Goal: Task Accomplishment & Management: Use online tool/utility

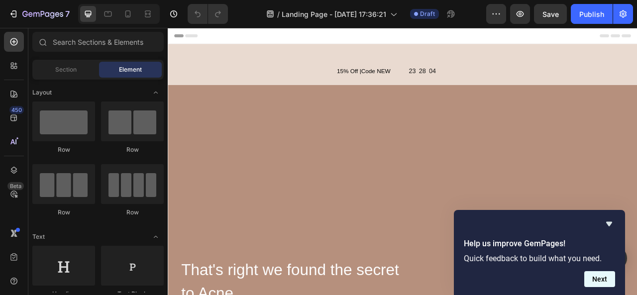
click at [600, 275] on button "Next" at bounding box center [600, 279] width 31 height 16
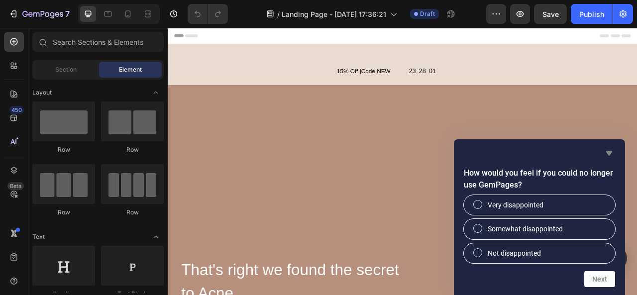
click at [613, 152] on icon "Hide survey" at bounding box center [610, 153] width 12 height 12
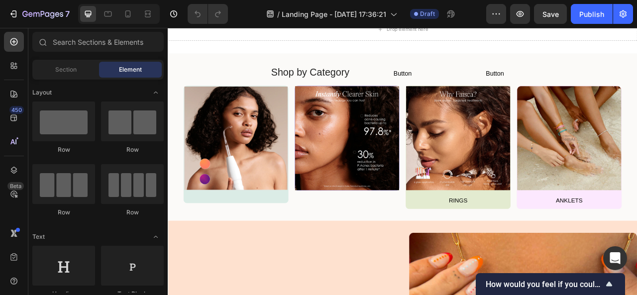
scroll to position [2455, 0]
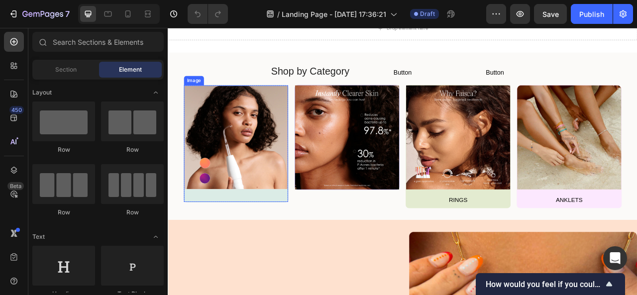
click at [311, 181] on img at bounding box center [254, 167] width 131 height 131
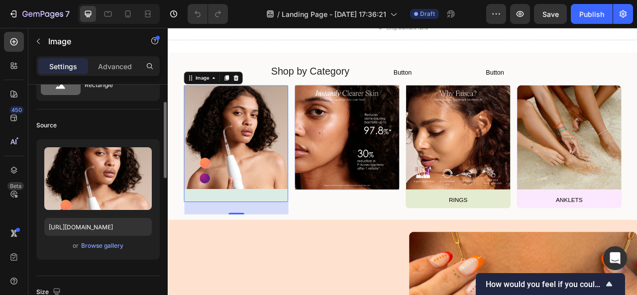
scroll to position [49, 0]
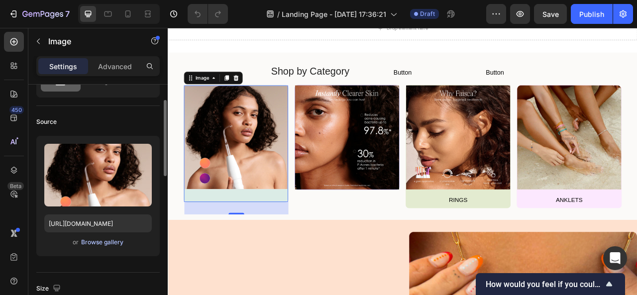
click at [111, 245] on div "Browse gallery" at bounding box center [102, 242] width 42 height 9
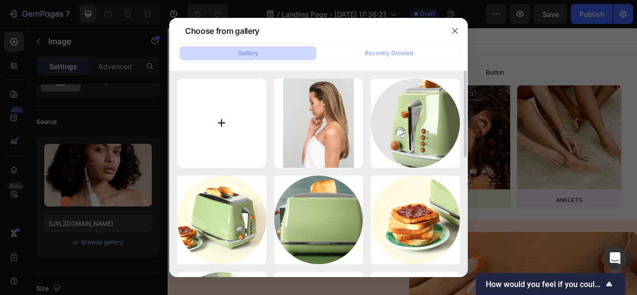
click at [217, 130] on input "file" at bounding box center [221, 123] width 89 height 89
type input "C:\fakepath\DSC02948.webp"
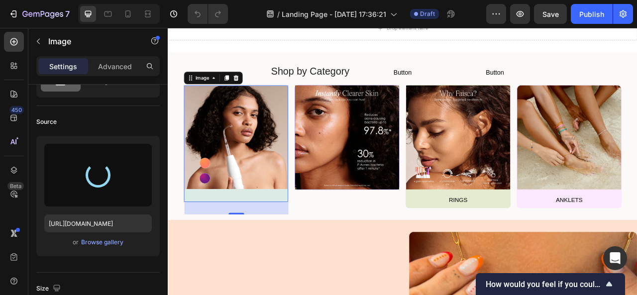
type input "https://cdn.shopify.com/s/files/1/0955/7344/2905/files/gempages_585567744838075…"
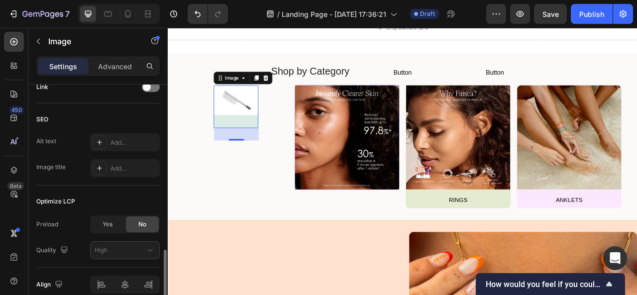
scroll to position [511, 0]
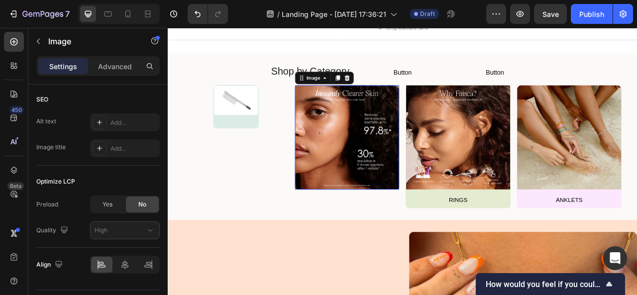
click at [367, 173] on img at bounding box center [396, 167] width 132 height 132
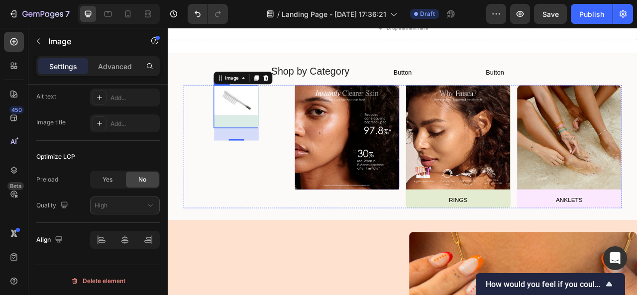
click at [253, 145] on div "Image 32" at bounding box center [254, 128] width 57 height 54
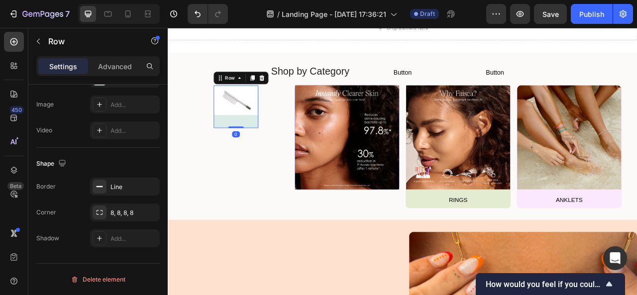
scroll to position [0, 0]
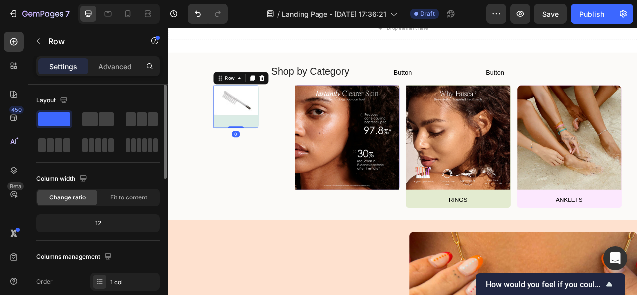
click at [253, 145] on div "Image" at bounding box center [254, 128] width 57 height 54
click at [243, 126] on img at bounding box center [255, 120] width 56 height 37
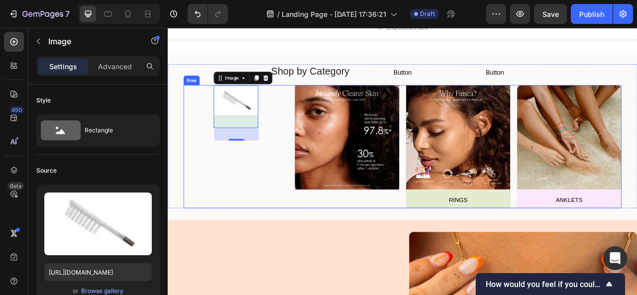
click at [192, 226] on div "Image 32 Row" at bounding box center [254, 179] width 133 height 157
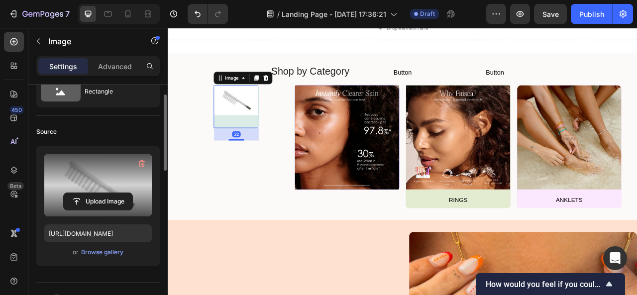
scroll to position [39, 0]
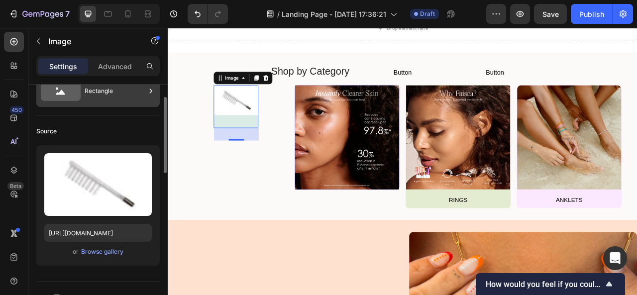
click at [102, 101] on div "Rectangle" at bounding box center [115, 91] width 61 height 23
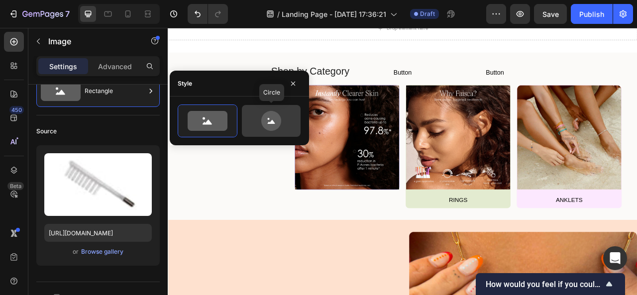
click at [266, 114] on icon at bounding box center [271, 121] width 20 height 20
type input "80"
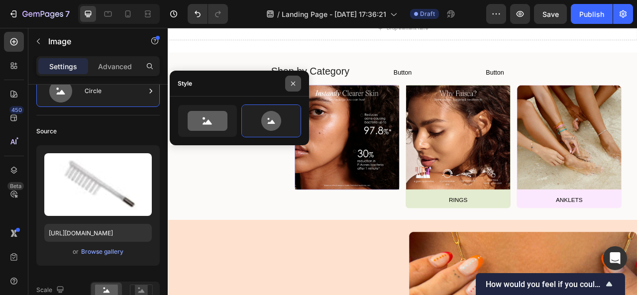
click at [295, 83] on icon "button" at bounding box center [293, 84] width 8 height 8
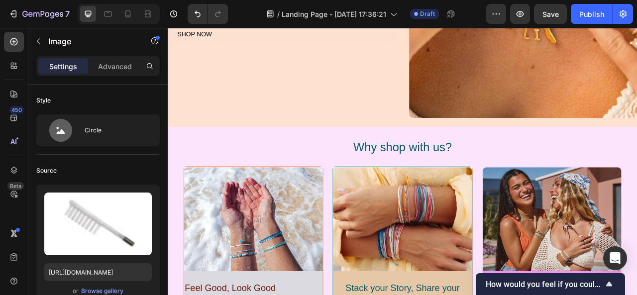
scroll to position [2886, 0]
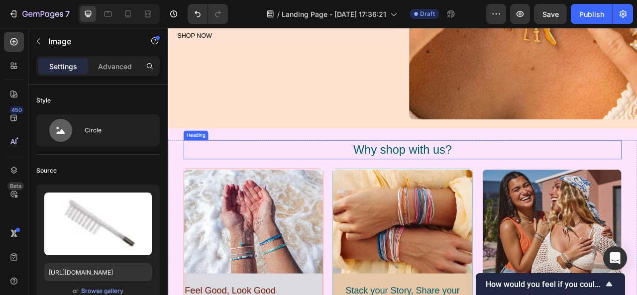
click at [479, 175] on h2 "Why shop with us?" at bounding box center [467, 183] width 558 height 24
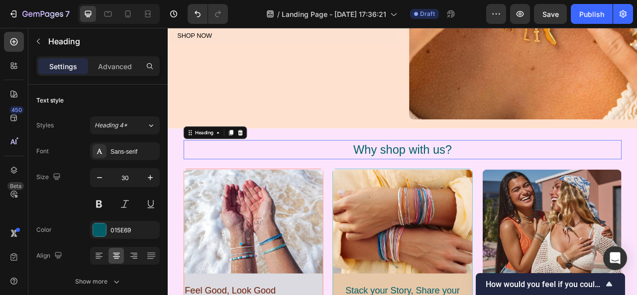
click at [479, 175] on p "Why shop with us?" at bounding box center [467, 183] width 556 height 22
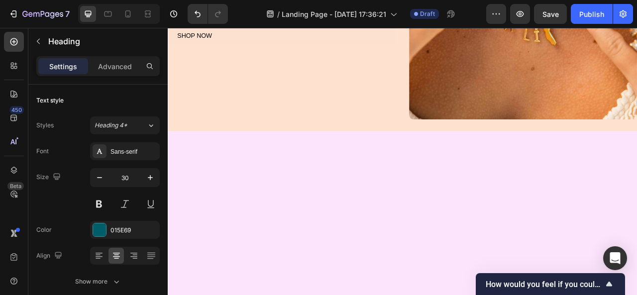
type input "16"
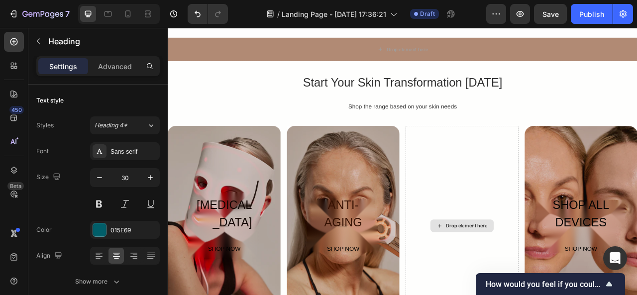
scroll to position [2031, 0]
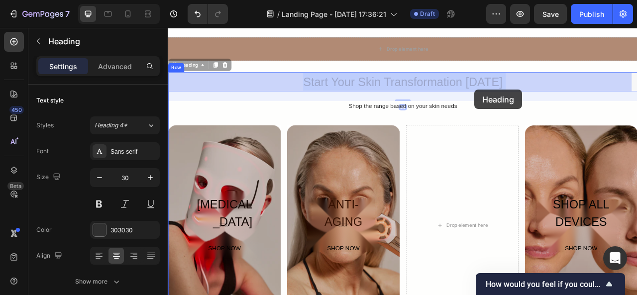
drag, startPoint x: 345, startPoint y: 96, endPoint x: 558, endPoint y: 107, distance: 213.4
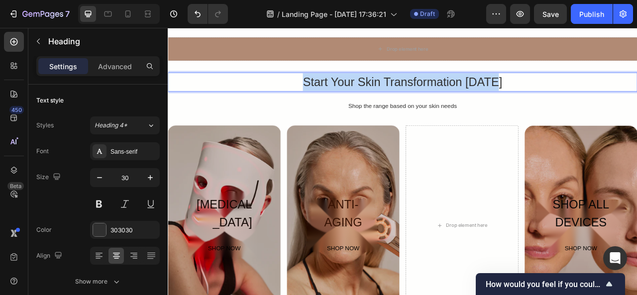
drag, startPoint x: 329, startPoint y: 91, endPoint x: 590, endPoint y: 105, distance: 260.9
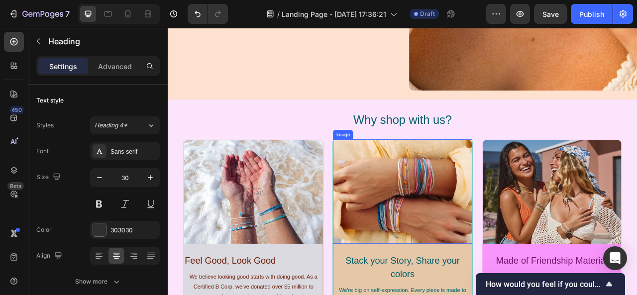
scroll to position [2926, 0]
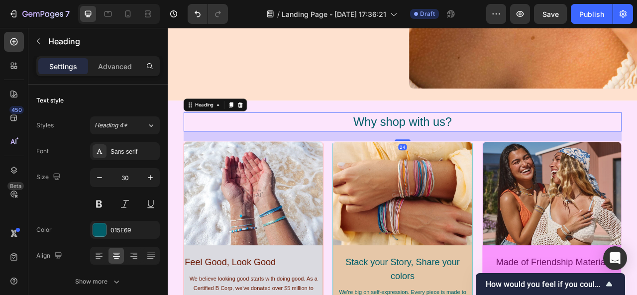
click at [474, 143] on h2 "Why shop with us?" at bounding box center [467, 147] width 558 height 24
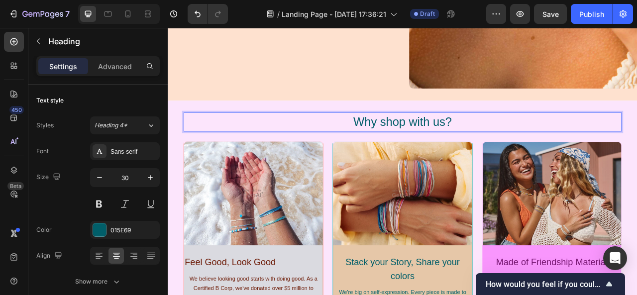
click at [474, 143] on p "Why shop with us?" at bounding box center [467, 147] width 556 height 22
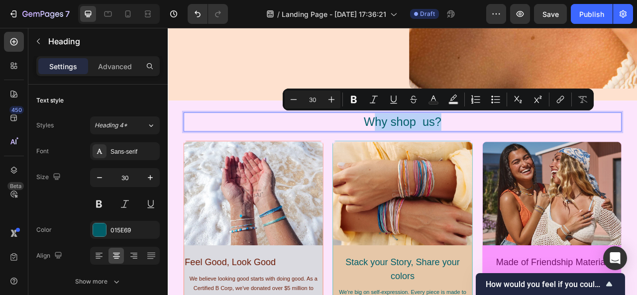
drag, startPoint x: 518, startPoint y: 140, endPoint x: 420, endPoint y: 144, distance: 98.2
click at [420, 144] on p "Why shop us?" at bounding box center [467, 147] width 556 height 22
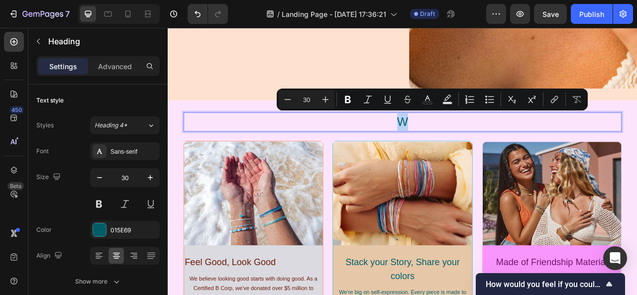
drag, startPoint x: 480, startPoint y: 140, endPoint x: 447, endPoint y: 147, distance: 34.2
click at [447, 147] on p "W" at bounding box center [467, 147] width 556 height 22
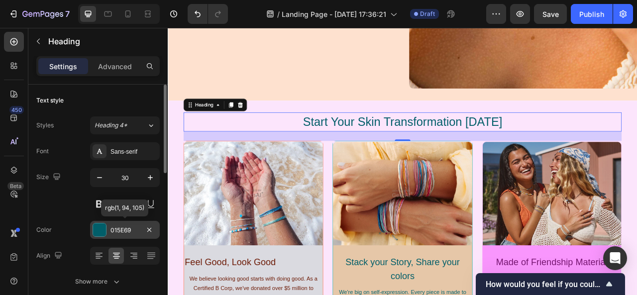
click at [104, 228] on div at bounding box center [99, 230] width 13 height 13
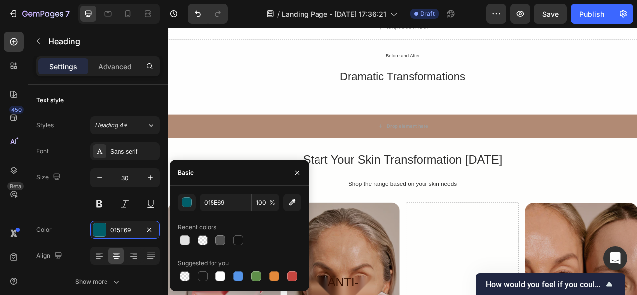
scroll to position [1915, 0]
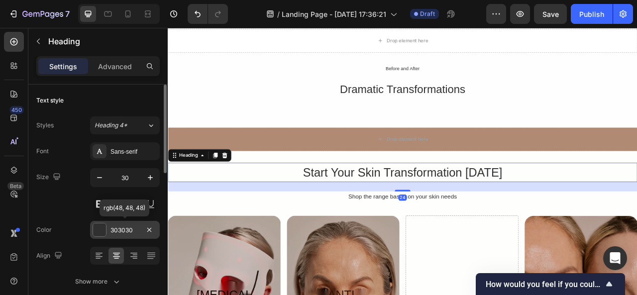
click at [116, 229] on div "303030" at bounding box center [125, 230] width 29 height 9
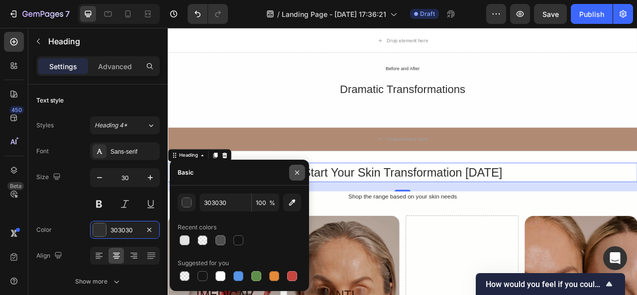
click at [295, 172] on icon "button" at bounding box center [297, 173] width 8 height 8
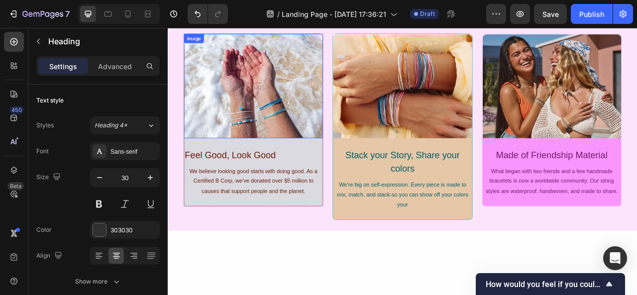
scroll to position [2949, 0]
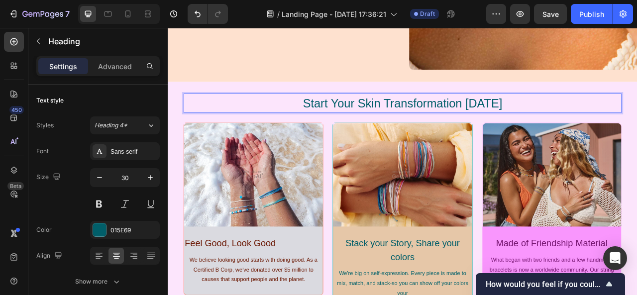
click at [428, 121] on h2 "Start Your Skin Transformation [DATE]" at bounding box center [467, 124] width 558 height 24
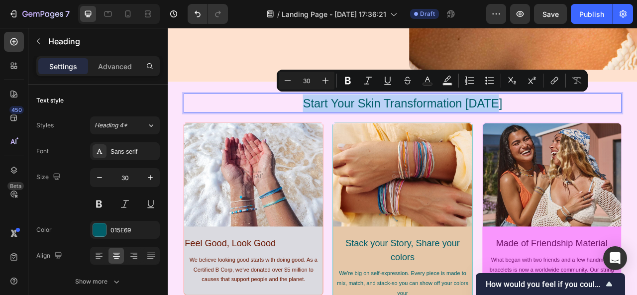
drag, startPoint x: 589, startPoint y: 117, endPoint x: 338, endPoint y: 113, distance: 251.1
click at [338, 113] on p "Start Your Skin Transformation [DATE]" at bounding box center [467, 124] width 556 height 22
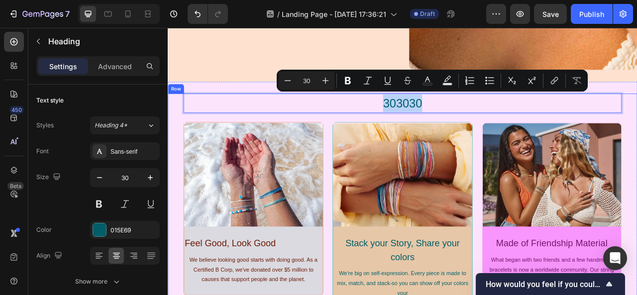
drag, startPoint x: 501, startPoint y: 118, endPoint x: 394, endPoint y: 135, distance: 107.5
click at [394, 135] on div "303030 Heading 24 Image Feel Good, Look Good Text Block We believe looking good…" at bounding box center [467, 249] width 558 height 274
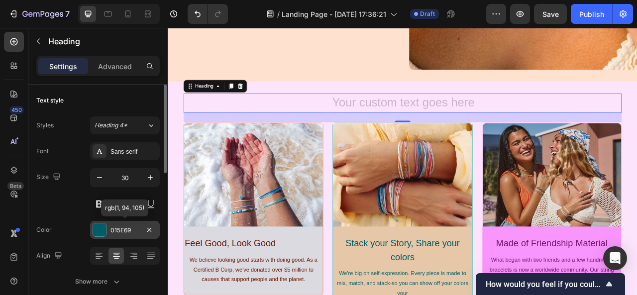
click at [129, 234] on div "015E69" at bounding box center [125, 230] width 70 height 18
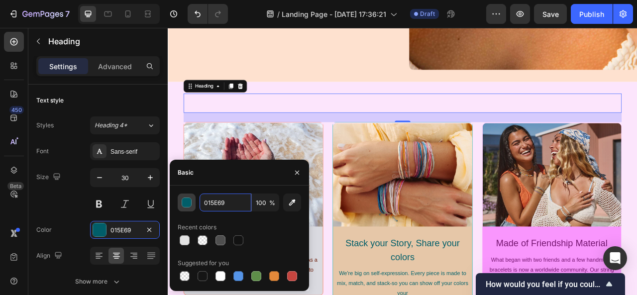
paste input "303030"
type input "303030"
click at [289, 243] on div at bounding box center [240, 241] width 124 height 14
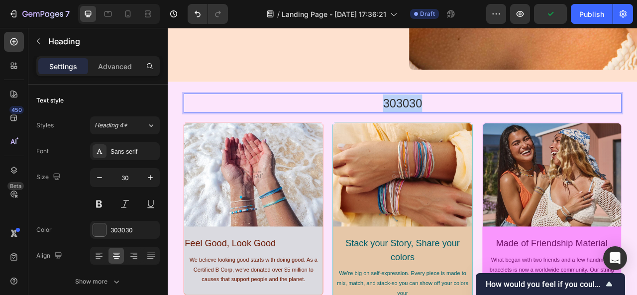
drag, startPoint x: 495, startPoint y: 120, endPoint x: 414, endPoint y: 118, distance: 80.7
click at [414, 118] on p "303030" at bounding box center [467, 124] width 556 height 22
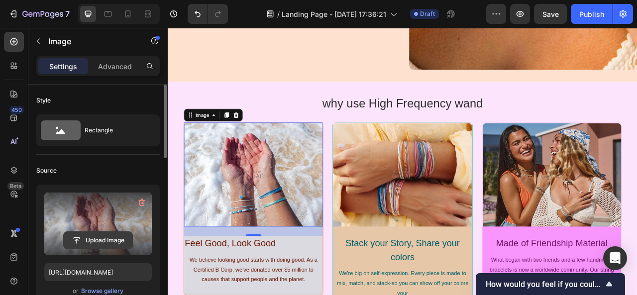
click at [127, 239] on input "file" at bounding box center [98, 240] width 69 height 17
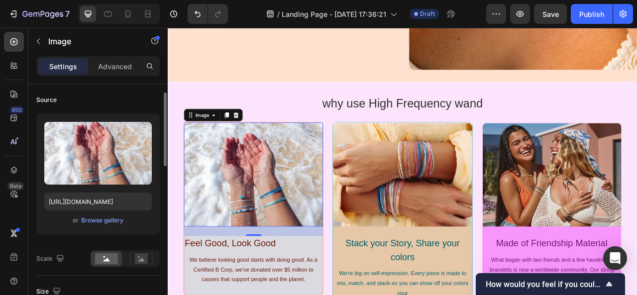
scroll to position [72, 0]
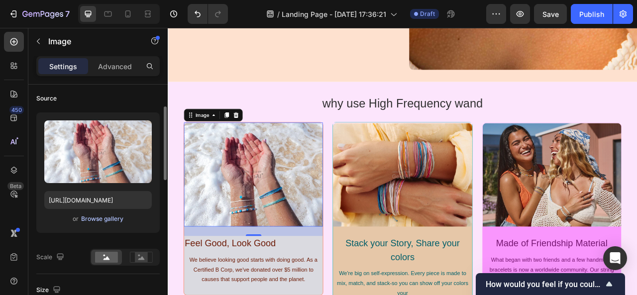
click at [117, 220] on div "Browse gallery" at bounding box center [102, 219] width 42 height 9
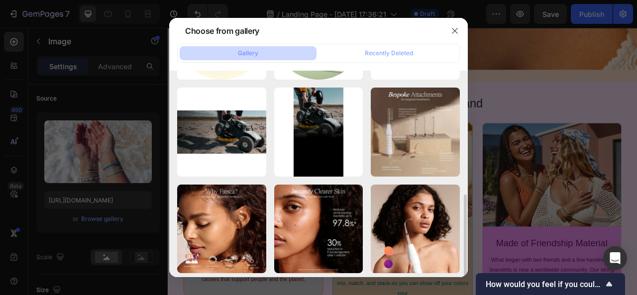
scroll to position [286, 0]
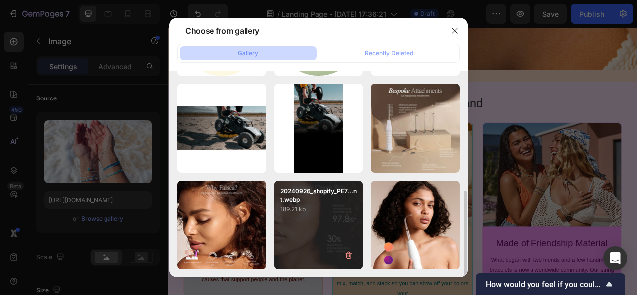
click at [321, 236] on div "20240926_shopify_PE7...nt.webp 189.21 kb" at bounding box center [318, 225] width 89 height 89
type input "[URL][DOMAIN_NAME]"
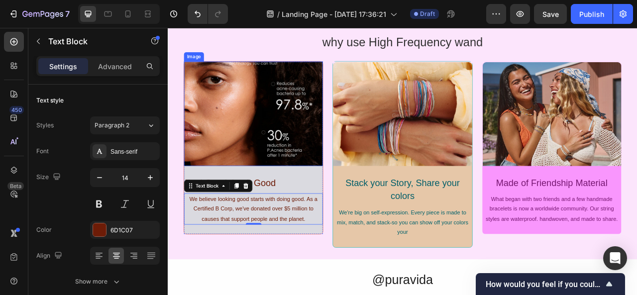
scroll to position [3024, 0]
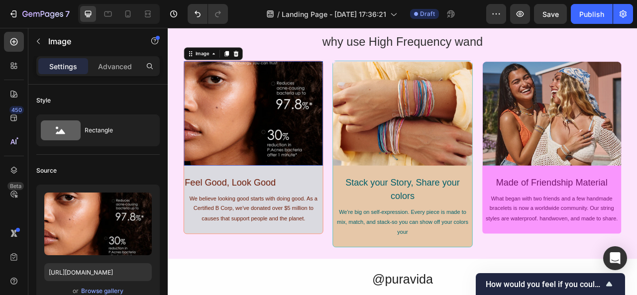
click at [298, 132] on img at bounding box center [276, 136] width 177 height 132
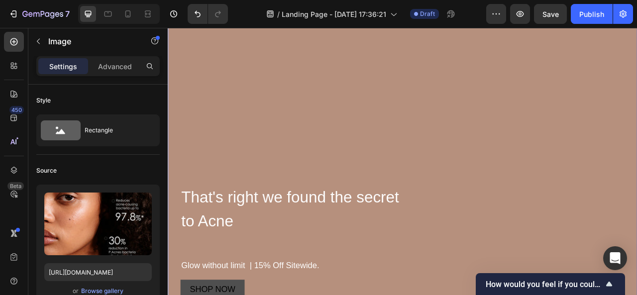
scroll to position [146, 0]
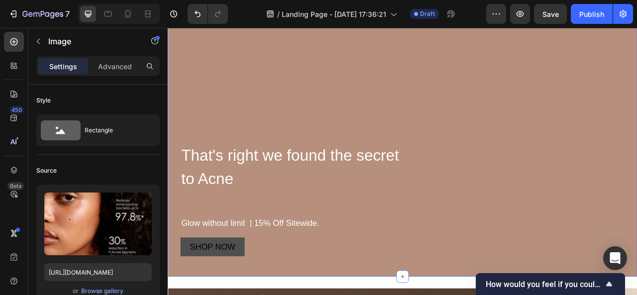
click at [403, 235] on h2 "That's right we found the secret to Acne" at bounding box center [467, 205] width 566 height 62
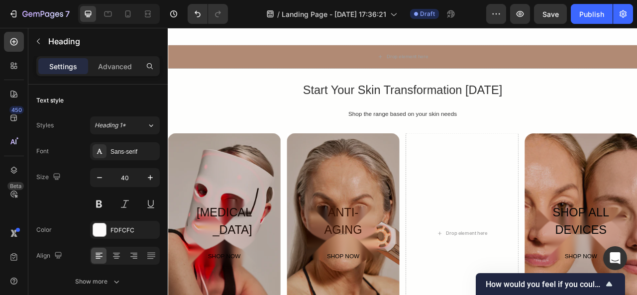
scroll to position [2085, 0]
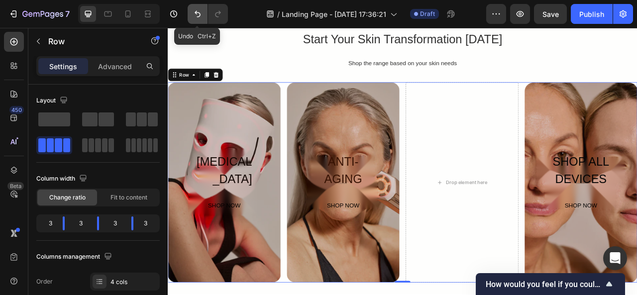
click at [196, 10] on icon "Undo/Redo" at bounding box center [198, 14] width 10 height 10
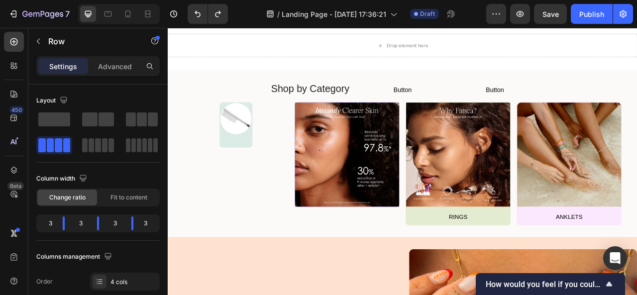
scroll to position [2433, 0]
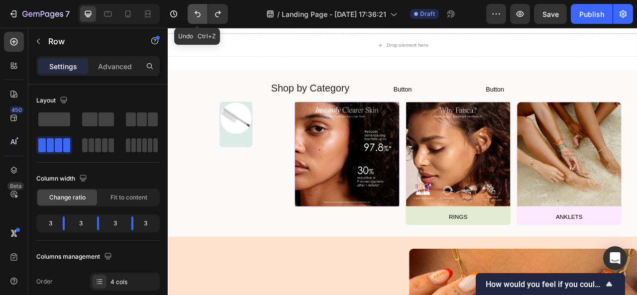
click at [199, 14] on icon "Undo/Redo" at bounding box center [198, 14] width 10 height 10
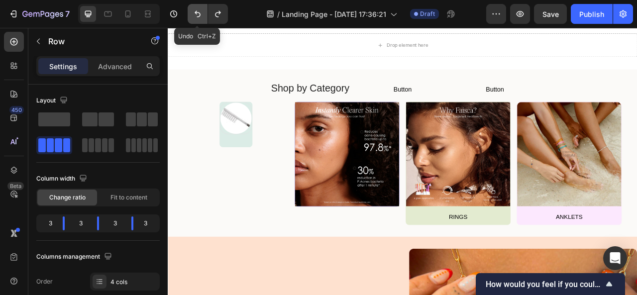
click at [199, 14] on icon "Undo/Redo" at bounding box center [198, 14] width 10 height 10
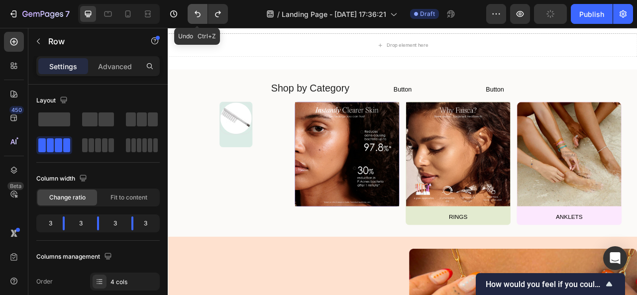
click at [199, 14] on icon "Undo/Redo" at bounding box center [198, 14] width 10 height 10
click at [202, 13] on icon "Undo/Redo" at bounding box center [198, 14] width 10 height 10
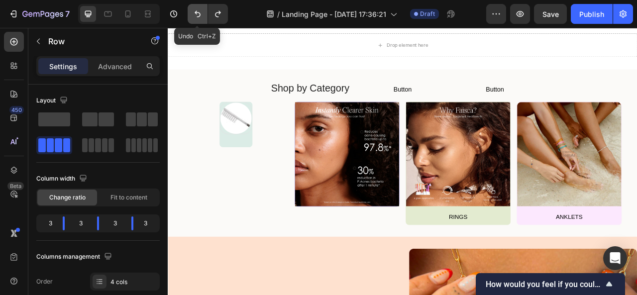
click at [202, 13] on icon "Undo/Redo" at bounding box center [198, 14] width 10 height 10
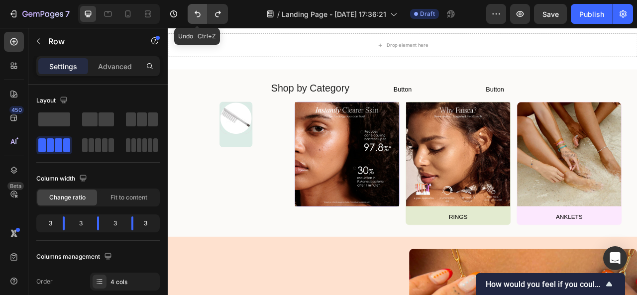
click at [202, 13] on icon "Undo/Redo" at bounding box center [198, 14] width 10 height 10
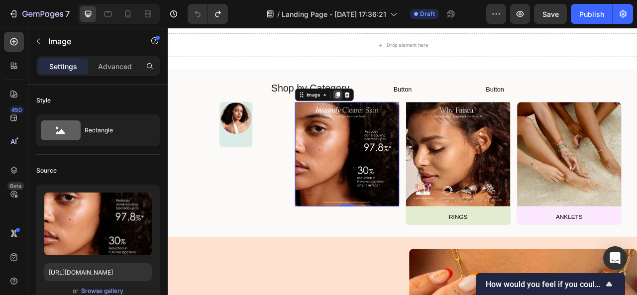
click at [382, 108] on div at bounding box center [384, 113] width 12 height 12
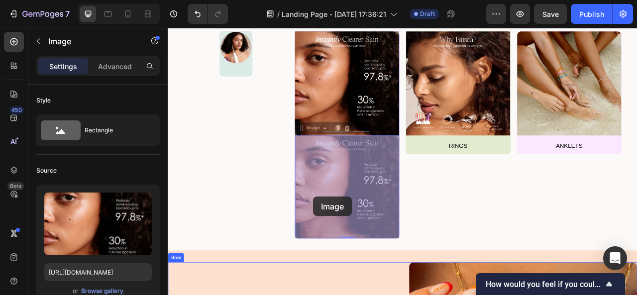
scroll to position [2523, 0]
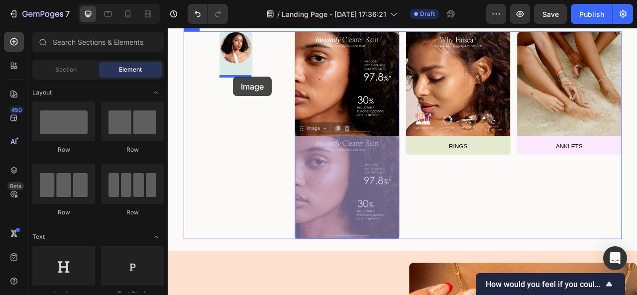
drag, startPoint x: 353, startPoint y: 243, endPoint x: 251, endPoint y: 90, distance: 183.9
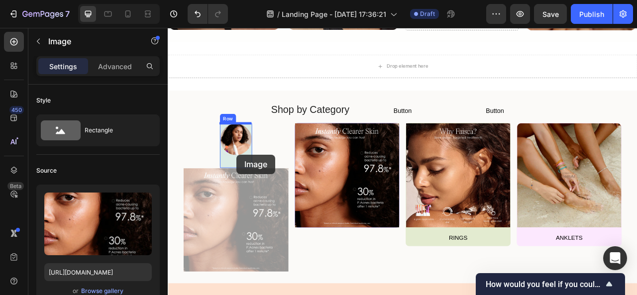
scroll to position [2389, 0]
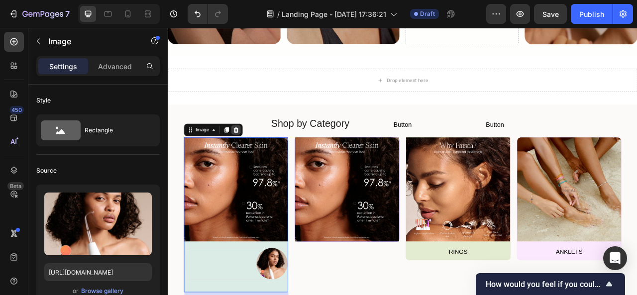
click at [255, 162] on div at bounding box center [255, 158] width 12 height 12
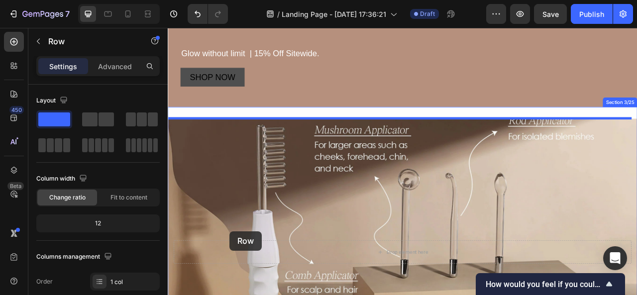
scroll to position [446, 0]
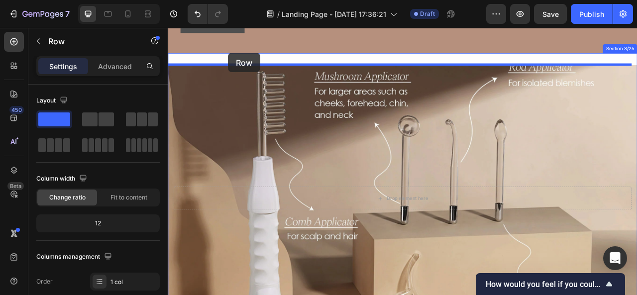
drag, startPoint x: 246, startPoint y: 226, endPoint x: 245, endPoint y: 60, distance: 166.3
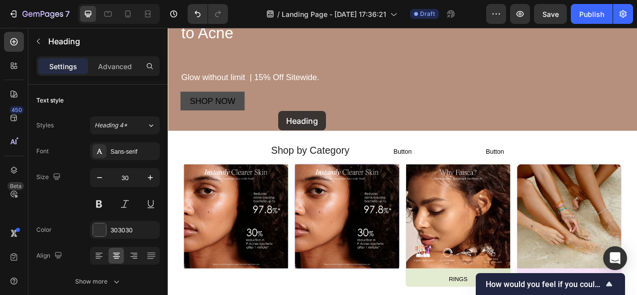
scroll to position [281, 0]
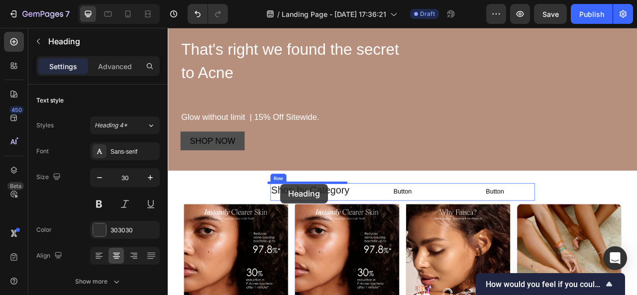
drag, startPoint x: 318, startPoint y: 145, endPoint x: 311, endPoint y: 227, distance: 82.0
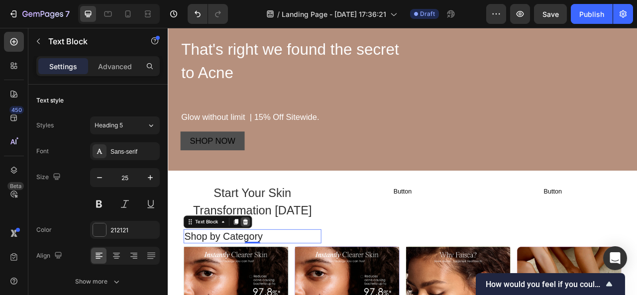
click at [268, 274] on icon at bounding box center [266, 274] width 6 height 7
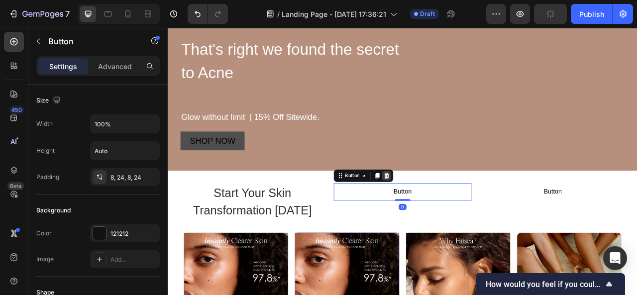
click at [440, 218] on div at bounding box center [446, 216] width 12 height 12
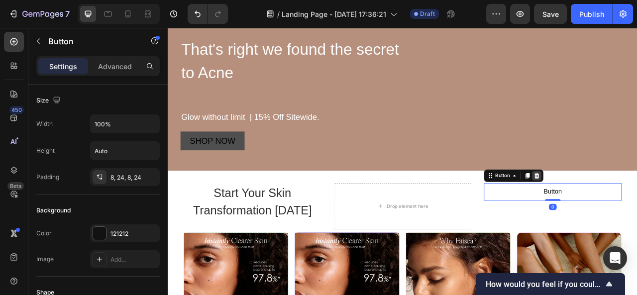
click at [635, 218] on icon at bounding box center [638, 216] width 6 height 7
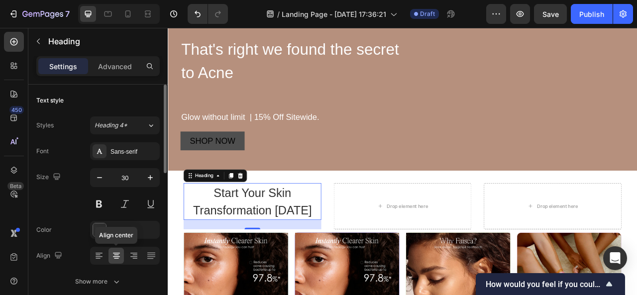
click at [115, 256] on icon at bounding box center [116, 256] width 7 height 1
click at [96, 257] on icon at bounding box center [99, 256] width 10 height 10
click at [118, 255] on icon at bounding box center [116, 255] width 5 height 1
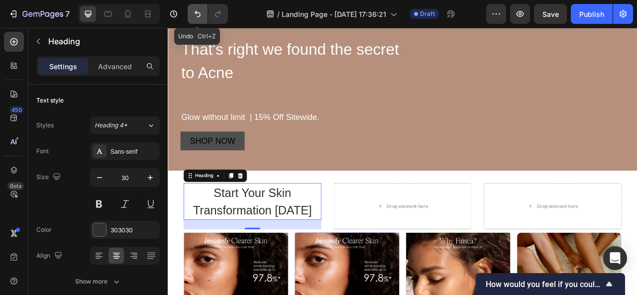
click at [196, 9] on icon "Undo/Redo" at bounding box center [198, 14] width 10 height 10
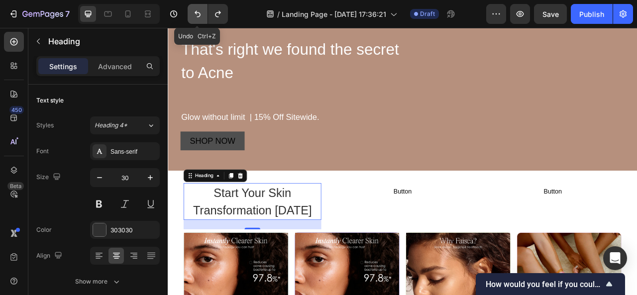
click at [196, 9] on icon "Undo/Redo" at bounding box center [198, 14] width 10 height 10
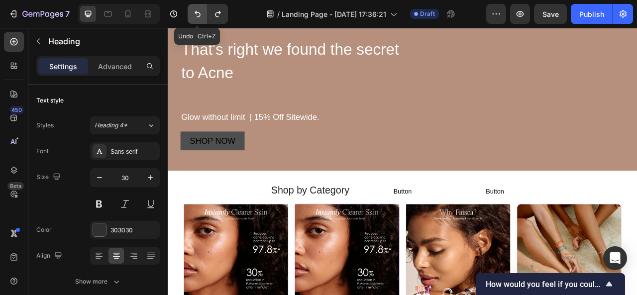
click at [196, 9] on icon "Undo/Redo" at bounding box center [198, 14] width 10 height 10
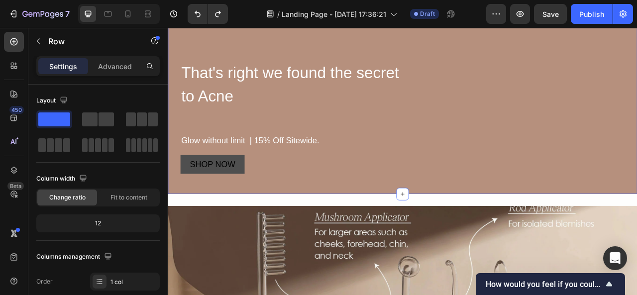
scroll to position [246, 0]
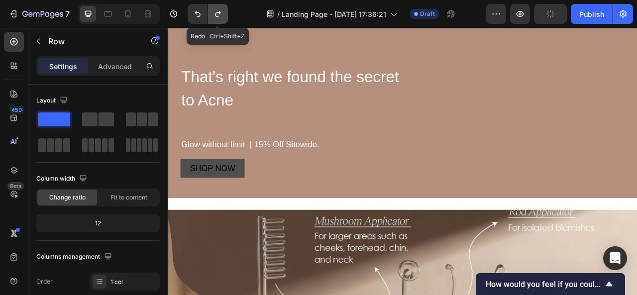
click at [224, 11] on button "Undo/Redo" at bounding box center [218, 14] width 20 height 20
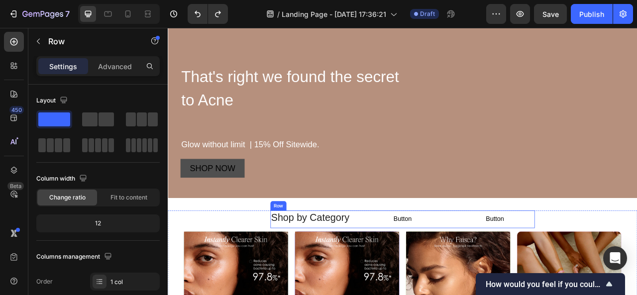
click at [400, 268] on div "Shop by Category Text Block Button Button Button Button Row" at bounding box center [466, 271] width 337 height 22
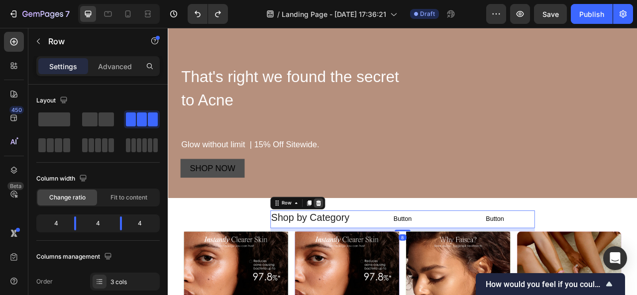
click at [356, 250] on icon at bounding box center [360, 251] width 8 height 8
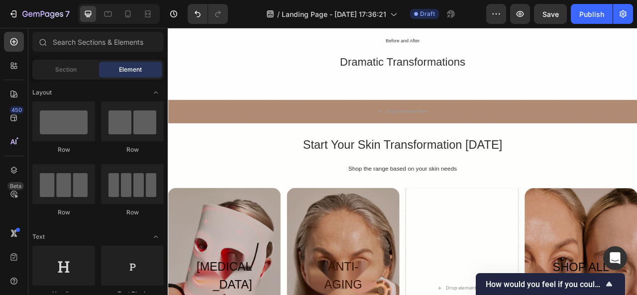
scroll to position [2147, 0]
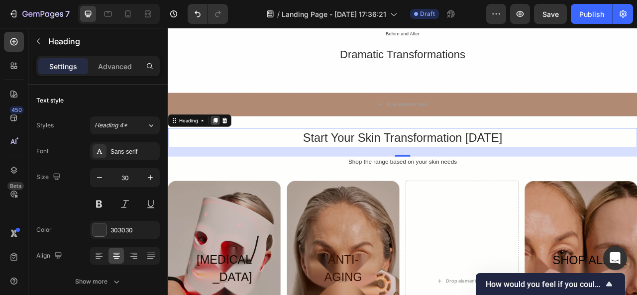
click at [231, 140] on div at bounding box center [228, 146] width 12 height 12
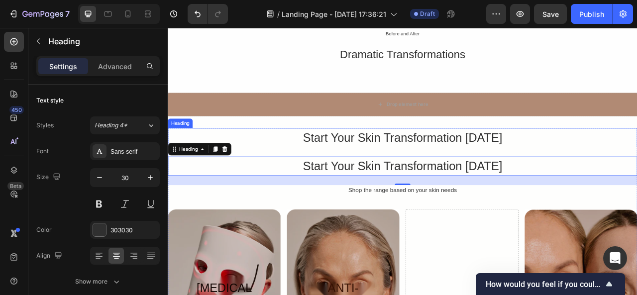
click at [348, 169] on h2 "Start Your Skin Transformation [DATE]" at bounding box center [467, 167] width 598 height 24
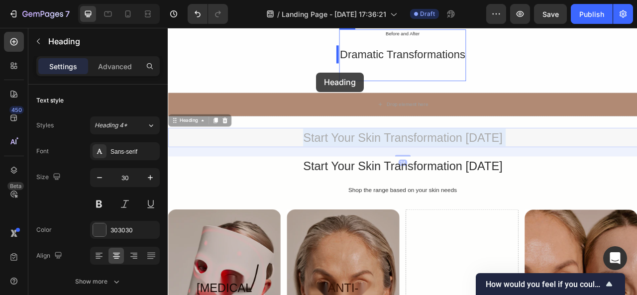
drag, startPoint x: 348, startPoint y: 169, endPoint x: 357, endPoint y: 76, distance: 93.0
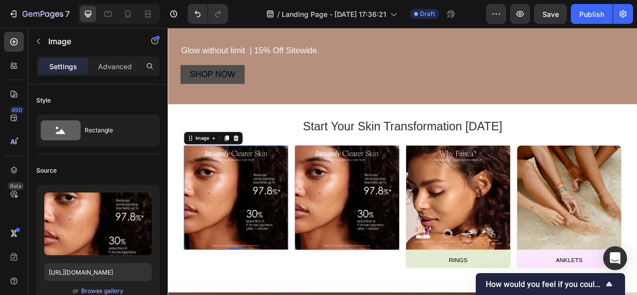
scroll to position [401, 0]
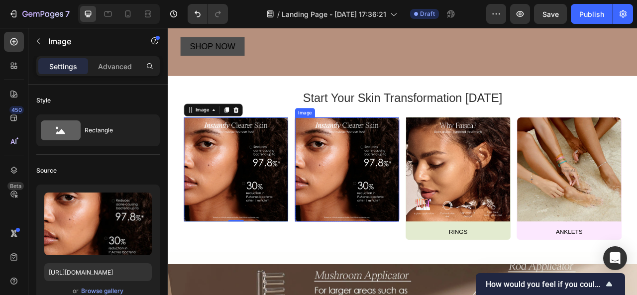
click at [411, 238] on img at bounding box center [396, 208] width 132 height 132
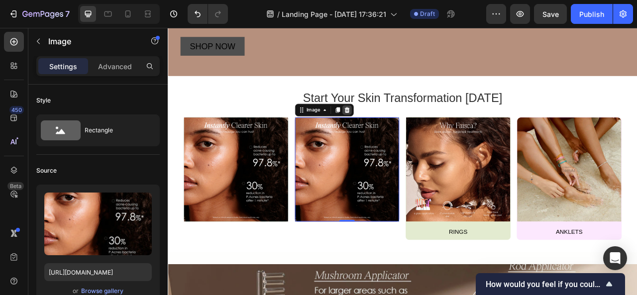
click at [395, 131] on icon at bounding box center [396, 132] width 6 height 7
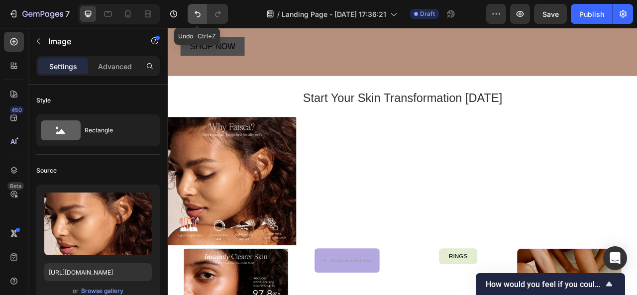
click at [193, 8] on button "Undo/Redo" at bounding box center [198, 14] width 20 height 20
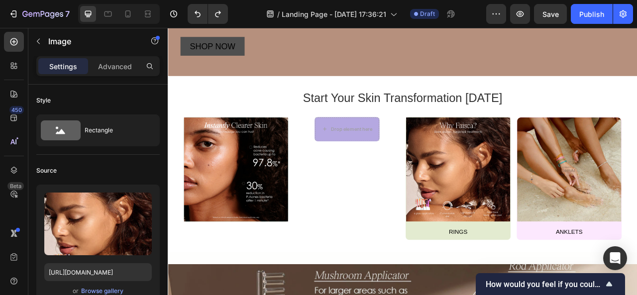
click at [509, 201] on img at bounding box center [537, 208] width 132 height 132
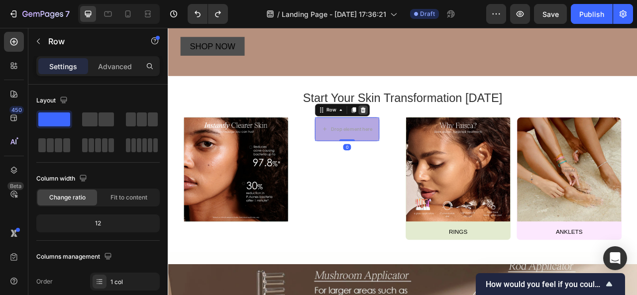
click at [418, 127] on div at bounding box center [416, 133] width 12 height 12
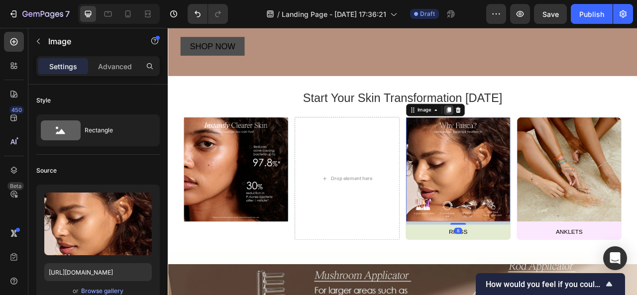
click at [523, 132] on icon at bounding box center [525, 132] width 5 height 7
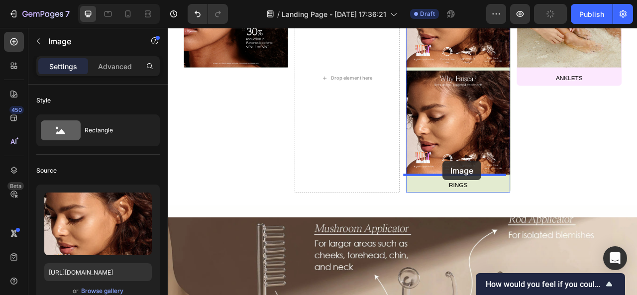
scroll to position [620, 0]
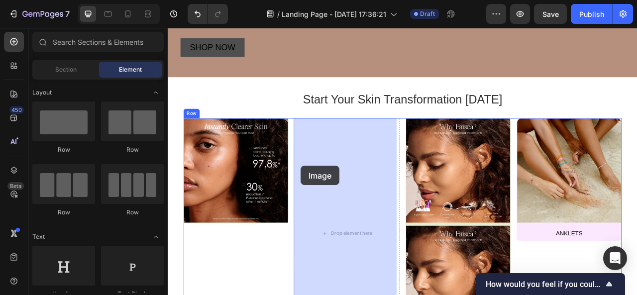
drag, startPoint x: 517, startPoint y: 197, endPoint x: 337, endPoint y: 204, distance: 180.4
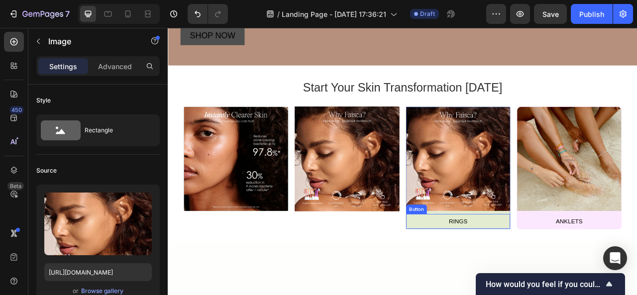
click at [500, 271] on button "RINGS" at bounding box center [537, 274] width 132 height 19
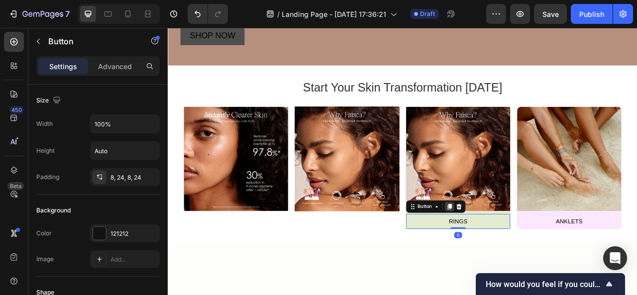
click at [524, 256] on icon at bounding box center [526, 255] width 5 height 7
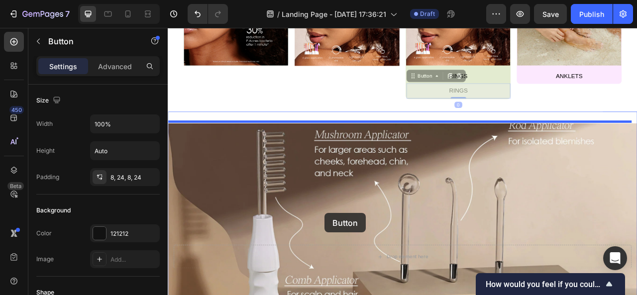
scroll to position [609, 0]
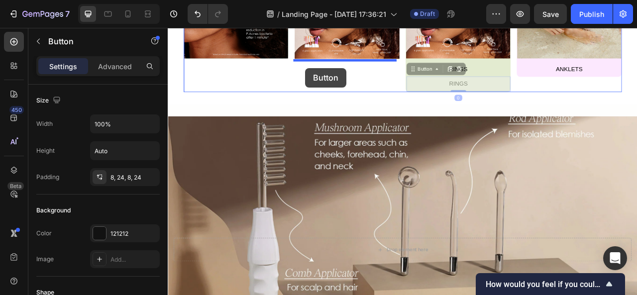
drag, startPoint x: 506, startPoint y: 296, endPoint x: 343, endPoint y: 79, distance: 271.7
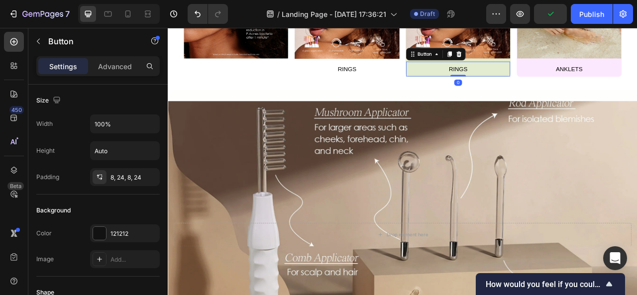
click at [511, 78] on button "RINGS" at bounding box center [537, 80] width 132 height 19
click at [588, 64] on img at bounding box center [537, 0] width 132 height 132
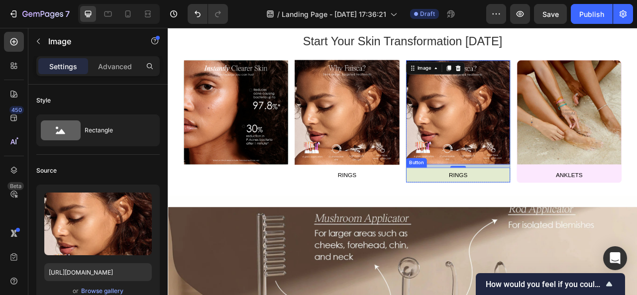
scroll to position [470, 0]
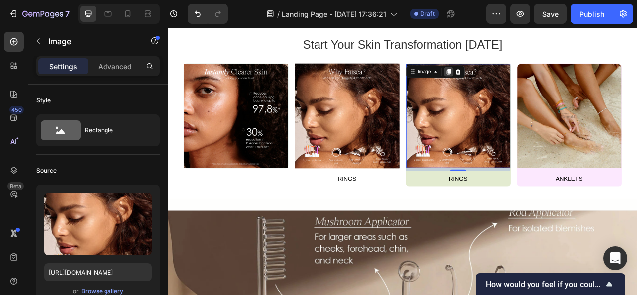
click at [524, 82] on icon at bounding box center [525, 84] width 8 height 8
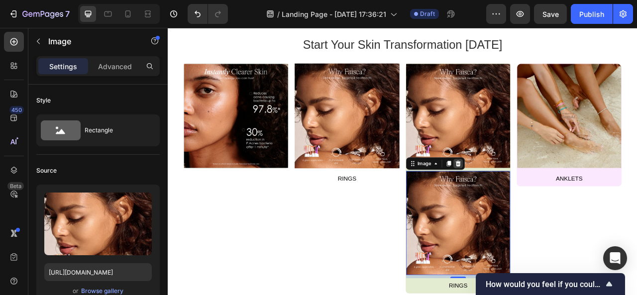
click at [534, 201] on icon at bounding box center [537, 200] width 6 height 7
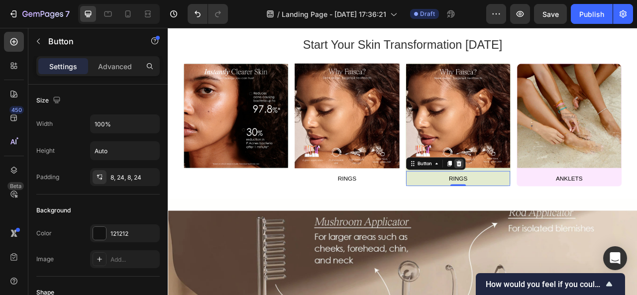
click at [535, 202] on icon at bounding box center [538, 200] width 6 height 7
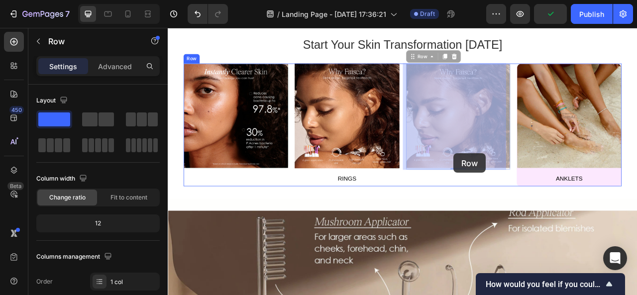
drag, startPoint x: 534, startPoint y: 204, endPoint x: 531, endPoint y: 188, distance: 16.7
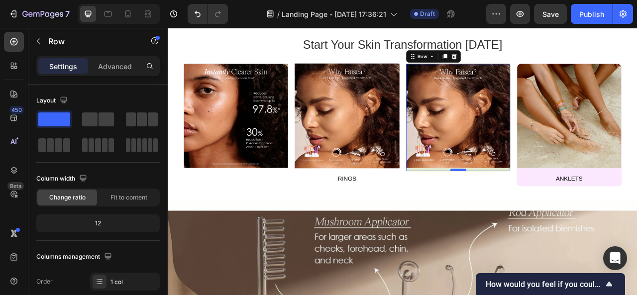
click at [530, 207] on div at bounding box center [537, 208] width 20 height 3
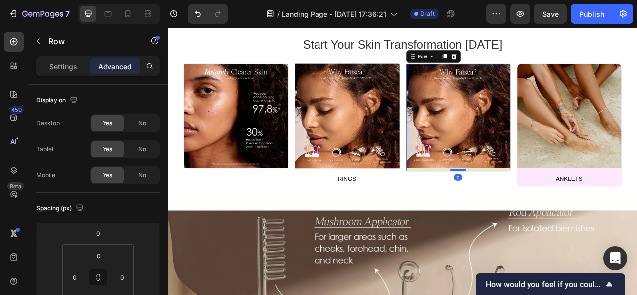
click at [530, 207] on div at bounding box center [537, 208] width 20 height 3
drag, startPoint x: 530, startPoint y: 206, endPoint x: 538, endPoint y: 203, distance: 8.8
click at [538, 203] on div "Image Row 0" at bounding box center [537, 141] width 133 height 137
drag, startPoint x: 537, startPoint y: 207, endPoint x: 532, endPoint y: 183, distance: 23.8
click at [532, 183] on div "Image Row 0" at bounding box center [537, 141] width 133 height 137
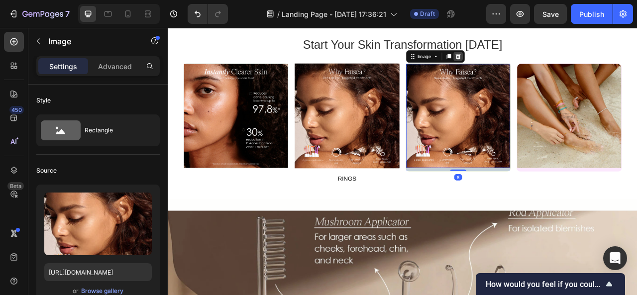
click at [535, 65] on icon at bounding box center [537, 64] width 6 height 7
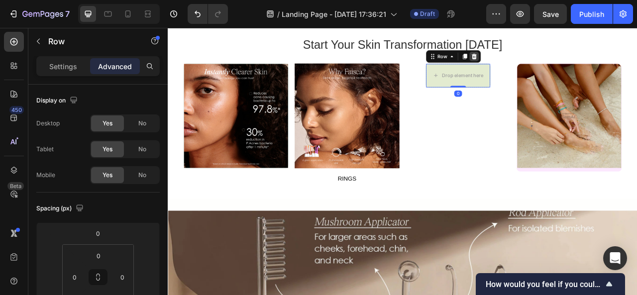
click at [554, 60] on icon at bounding box center [558, 64] width 8 height 8
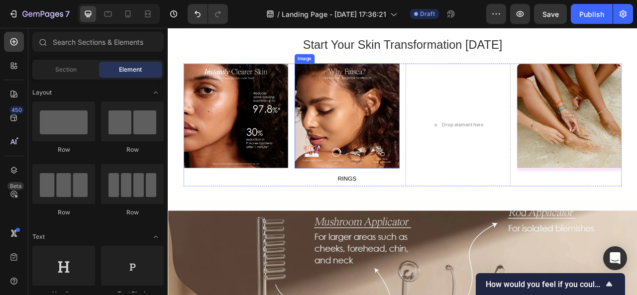
click at [420, 116] on img at bounding box center [395, 139] width 133 height 133
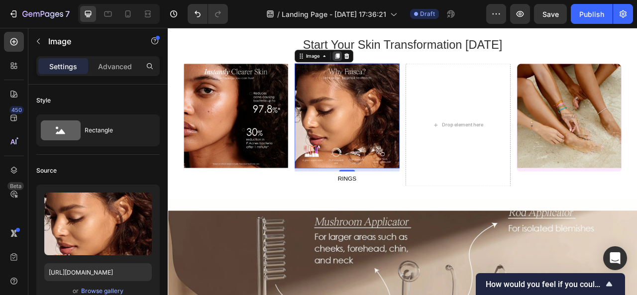
click at [383, 62] on icon at bounding box center [383, 63] width 5 height 7
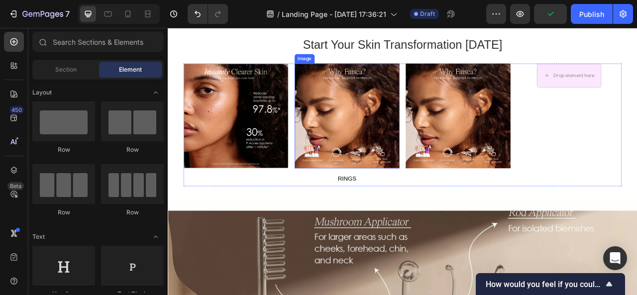
click at [370, 183] on img at bounding box center [395, 139] width 133 height 133
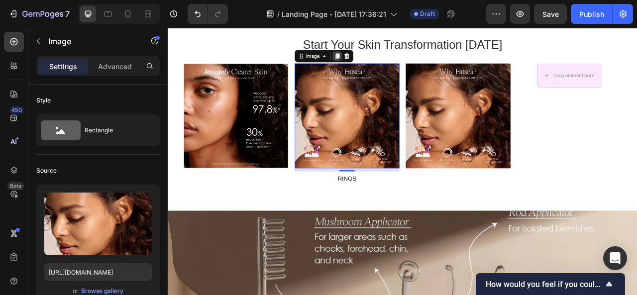
click at [380, 65] on icon at bounding box center [384, 64] width 8 height 8
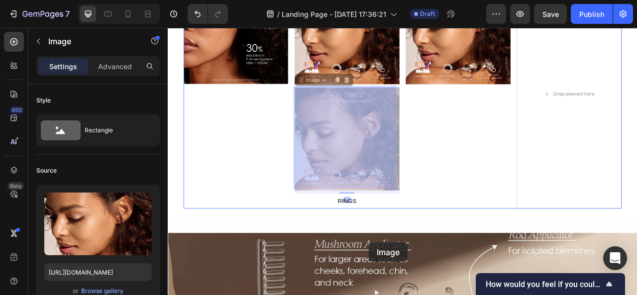
scroll to position [624, 0]
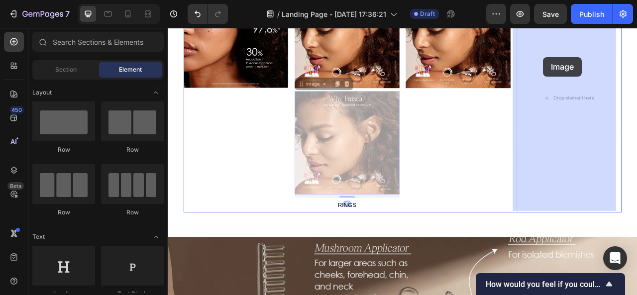
drag, startPoint x: 406, startPoint y: 121, endPoint x: 645, endPoint y: 65, distance: 246.0
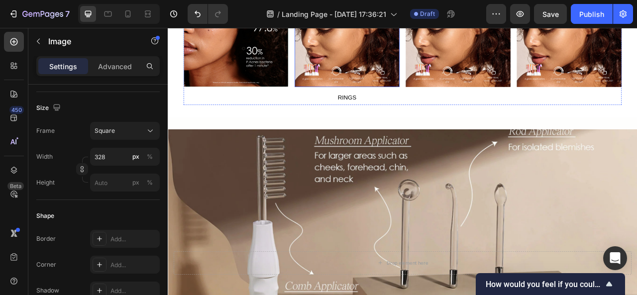
scroll to position [526, 0]
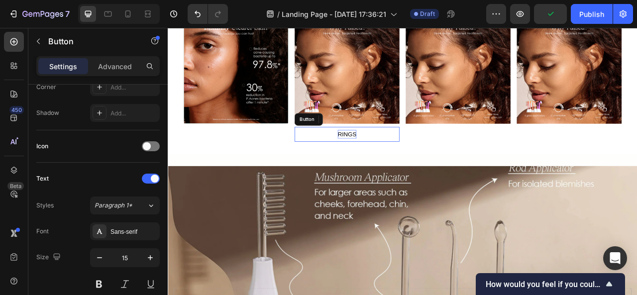
click at [388, 159] on div "RINGS" at bounding box center [396, 163] width 24 height 11
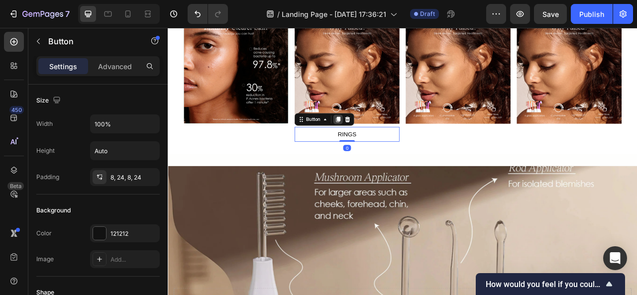
click at [386, 142] on icon at bounding box center [385, 144] width 8 height 8
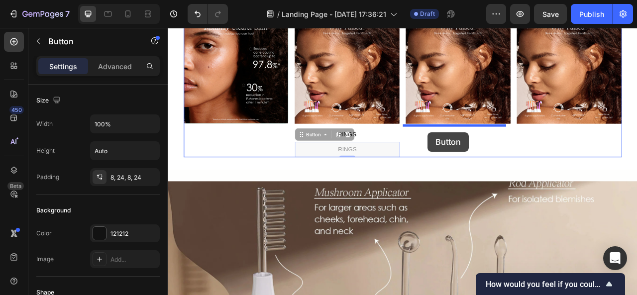
drag, startPoint x: 420, startPoint y: 181, endPoint x: 499, endPoint y: 161, distance: 81.3
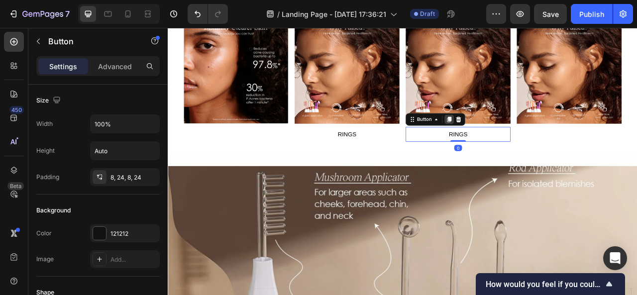
click at [523, 141] on icon at bounding box center [525, 144] width 5 height 7
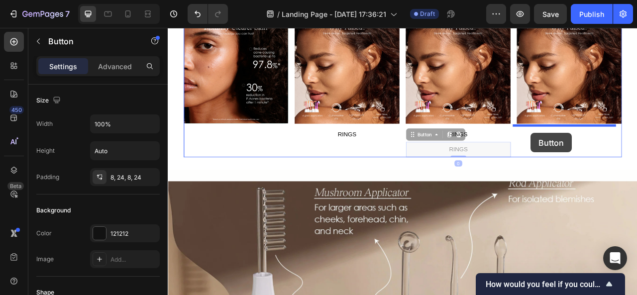
drag, startPoint x: 520, startPoint y: 179, endPoint x: 630, endPoint y: 162, distance: 111.4
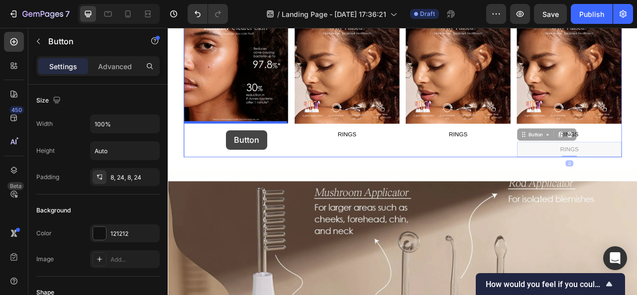
drag, startPoint x: 635, startPoint y: 175, endPoint x: 242, endPoint y: 158, distance: 393.3
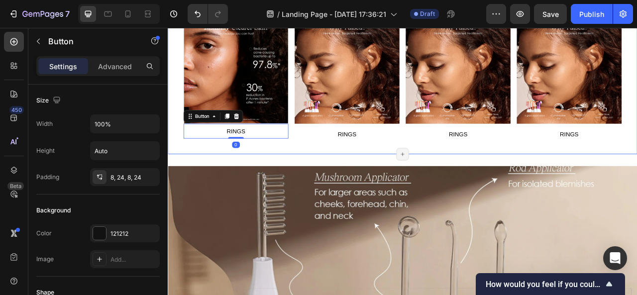
click at [353, 185] on div "Start Your Skin Transformation Today Heading Image Row RINGS Button 0 Image RIN…" at bounding box center [467, 76] width 598 height 225
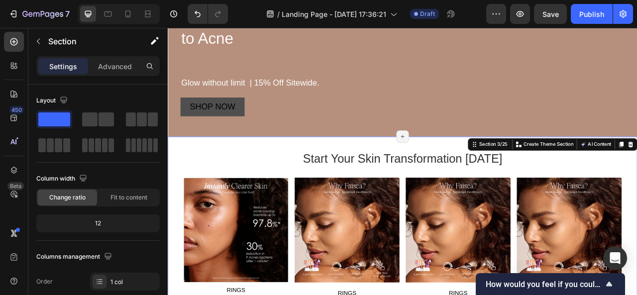
scroll to position [324, 0]
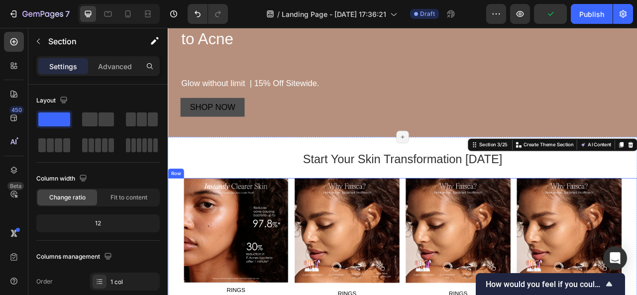
click at [637, 228] on div "Image Row RINGS Button Image RINGS Button Image RINGS Button Image RINGS Button…" at bounding box center [467, 297] width 598 height 157
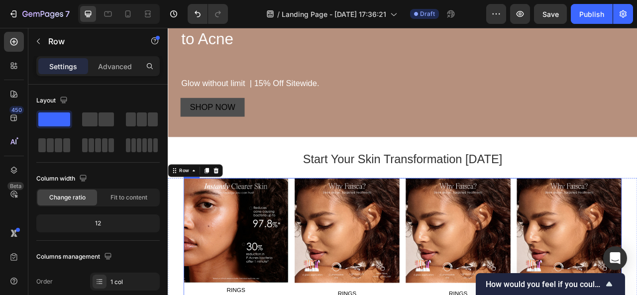
scroll to position [445, 0]
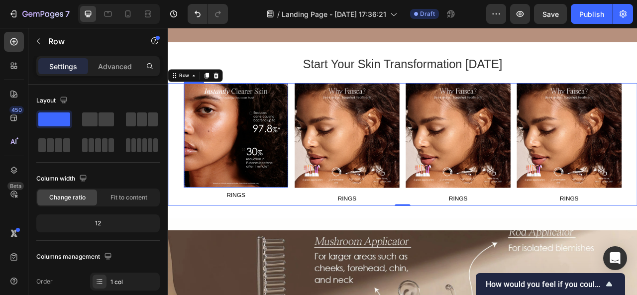
click at [281, 188] on img at bounding box center [254, 165] width 132 height 132
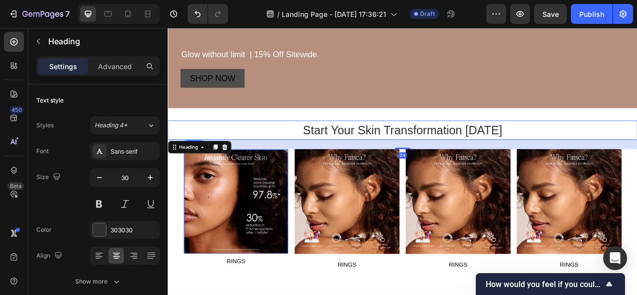
scroll to position [360, 0]
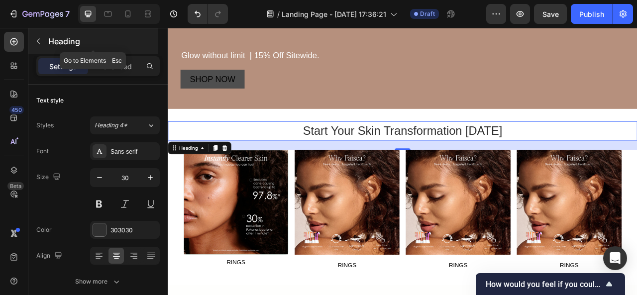
click at [37, 41] on icon "button" at bounding box center [38, 41] width 3 height 5
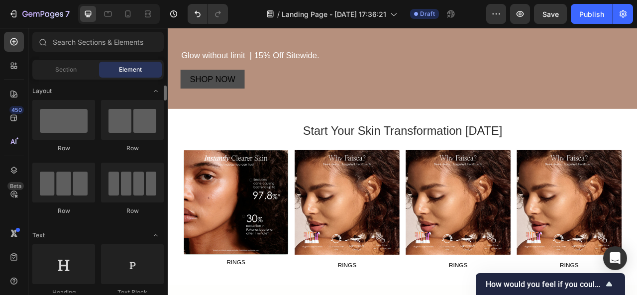
scroll to position [0, 0]
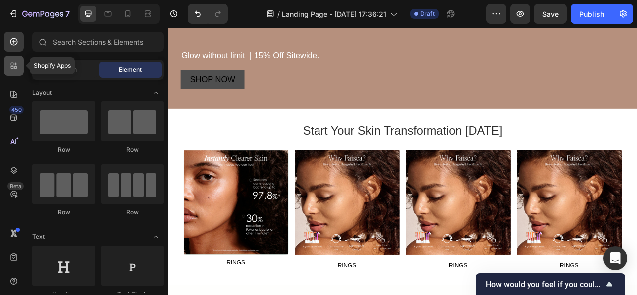
click at [19, 74] on div at bounding box center [14, 66] width 20 height 20
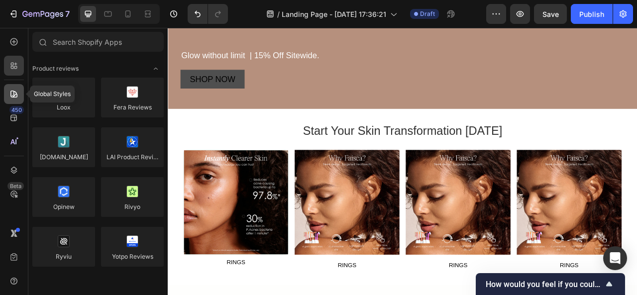
click at [15, 94] on icon at bounding box center [14, 94] width 10 height 10
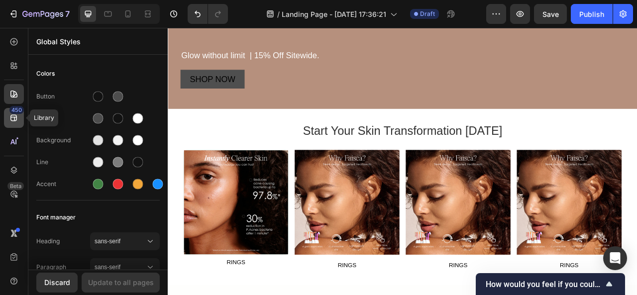
click at [15, 109] on div "450" at bounding box center [16, 110] width 14 height 8
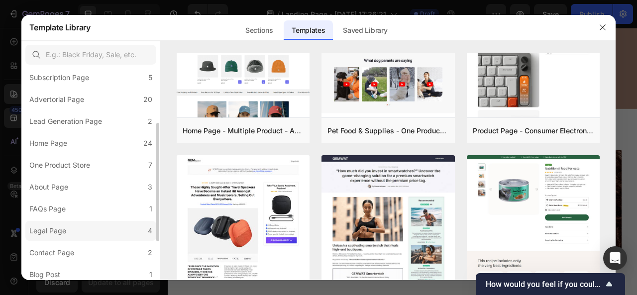
scroll to position [166, 0]
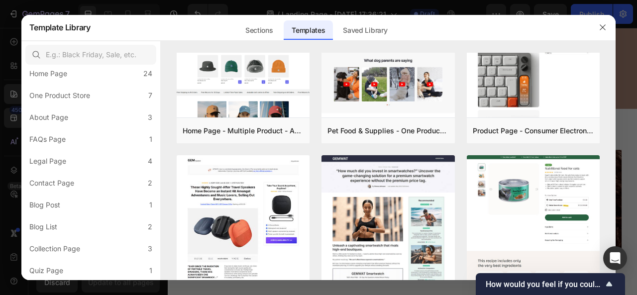
click at [0, 242] on div at bounding box center [318, 147] width 637 height 295
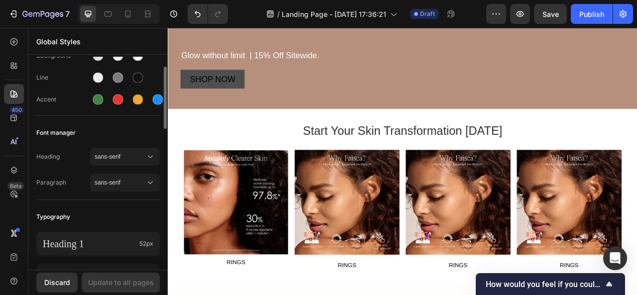
scroll to position [0, 0]
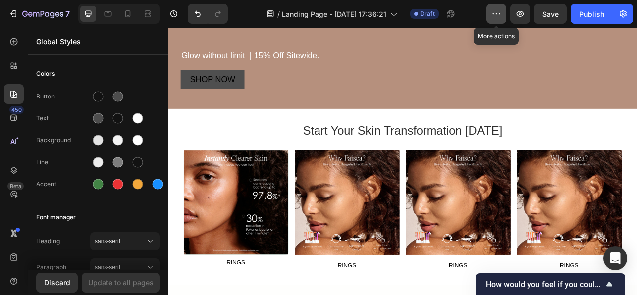
click at [496, 19] on button "button" at bounding box center [497, 14] width 20 height 20
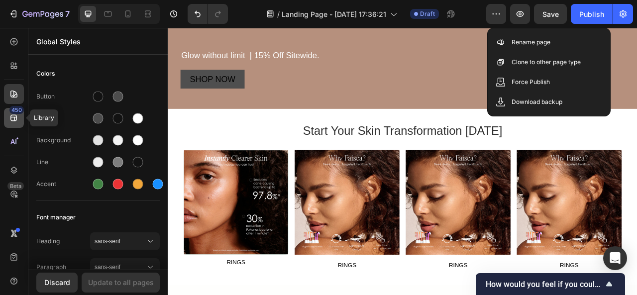
click at [10, 119] on icon at bounding box center [13, 118] width 6 height 6
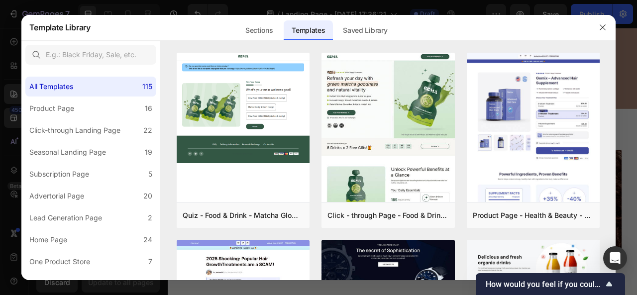
click at [0, 143] on div at bounding box center [318, 147] width 637 height 295
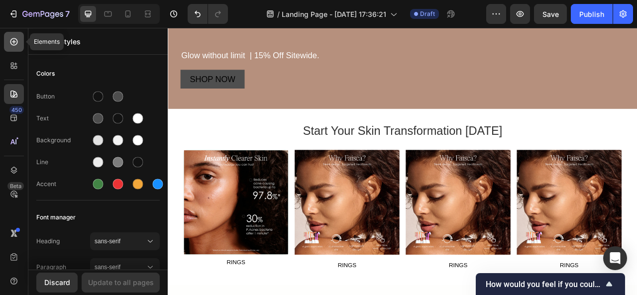
click at [18, 44] on icon at bounding box center [14, 42] width 10 height 10
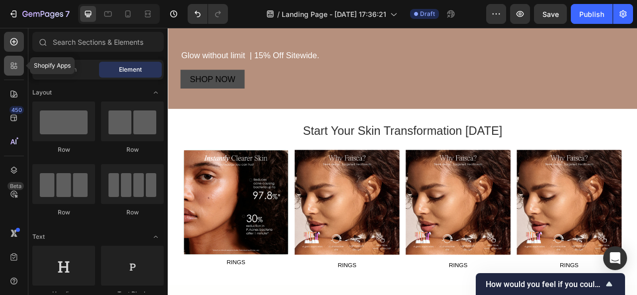
click at [16, 61] on icon at bounding box center [14, 66] width 10 height 10
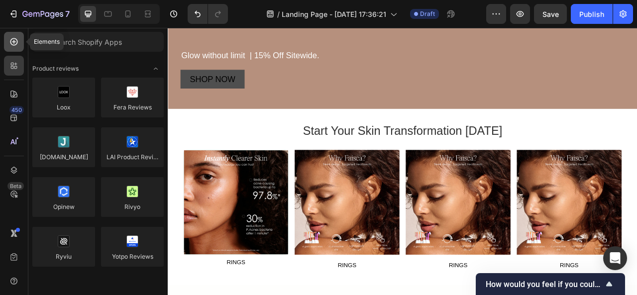
click at [16, 41] on icon at bounding box center [14, 42] width 10 height 10
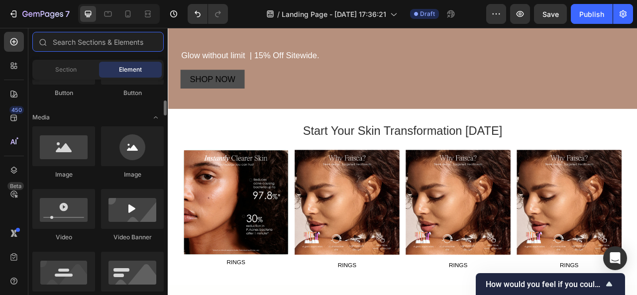
scroll to position [284, 0]
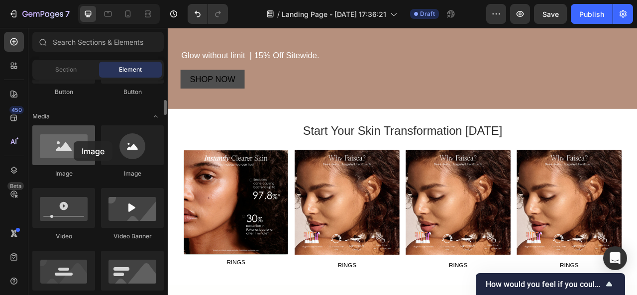
click at [74, 141] on div at bounding box center [63, 146] width 63 height 40
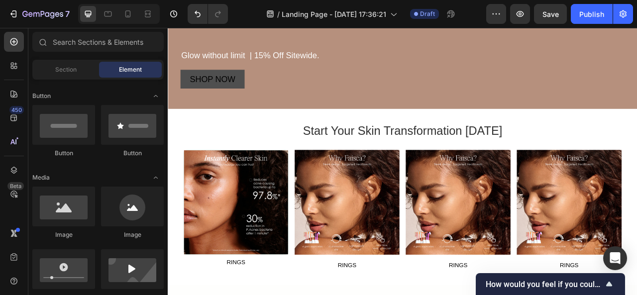
scroll to position [0, 0]
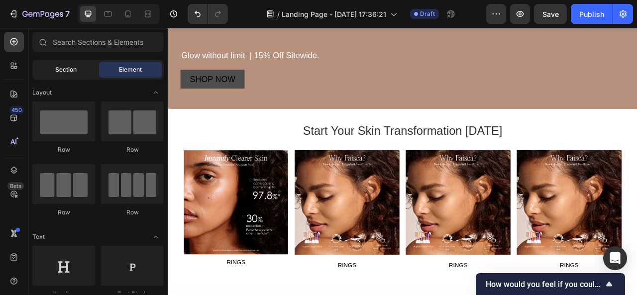
click at [88, 66] on div "Section" at bounding box center [65, 70] width 63 height 16
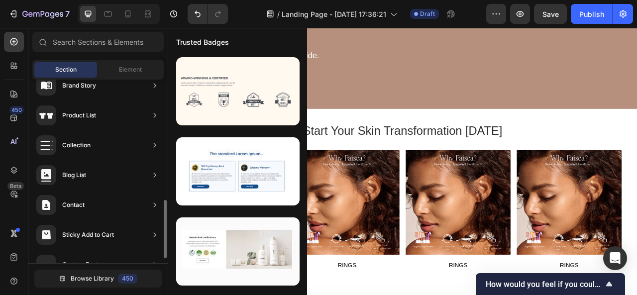
scroll to position [393, 0]
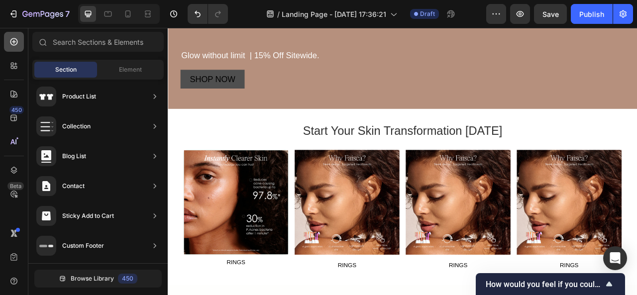
click at [16, 43] on icon at bounding box center [13, 41] width 7 height 7
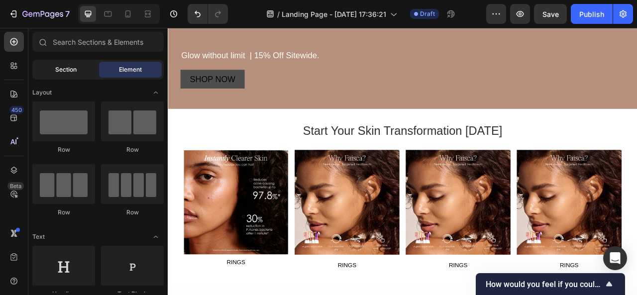
click at [59, 67] on span "Section" at bounding box center [65, 69] width 21 height 9
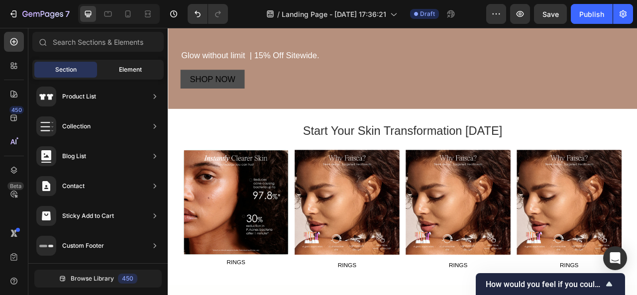
click at [122, 72] on span "Element" at bounding box center [130, 69] width 23 height 9
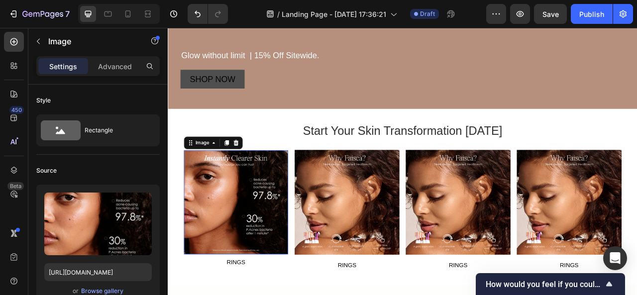
click at [216, 184] on img at bounding box center [254, 250] width 132 height 132
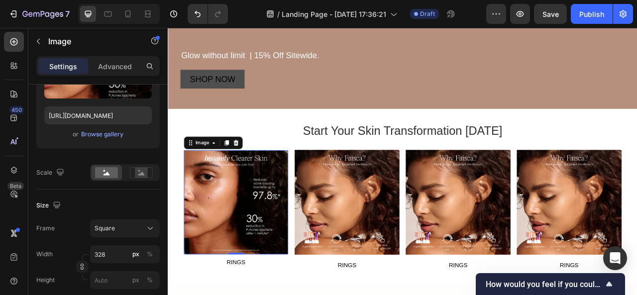
scroll to position [0, 0]
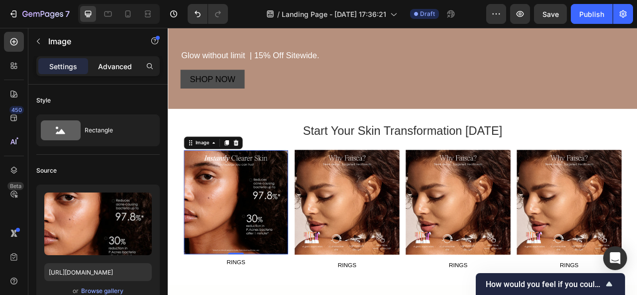
click at [117, 67] on p "Advanced" at bounding box center [115, 66] width 34 height 10
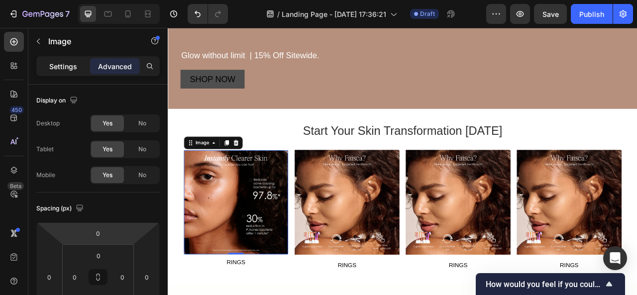
click at [68, 65] on p "Settings" at bounding box center [63, 66] width 28 height 10
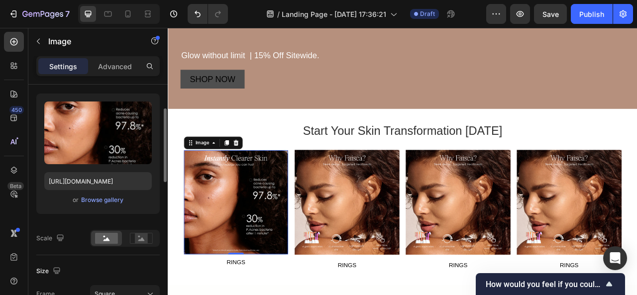
scroll to position [92, 0]
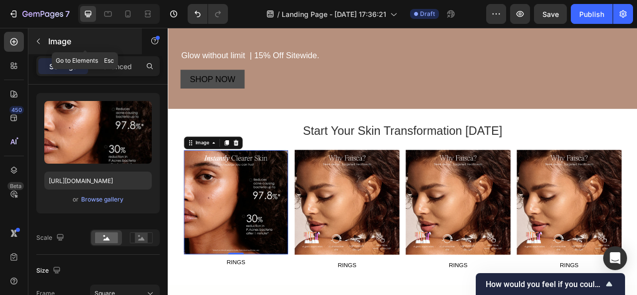
click at [39, 38] on icon "button" at bounding box center [38, 41] width 8 height 8
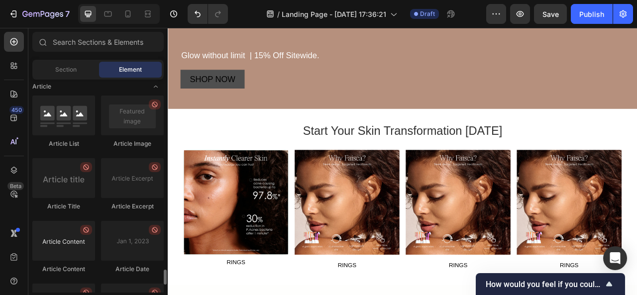
scroll to position [2551, 0]
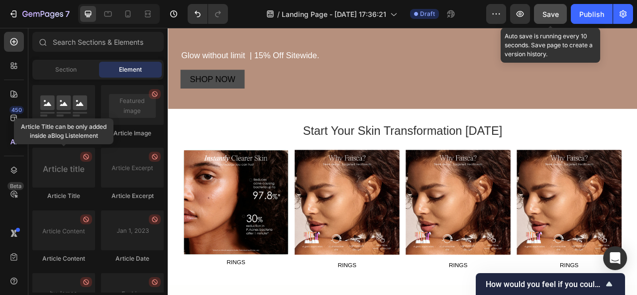
click at [558, 13] on span "Save" at bounding box center [551, 14] width 16 height 8
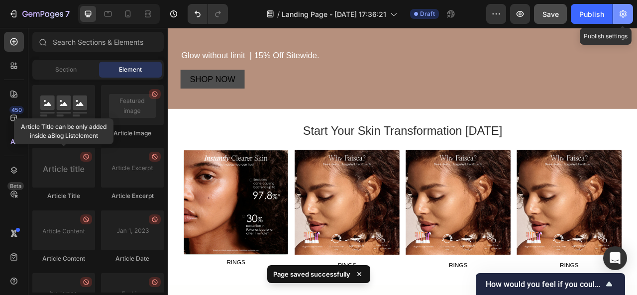
click at [625, 11] on icon "button" at bounding box center [623, 13] width 7 height 7
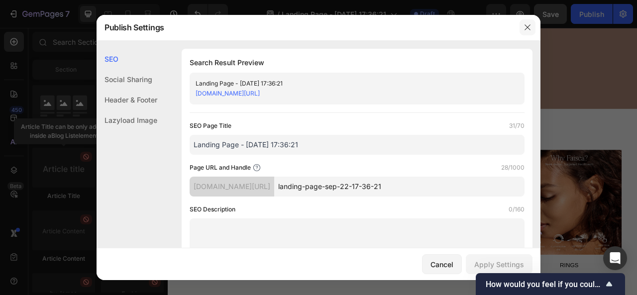
click at [528, 29] on icon "button" at bounding box center [528, 27] width 8 height 8
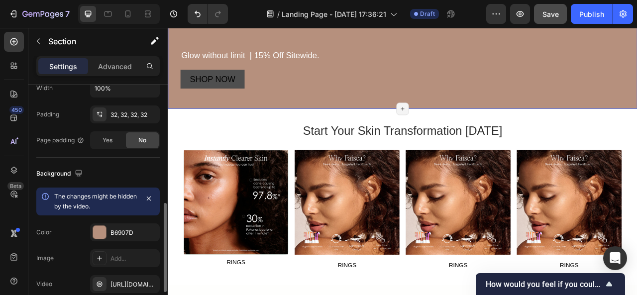
scroll to position [274, 0]
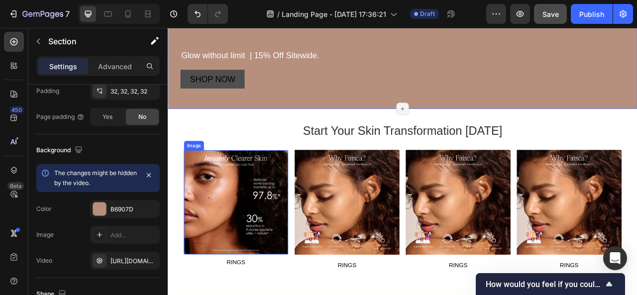
click at [302, 205] on img at bounding box center [254, 250] width 132 height 132
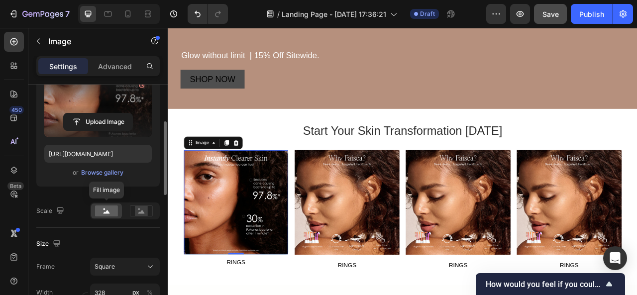
scroll to position [119, 0]
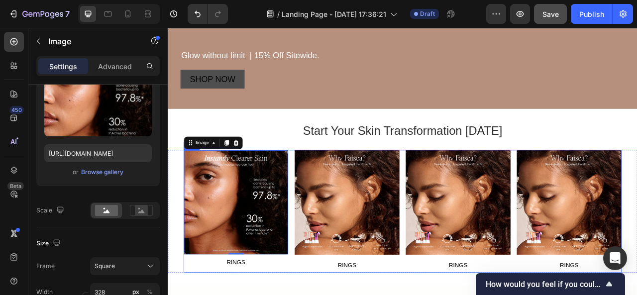
click at [461, 193] on div "Image 0 Row RINGS Button Image RINGS Button Image RINGS Button Image RINGS Butt…" at bounding box center [467, 261] width 558 height 157
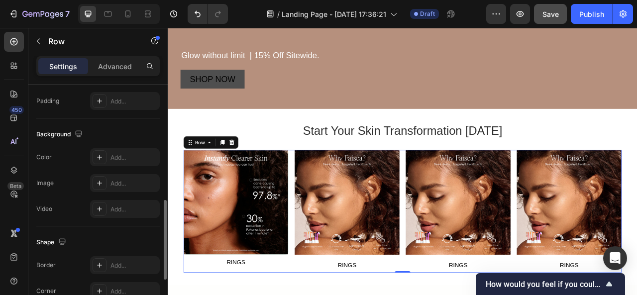
scroll to position [349, 0]
click at [120, 178] on div "Add..." at bounding box center [134, 182] width 47 height 9
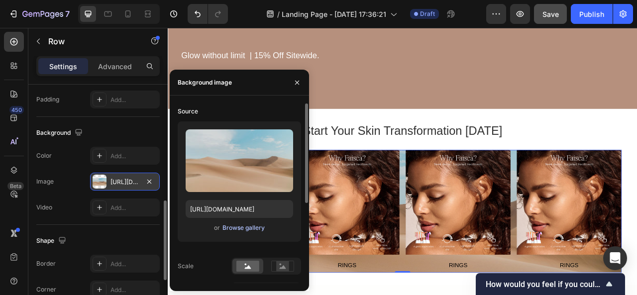
click at [236, 227] on div "Browse gallery" at bounding box center [244, 228] width 42 height 9
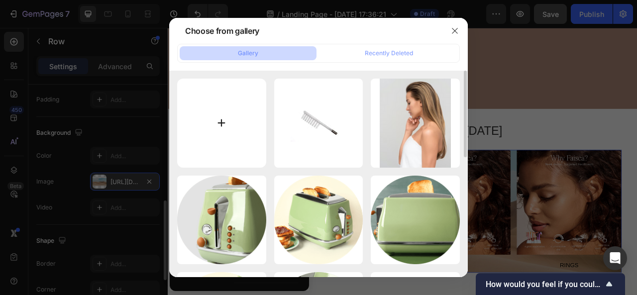
click at [252, 140] on input "file" at bounding box center [221, 123] width 89 height 89
type input "C:\fakepath\cleanse.jpg"
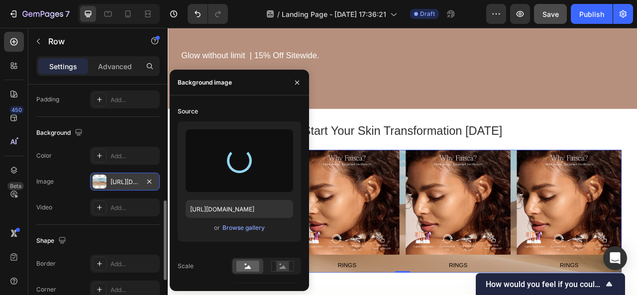
type input "https://cdn.shopify.com/s/files/1/0955/7344/2905/files/gempages_585567744838075…"
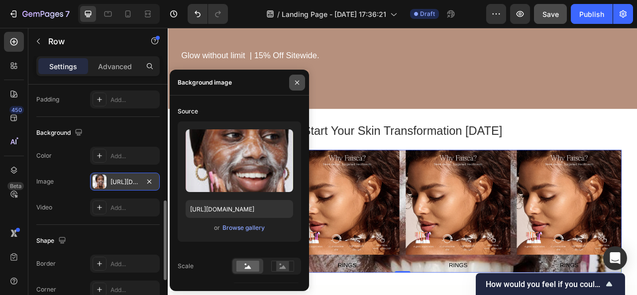
click at [301, 80] on icon "button" at bounding box center [297, 83] width 8 height 8
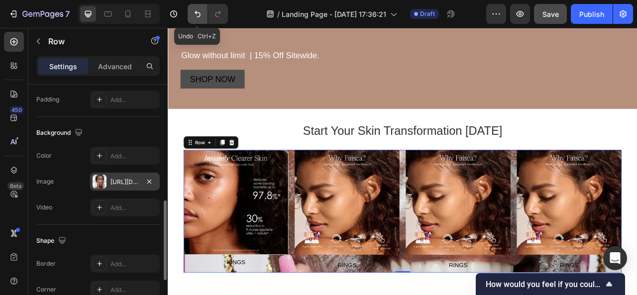
click at [197, 11] on icon "Undo/Redo" at bounding box center [198, 14] width 10 height 10
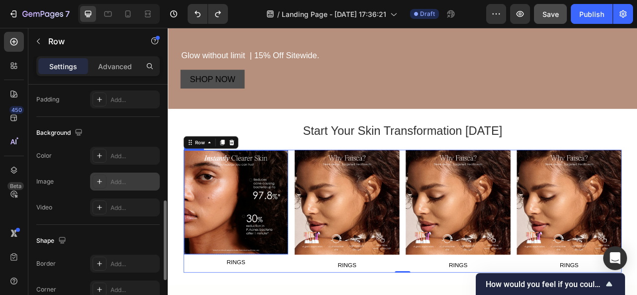
click at [297, 256] on img at bounding box center [254, 250] width 132 height 132
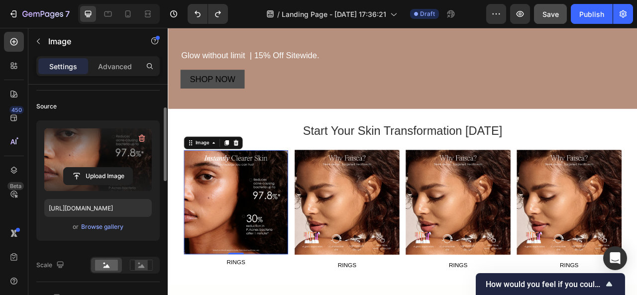
scroll to position [67, 0]
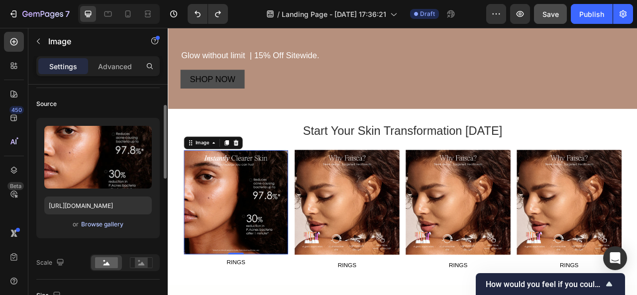
click at [110, 224] on div "Browse gallery" at bounding box center [102, 224] width 42 height 9
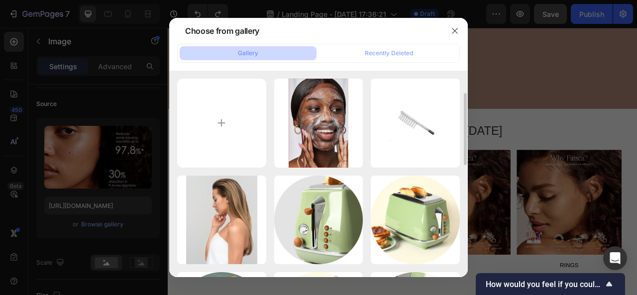
scroll to position [18, 0]
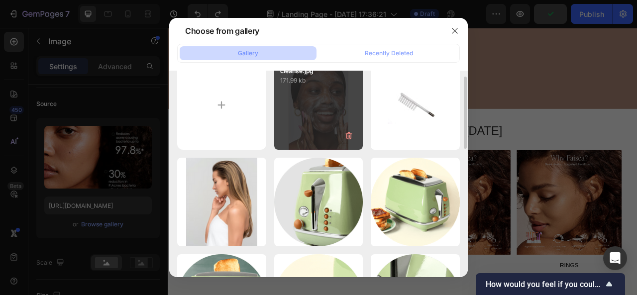
click at [317, 107] on div "cleanse.jpg 171.99 kb" at bounding box center [318, 105] width 89 height 89
type input "https://cdn.shopify.com/s/files/1/0955/7344/2905/files/gempages_585567744838075…"
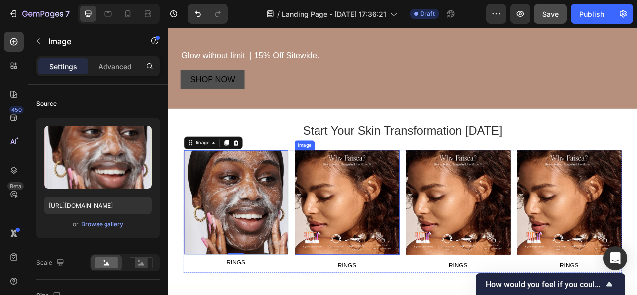
click at [398, 228] on img at bounding box center [395, 249] width 133 height 133
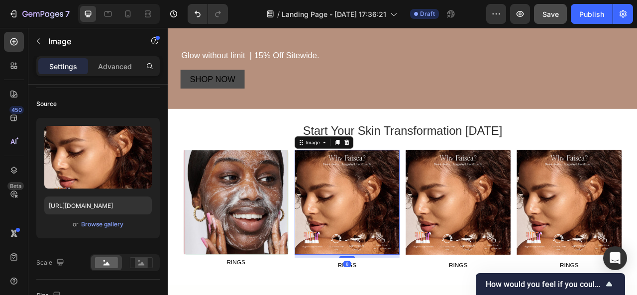
scroll to position [67, 0]
click at [116, 222] on div "Browse gallery" at bounding box center [102, 224] width 42 height 9
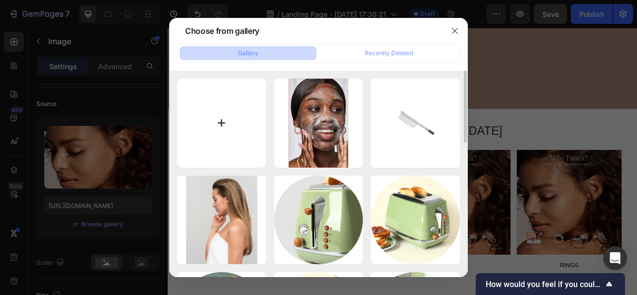
click at [219, 127] on input "file" at bounding box center [221, 123] width 89 height 89
type input "C:\fakepath\download (2).jpeg"
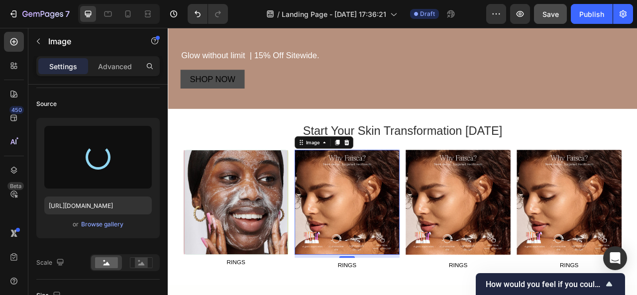
type input "https://cdn.shopify.com/s/files/1/0955/7344/2905/files/gempages_585567744838075…"
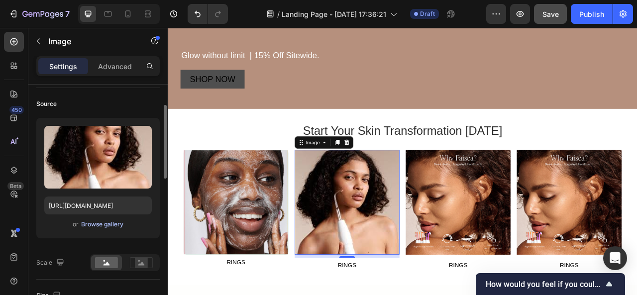
click at [109, 221] on div "Browse gallery" at bounding box center [102, 224] width 42 height 9
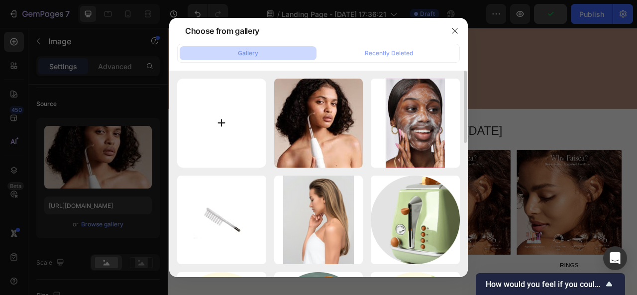
click at [235, 157] on input "file" at bounding box center [221, 123] width 89 height 89
type input "C:\fakepath\download (1).jpeg"
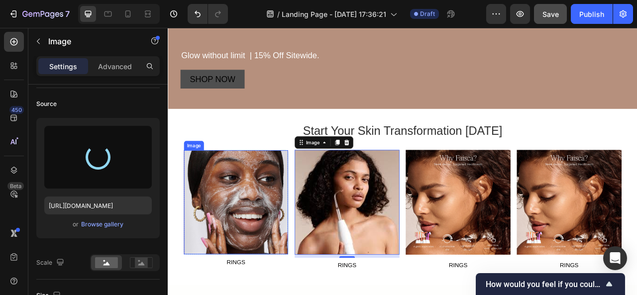
type input "https://cdn.shopify.com/s/files/1/0955/7344/2905/files/gempages_585567744838075…"
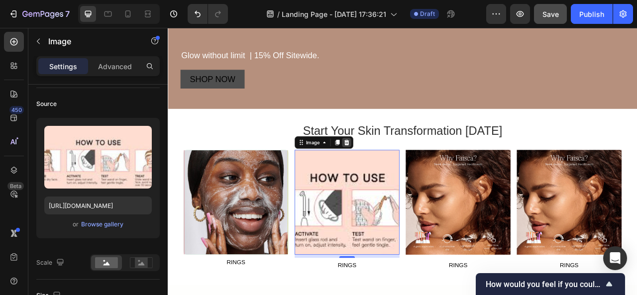
click at [393, 172] on icon at bounding box center [395, 173] width 6 height 7
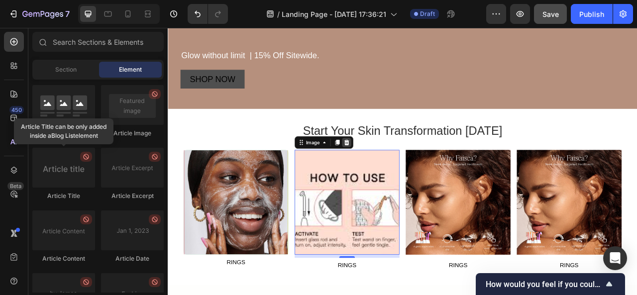
click at [393, 172] on div "Start Your Skin Transformation Today Heading Image Row RINGS Button Image 8 RIN…" at bounding box center [467, 243] width 598 height 193
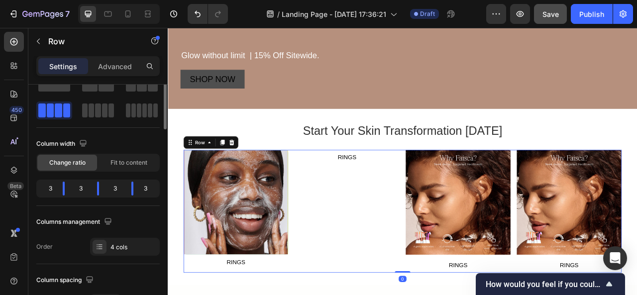
scroll to position [0, 0]
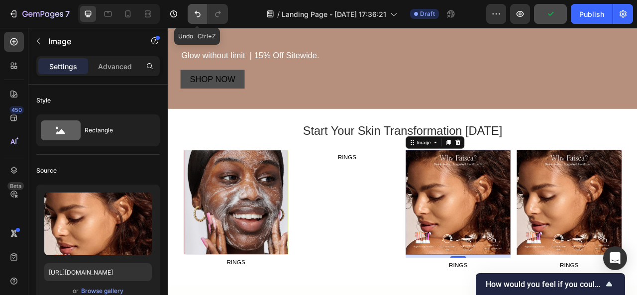
click at [196, 10] on icon "Undo/Redo" at bounding box center [198, 14] width 10 height 10
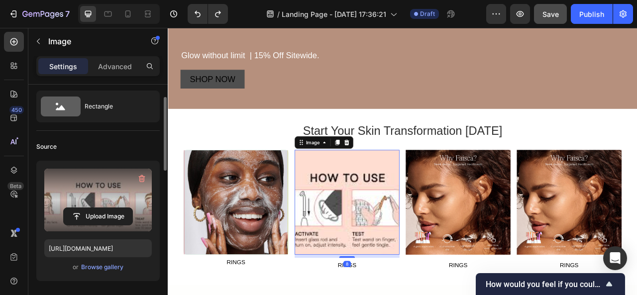
scroll to position [28, 0]
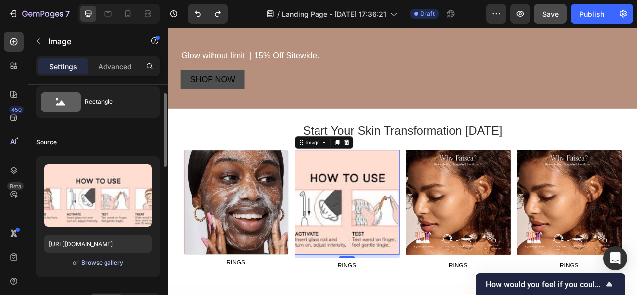
click at [109, 261] on div "Browse gallery" at bounding box center [102, 262] width 42 height 9
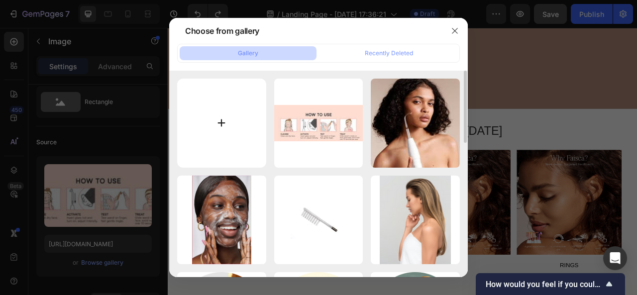
click at [223, 141] on input "file" at bounding box center [221, 123] width 89 height 89
type input "C:\fakepath\images (1).jpeg"
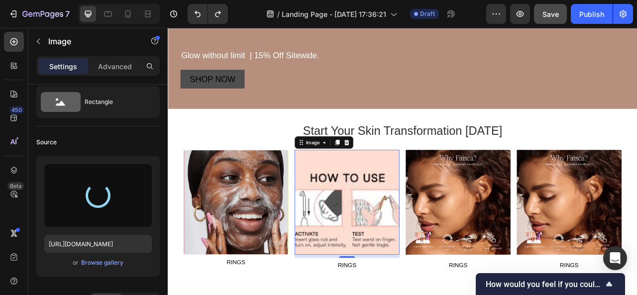
type input "https://cdn.shopify.com/s/files/1/0955/7344/2905/files/gempages_585567744838075…"
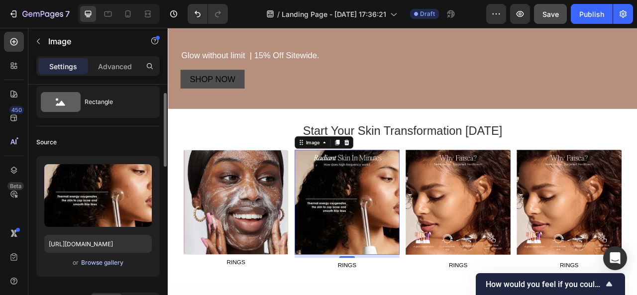
click at [111, 260] on div "Browse gallery" at bounding box center [102, 262] width 42 height 9
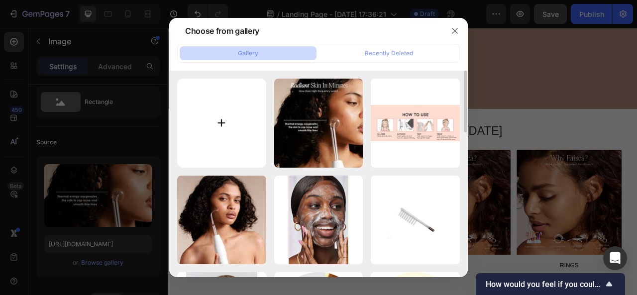
click at [217, 130] on input "file" at bounding box center [221, 123] width 89 height 89
type input "C:\fakepath\the wand.webp"
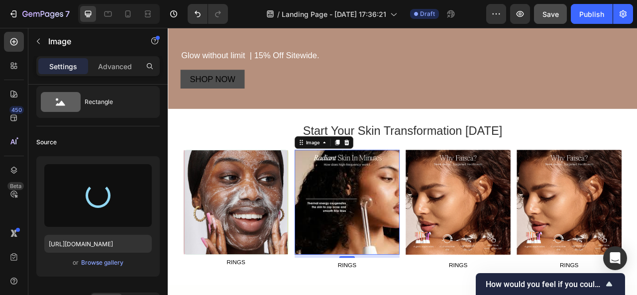
type input "https://cdn.shopify.com/s/files/1/0955/7344/2905/files/gempages_585567744838075…"
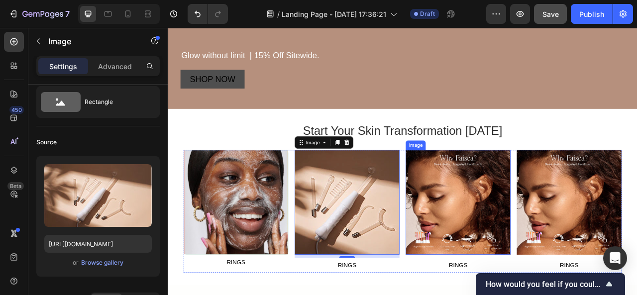
click at [506, 291] on img at bounding box center [537, 249] width 133 height 133
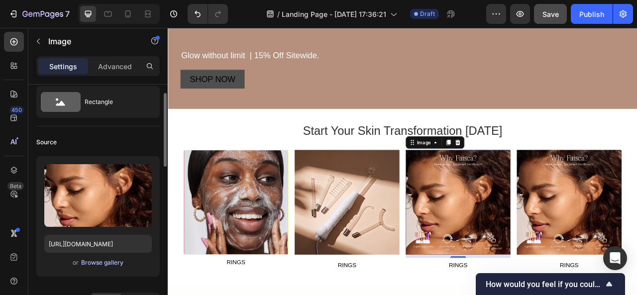
click at [114, 261] on div "Browse gallery" at bounding box center [102, 262] width 42 height 9
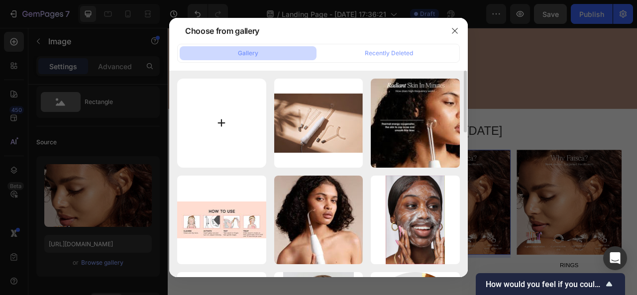
click at [231, 135] on input "file" at bounding box center [221, 123] width 89 height 89
type input "C:\fakepath\download (2).jpeg"
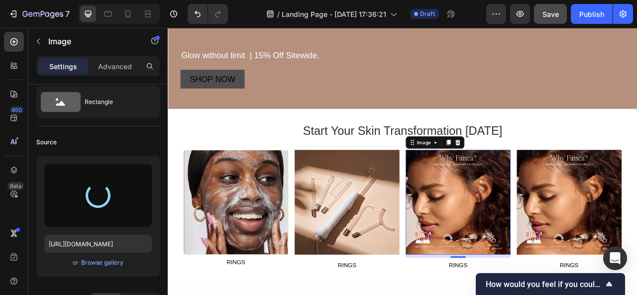
type input "https://cdn.shopify.com/s/files/1/0955/7344/2905/files/gempages_585567744838075…"
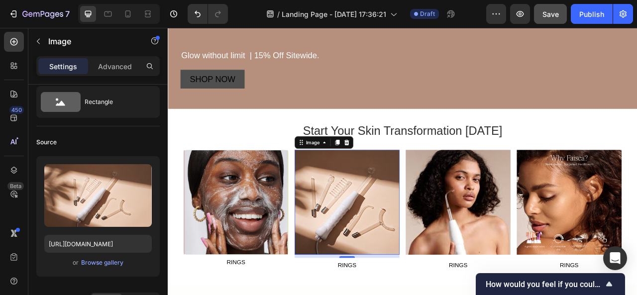
click at [433, 212] on img at bounding box center [395, 249] width 133 height 133
click at [447, 228] on img at bounding box center [395, 249] width 133 height 133
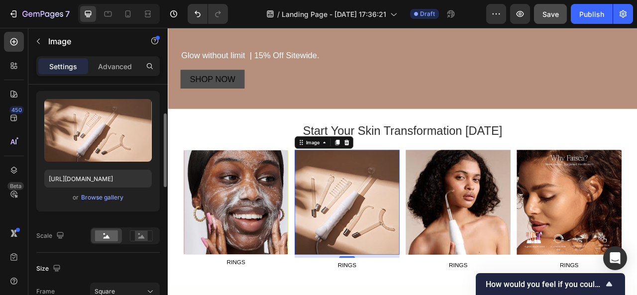
scroll to position [95, 0]
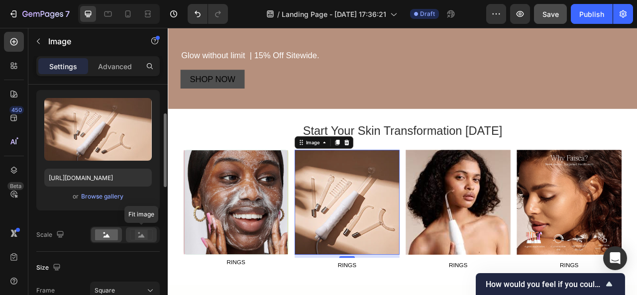
click at [145, 238] on rect at bounding box center [141, 235] width 13 height 10
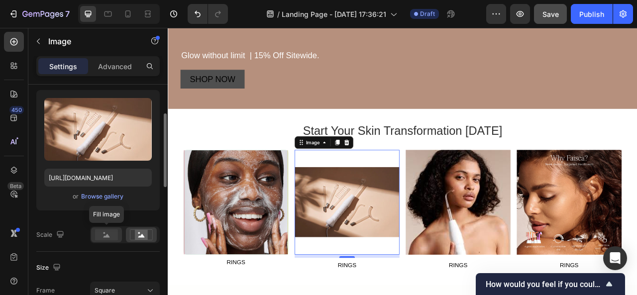
click at [105, 235] on rect at bounding box center [106, 235] width 23 height 11
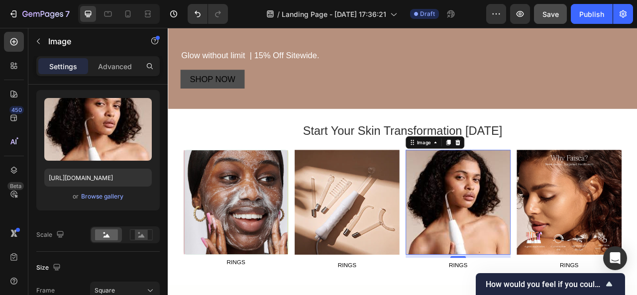
click at [514, 275] on img at bounding box center [537, 249] width 133 height 133
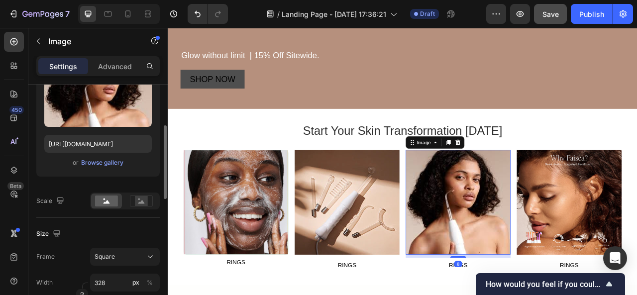
scroll to position [130, 0]
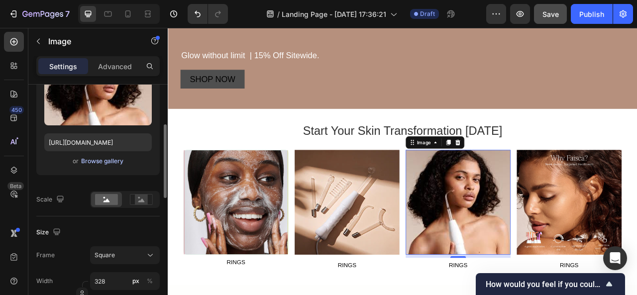
click at [108, 162] on div "Browse gallery" at bounding box center [102, 161] width 42 height 9
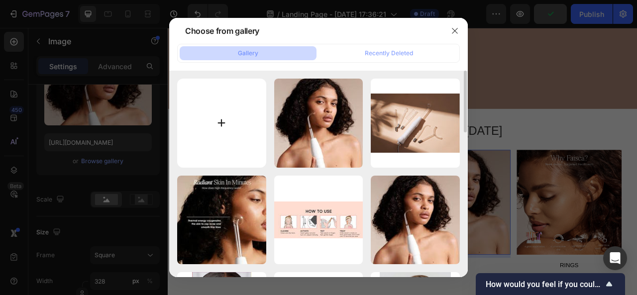
click at [228, 130] on input "file" at bounding box center [221, 123] width 89 height 89
click at [455, 30] on icon "button" at bounding box center [455, 31] width 8 height 8
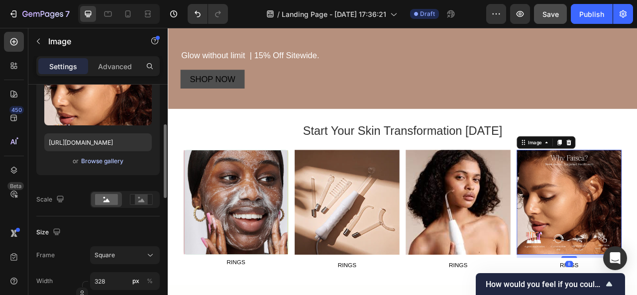
click at [111, 159] on div "Browse gallery" at bounding box center [102, 161] width 42 height 9
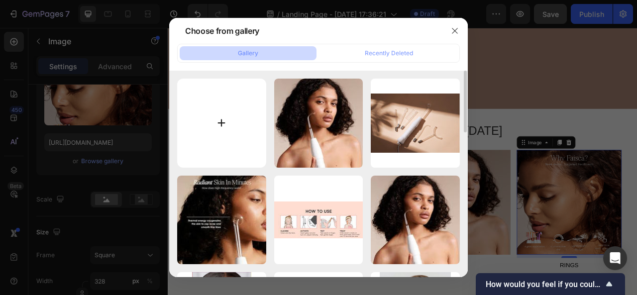
click at [221, 127] on input "file" at bounding box center [221, 123] width 89 height 89
type input "C:\fakepath\result in 1 week.jpeg"
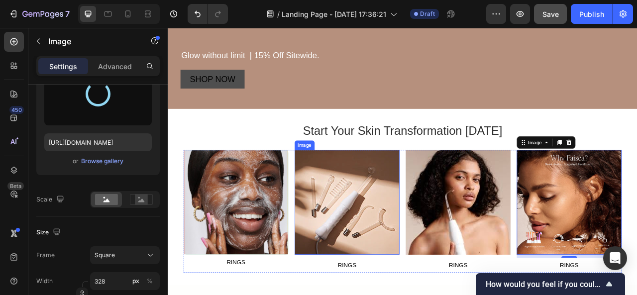
type input "https://cdn.shopify.com/s/files/1/0955/7344/2905/files/gempages_585567744838075…"
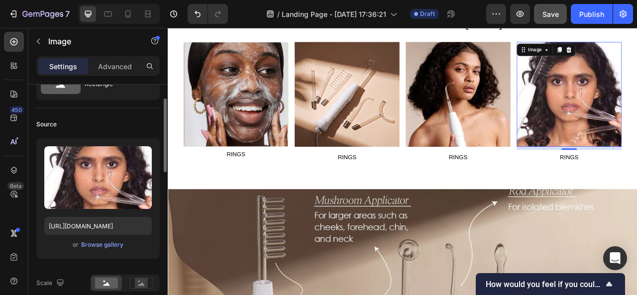
scroll to position [62, 0]
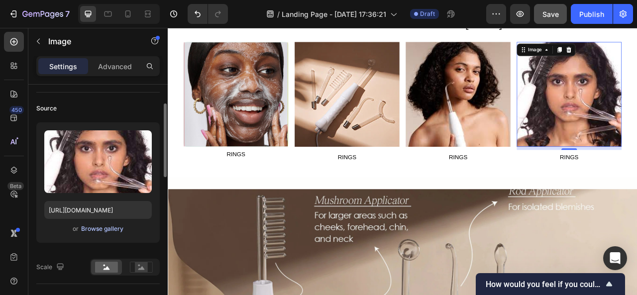
click at [110, 228] on div "Browse gallery" at bounding box center [102, 229] width 42 height 9
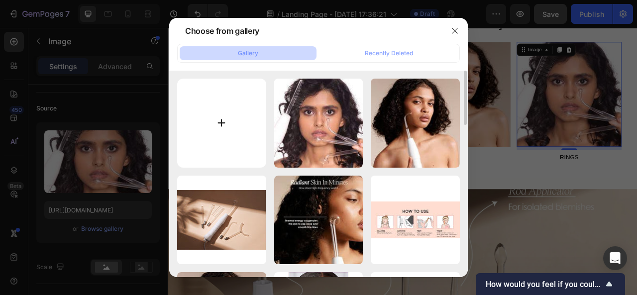
click at [230, 139] on input "file" at bounding box center [221, 123] width 89 height 89
type input "C:\fakepath\result in 2 weeks.jpg"
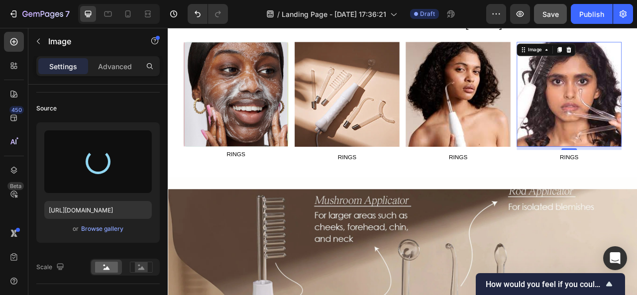
type input "https://cdn.shopify.com/s/files/1/0955/7344/2905/files/gempages_585567744838075…"
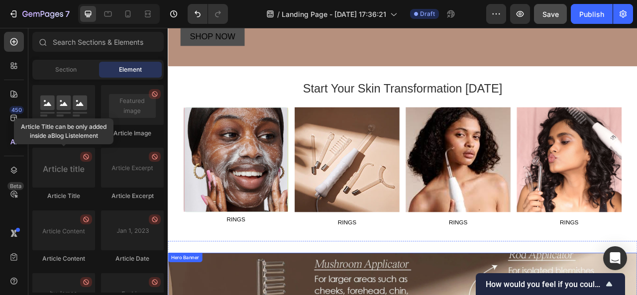
scroll to position [386, 0]
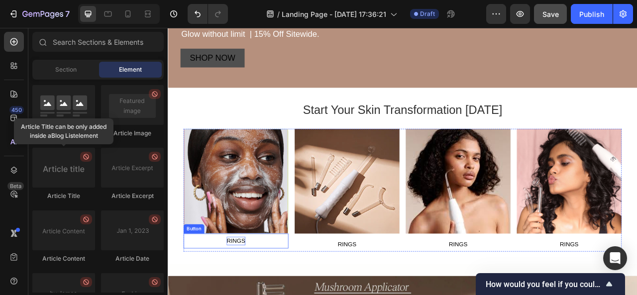
click at [249, 295] on div "RINGS" at bounding box center [255, 299] width 24 height 11
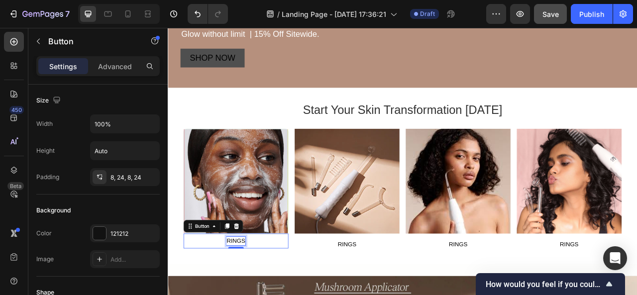
click at [249, 295] on div "RINGS" at bounding box center [255, 299] width 24 height 11
click at [249, 295] on p "RINGS" at bounding box center [255, 299] width 24 height 11
click at [258, 295] on button "cle" at bounding box center [254, 299] width 133 height 19
click at [258, 295] on p "cle" at bounding box center [254, 299] width 9 height 11
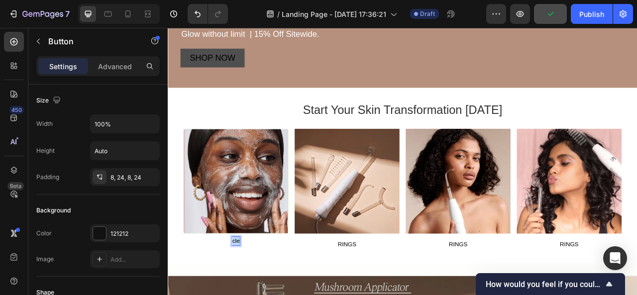
drag, startPoint x: 258, startPoint y: 295, endPoint x: 241, endPoint y: 292, distance: 17.8
click at [241, 292] on button "cle" at bounding box center [254, 299] width 133 height 19
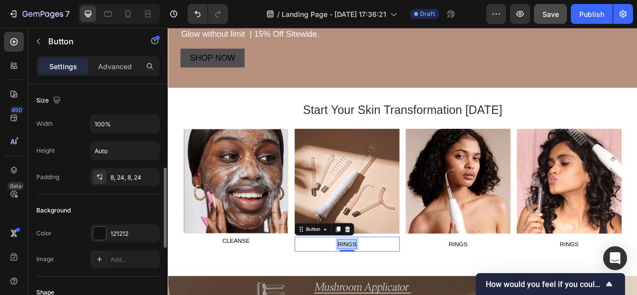
scroll to position [62, 0]
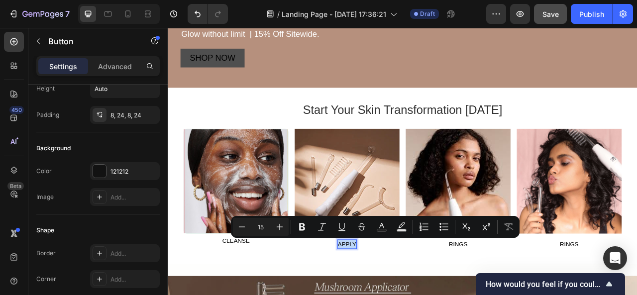
drag, startPoint x: 403, startPoint y: 299, endPoint x: 381, endPoint y: 294, distance: 23.0
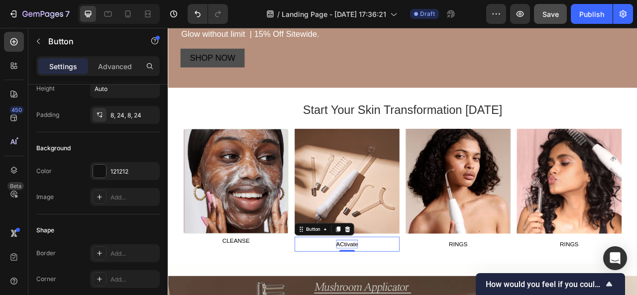
drag, startPoint x: 407, startPoint y: 299, endPoint x: 395, endPoint y: 298, distance: 12.0
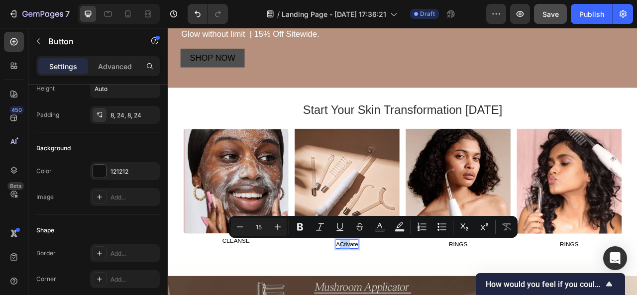
drag, startPoint x: 395, startPoint y: 298, endPoint x: 384, endPoint y: 296, distance: 11.6
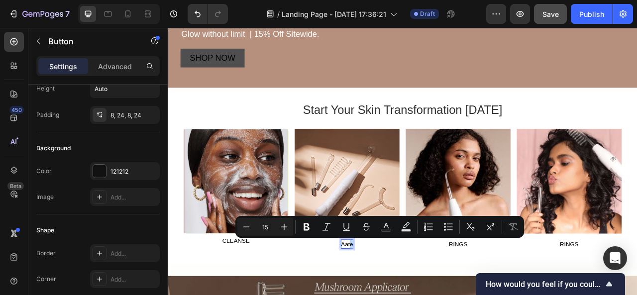
drag, startPoint x: 397, startPoint y: 300, endPoint x: 392, endPoint y: 300, distance: 5.5
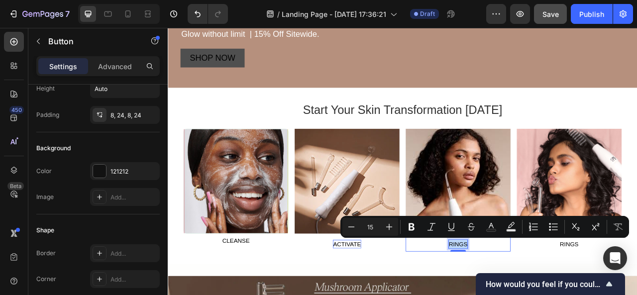
drag, startPoint x: 543, startPoint y: 300, endPoint x: 518, endPoint y: 296, distance: 25.6
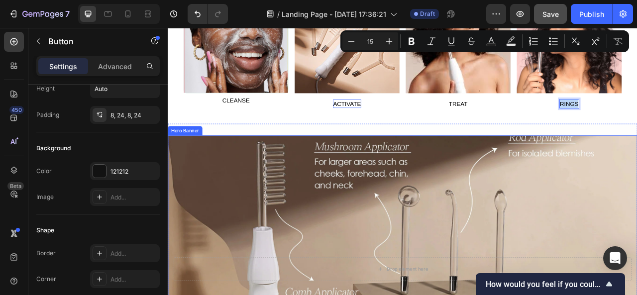
scroll to position [563, 0]
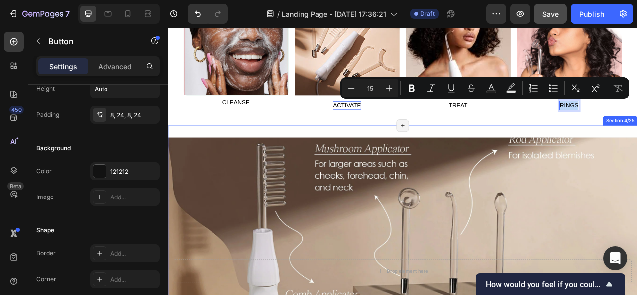
type input "16"
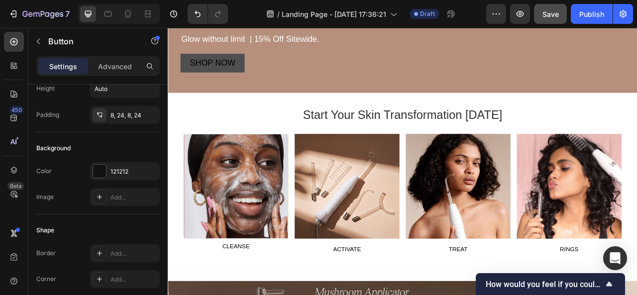
scroll to position [381, 0]
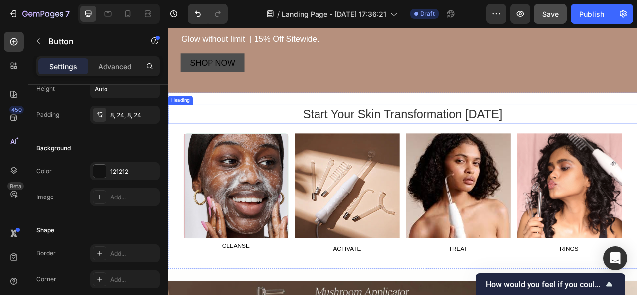
click at [500, 137] on h2 "Start Your Skin Transformation [DATE]" at bounding box center [467, 138] width 598 height 24
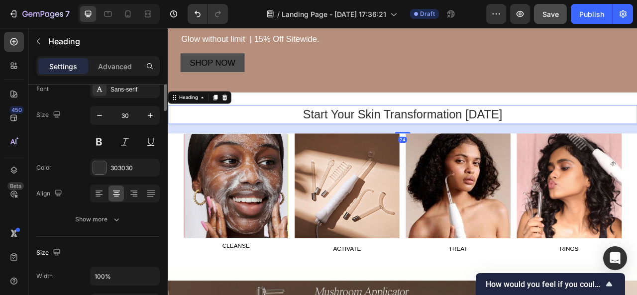
scroll to position [0, 0]
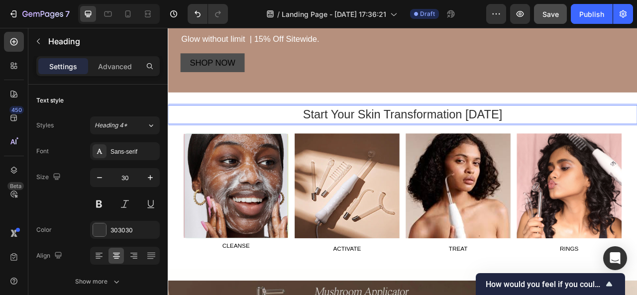
click at [453, 148] on p "Start Your Skin Transformation [DATE]" at bounding box center [467, 138] width 596 height 22
drag, startPoint x: 453, startPoint y: 148, endPoint x: 579, endPoint y: 123, distance: 128.6
click at [579, 123] on div "Start Your Skin Transformation Today Heading 24 Image Row CLEANSE Button Image …" at bounding box center [467, 222] width 598 height 225
click at [604, 135] on p "Start Your Skin Transformation [DATE]" at bounding box center [467, 138] width 596 height 22
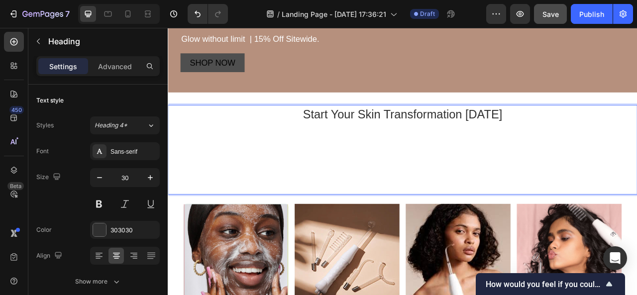
click at [371, 168] on p "Start Your Skin Transformation [DATE]" at bounding box center [467, 183] width 596 height 112
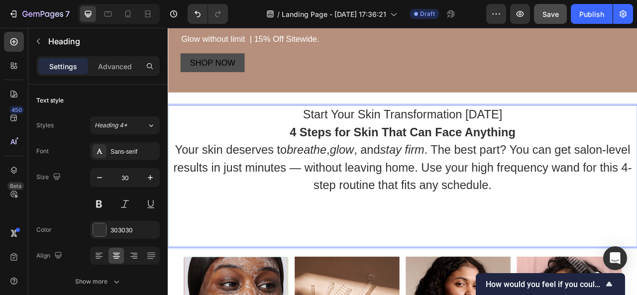
click at [313, 253] on p "Your skin deserves to breathe , glow , and stay firm . The best part? You can g…" at bounding box center [467, 239] width 596 height 134
click at [312, 156] on p "Start Your Skin Transformation Today 4 Steps for Skin That Can Face Anything" at bounding box center [467, 149] width 596 height 45
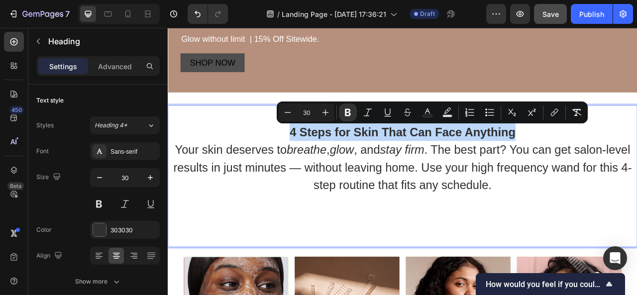
drag, startPoint x: 312, startPoint y: 156, endPoint x: 605, endPoint y: 168, distance: 293.1
click at [605, 168] on p "Start Your Skin Transformation Today 4 Steps for Skin That Can Face Anything" at bounding box center [467, 149] width 596 height 45
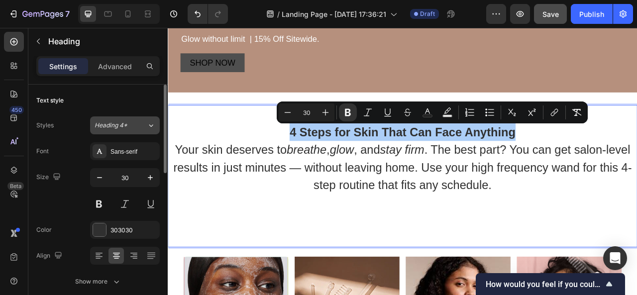
click at [152, 130] on button "Heading 4*" at bounding box center [125, 126] width 70 height 18
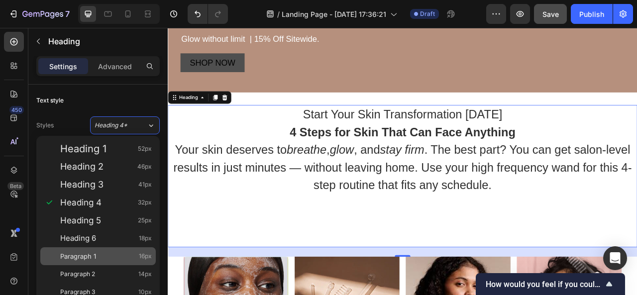
click at [90, 252] on span "Paragraph 1" at bounding box center [78, 257] width 36 height 10
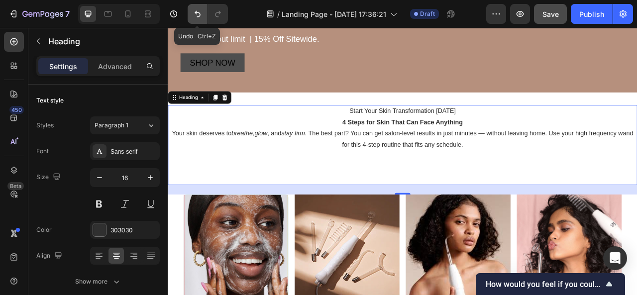
click at [198, 8] on button "Undo/Redo" at bounding box center [198, 14] width 20 height 20
type input "30"
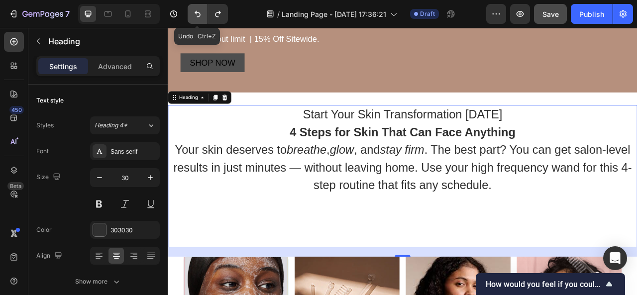
click at [198, 8] on button "Undo/Redo" at bounding box center [198, 14] width 20 height 20
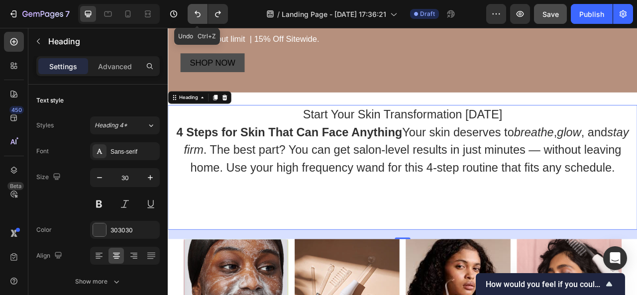
click at [198, 8] on button "Undo/Redo" at bounding box center [198, 14] width 20 height 20
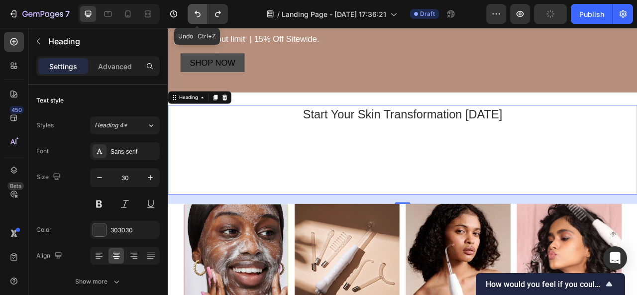
click at [198, 8] on button "Undo/Redo" at bounding box center [198, 14] width 20 height 20
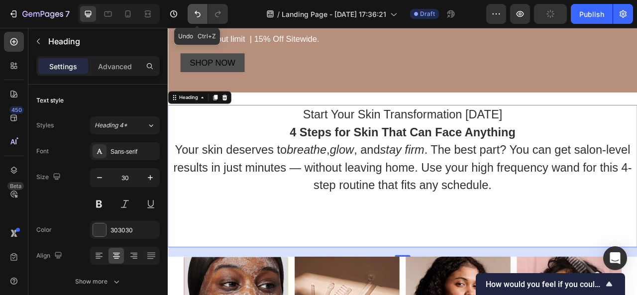
click at [198, 8] on button "Undo/Redo" at bounding box center [198, 14] width 20 height 20
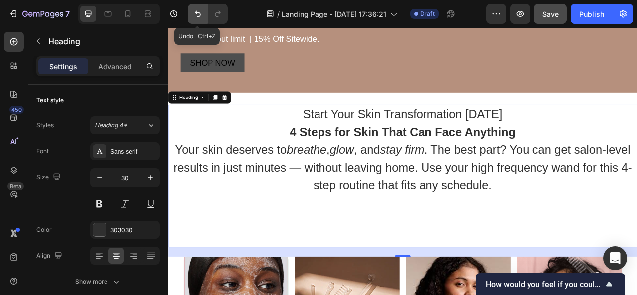
click at [198, 8] on button "Undo/Redo" at bounding box center [198, 14] width 20 height 20
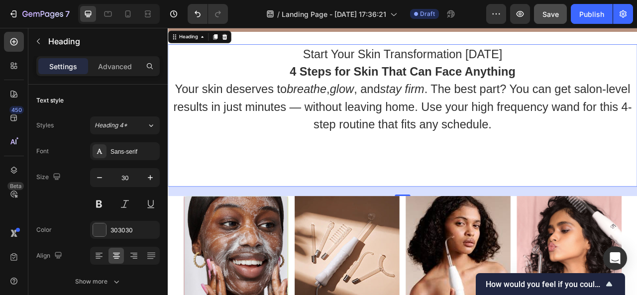
scroll to position [448, 0]
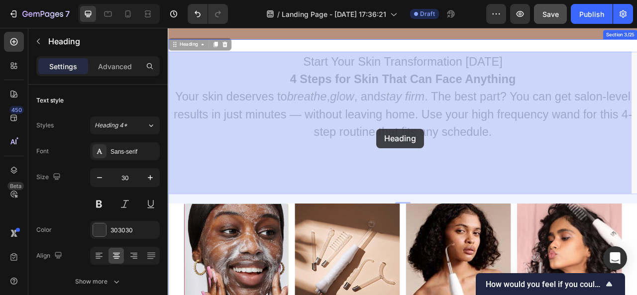
drag, startPoint x: 596, startPoint y: 159, endPoint x: 433, endPoint y: 157, distance: 162.4
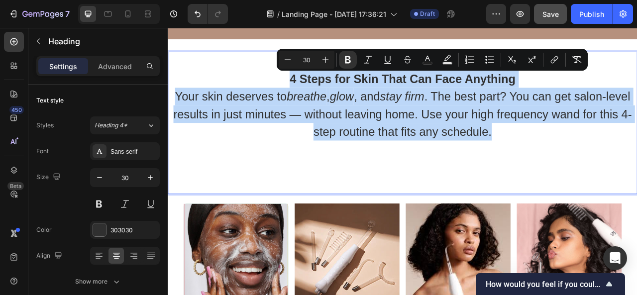
drag, startPoint x: 604, startPoint y: 160, endPoint x: 299, endPoint y: 100, distance: 310.7
click at [299, 100] on p "Start Your Skin Transformation Today 4 Steps for Skin That Can Face Anything Yo…" at bounding box center [467, 148] width 596 height 179
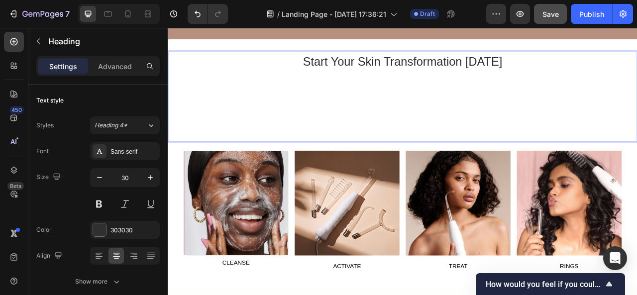
click at [284, 133] on p "Start Your Skin Transformation Today ⁠⁠⁠⁠⁠⁠⁠" at bounding box center [467, 115] width 596 height 112
click at [616, 76] on p "Start Your Skin Transformation Today ⁠⁠⁠⁠⁠⁠⁠" at bounding box center [467, 115] width 596 height 112
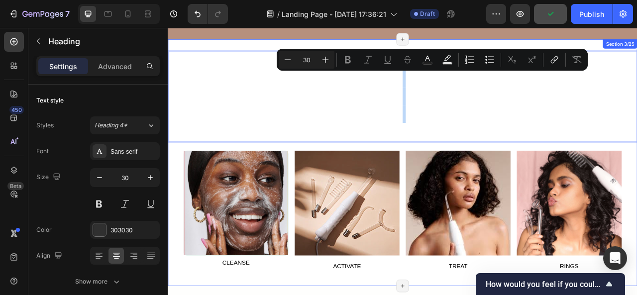
drag, startPoint x: 293, startPoint y: 95, endPoint x: 435, endPoint y: 178, distance: 165.2
click at [435, 178] on div "Start Your Skin Transformation Today Heading 24 Image Row CLEANSE Button Image …" at bounding box center [467, 199] width 598 height 283
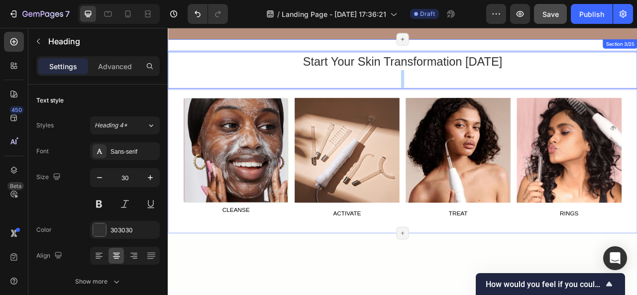
drag, startPoint x: 328, startPoint y: 82, endPoint x: 467, endPoint y: 106, distance: 141.5
click at [467, 106] on div "Start Your Skin Transformation Today Heading 24 Image Row CLEANSE Button Image …" at bounding box center [467, 166] width 598 height 216
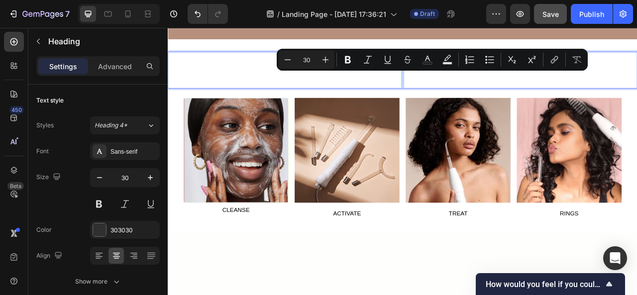
click at [637, 91] on p "Start Your Skin Transformation [DATE]" at bounding box center [467, 81] width 596 height 45
drag, startPoint x: 635, startPoint y: 76, endPoint x: 565, endPoint y: 87, distance: 70.7
click at [565, 87] on p "Start Your Skin Transformation [DATE]" at bounding box center [467, 81] width 596 height 45
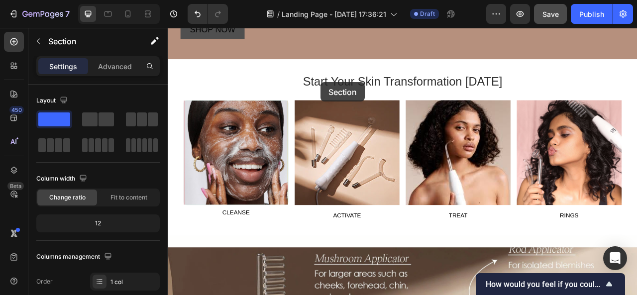
scroll to position [419, 0]
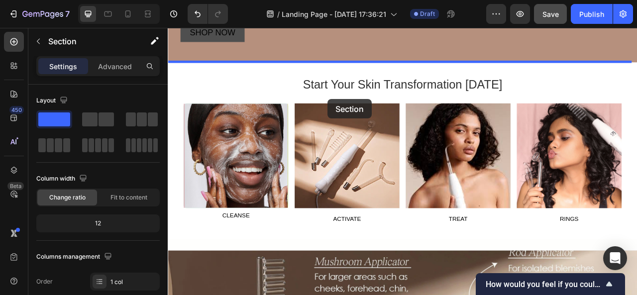
drag, startPoint x: 375, startPoint y: 179, endPoint x: 372, endPoint y: 118, distance: 60.8
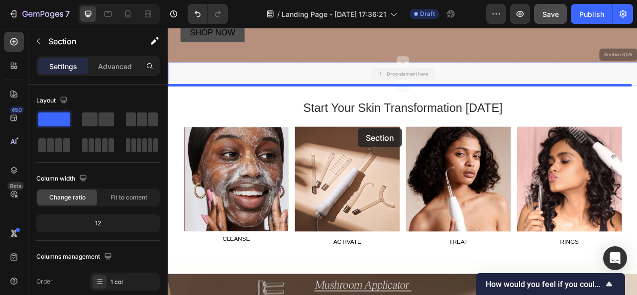
drag, startPoint x: 394, startPoint y: 82, endPoint x: 410, endPoint y: 155, distance: 74.9
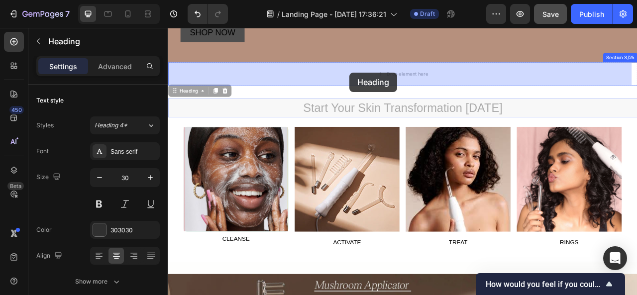
drag, startPoint x: 408, startPoint y: 131, endPoint x: 399, endPoint y: 85, distance: 47.7
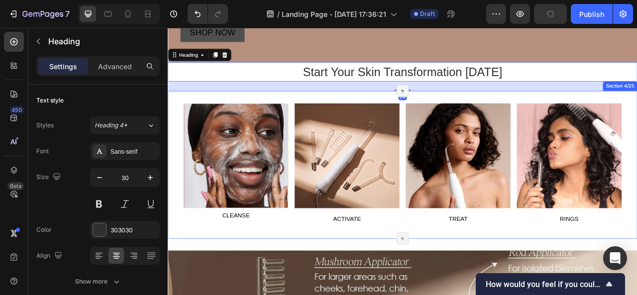
click at [514, 119] on div "Image Row CLEANSE Button Image ACTIVATE Button Image TREAT Button Image RINGS B…" at bounding box center [467, 202] width 598 height 189
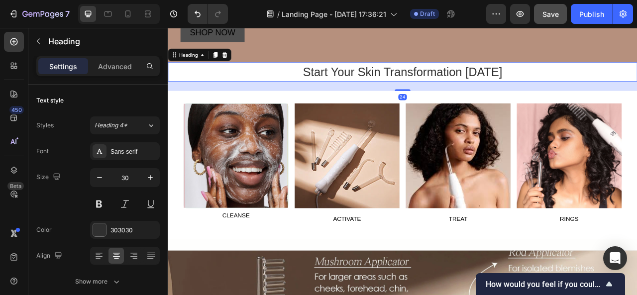
click at [442, 107] on div "24" at bounding box center [467, 102] width 598 height 12
click at [437, 101] on div "24" at bounding box center [467, 102] width 598 height 12
click at [537, 107] on div "24" at bounding box center [467, 102] width 598 height 12
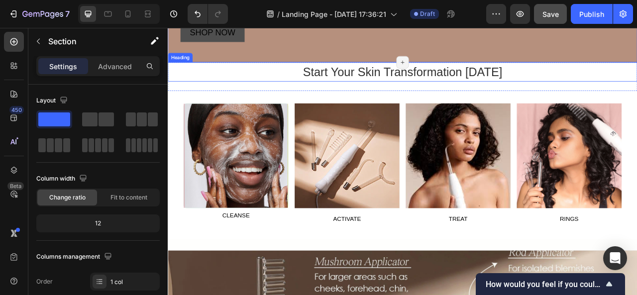
click at [534, 88] on h2 "Start Your Skin Transformation [DATE]" at bounding box center [467, 84] width 598 height 24
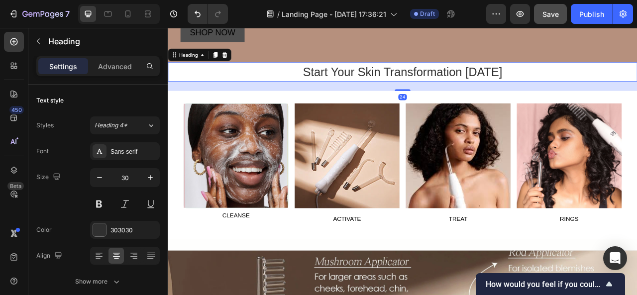
click at [514, 100] on div "24" at bounding box center [467, 102] width 598 height 12
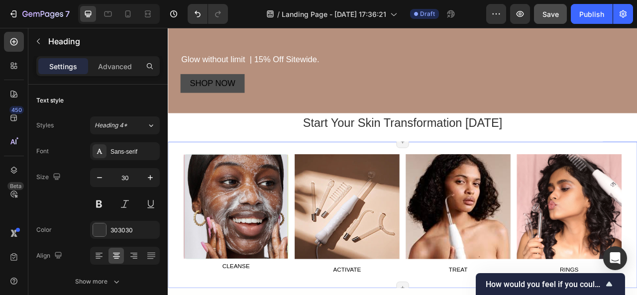
scroll to position [350, 0]
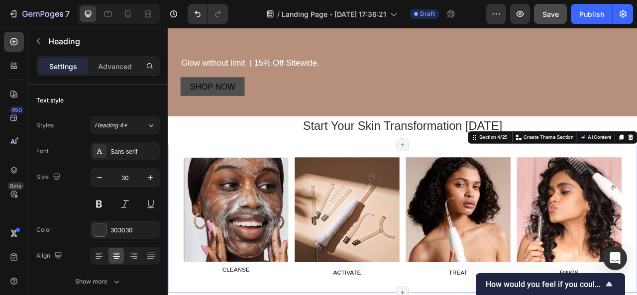
click at [535, 182] on div "Image Row CLEANSE Button Image ACTIVATE Button Image TREAT Button Image RINGS B…" at bounding box center [467, 271] width 598 height 189
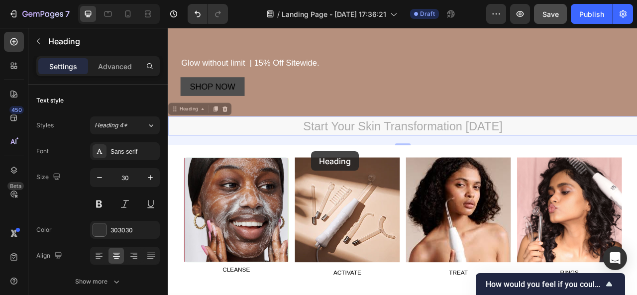
drag, startPoint x: 392, startPoint y: 162, endPoint x: 258, endPoint y: 249, distance: 159.1
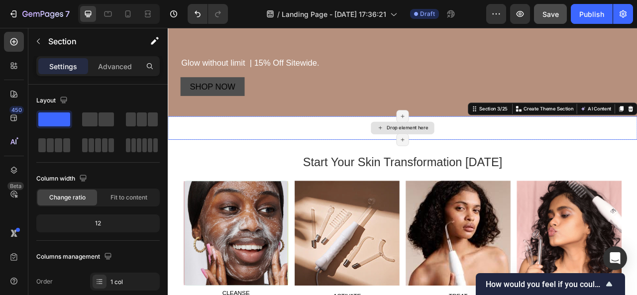
click at [476, 143] on div "Drop element here" at bounding box center [467, 155] width 598 height 30
click at [463, 173] on icon at bounding box center [467, 170] width 8 height 8
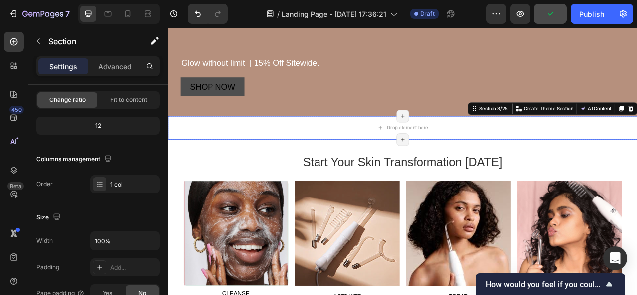
scroll to position [0, 0]
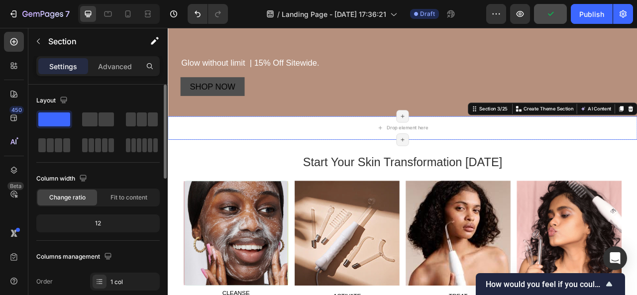
click at [46, 120] on span at bounding box center [54, 120] width 32 height 14
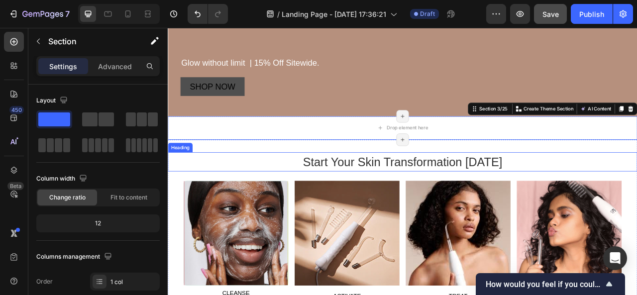
click at [415, 191] on p "Start Your Skin Transformation [DATE]" at bounding box center [467, 198] width 596 height 22
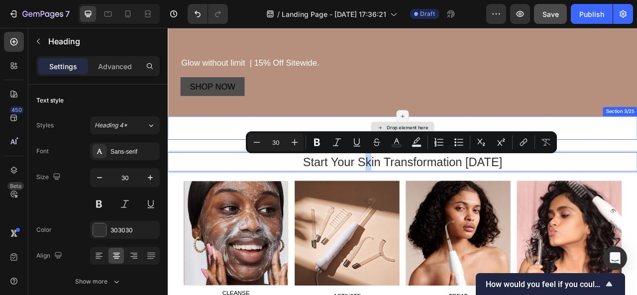
drag, startPoint x: 415, startPoint y: 191, endPoint x: 426, endPoint y: 153, distance: 39.8
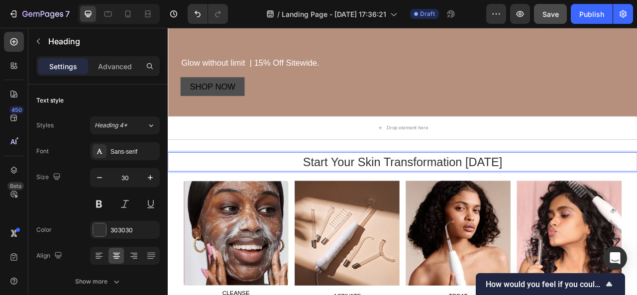
click at [630, 192] on p "Start Your Skin Transformation [DATE]" at bounding box center [467, 198] width 596 height 22
click at [551, 194] on p "Start Your Skin Transformation [DATE]" at bounding box center [467, 198] width 596 height 22
click at [436, 161] on div "Drop element here" at bounding box center [466, 155] width 81 height 16
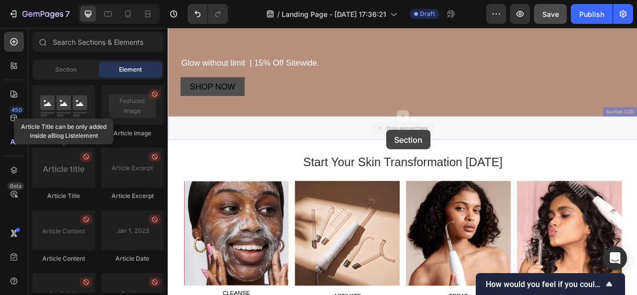
click at [168, 28] on div at bounding box center [168, 28] width 0 height 0
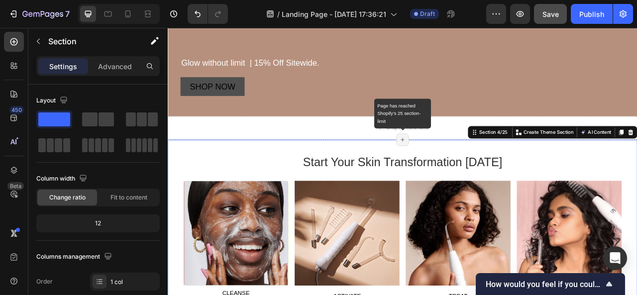
click at [464, 171] on icon at bounding box center [467, 170] width 8 height 8
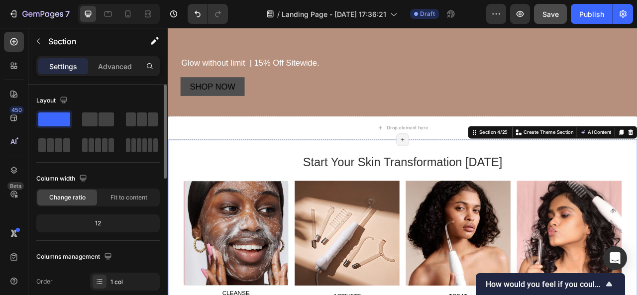
click at [54, 122] on span at bounding box center [54, 120] width 32 height 14
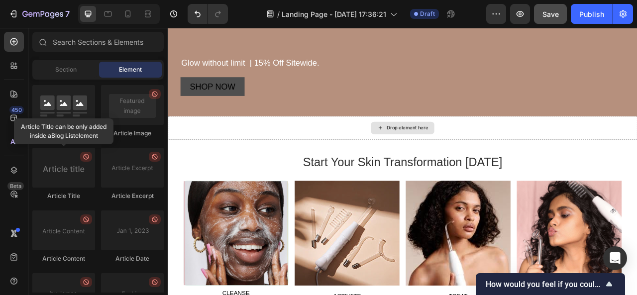
click at [469, 149] on div "Drop element here" at bounding box center [466, 155] width 81 height 16
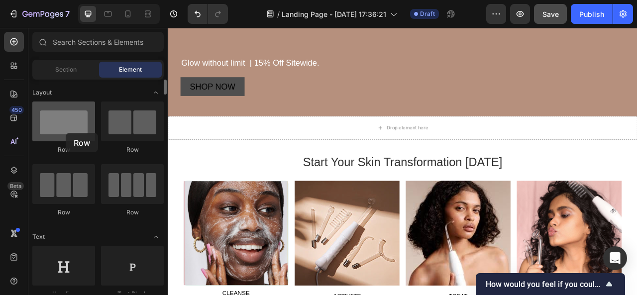
click at [66, 133] on div at bounding box center [63, 122] width 63 height 40
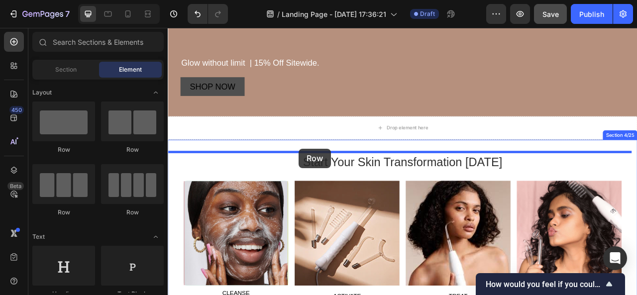
drag, startPoint x: 228, startPoint y: 155, endPoint x: 335, endPoint y: 182, distance: 109.9
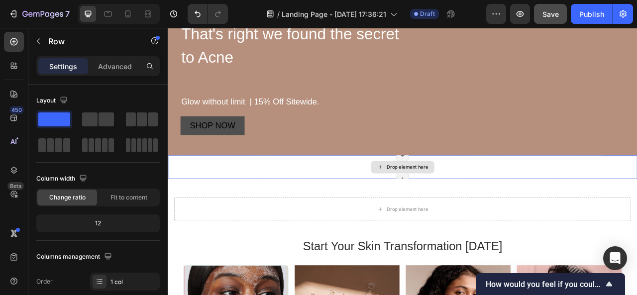
scroll to position [300, 0]
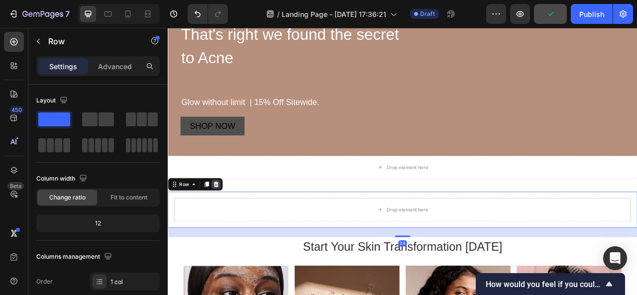
click at [229, 229] on icon at bounding box center [229, 227] width 6 height 7
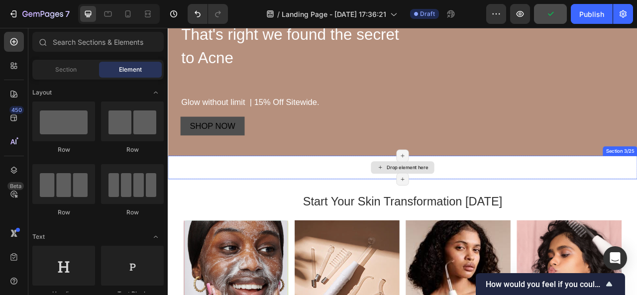
click at [285, 206] on div "Drop element here" at bounding box center [467, 206] width 598 height 30
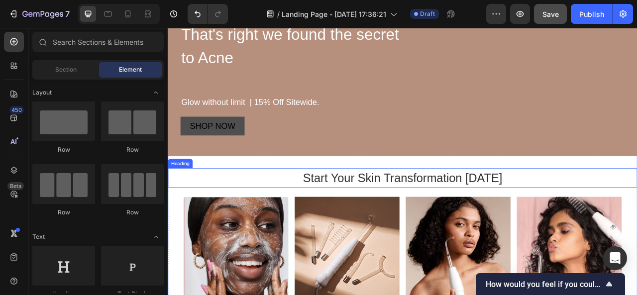
click at [559, 226] on h2 "Start Your Skin Transformation [DATE]" at bounding box center [467, 219] width 598 height 24
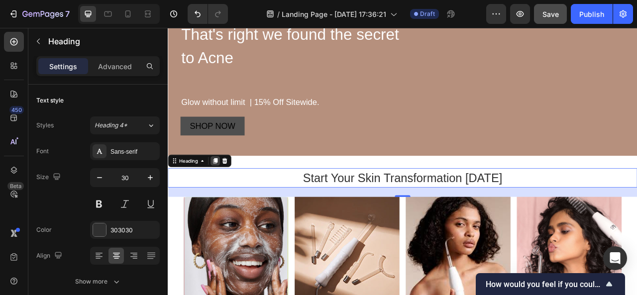
click at [230, 198] on icon at bounding box center [228, 197] width 5 height 7
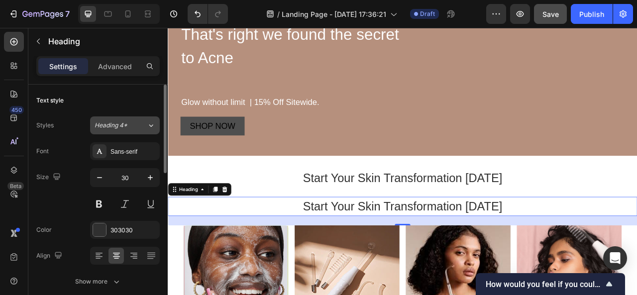
click at [153, 125] on icon at bounding box center [151, 126] width 8 height 10
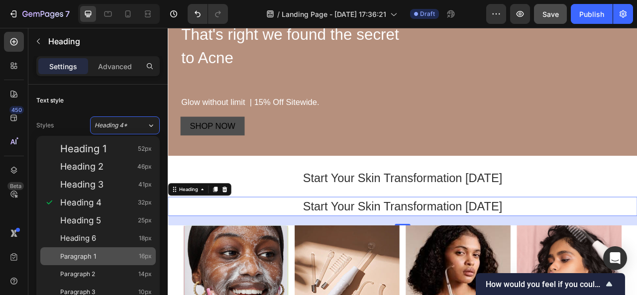
click at [106, 253] on div "Paragraph 1 16px" at bounding box center [106, 257] width 92 height 10
type input "16"
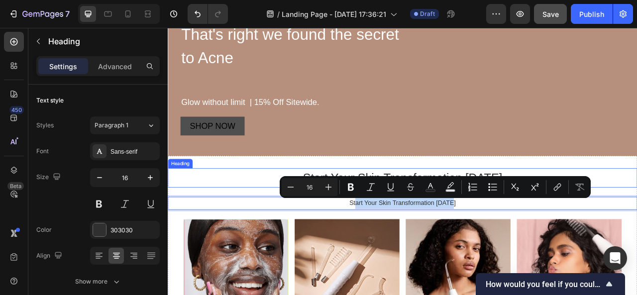
drag, startPoint x: 542, startPoint y: 247, endPoint x: 522, endPoint y: 212, distance: 40.4
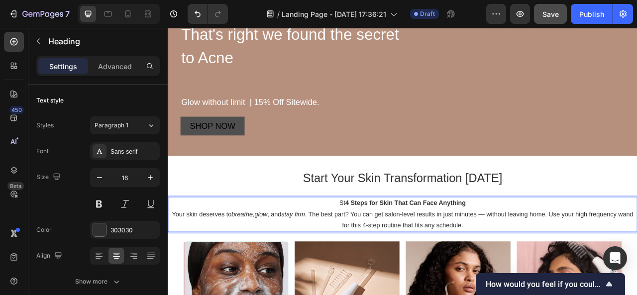
click at [394, 247] on strong "4 Steps for Skin That Can Face Anything" at bounding box center [470, 251] width 153 height 8
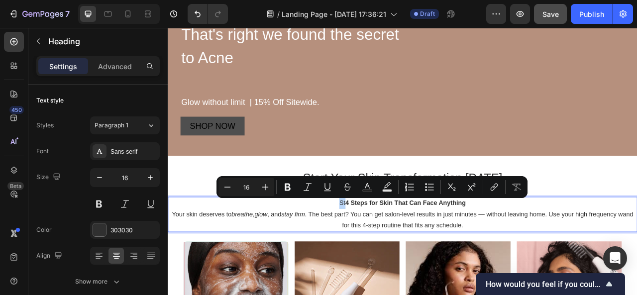
drag, startPoint x: 391, startPoint y: 247, endPoint x: 381, endPoint y: 248, distance: 10.5
click at [381, 248] on p "St 4 Steps for Skin That Can Face Anything" at bounding box center [467, 251] width 596 height 14
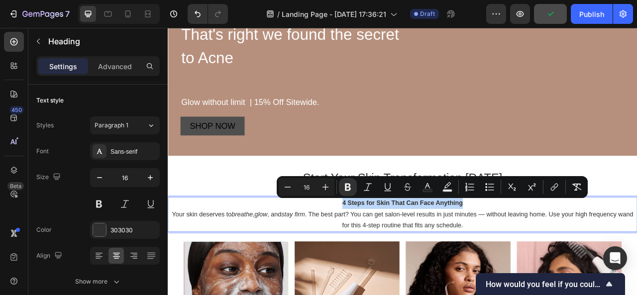
drag, startPoint x: 375, startPoint y: 246, endPoint x: 545, endPoint y: 253, distance: 171.0
click at [545, 253] on p "4 Steps for Skin That Can Face Anything" at bounding box center [467, 251] width 596 height 14
click at [311, 187] on input "16" at bounding box center [307, 187] width 20 height 12
drag, startPoint x: 311, startPoint y: 187, endPoint x: 298, endPoint y: 185, distance: 12.6
click at [298, 185] on input "16" at bounding box center [307, 187] width 20 height 12
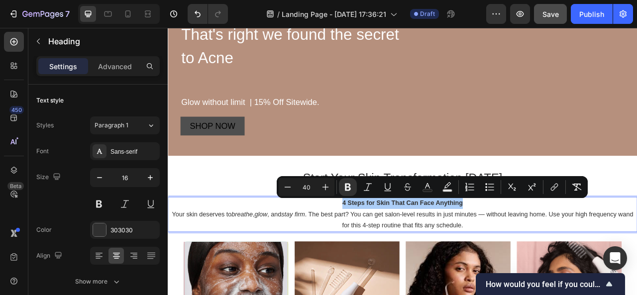
type input "40"
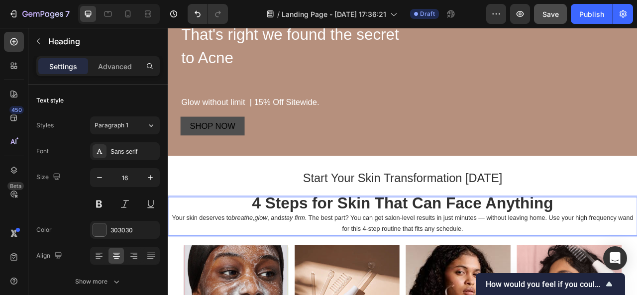
click at [591, 275] on p "Your skin deserves to breathe , glow , and stay firm . The best part? You can g…" at bounding box center [467, 277] width 596 height 29
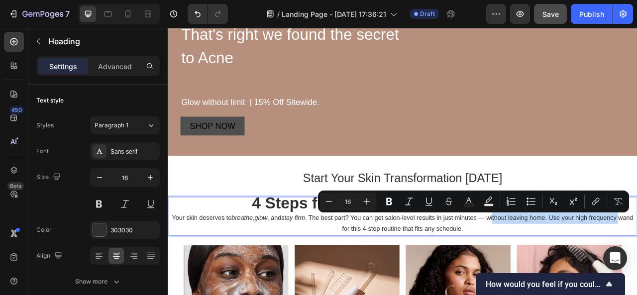
drag, startPoint x: 591, startPoint y: 275, endPoint x: 181, endPoint y: 308, distance: 411.2
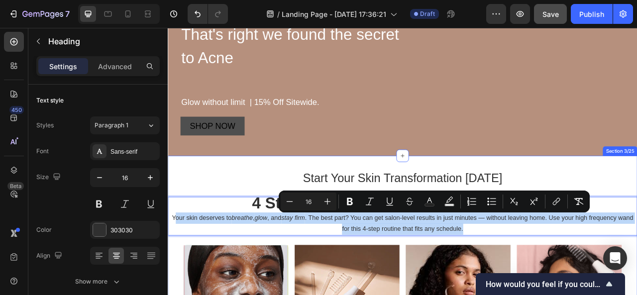
drag, startPoint x: 181, startPoint y: 263, endPoint x: 565, endPoint y: 298, distance: 385.6
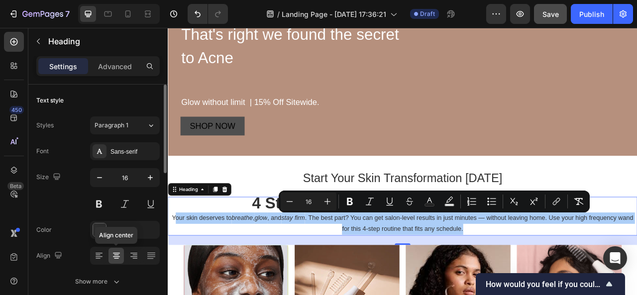
click at [118, 252] on icon at bounding box center [117, 256] width 10 height 10
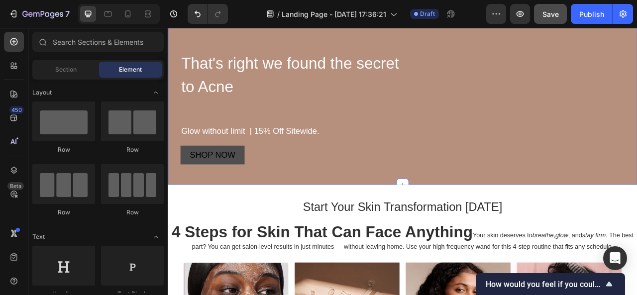
scroll to position [264, 0]
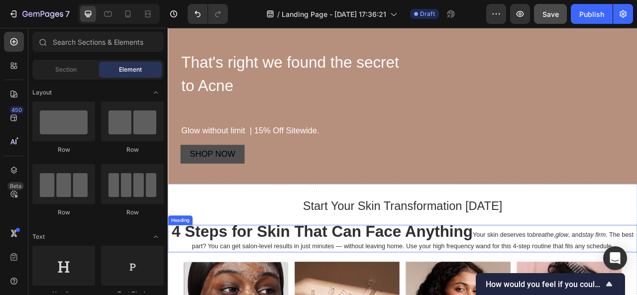
click at [558, 288] on h2 "4 Steps for Skin That Can Face Anything Your skin deserves to breathe , glow , …" at bounding box center [467, 296] width 598 height 35
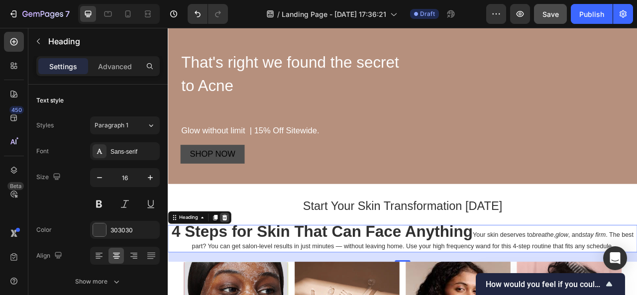
click at [243, 267] on icon at bounding box center [240, 269] width 8 height 8
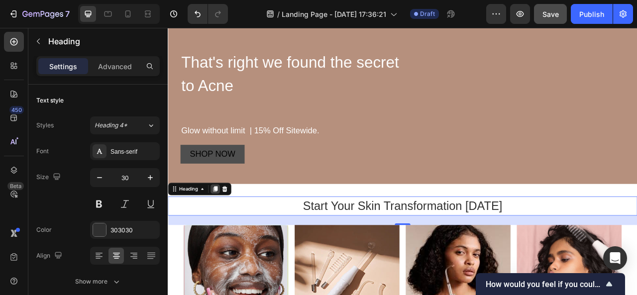
click at [225, 236] on icon at bounding box center [228, 233] width 8 height 8
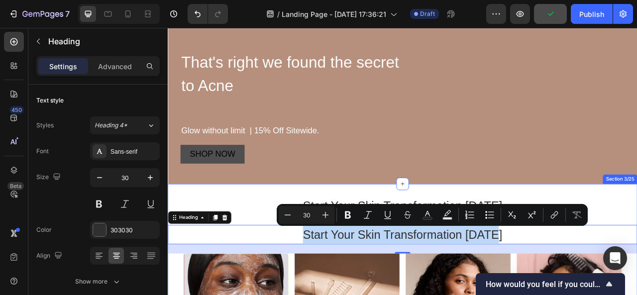
drag, startPoint x: 330, startPoint y: 291, endPoint x: 647, endPoint y: 278, distance: 317.5
click at [637, 279] on h2 "Start Your Skin Transformation [DATE]" at bounding box center [467, 291] width 598 height 24
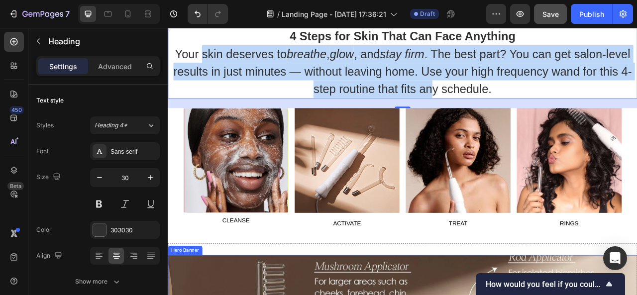
scroll to position [566, 0]
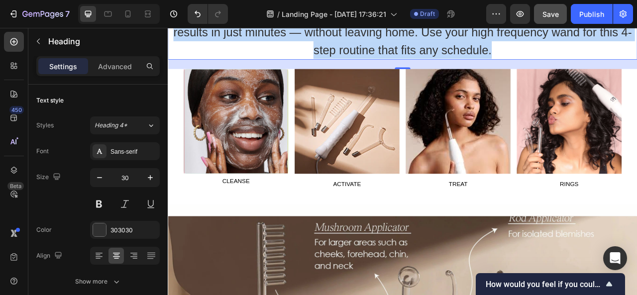
drag, startPoint x: 218, startPoint y: 296, endPoint x: 595, endPoint y: 67, distance: 441.4
click at [595, 67] on h2 "4 Steps for Skin That Can Face Anything Your skin deserves to breathe , glow , …" at bounding box center [467, 23] width 598 height 92
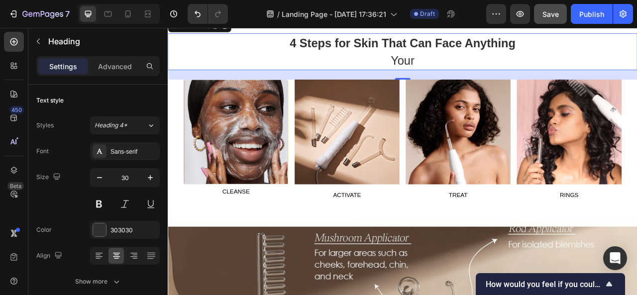
scroll to position [432, 0]
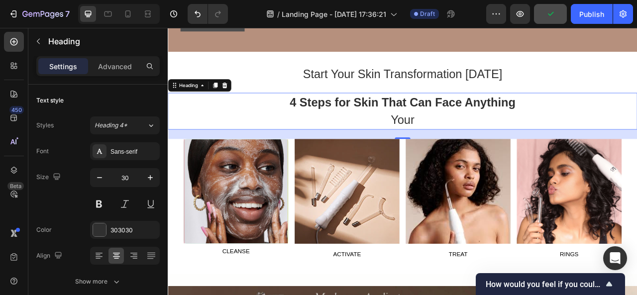
drag, startPoint x: 437, startPoint y: 144, endPoint x: 478, endPoint y: 137, distance: 41.8
click at [478, 137] on p "Your" at bounding box center [467, 145] width 596 height 22
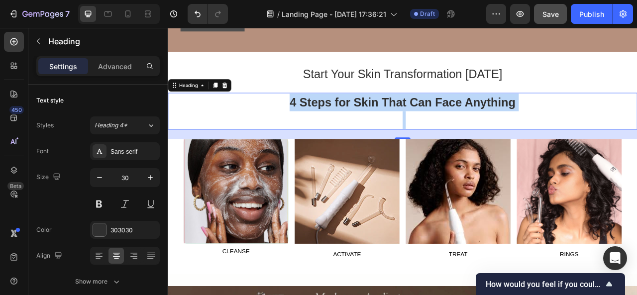
click at [298, 131] on h2 "4 Steps for Skin That Can Face Anything" at bounding box center [467, 134] width 598 height 47
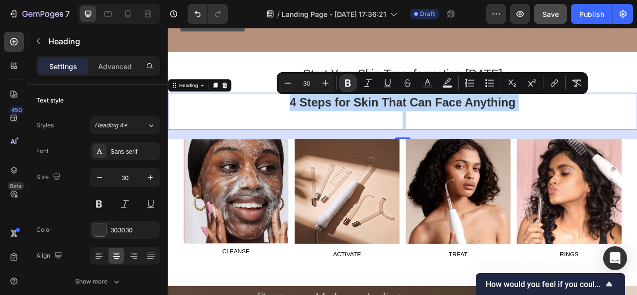
click at [618, 132] on p "4 Steps for Skin That Can Face Anything" at bounding box center [467, 123] width 596 height 22
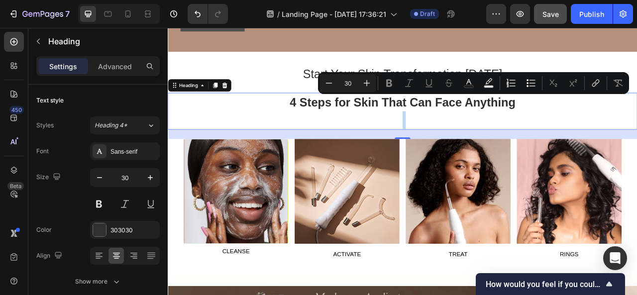
drag, startPoint x: 613, startPoint y: 121, endPoint x: 608, endPoint y: 142, distance: 21.5
click at [608, 142] on h2 "4 Steps for Skin That Can Face Anything" at bounding box center [467, 134] width 598 height 47
click at [619, 124] on p "4 Steps for Skin That Can Face Anything" at bounding box center [467, 123] width 596 height 22
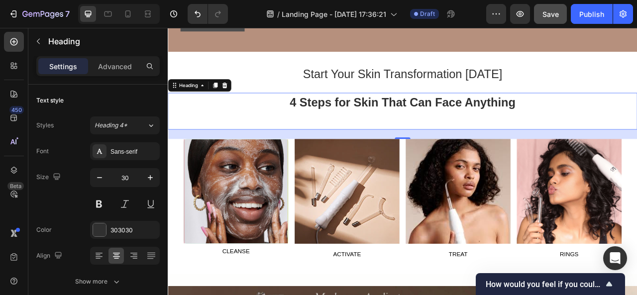
drag, startPoint x: 612, startPoint y: 124, endPoint x: 634, endPoint y: 125, distance: 22.5
click at [634, 125] on p "4 Steps for Skin That Can Face Anything" at bounding box center [467, 123] width 596 height 22
drag, startPoint x: 635, startPoint y: 128, endPoint x: 584, endPoint y: 133, distance: 51.0
click at [584, 133] on h2 "4 Steps for Skin That Can Face Anything" at bounding box center [467, 134] width 598 height 47
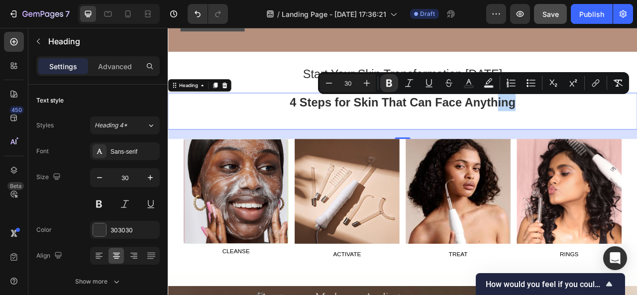
click at [617, 131] on p "4 Steps for Skin That Can Face Anything" at bounding box center [467, 123] width 596 height 22
drag, startPoint x: 612, startPoint y: 123, endPoint x: 625, endPoint y: 159, distance: 38.6
click at [625, 157] on div "4 Steps for Skin That Can Face Anything Heading 24" at bounding box center [467, 134] width 598 height 47
click at [495, 140] on p "Rich Text Editor. Editing area: main" at bounding box center [467, 145] width 596 height 22
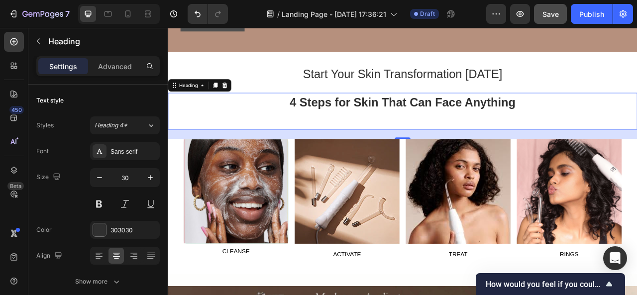
click at [619, 134] on p "Rich Text Editor. Editing area: main" at bounding box center [467, 145] width 596 height 22
click at [618, 127] on p "4 Steps for Skin That Can Face Anything" at bounding box center [467, 123] width 596 height 22
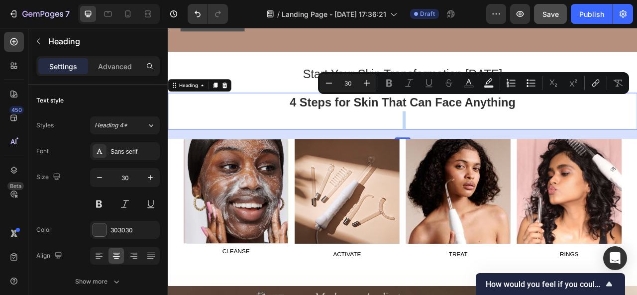
drag, startPoint x: 618, startPoint y: 127, endPoint x: 617, endPoint y: 165, distance: 37.9
click at [617, 157] on div "4 Steps for Skin That Can Face Anything Heading 24" at bounding box center [467, 134] width 598 height 47
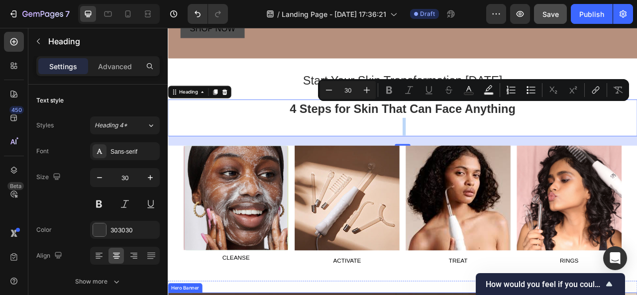
scroll to position [422, 0]
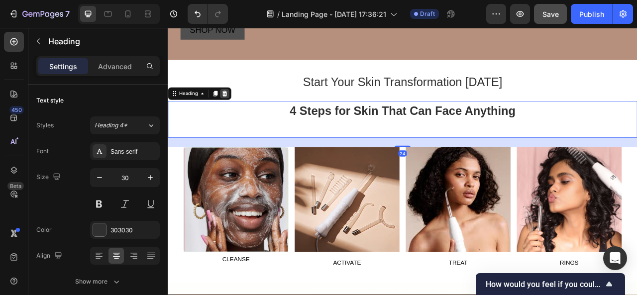
click at [243, 111] on icon at bounding box center [240, 112] width 8 height 8
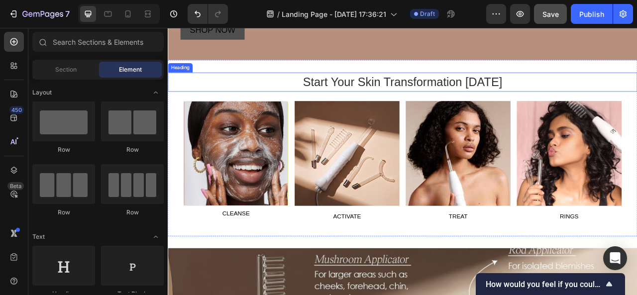
click at [573, 100] on h2 "Start Your Skin Transformation [DATE]" at bounding box center [467, 97] width 598 height 24
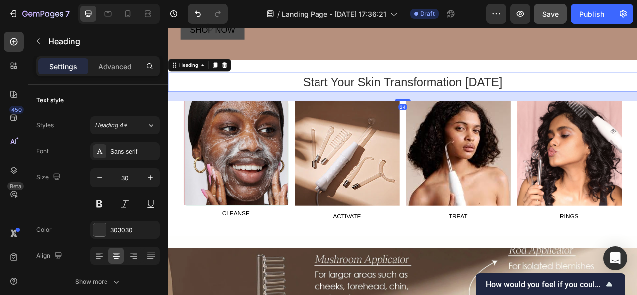
click at [590, 92] on h2 "Start Your Skin Transformation [DATE]" at bounding box center [467, 97] width 598 height 24
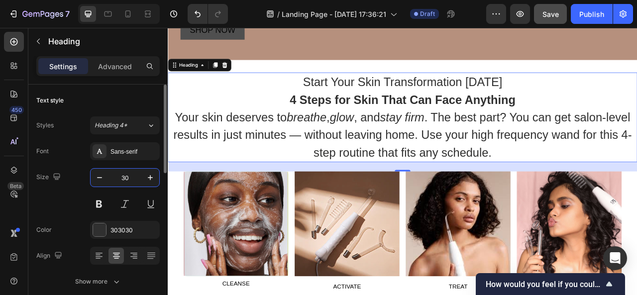
click at [131, 175] on input "30" at bounding box center [125, 178] width 33 height 18
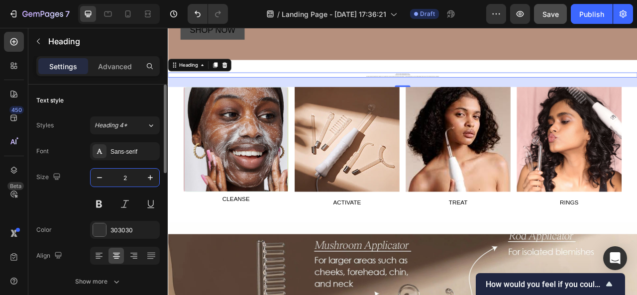
type input "20"
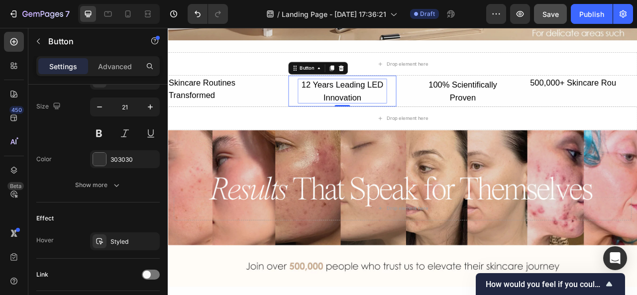
scroll to position [0, 0]
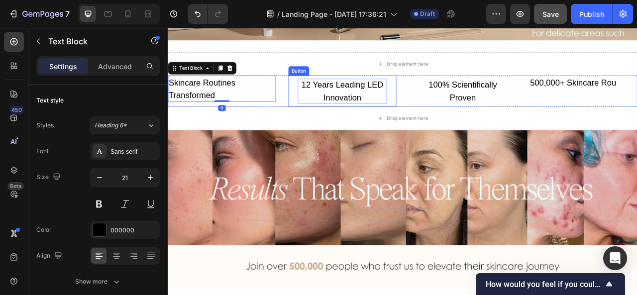
click at [386, 103] on div "12 Years Leading LED Innovation" at bounding box center [390, 108] width 114 height 31
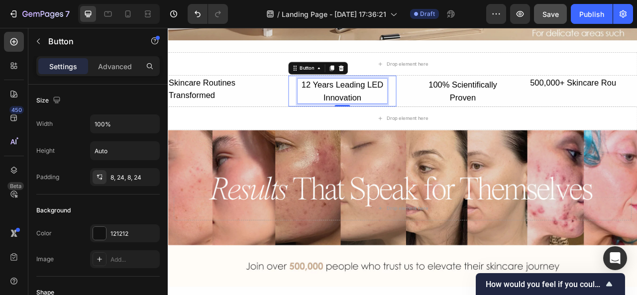
click at [359, 106] on div "12 Years Leading LED Innovation" at bounding box center [390, 108] width 114 height 31
click at [359, 106] on p "12 Years Leading LED Innovation" at bounding box center [390, 108] width 114 height 31
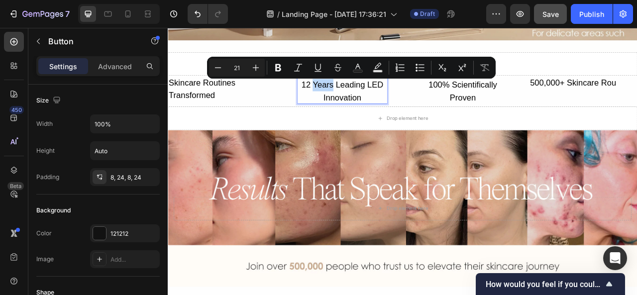
click at [359, 106] on p "12 Years Leading LED Innovation" at bounding box center [390, 108] width 114 height 31
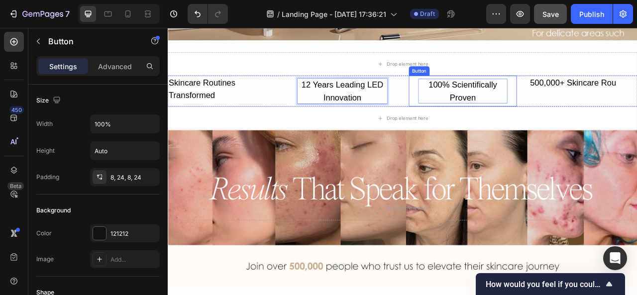
click at [513, 104] on div "100% Scientifically Proven" at bounding box center [544, 108] width 114 height 31
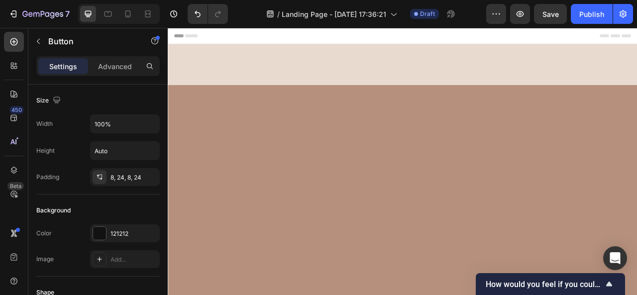
scroll to position [1062, 0]
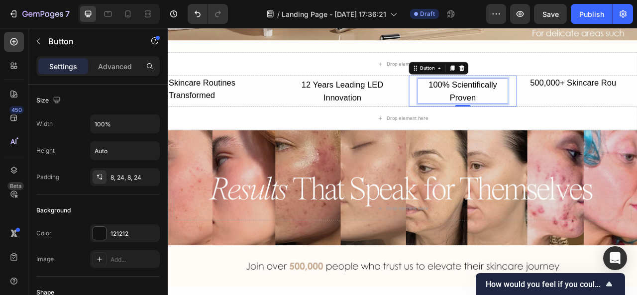
click at [555, 107] on p "100% Scientifically Proven" at bounding box center [544, 108] width 114 height 31
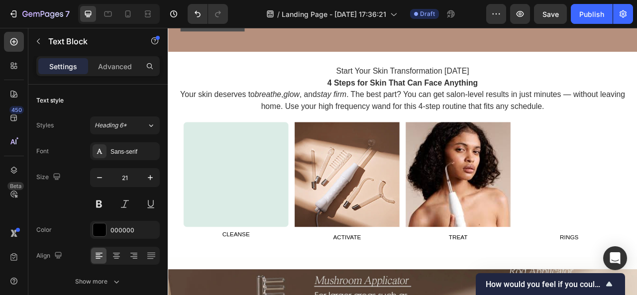
scroll to position [429, 0]
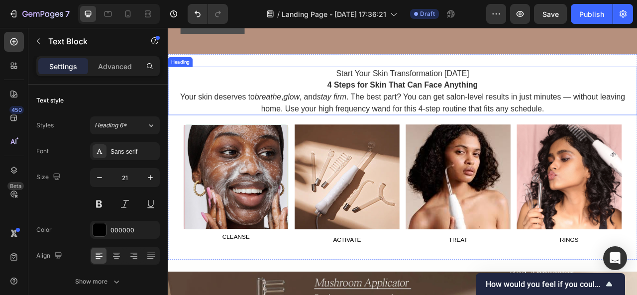
click at [336, 125] on h2 "Start Your Skin Transformation Today 4 Steps for Skin That Can Face Anything Yo…" at bounding box center [467, 108] width 598 height 62
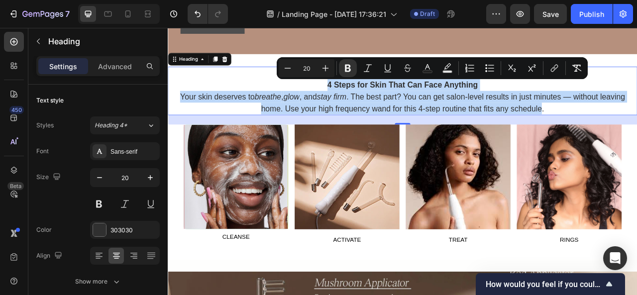
drag, startPoint x: 356, startPoint y: 97, endPoint x: 641, endPoint y: 147, distance: 289.8
click at [637, 139] on div "Start Your Skin Transformation Today 4 Steps for Skin That Can Face Anything Yo…" at bounding box center [467, 108] width 598 height 62
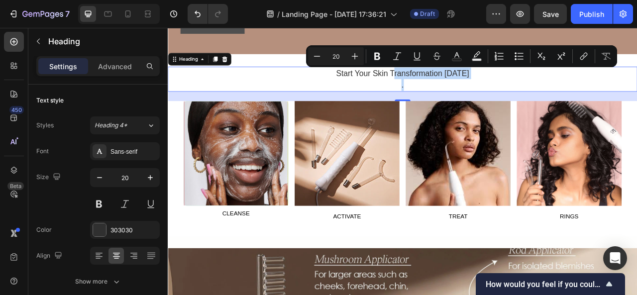
drag, startPoint x: 453, startPoint y: 91, endPoint x: 472, endPoint y: 105, distance: 23.5
click at [472, 105] on p "Start Your Skin Transformation Today ." at bounding box center [467, 93] width 596 height 30
click at [453, 98] on p "Start Your Skin Transformation Today ." at bounding box center [467, 93] width 596 height 30
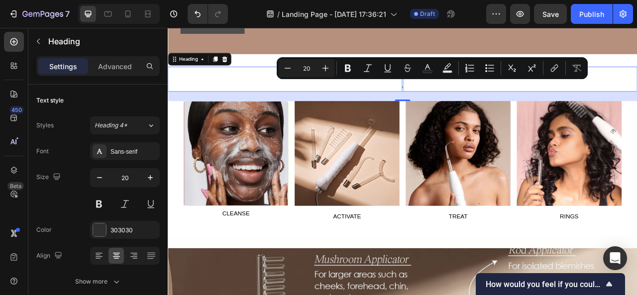
drag, startPoint x: 455, startPoint y: 98, endPoint x: 474, endPoint y: 104, distance: 20.0
click at [474, 104] on p "Start Your Skin Transformation Today ." at bounding box center [467, 93] width 596 height 30
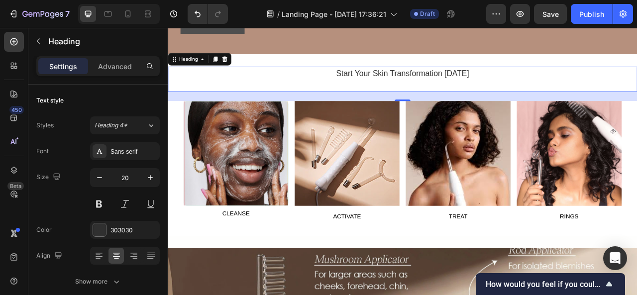
click at [555, 84] on p "Start Your Skin Transformation [DATE]" at bounding box center [467, 93] width 596 height 30
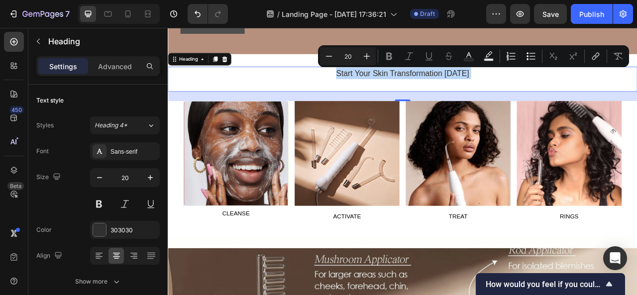
drag, startPoint x: 554, startPoint y: 87, endPoint x: 428, endPoint y: 96, distance: 125.9
click at [428, 96] on p "Start Your Skin Transformation [DATE]" at bounding box center [467, 93] width 596 height 30
click at [395, 109] on div "24" at bounding box center [467, 115] width 598 height 12
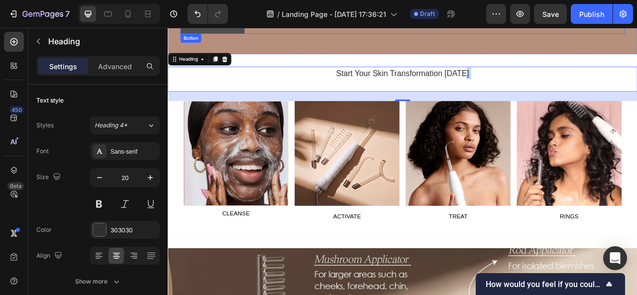
click at [589, 34] on div "SHOP NOW Button" at bounding box center [467, 23] width 566 height 24
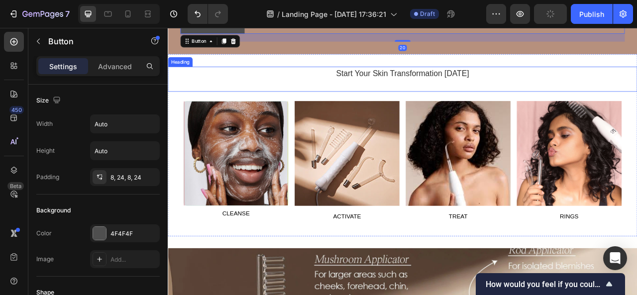
click at [439, 109] on h2 "Start Your Skin Transformation [DATE]" at bounding box center [467, 93] width 598 height 32
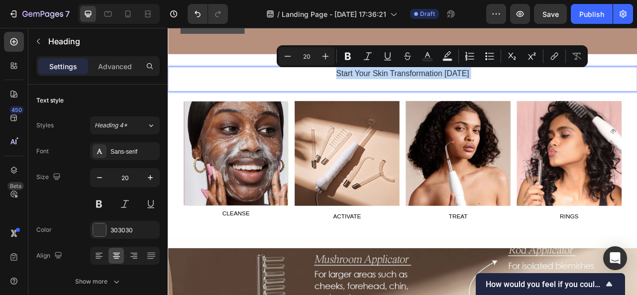
drag, startPoint x: 370, startPoint y: 90, endPoint x: 424, endPoint y: 102, distance: 55.5
click at [424, 102] on p "Start Your Skin Transformation [DATE]" at bounding box center [467, 93] width 596 height 30
click at [565, 90] on p "Start Your Skin Transformation [DATE]" at bounding box center [467, 93] width 596 height 30
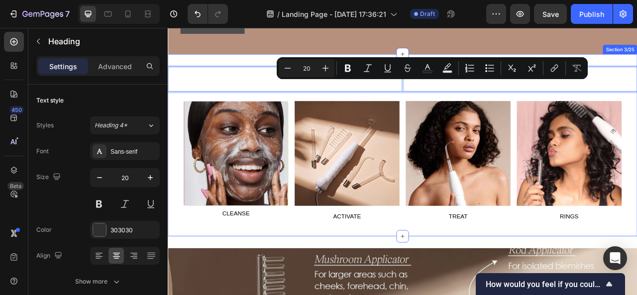
drag, startPoint x: 565, startPoint y: 90, endPoint x: 521, endPoint y: 114, distance: 49.7
click at [521, 114] on div "Start Your Skin Transformation Today Heading 24 Image Row CLEANSE Button Image …" at bounding box center [467, 177] width 598 height 201
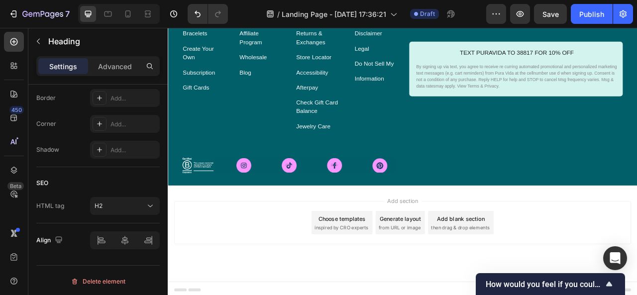
scroll to position [3740, 0]
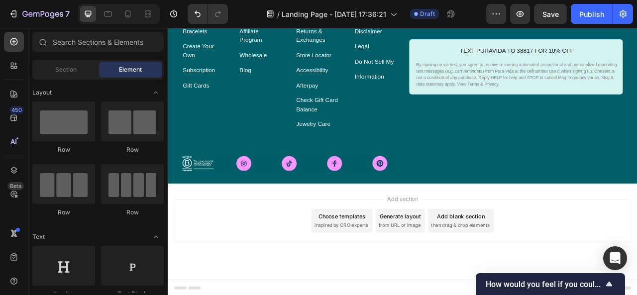
click at [544, 280] on span "then drag & drop elements" at bounding box center [540, 279] width 74 height 9
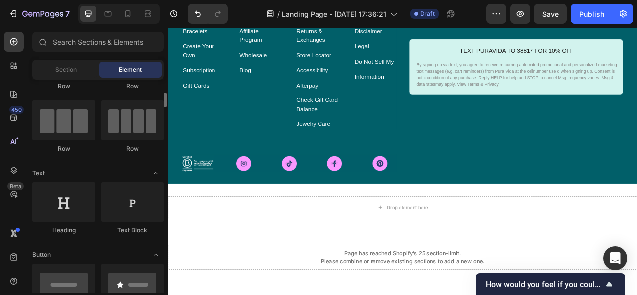
scroll to position [83, 0]
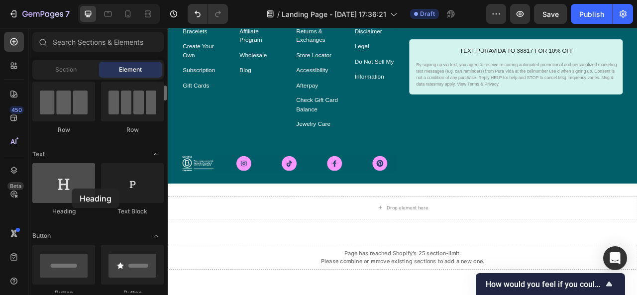
click at [72, 189] on div at bounding box center [63, 183] width 63 height 40
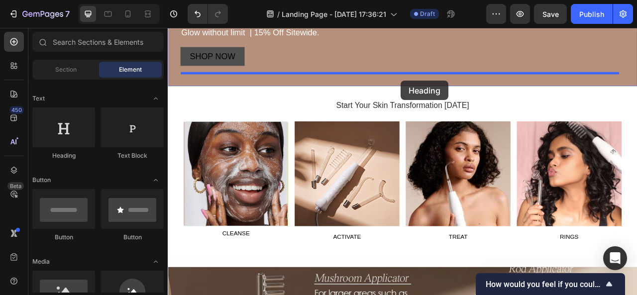
scroll to position [353, 0]
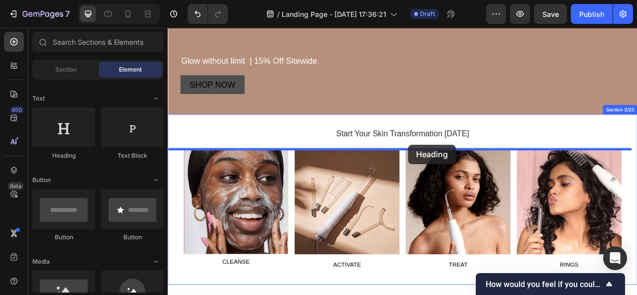
drag, startPoint x: 230, startPoint y: 156, endPoint x: 474, endPoint y: 177, distance: 244.4
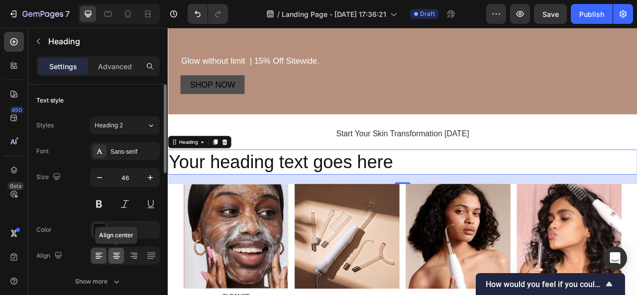
click at [121, 258] on icon at bounding box center [117, 256] width 10 height 10
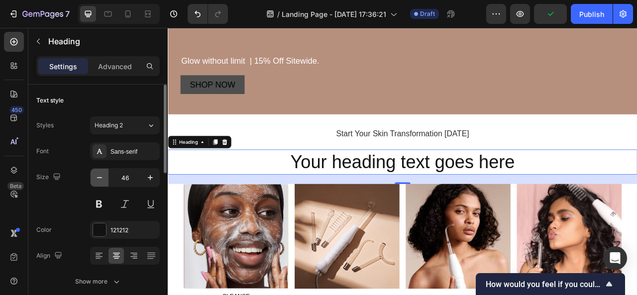
click at [104, 175] on icon "button" at bounding box center [100, 178] width 10 height 10
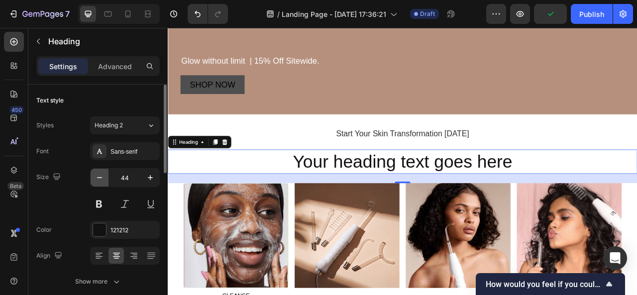
click at [104, 175] on icon "button" at bounding box center [100, 178] width 10 height 10
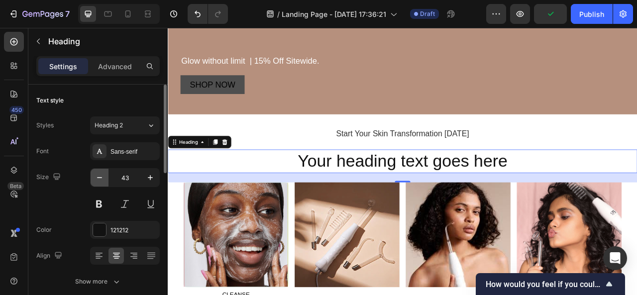
click at [104, 175] on icon "button" at bounding box center [100, 178] width 10 height 10
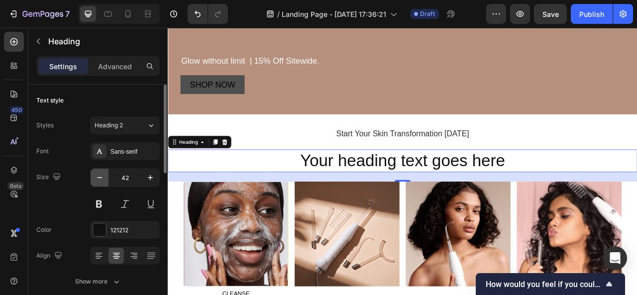
click at [104, 175] on icon "button" at bounding box center [100, 178] width 10 height 10
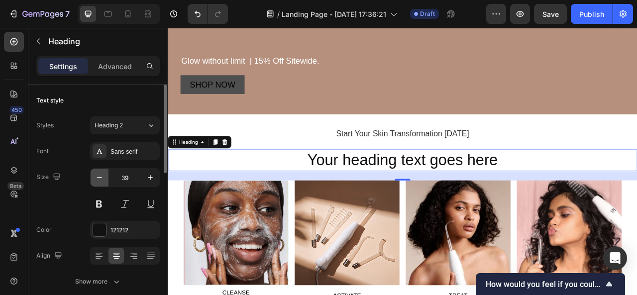
click at [104, 175] on icon "button" at bounding box center [100, 178] width 10 height 10
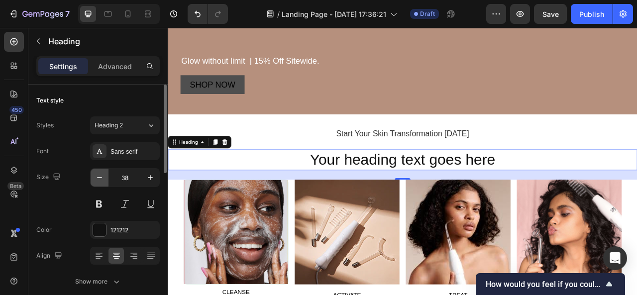
click at [104, 175] on icon "button" at bounding box center [100, 178] width 10 height 10
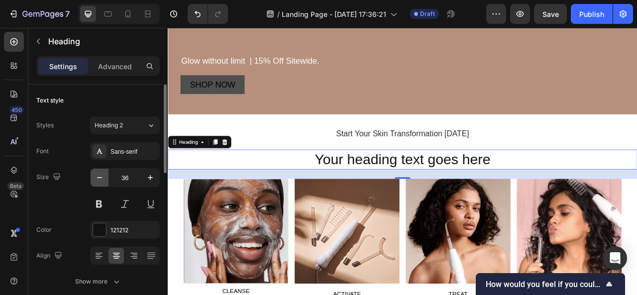
click at [104, 175] on icon "button" at bounding box center [100, 178] width 10 height 10
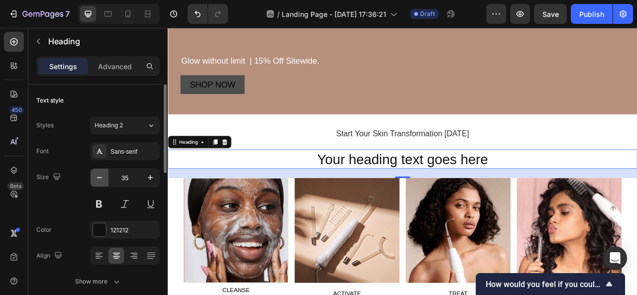
click at [104, 175] on icon "button" at bounding box center [100, 178] width 10 height 10
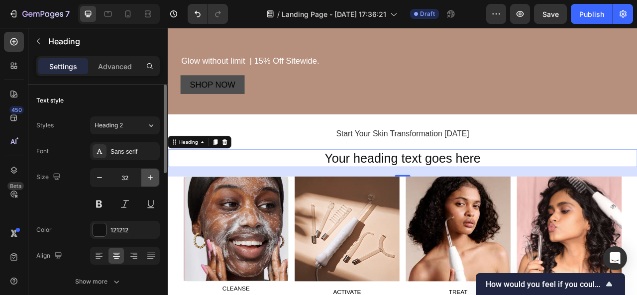
click at [153, 181] on icon "button" at bounding box center [150, 178] width 10 height 10
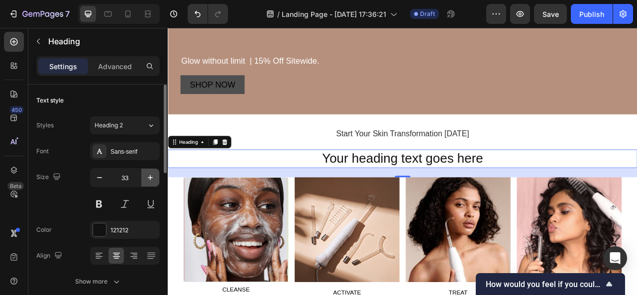
type input "34"
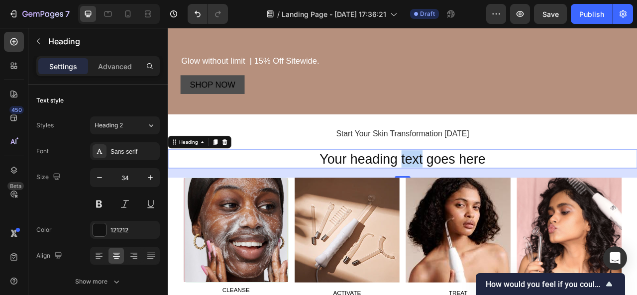
click at [476, 194] on p "Your heading text goes here" at bounding box center [467, 195] width 596 height 22
click at [572, 195] on p "Your heading text goes here" at bounding box center [467, 195] width 596 height 22
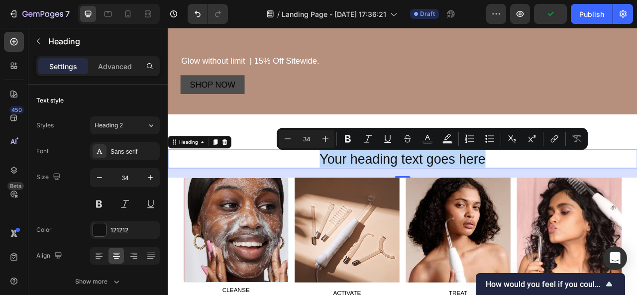
drag, startPoint x: 572, startPoint y: 195, endPoint x: 355, endPoint y: 202, distance: 217.8
click at [355, 202] on p "Your heading text goes here" at bounding box center [467, 195] width 596 height 22
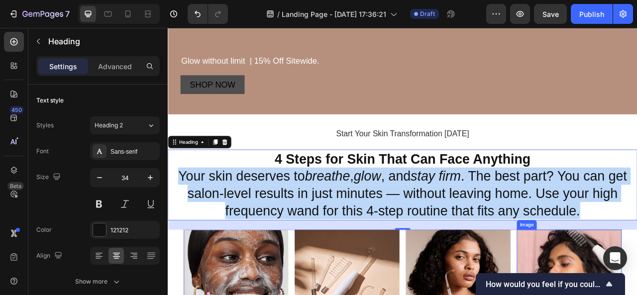
drag, startPoint x: 172, startPoint y: 210, endPoint x: 687, endPoint y: 290, distance: 521.1
click at [637, 290] on div "Start Your Skin Transformation Today Heading 4 Steps for Skin That Can Face Any…" at bounding box center [467, 297] width 598 height 287
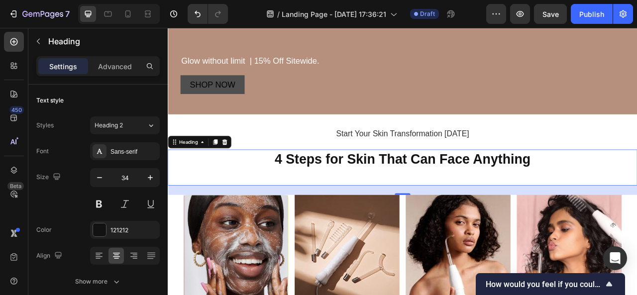
click at [637, 194] on p "4 Steps for Skin That Can Face Anything" at bounding box center [467, 195] width 596 height 22
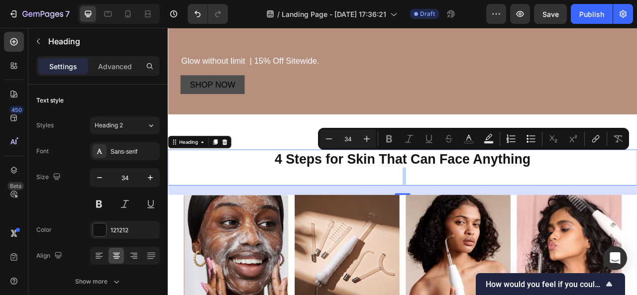
drag, startPoint x: 647, startPoint y: 194, endPoint x: 573, endPoint y: 228, distance: 81.6
click at [573, 228] on div "4 Steps for Skin That Can Face Anything Heading 24" at bounding box center [467, 206] width 598 height 46
click at [637, 193] on p "4 Steps for Skin That Can Face Anything" at bounding box center [467, 195] width 596 height 22
drag, startPoint x: 633, startPoint y: 195, endPoint x: 586, endPoint y: 230, distance: 58.0
click at [586, 229] on div "4 Steps for Skin That Can Face Anything Heading 24" at bounding box center [467, 206] width 598 height 46
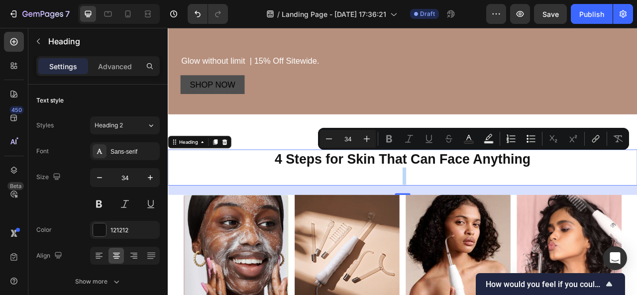
click at [501, 220] on p "Rich Text Editor. Editing area: main" at bounding box center [467, 217] width 596 height 22
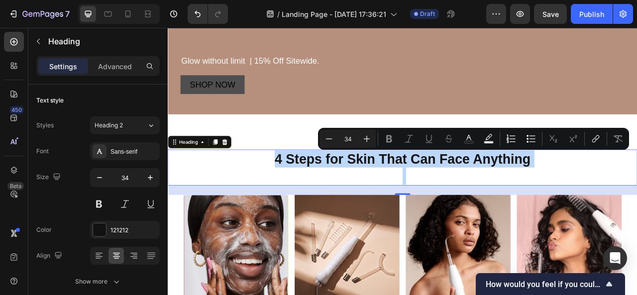
drag, startPoint x: 501, startPoint y: 220, endPoint x: 341, endPoint y: 216, distance: 159.4
click at [341, 216] on p "Rich Text Editor. Editing area: main" at bounding box center [467, 217] width 596 height 22
click at [348, 236] on div "24" at bounding box center [467, 235] width 598 height 12
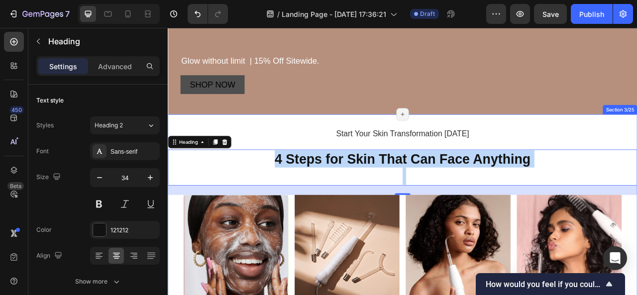
click at [637, 138] on div "Start Your Skin Transformation Today Heading 4 Steps for Skin That Can Face Any…" at bounding box center [467, 275] width 598 height 275
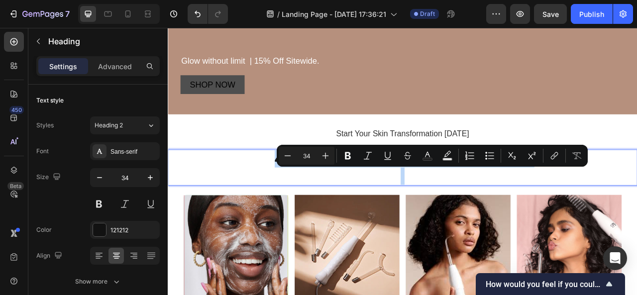
drag, startPoint x: 631, startPoint y: 197, endPoint x: 605, endPoint y: 214, distance: 31.6
click at [605, 214] on p "4 Steps for Skin That Can Face Anything" at bounding box center [467, 206] width 596 height 44
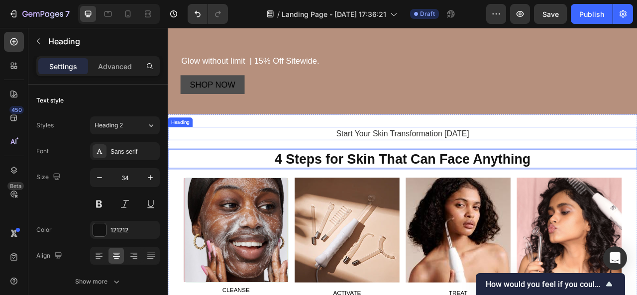
click at [317, 165] on h2 "Start Your Skin Transformation [DATE]" at bounding box center [467, 162] width 598 height 17
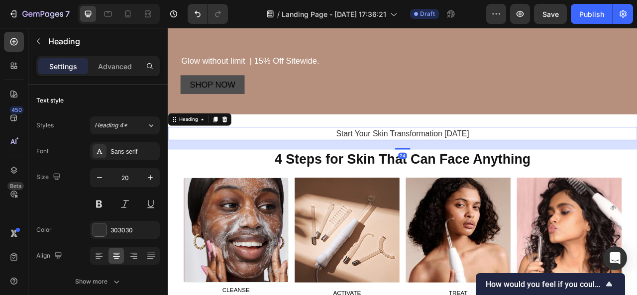
scroll to position [405, 0]
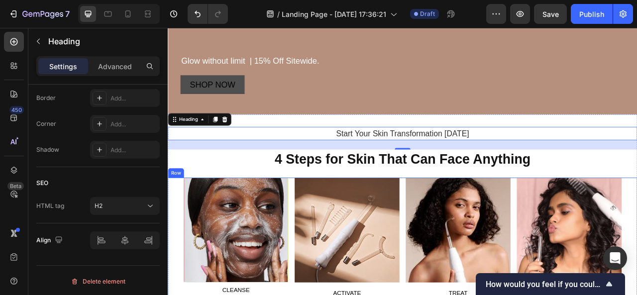
click at [182, 221] on div "Image Row CLEANSE Button Image ACTIVATE Button Image TREAT Button Image RINGS B…" at bounding box center [467, 297] width 598 height 157
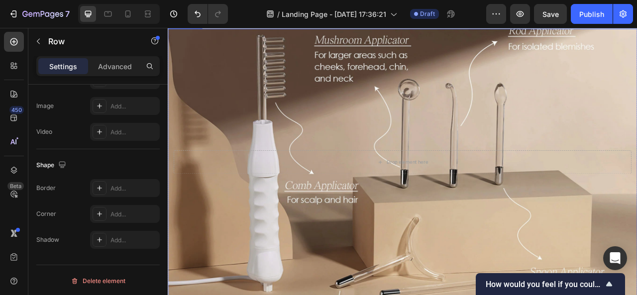
scroll to position [740, 0]
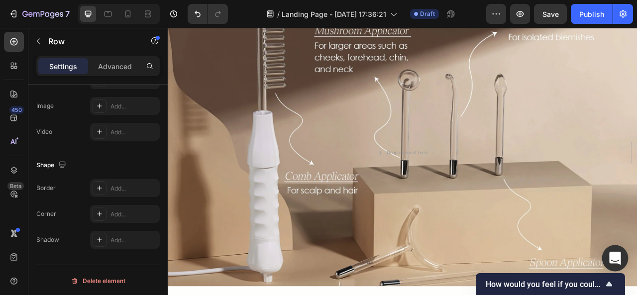
click at [613, 256] on icon "Open Intercom Messenger" at bounding box center [615, 258] width 11 height 13
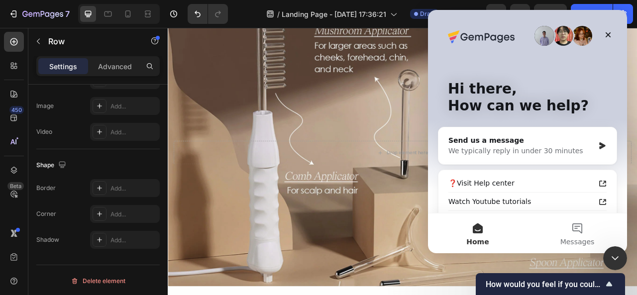
scroll to position [0, 0]
click at [426, 295] on div "Background Image" at bounding box center [467, 187] width 598 height 340
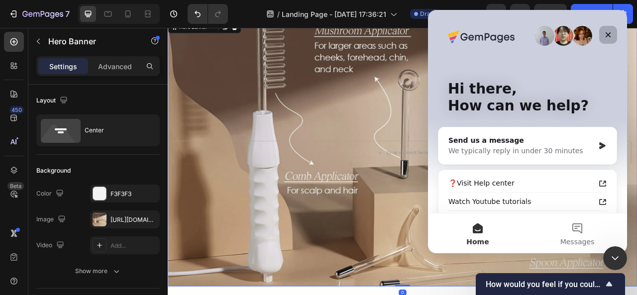
click at [608, 40] on div "Close" at bounding box center [609, 35] width 18 height 18
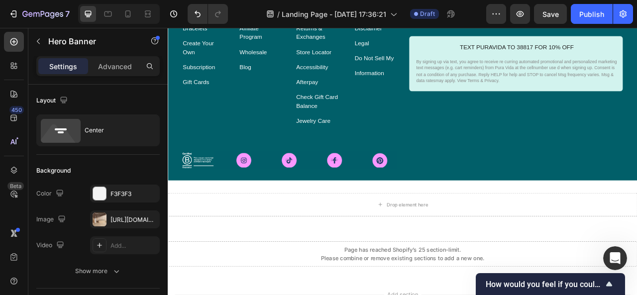
scroll to position [3750, 0]
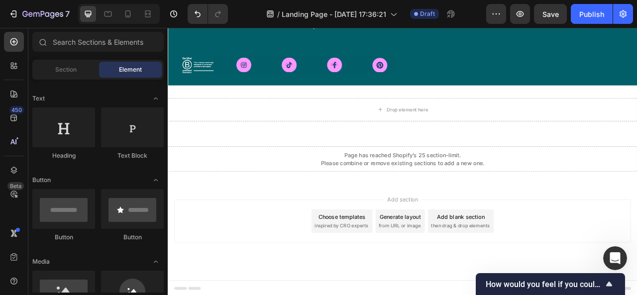
click at [394, 280] on span "inspired by CRO experts" at bounding box center [389, 279] width 68 height 9
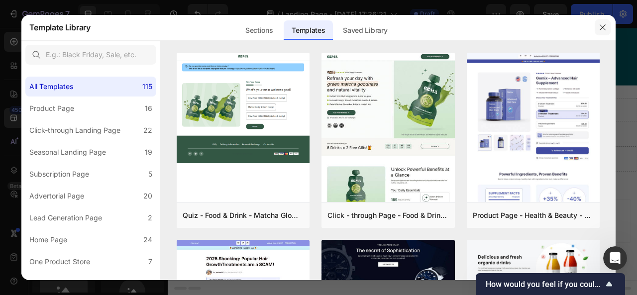
click at [608, 29] on button "button" at bounding box center [603, 27] width 16 height 16
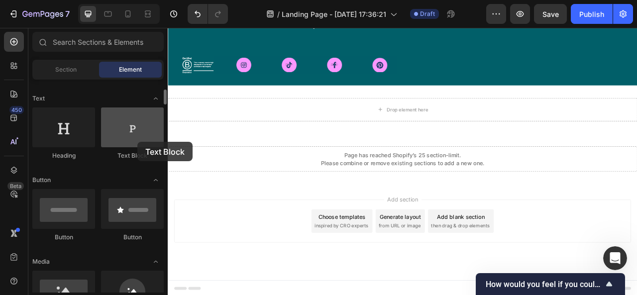
click at [137, 142] on div at bounding box center [132, 128] width 63 height 40
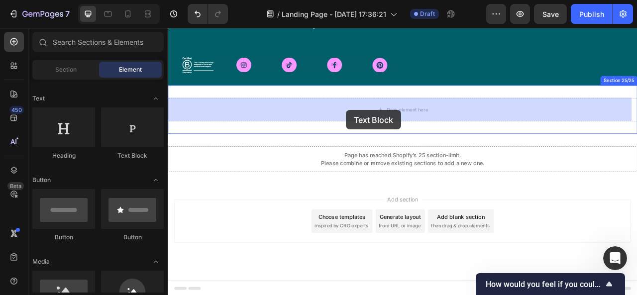
drag, startPoint x: 306, startPoint y: 164, endPoint x: 394, endPoint y: 132, distance: 93.6
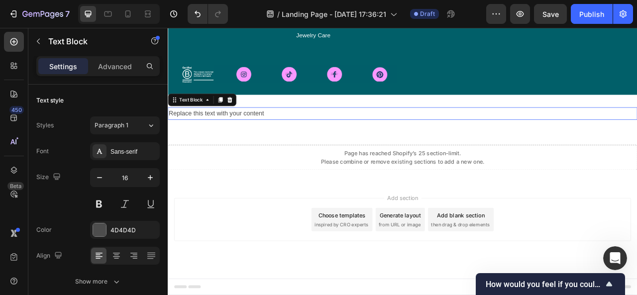
scroll to position [3737, 0]
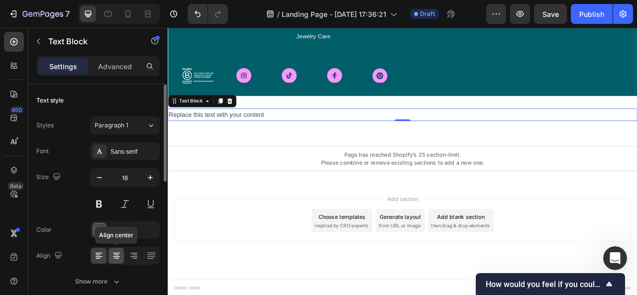
click at [122, 251] on div at bounding box center [116, 256] width 15 height 16
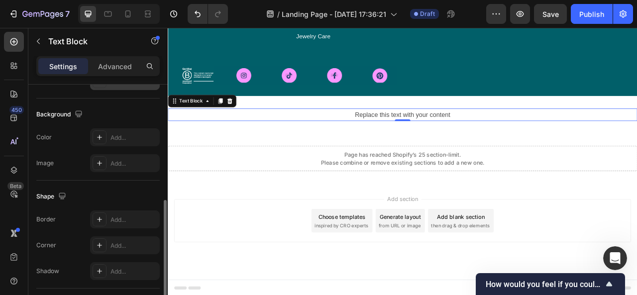
scroll to position [350, 0]
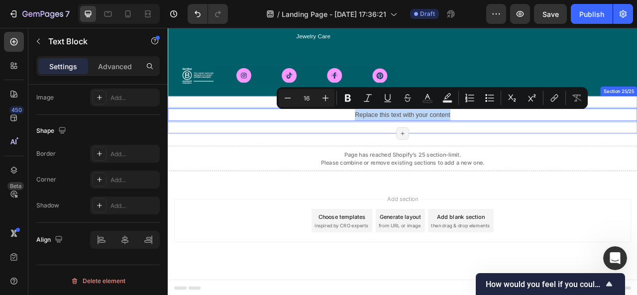
drag, startPoint x: 383, startPoint y: 135, endPoint x: 545, endPoint y: 154, distance: 163.0
click at [545, 154] on div "Replace this text with your content Text Block 0 Section 25/25 Page has reached…" at bounding box center [467, 139] width 598 height 48
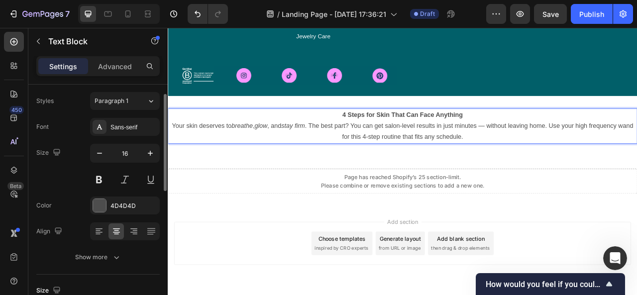
scroll to position [24, 0]
click at [637, 154] on p "Your skin deserves to breathe , glow , and stay firm . The best part? You can g…" at bounding box center [467, 159] width 596 height 29
click at [637, 169] on p "Your skin deserves to breathe , glow , and stay firm . The best part? You can g…" at bounding box center [467, 159] width 596 height 29
click at [637, 133] on p "4 Steps for Skin That Can Face Anything" at bounding box center [467, 138] width 596 height 14
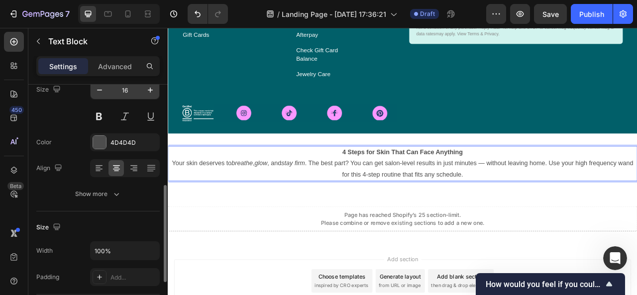
scroll to position [176, 0]
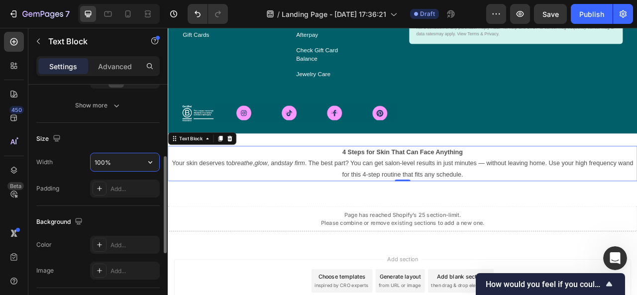
click at [125, 164] on input "100%" at bounding box center [125, 162] width 69 height 18
click at [153, 161] on icon "button" at bounding box center [150, 162] width 10 height 10
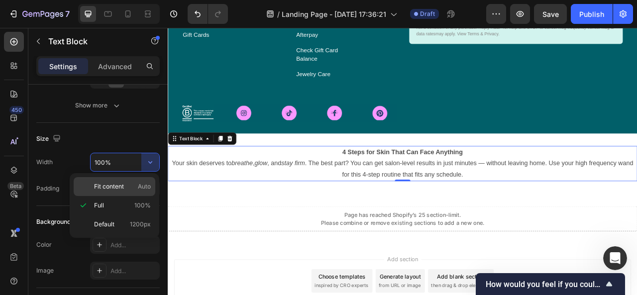
click at [129, 189] on p "Fit content Auto" at bounding box center [122, 186] width 57 height 9
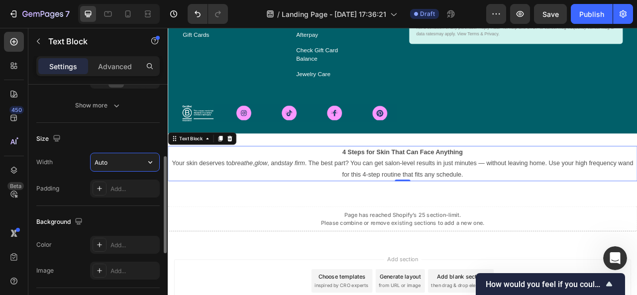
click at [118, 168] on input "Auto" at bounding box center [125, 162] width 69 height 18
click at [147, 161] on icon "button" at bounding box center [150, 162] width 10 height 10
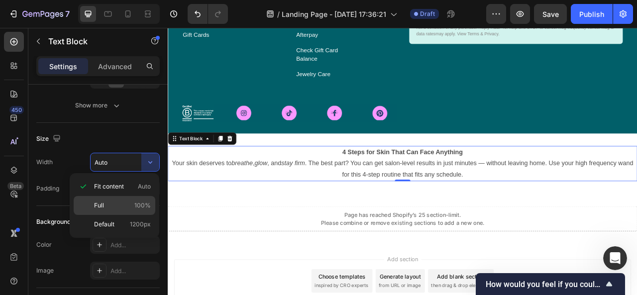
click at [117, 202] on p "Full 100%" at bounding box center [122, 205] width 57 height 9
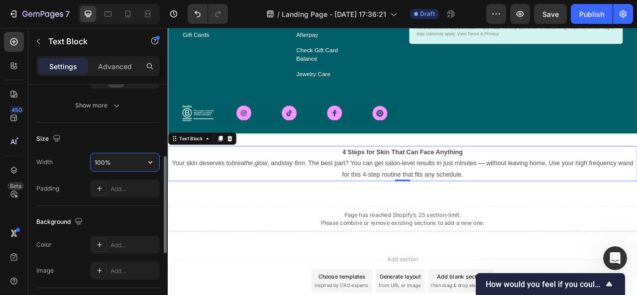
click at [116, 162] on input "100%" at bounding box center [125, 162] width 69 height 18
drag, startPoint x: 116, startPoint y: 162, endPoint x: 100, endPoint y: 164, distance: 16.1
click at [100, 164] on input "100%" at bounding box center [125, 162] width 69 height 18
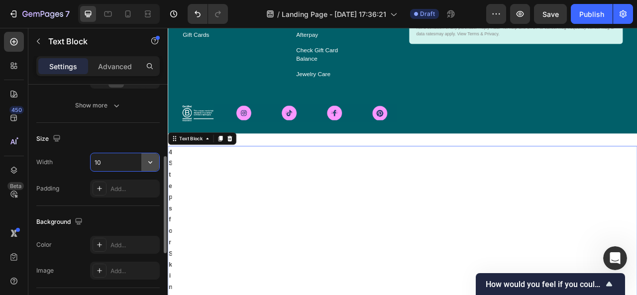
click at [152, 161] on icon "button" at bounding box center [150, 162] width 4 height 2
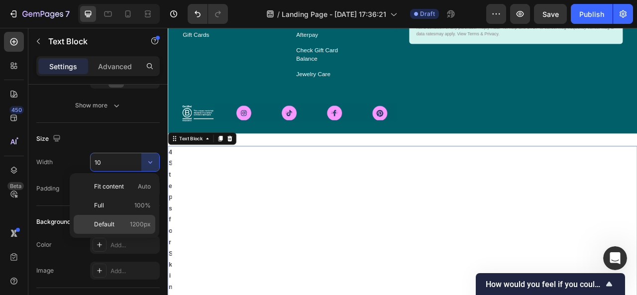
click at [111, 220] on span "Default" at bounding box center [104, 224] width 20 height 9
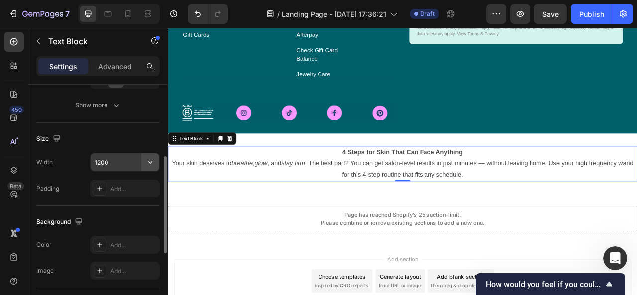
click at [145, 161] on icon "button" at bounding box center [150, 162] width 10 height 10
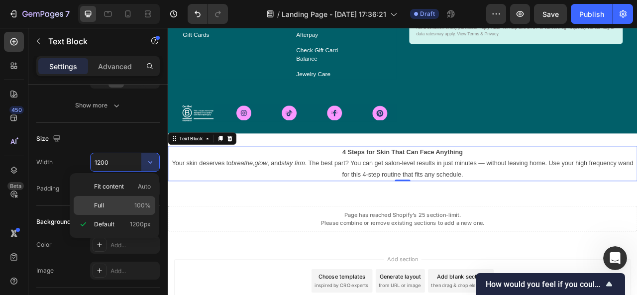
click at [117, 202] on p "Full 100%" at bounding box center [122, 205] width 57 height 9
type input "100%"
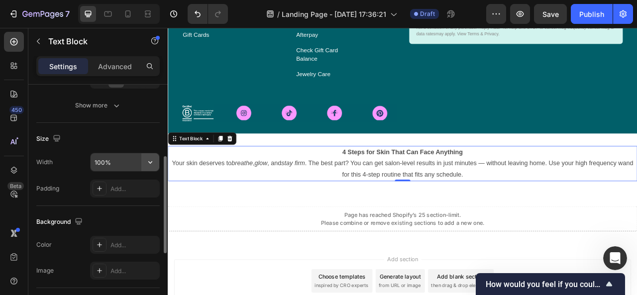
click at [148, 159] on icon "button" at bounding box center [150, 162] width 10 height 10
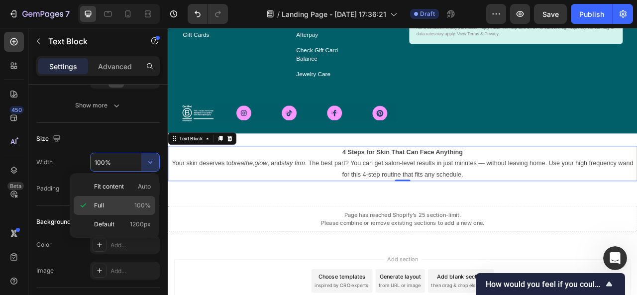
click at [110, 201] on p "Full 100%" at bounding box center [122, 205] width 57 height 9
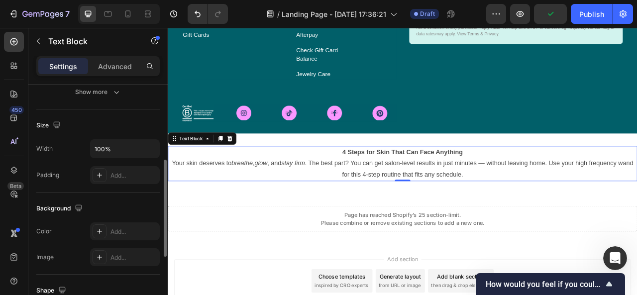
scroll to position [188, 0]
click at [116, 174] on div "Add..." at bounding box center [134, 177] width 47 height 9
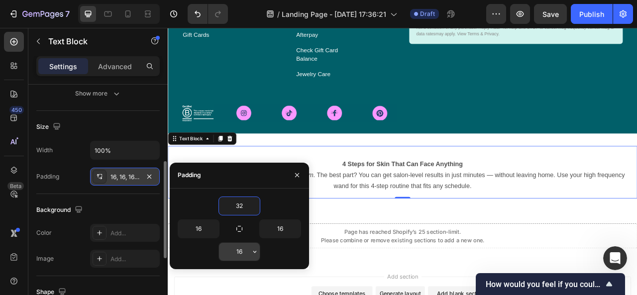
type input "32"
click at [244, 248] on input "16" at bounding box center [239, 252] width 41 height 18
drag, startPoint x: 245, startPoint y: 251, endPoint x: 227, endPoint y: 253, distance: 18.6
click at [227, 253] on input "16" at bounding box center [239, 252] width 41 height 18
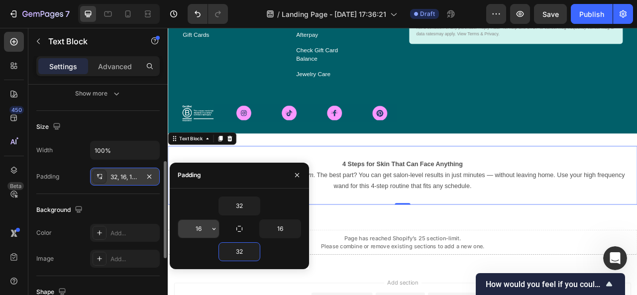
type input "32"
click at [202, 227] on input "16" at bounding box center [198, 229] width 41 height 18
drag, startPoint x: 202, startPoint y: 227, endPoint x: 192, endPoint y: 228, distance: 10.0
click at [192, 228] on input "16" at bounding box center [198, 229] width 41 height 18
type input "32"
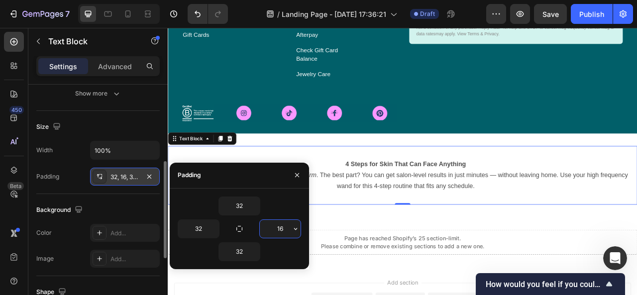
click at [286, 227] on input "16" at bounding box center [280, 229] width 41 height 18
drag, startPoint x: 286, startPoint y: 227, endPoint x: 270, endPoint y: 229, distance: 15.6
click at [270, 229] on input "16" at bounding box center [280, 229] width 41 height 18
type input "32"
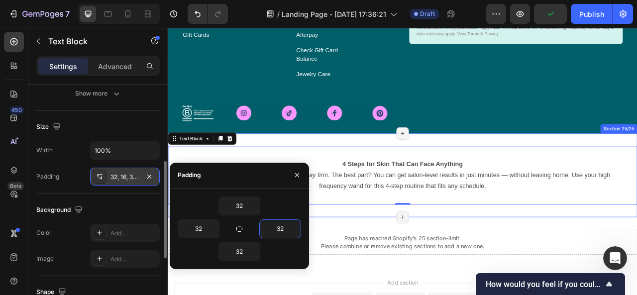
click at [386, 256] on div "4 Steps for Skin That Can Face Anything Your skin deserves to breathe , glow , …" at bounding box center [467, 215] width 598 height 107
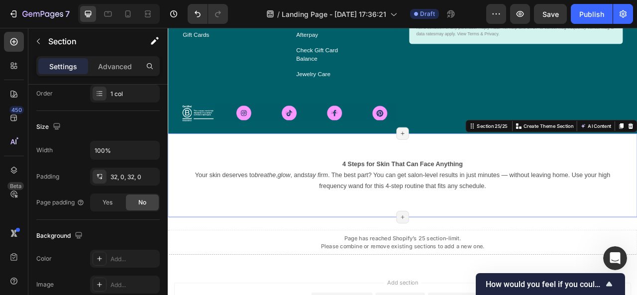
scroll to position [0, 0]
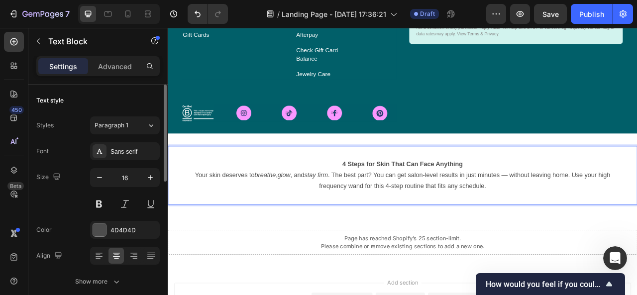
click at [602, 216] on p "Your skin deserves to breathe , glow , and stay firm . The best part? You can g…" at bounding box center [467, 222] width 566 height 29
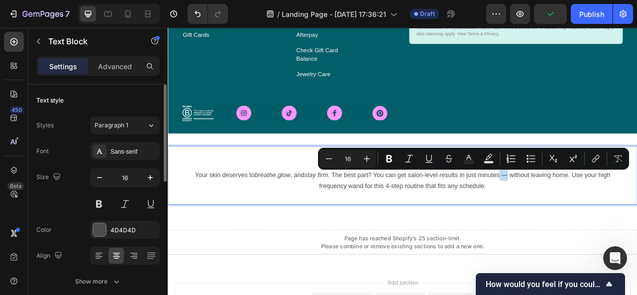
drag, startPoint x: 596, startPoint y: 211, endPoint x: 588, endPoint y: 212, distance: 8.0
click at [588, 212] on p "Your skin deserves to breathe , glow , and stay firm . The best part? You can g…" at bounding box center [467, 222] width 566 height 29
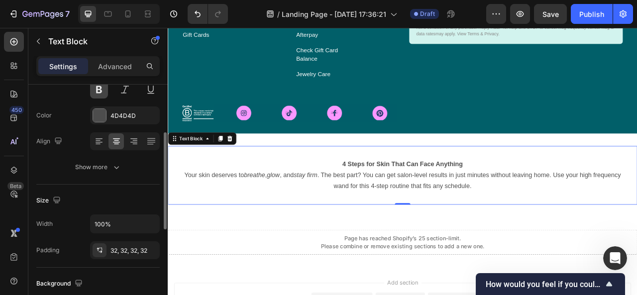
scroll to position [116, 0]
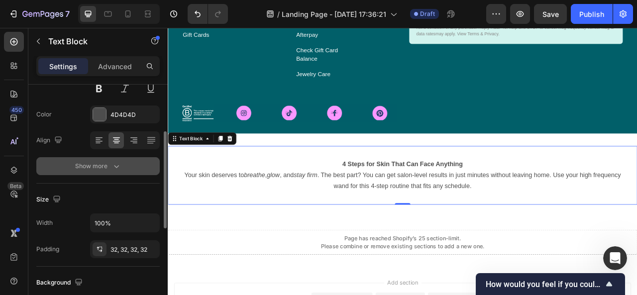
click at [112, 164] on icon "button" at bounding box center [117, 166] width 10 height 10
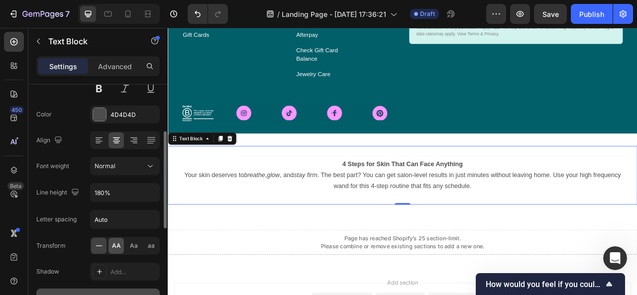
click at [120, 242] on span "AA" at bounding box center [116, 246] width 9 height 9
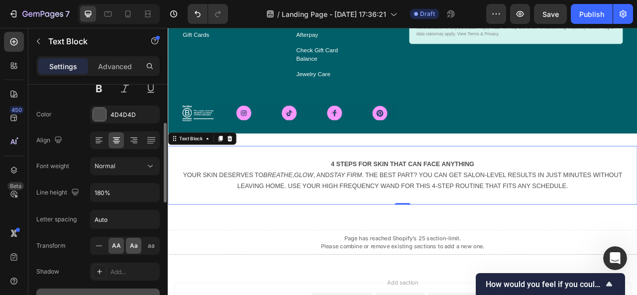
click at [140, 246] on div "Aa" at bounding box center [133, 246] width 15 height 16
click at [158, 245] on div "aa" at bounding box center [150, 246] width 15 height 16
click at [115, 244] on span "AA" at bounding box center [116, 246] width 9 height 9
click at [140, 244] on div "Aa" at bounding box center [133, 246] width 15 height 16
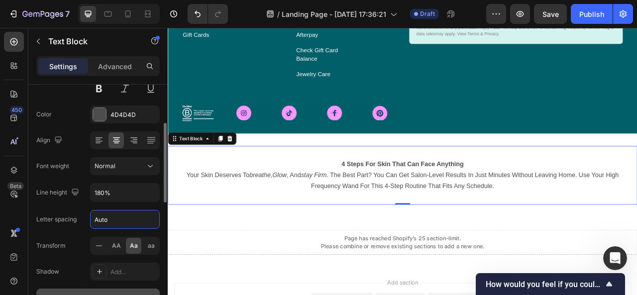
click at [115, 216] on input "Auto" at bounding box center [125, 220] width 69 height 18
click at [116, 218] on input "Auto" at bounding box center [125, 220] width 69 height 18
click at [129, 190] on input "180%" at bounding box center [125, 193] width 69 height 18
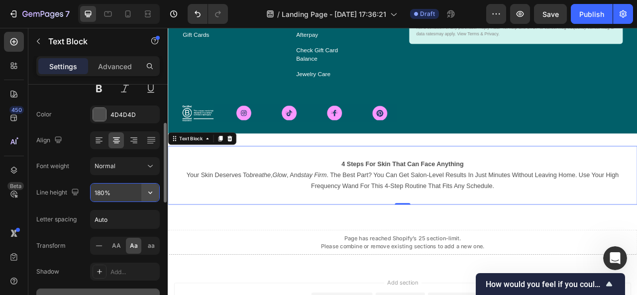
click at [154, 190] on icon "button" at bounding box center [150, 193] width 10 height 10
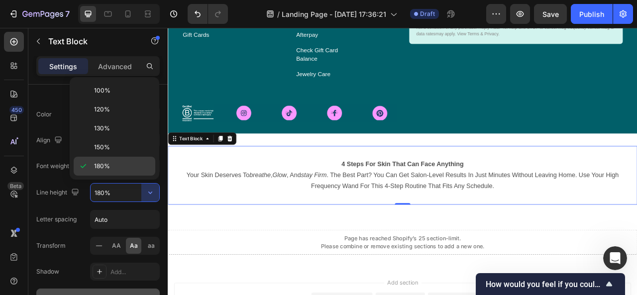
click at [104, 159] on div "180%" at bounding box center [115, 166] width 82 height 19
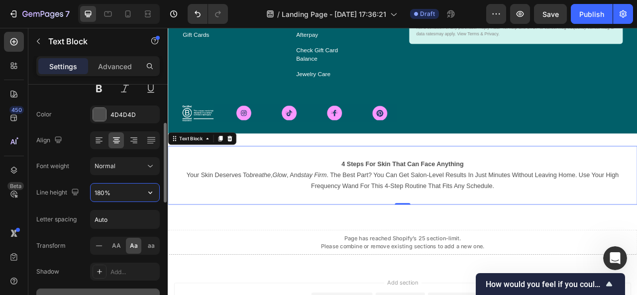
click at [127, 184] on input "180%" at bounding box center [125, 193] width 69 height 18
click at [146, 190] on icon "button" at bounding box center [150, 193] width 10 height 10
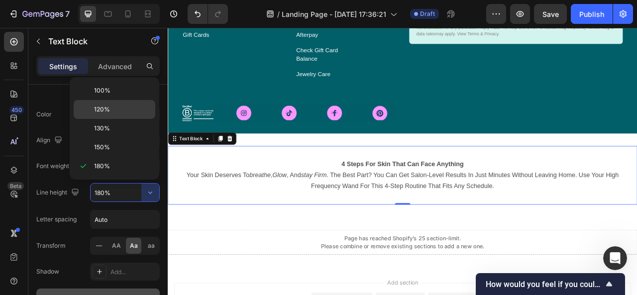
click at [107, 103] on div "120%" at bounding box center [115, 109] width 82 height 19
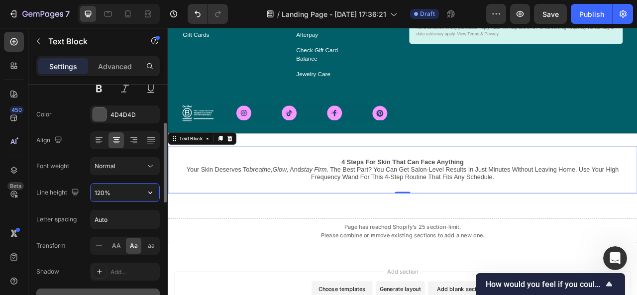
click at [137, 193] on input "120%" at bounding box center [125, 193] width 69 height 18
click at [159, 192] on div "120%" at bounding box center [125, 192] width 70 height 19
click at [150, 189] on icon "button" at bounding box center [150, 193] width 10 height 10
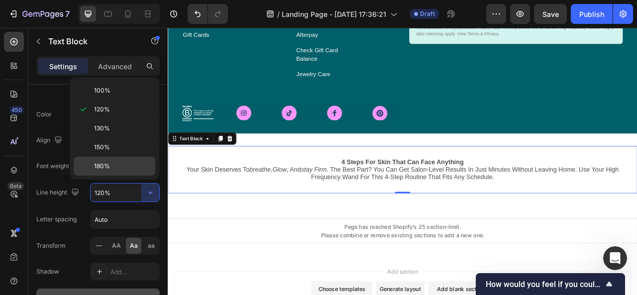
click at [123, 167] on p "180%" at bounding box center [122, 166] width 57 height 9
type input "180%"
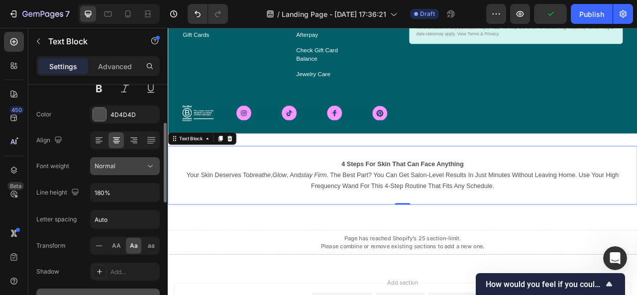
click at [145, 167] on icon at bounding box center [150, 166] width 10 height 10
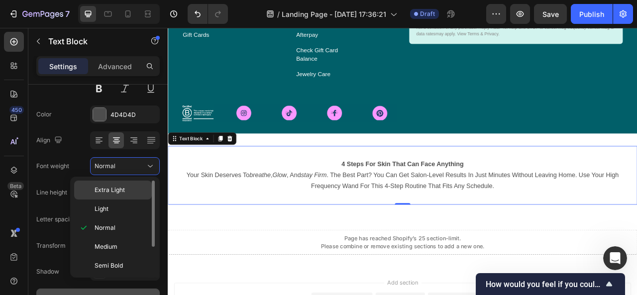
click at [126, 187] on p "Extra Light" at bounding box center [121, 190] width 53 height 9
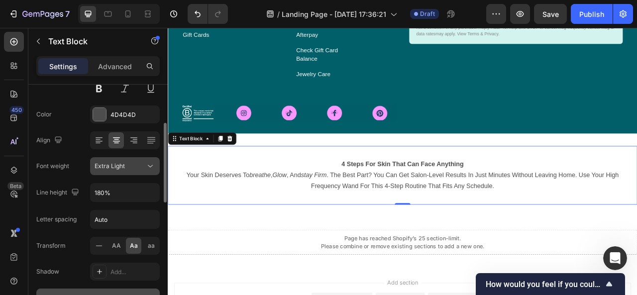
click at [146, 168] on icon at bounding box center [150, 166] width 10 height 10
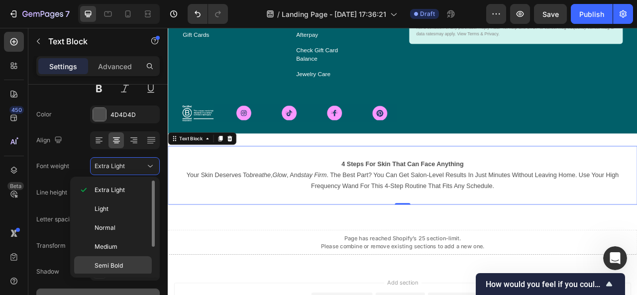
click at [113, 261] on span "Semi Bold" at bounding box center [109, 265] width 28 height 9
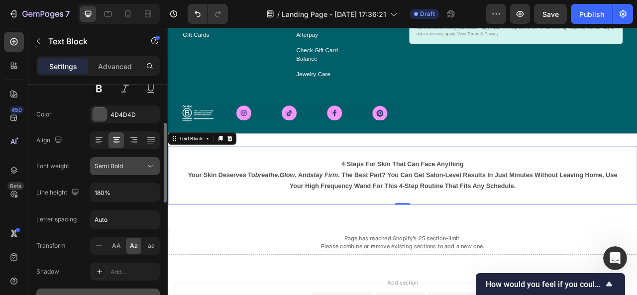
click at [148, 168] on icon at bounding box center [150, 166] width 10 height 10
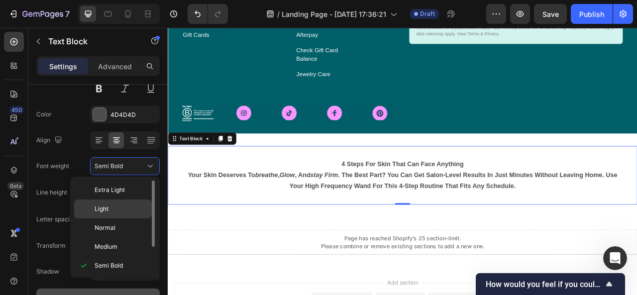
click at [126, 207] on p "Light" at bounding box center [121, 209] width 53 height 9
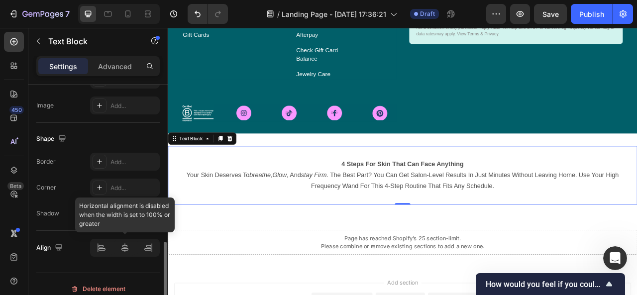
scroll to position [480, 0]
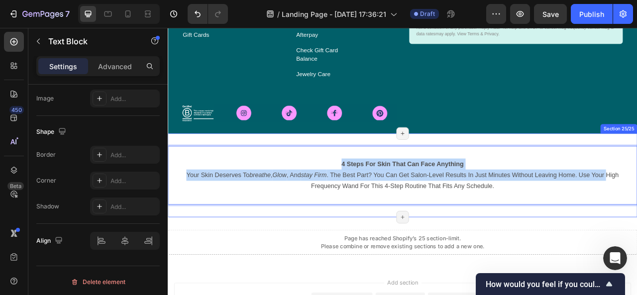
drag, startPoint x: 202, startPoint y: 201, endPoint x: 174, endPoint y: 262, distance: 67.3
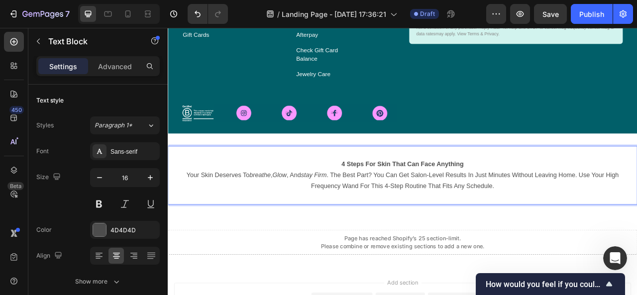
click at [384, 221] on p "your skin deserves to breathe , glow , and stay firm . the best part? you can g…" at bounding box center [467, 222] width 566 height 29
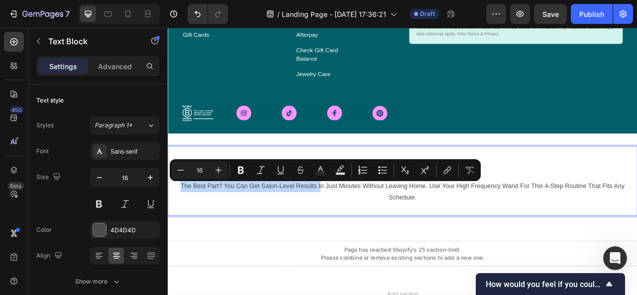
drag, startPoint x: 188, startPoint y: 230, endPoint x: 361, endPoint y: 233, distance: 173.3
click at [361, 233] on p "the best part? you can get salon-level results in just minutes without leaving …" at bounding box center [467, 237] width 566 height 29
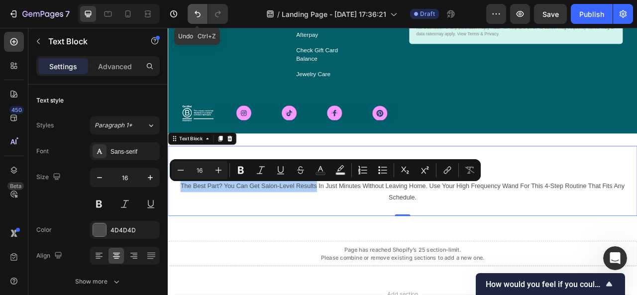
click at [200, 21] on button "Undo/Redo" at bounding box center [198, 14] width 20 height 20
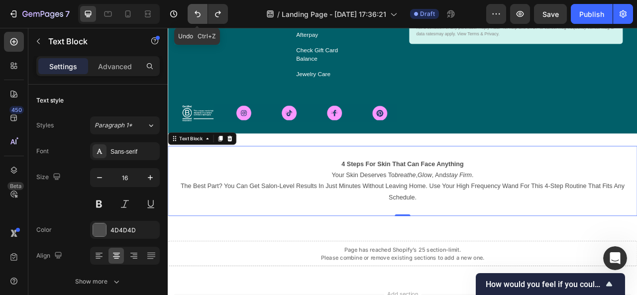
click at [200, 21] on button "Undo/Redo" at bounding box center [198, 14] width 20 height 20
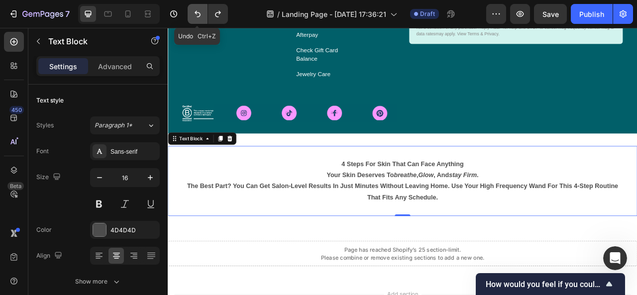
click at [200, 21] on button "Undo/Redo" at bounding box center [198, 14] width 20 height 20
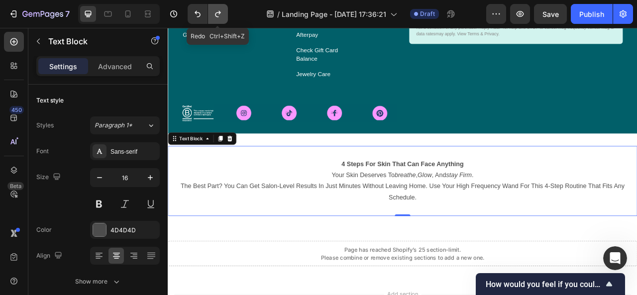
click at [214, 15] on icon "Undo/Redo" at bounding box center [218, 14] width 10 height 10
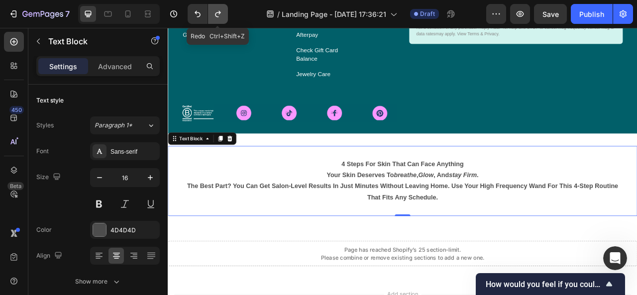
click at [214, 15] on icon "Undo/Redo" at bounding box center [218, 14] width 10 height 10
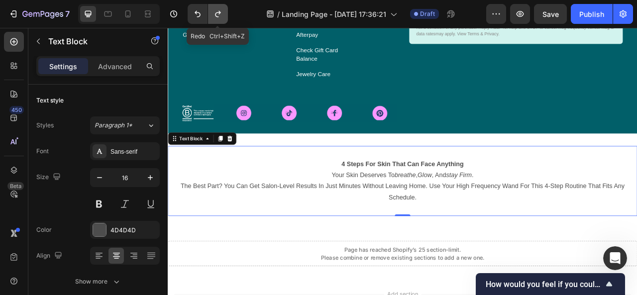
click at [214, 15] on icon "Undo/Redo" at bounding box center [218, 14] width 10 height 10
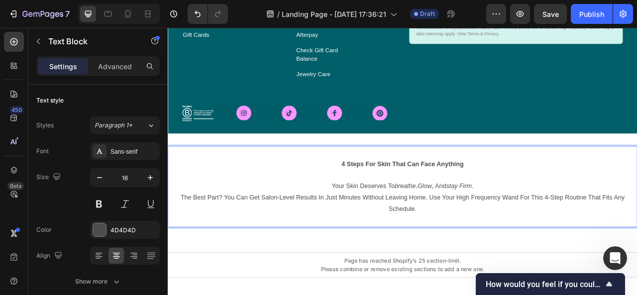
drag, startPoint x: 577, startPoint y: 223, endPoint x: 623, endPoint y: 230, distance: 46.3
click at [623, 230] on p "your skin deserves to breathe , glow , and stay firm ." at bounding box center [467, 230] width 566 height 14
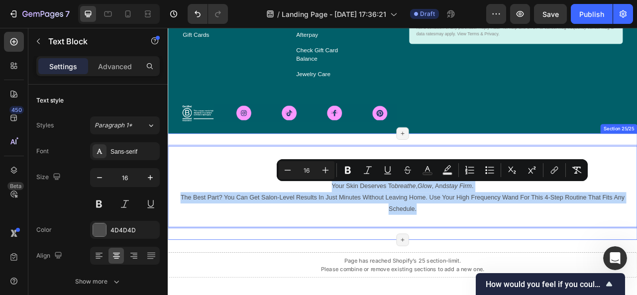
drag, startPoint x: 362, startPoint y: 228, endPoint x: 522, endPoint y: 281, distance: 169.2
click at [522, 281] on div "4 steps for skin that can face anything your skin deserves to breathe , glow , …" at bounding box center [467, 229] width 598 height 135
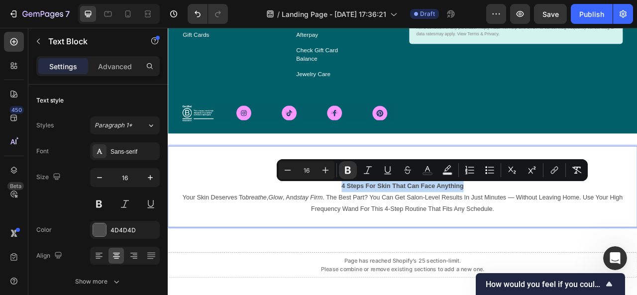
drag, startPoint x: 548, startPoint y: 229, endPoint x: 364, endPoint y: 227, distance: 183.8
click at [364, 227] on p "4 Steps for Skin That Can Face Anything" at bounding box center [467, 230] width 566 height 14
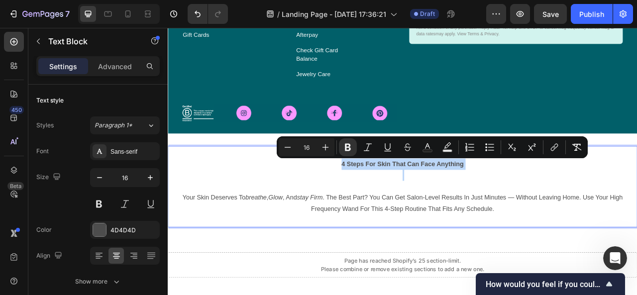
drag, startPoint x: 482, startPoint y: 221, endPoint x: 502, endPoint y: 182, distance: 43.7
click at [380, 188] on div "4 steps for skin that can face anything Your skin deserves to breathe , glow , …" at bounding box center [467, 230] width 598 height 104
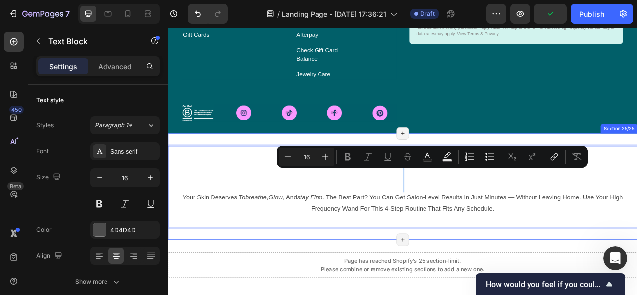
drag, startPoint x: 358, startPoint y: 226, endPoint x: 256, endPoint y: 168, distance: 116.6
click at [256, 168] on div "Your skin deserves to breathe , glow , and stay firm . The best part? You can g…" at bounding box center [467, 229] width 598 height 135
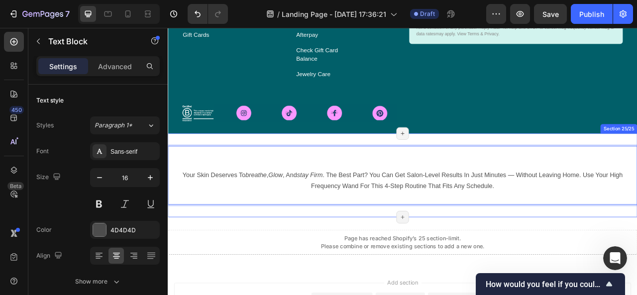
drag, startPoint x: 330, startPoint y: 196, endPoint x: 266, endPoint y: 176, distance: 67.3
click at [266, 176] on div "Your skin deserves to breathe , glow , and stay firm . The best part? You can g…" at bounding box center [467, 215] width 598 height 107
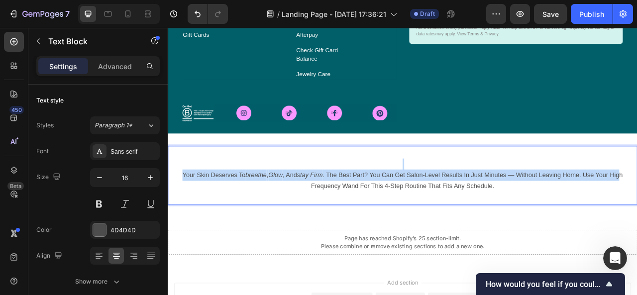
drag, startPoint x: 268, startPoint y: 179, endPoint x: 346, endPoint y: 233, distance: 94.1
click at [346, 233] on div "Your skin deserves to breathe , glow , and stay firm . The best part? You can g…" at bounding box center [467, 215] width 598 height 75
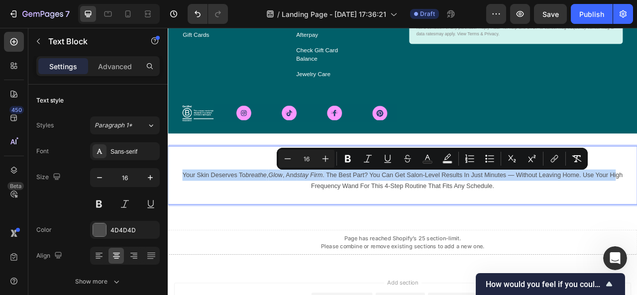
click at [311, 230] on p "Your skin deserves to breathe , glow , and stay firm . The best part? You can g…" at bounding box center [467, 222] width 566 height 29
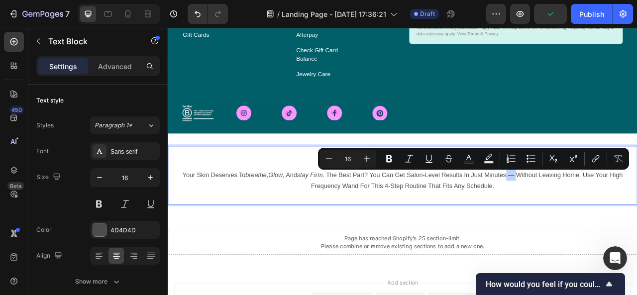
drag, startPoint x: 623, startPoint y: 214, endPoint x: 608, endPoint y: 216, distance: 15.1
click at [608, 216] on p "Your skin deserves to breathe , glow , and stay firm . The best part? You can g…" at bounding box center [467, 222] width 566 height 29
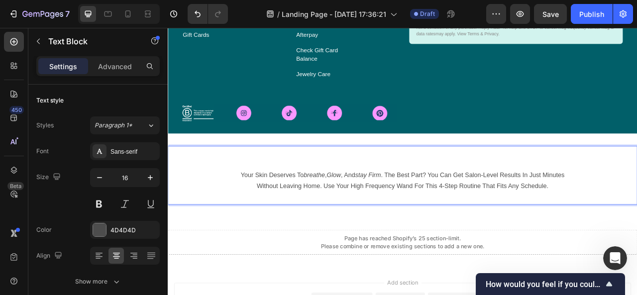
click at [499, 216] on p "Your skin deserves to breathe , glow , and stay firm . The best part? You can g…" at bounding box center [467, 215] width 566 height 14
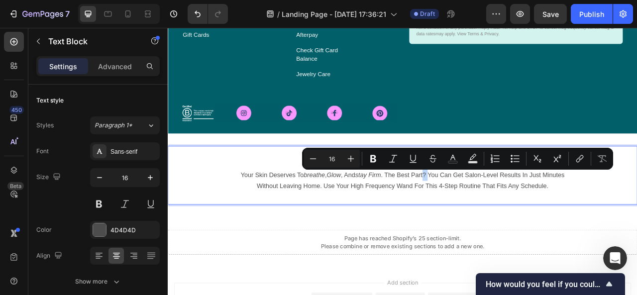
drag, startPoint x: 499, startPoint y: 216, endPoint x: 491, endPoint y: 216, distance: 7.5
click at [491, 216] on p "Your skin deserves to breathe , glow , and stay firm . The best part? You can g…" at bounding box center [467, 215] width 566 height 14
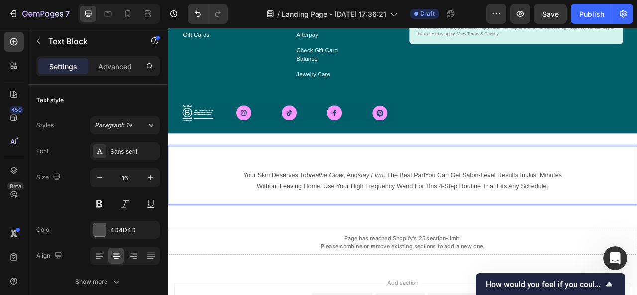
click at [324, 212] on p "Your skin deserves to breathe , glow , and stay firm . The best partYou can get…" at bounding box center [467, 215] width 566 height 14
drag, startPoint x: 325, startPoint y: 212, endPoint x: 288, endPoint y: 215, distance: 37.0
click at [288, 215] on p "Your skin deserves to breathe , glow , and stay firm . The best partYou can get…" at bounding box center [467, 215] width 566 height 14
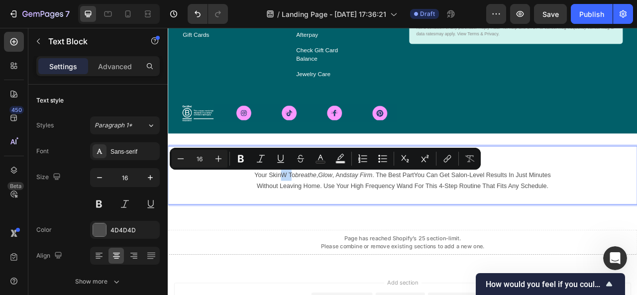
drag, startPoint x: 300, startPoint y: 211, endPoint x: 314, endPoint y: 213, distance: 14.0
click at [314, 213] on p "Your skinW to breathe , glow , and stay firm . The best partYou can get salon-l…" at bounding box center [467, 215] width 566 height 14
drag, startPoint x: 327, startPoint y: 212, endPoint x: 317, endPoint y: 208, distance: 10.6
click at [317, 208] on p "Your skin wants o breathe , glow , and stay firm . The best partYou can get sal…" at bounding box center [467, 215] width 566 height 14
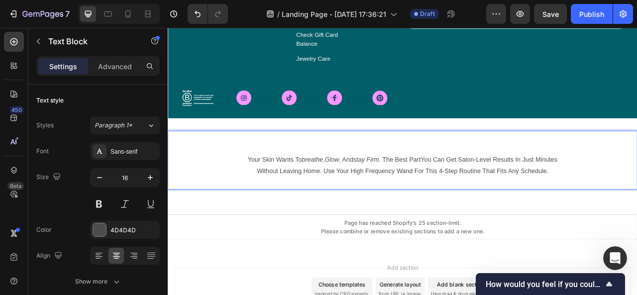
scroll to position [3716, 0]
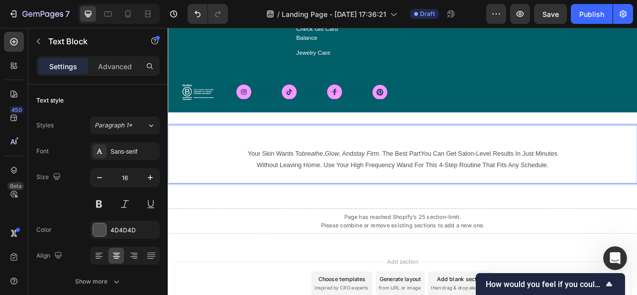
click at [637, 217] on div "Your skin wants to breathe , glow , and stay firm . The best partYou can get sa…" at bounding box center [467, 188] width 598 height 75
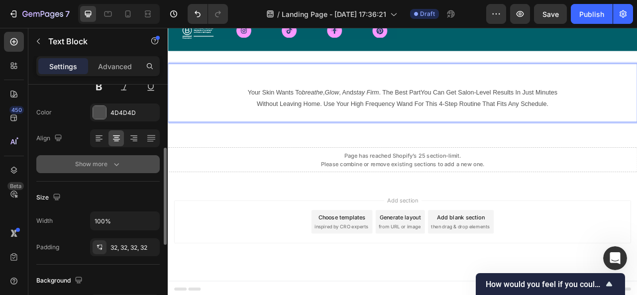
scroll to position [117, 0]
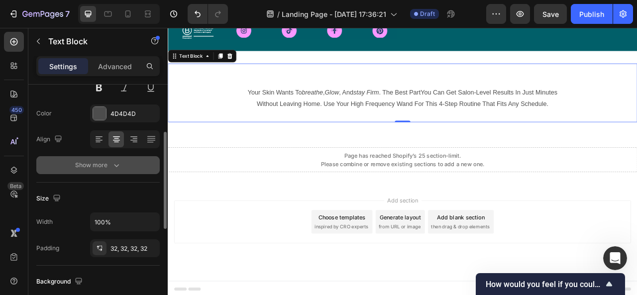
click at [113, 166] on icon "button" at bounding box center [117, 165] width 10 height 10
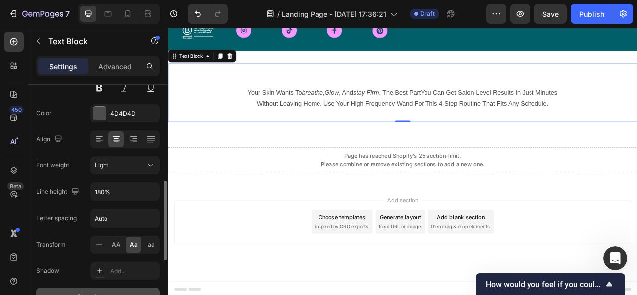
scroll to position [160, 0]
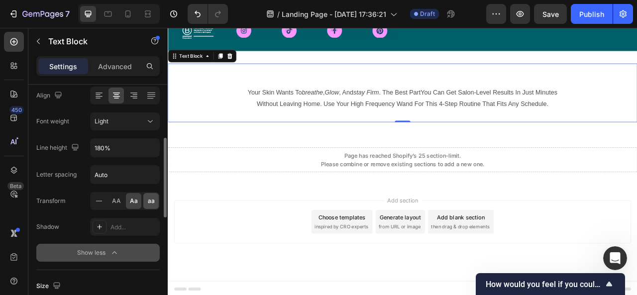
click at [153, 199] on span "aa" at bounding box center [151, 201] width 7 height 9
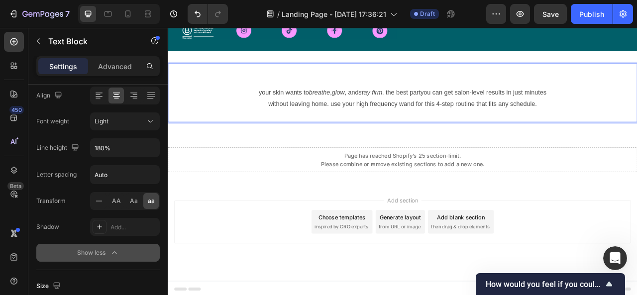
click at [277, 110] on p "Your skin wants to breathe , glow , and stay firm . The best partYou can get sa…" at bounding box center [467, 110] width 566 height 14
click at [281, 111] on p "Your skin wants to breathe , glow , and stay firm . The best partYou can get sa…" at bounding box center [467, 110] width 566 height 14
click at [277, 112] on p "Your skin wants to breathe , glow , and stay firm . The best partYou can get sa…" at bounding box center [467, 110] width 566 height 14
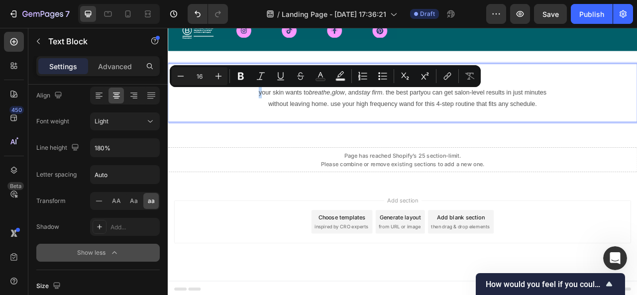
drag, startPoint x: 277, startPoint y: 112, endPoint x: 265, endPoint y: 110, distance: 12.0
click at [265, 110] on p "Your skin wants to breathe , glow , and stay firm . The best partYou can get sa…" at bounding box center [467, 110] width 566 height 14
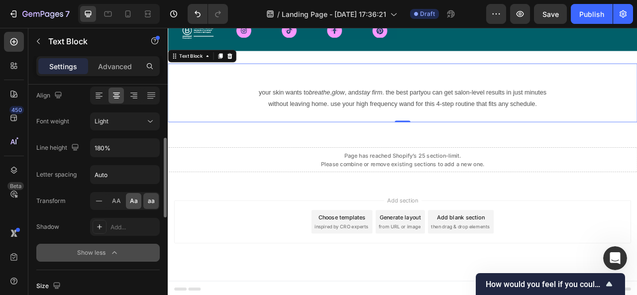
click at [135, 202] on span "Aa" at bounding box center [134, 201] width 8 height 9
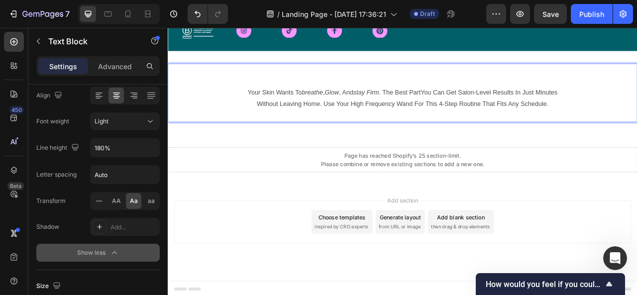
click at [278, 105] on p "Your skin wants to breathe , glow , and stay firm . The best partYou can get sa…" at bounding box center [467, 110] width 566 height 14
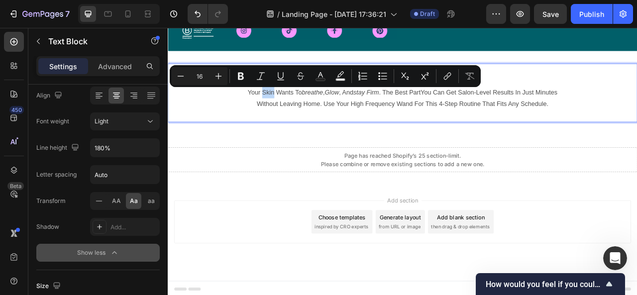
click at [280, 106] on p "Your skin wants to breathe , glow , and stay firm . The best partYou can get sa…" at bounding box center [467, 110] width 566 height 14
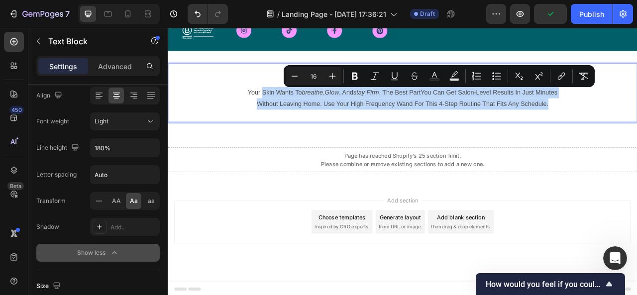
drag, startPoint x: 280, startPoint y: 106, endPoint x: 657, endPoint y: 127, distance: 378.1
click at [637, 127] on div "Your skin wants to breathe , glow , and stay firm . The best partYou can get sa…" at bounding box center [467, 110] width 598 height 75
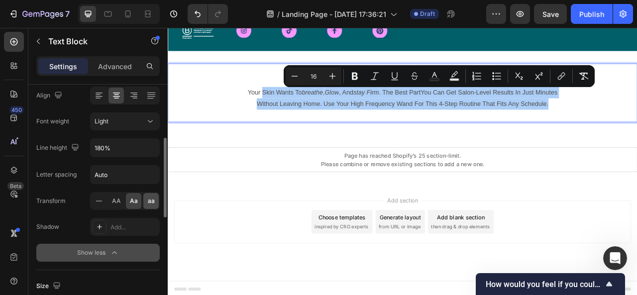
click at [148, 199] on span "aa" at bounding box center [151, 201] width 7 height 9
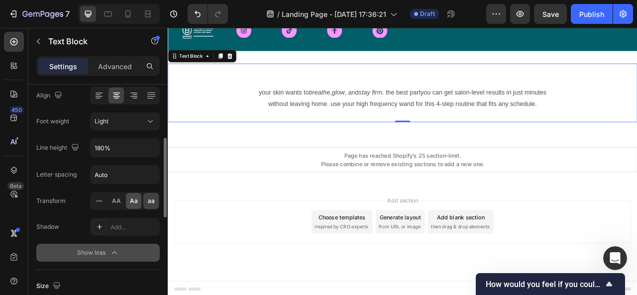
click at [131, 200] on span "Aa" at bounding box center [134, 201] width 8 height 9
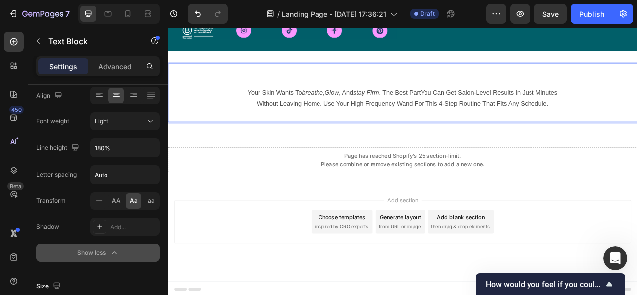
click at [252, 126] on p "without leaving home. Use your high frequency wand for this 4-step routine that…" at bounding box center [467, 125] width 566 height 14
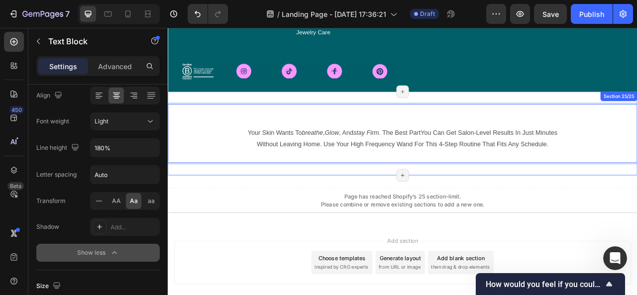
scroll to position [3744, 0]
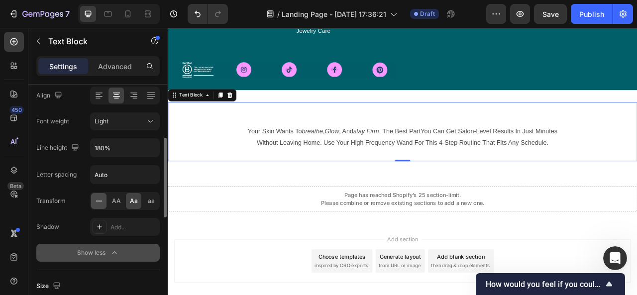
click at [99, 198] on icon at bounding box center [99, 201] width 10 height 10
click at [245, 174] on p "without leaving home. Use your high frequency wand for this 4-step routine that…" at bounding box center [467, 174] width 566 height 14
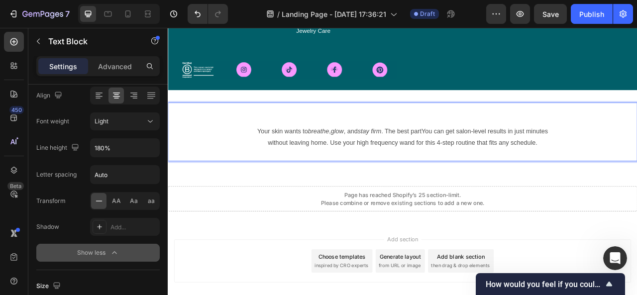
click at [296, 157] on p "Your skin wants to breathe , glow , and stay firm . The best partYou can get sa…" at bounding box center [467, 160] width 566 height 14
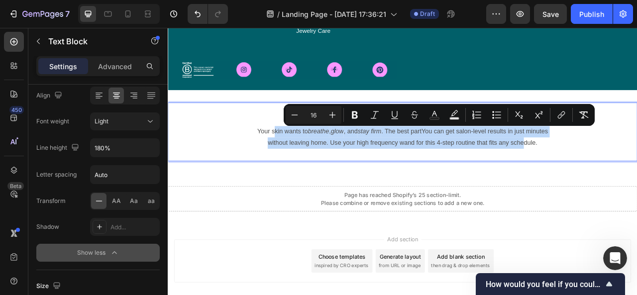
drag, startPoint x: 296, startPoint y: 157, endPoint x: 619, endPoint y: 218, distance: 328.9
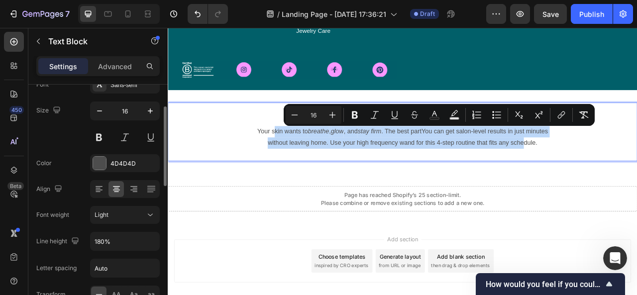
scroll to position [62, 0]
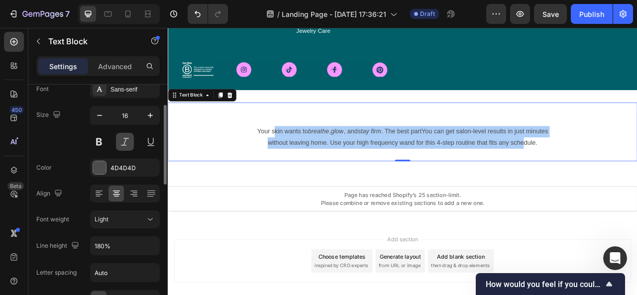
click at [128, 148] on button at bounding box center [125, 142] width 18 height 18
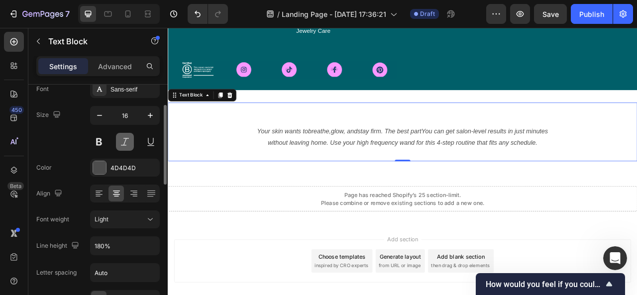
click at [128, 148] on button at bounding box center [125, 142] width 18 height 18
click at [424, 163] on icon "stay firm" at bounding box center [424, 159] width 30 height 8
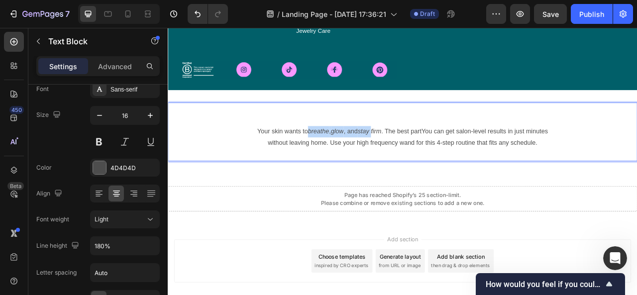
drag, startPoint x: 425, startPoint y: 163, endPoint x: 342, endPoint y: 161, distance: 83.2
click at [342, 161] on p "Your skin wants to breathe , glow , and stay firm . The best partYou can get sa…" at bounding box center [467, 160] width 566 height 14
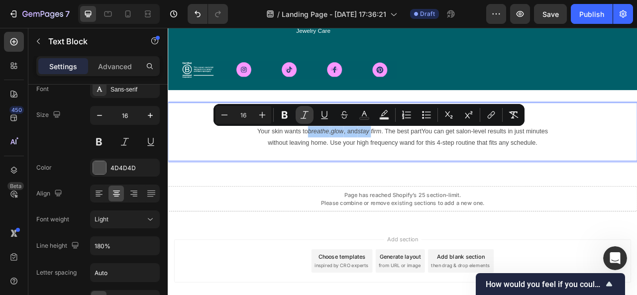
click at [304, 120] on button "Italic" at bounding box center [305, 115] width 18 height 18
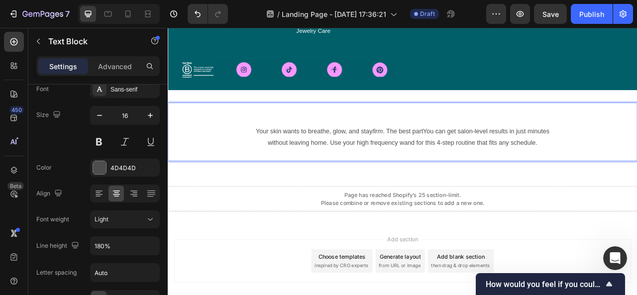
click at [434, 160] on icon "firm" at bounding box center [434, 159] width 13 height 8
click at [437, 160] on icon "firm" at bounding box center [434, 159] width 13 height 8
drag, startPoint x: 437, startPoint y: 160, endPoint x: 424, endPoint y: 160, distance: 13.0
click at [428, 160] on icon "firm" at bounding box center [434, 159] width 13 height 8
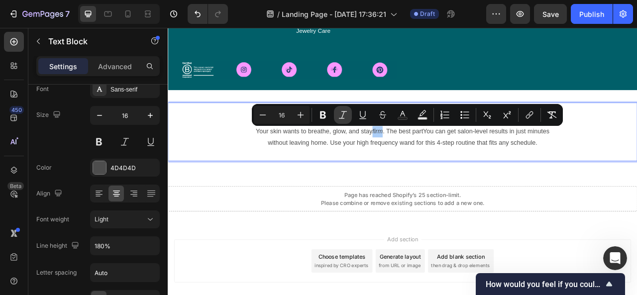
click at [344, 112] on icon "Editor contextual toolbar" at bounding box center [343, 115] width 10 height 10
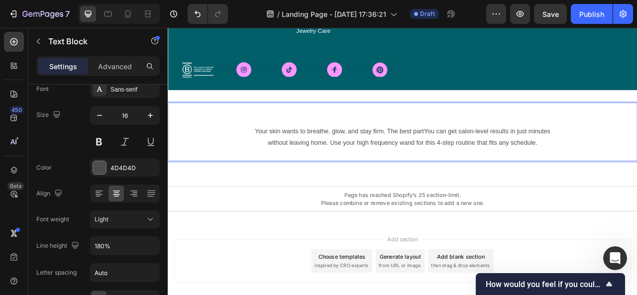
click at [637, 167] on p "without leaving home. Use your high frequency wand for this 4-step routine that…" at bounding box center [467, 174] width 566 height 14
drag, startPoint x: 503, startPoint y: 159, endPoint x: 491, endPoint y: 158, distance: 12.0
click at [491, 158] on p "Your skin wants to breathe, glow, and stay firm. The best partYou can get salon…" at bounding box center [467, 160] width 566 height 14
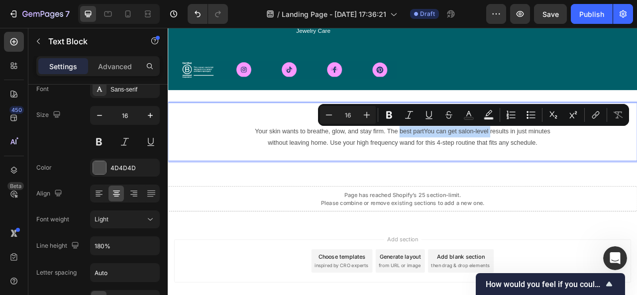
drag, startPoint x: 572, startPoint y: 159, endPoint x: 458, endPoint y: 157, distance: 114.6
click at [458, 157] on p "Your skin wants to breathe, glow, and stay firm. The best partYou can get salon…" at bounding box center [467, 160] width 566 height 14
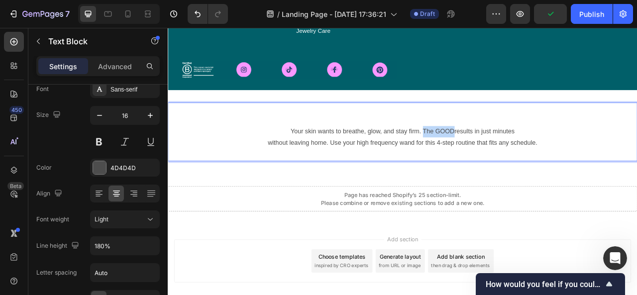
drag, startPoint x: 528, startPoint y: 159, endPoint x: 488, endPoint y: 159, distance: 39.8
click at [488, 159] on p "Your skin wants to breathe, glow, and stay firm. The GOODresults in just minutes" at bounding box center [467, 160] width 566 height 14
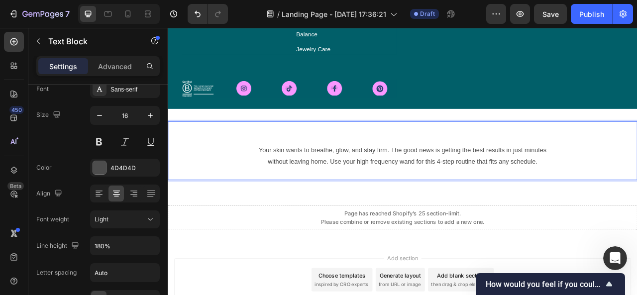
scroll to position [3717, 0]
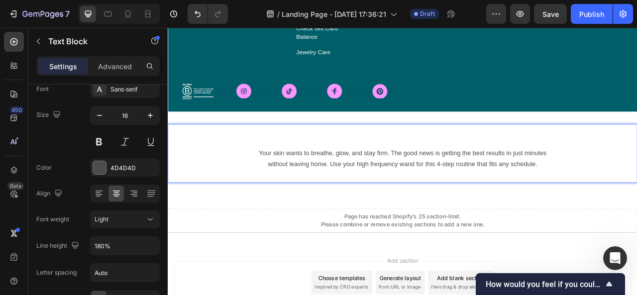
click at [282, 179] on p "Rich Text Editor. Editing area: main" at bounding box center [467, 173] width 566 height 14
drag, startPoint x: 290, startPoint y: 178, endPoint x: 244, endPoint y: 142, distance: 58.6
click at [244, 142] on div "Your skin wants to breathe, glow, and stay firm. The good news is getting the b…" at bounding box center [467, 187] width 598 height 107
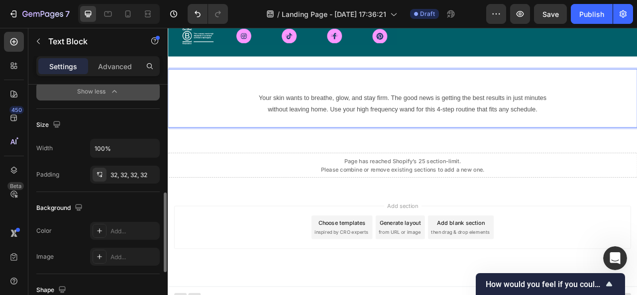
scroll to position [323, 0]
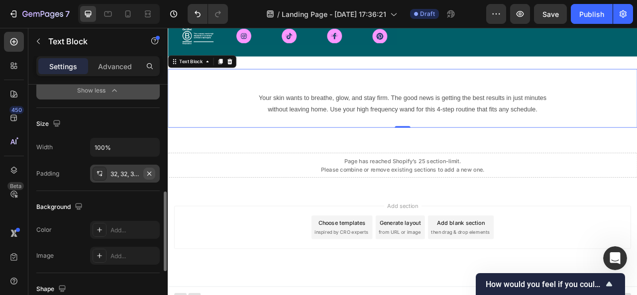
click at [149, 170] on icon "button" at bounding box center [149, 174] width 8 height 8
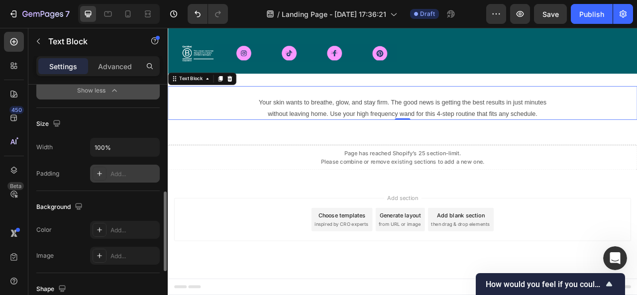
scroll to position [3764, 0]
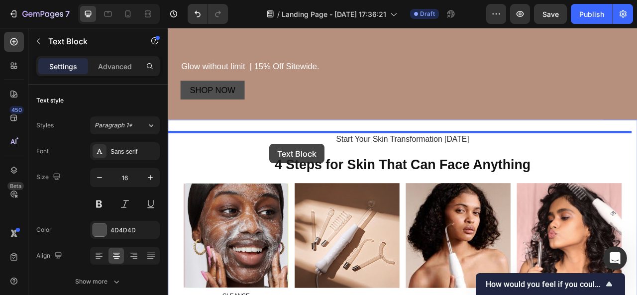
scroll to position [341, 0]
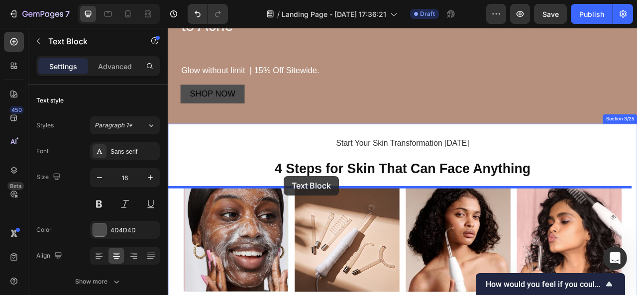
drag, startPoint x: 279, startPoint y: 126, endPoint x: 315, endPoint y: 217, distance: 98.1
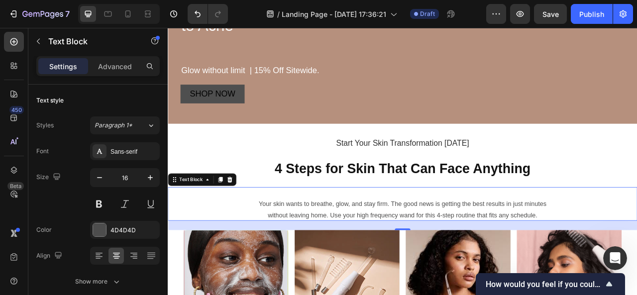
drag, startPoint x: 322, startPoint y: 238, endPoint x: 315, endPoint y: 232, distance: 9.2
click at [315, 232] on p "Rich Text Editor. Editing area: main" at bounding box center [467, 238] width 598 height 14
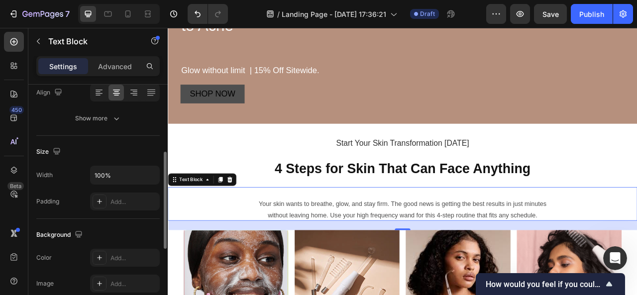
scroll to position [164, 0]
click at [113, 200] on div "Add..." at bounding box center [134, 201] width 47 height 9
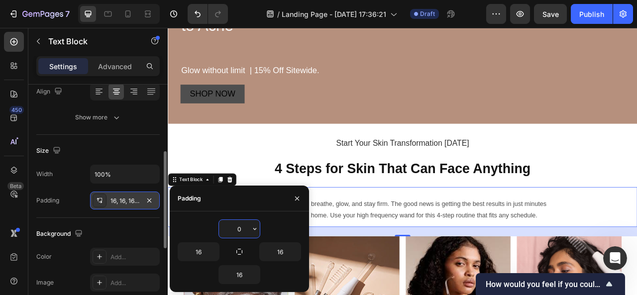
type input "0"
click at [292, 220] on div "0" at bounding box center [240, 229] width 124 height 19
click at [300, 201] on icon "button" at bounding box center [297, 199] width 8 height 8
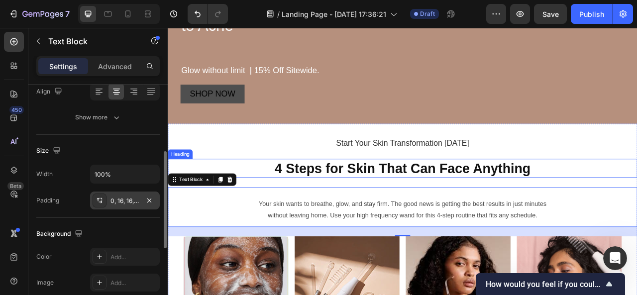
click at [637, 199] on h2 "4 Steps for Skin That Can Face Anything" at bounding box center [467, 207] width 598 height 24
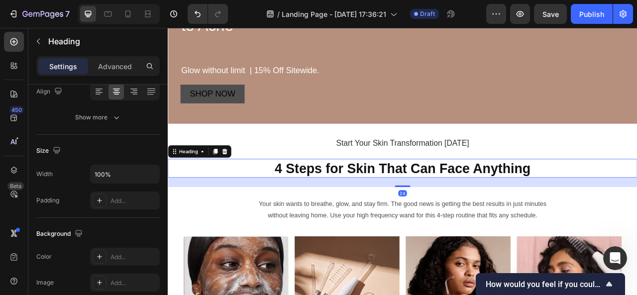
scroll to position [0, 0]
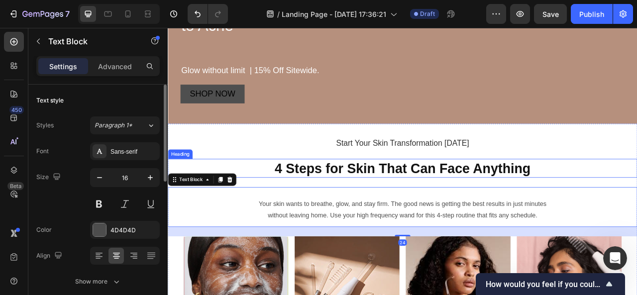
click at [287, 214] on h2 "4 Steps for Skin That Can Face Anything" at bounding box center [467, 207] width 598 height 24
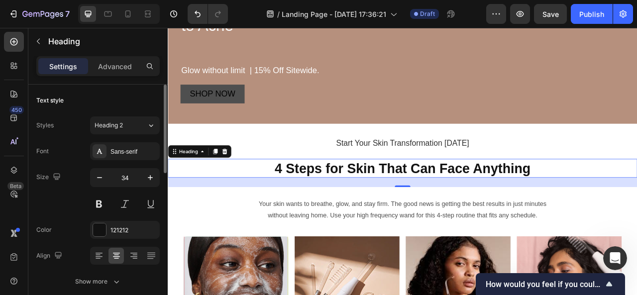
click at [264, 211] on p "4 Steps for Skin That Can Face Anything" at bounding box center [467, 207] width 596 height 22
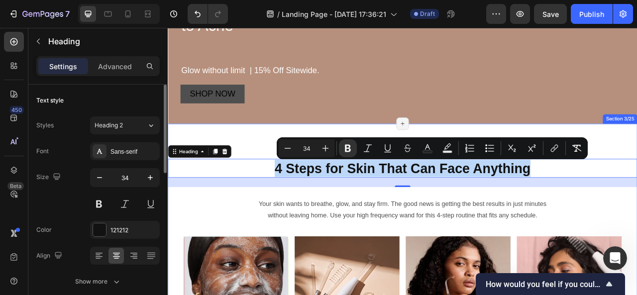
drag, startPoint x: 625, startPoint y: 202, endPoint x: 284, endPoint y: 191, distance: 340.8
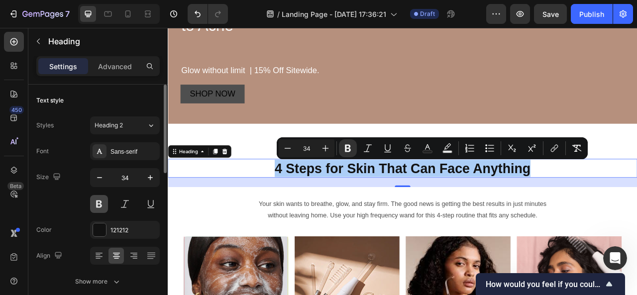
click at [101, 200] on button at bounding box center [99, 204] width 18 height 18
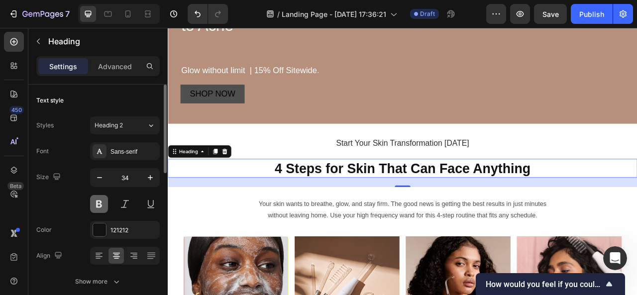
click at [101, 200] on button at bounding box center [99, 204] width 18 height 18
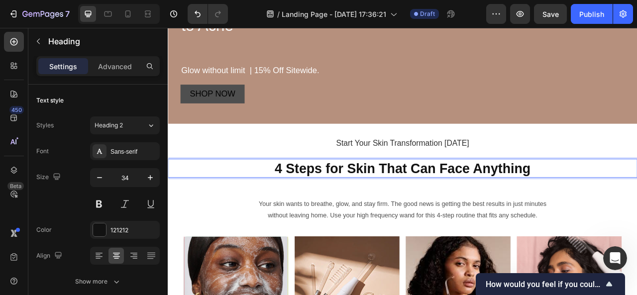
click at [297, 202] on p "4 Steps for Skin That Can Face Anything" at bounding box center [467, 207] width 596 height 22
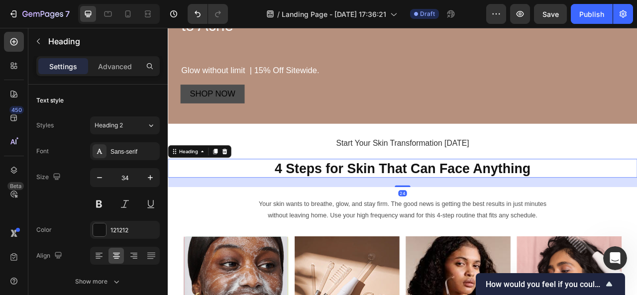
click at [283, 227] on div "24" at bounding box center [467, 225] width 598 height 12
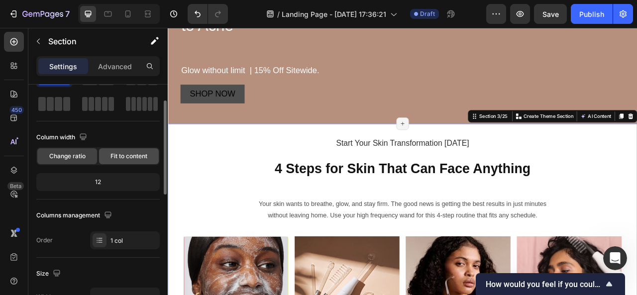
scroll to position [44, 0]
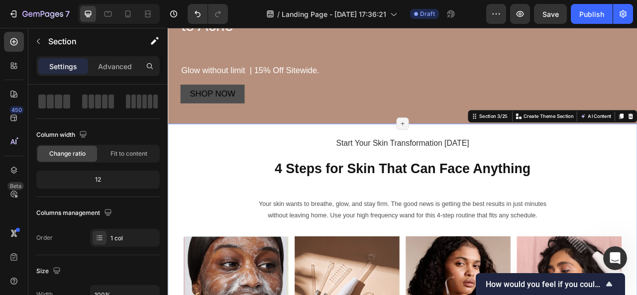
click at [125, 156] on span "Fit to content" at bounding box center [129, 153] width 37 height 9
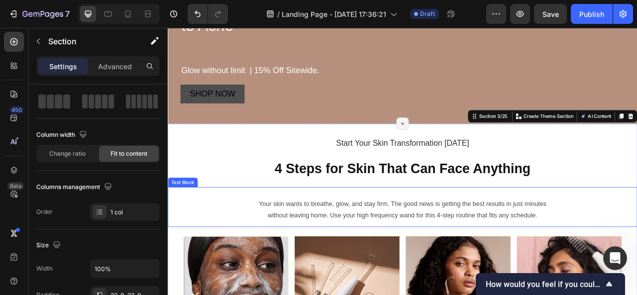
click at [327, 232] on p "Rich Text Editor. Editing area: main" at bounding box center [467, 238] width 582 height 14
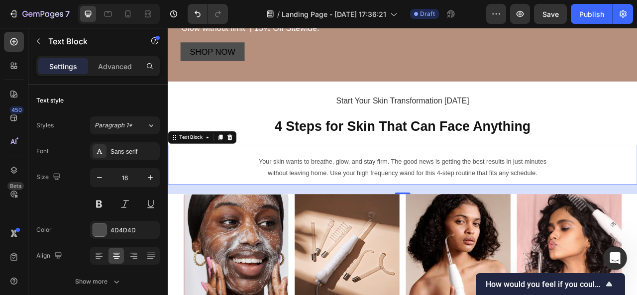
scroll to position [377, 0]
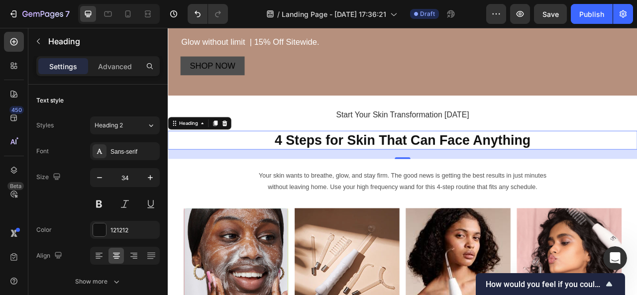
click at [464, 191] on div "24" at bounding box center [467, 189] width 598 height 12
drag, startPoint x: 464, startPoint y: 191, endPoint x: 459, endPoint y: 172, distance: 19.7
click at [459, 172] on div "⁠⁠⁠⁠⁠⁠⁠ 4 Steps for Skin That Can Face Anything Heading 24" at bounding box center [467, 171] width 598 height 24
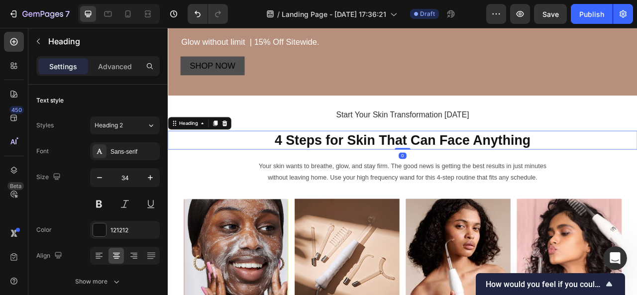
drag, startPoint x: 465, startPoint y: 192, endPoint x: 463, endPoint y: 160, distance: 31.9
click at [463, 160] on div "⁠⁠⁠⁠⁠⁠⁠ 4 Steps for Skin That Can Face Anything Heading 0" at bounding box center [467, 171] width 598 height 24
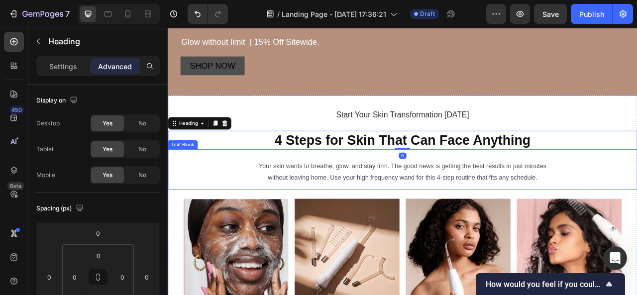
click at [436, 186] on p "Rich Text Editor. Editing area: main" at bounding box center [467, 190] width 582 height 14
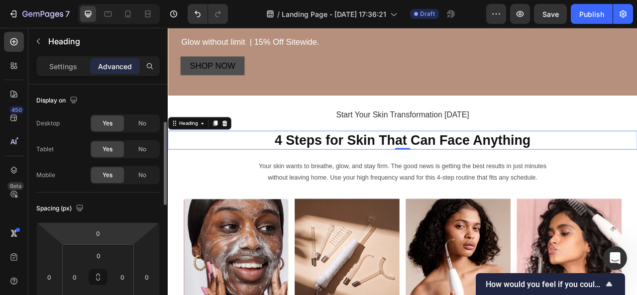
scroll to position [28, 0]
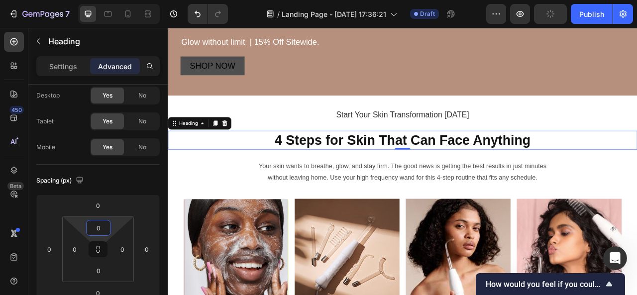
click at [100, 233] on input "0" at bounding box center [99, 228] width 20 height 15
click at [105, 247] on span "Auto" at bounding box center [107, 249] width 13 height 7
click at [102, 234] on input "Auto" at bounding box center [99, 228] width 20 height 15
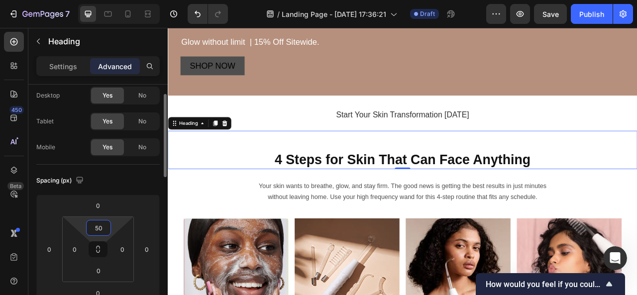
type input "0"
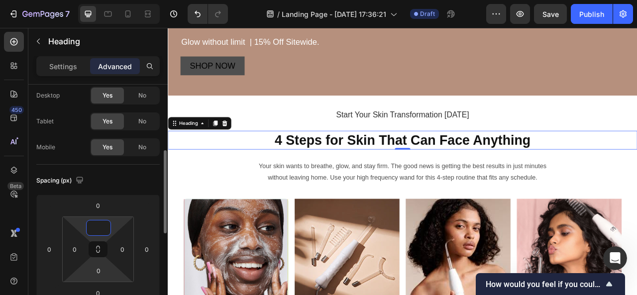
scroll to position [72, 0]
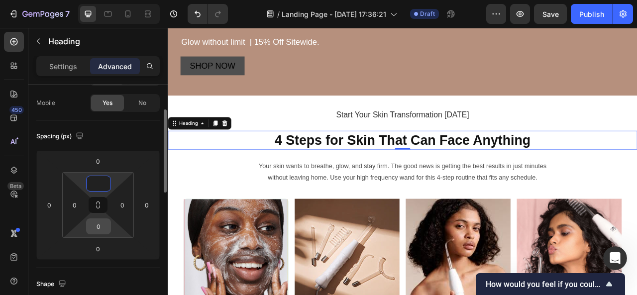
type input "0"
click at [102, 232] on input "0" at bounding box center [99, 226] width 20 height 15
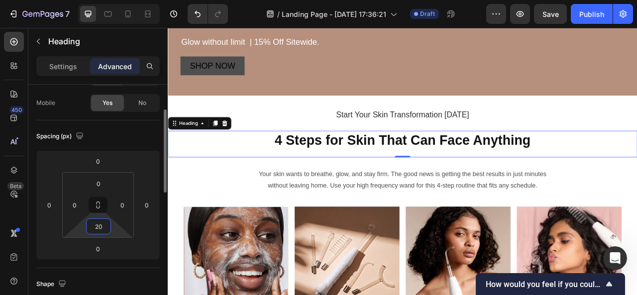
type input "0"
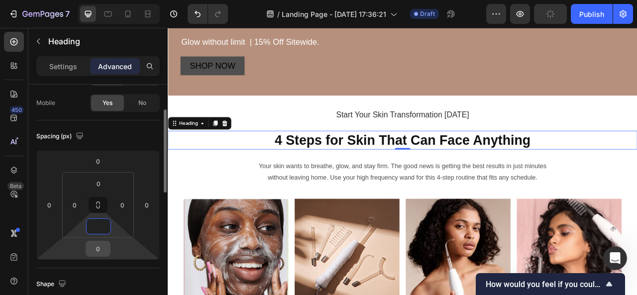
click at [100, 249] on input "0" at bounding box center [98, 249] width 20 height 15
type input "0"
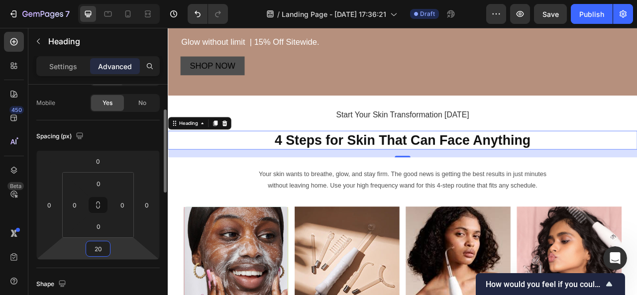
type input "0"
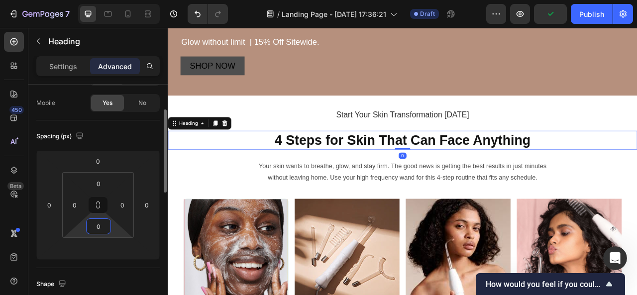
click at [101, 223] on input "0" at bounding box center [99, 226] width 20 height 15
type input "0"
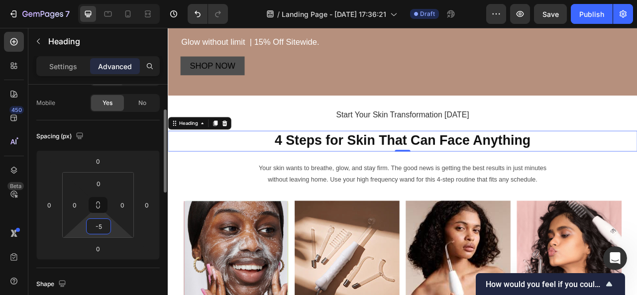
type input "-50"
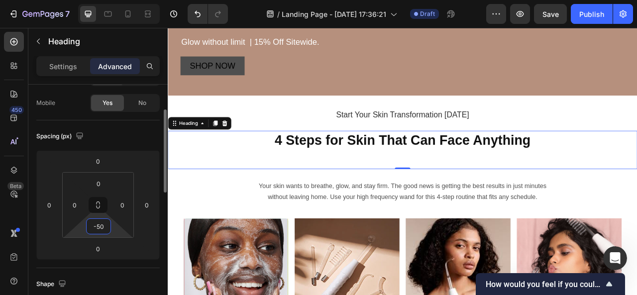
drag, startPoint x: 107, startPoint y: 228, endPoint x: 87, endPoint y: 227, distance: 19.9
click at [87, 227] on div "-50" at bounding box center [98, 227] width 25 height 16
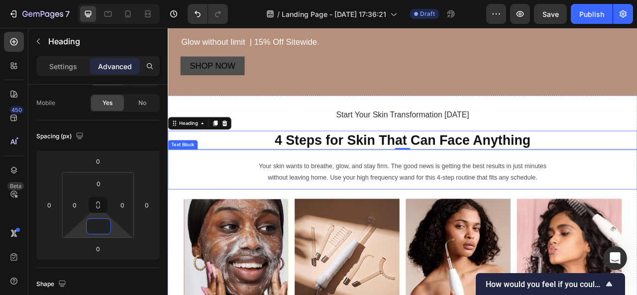
click at [218, 226] on div "Your skin wants to breathe, glow, and stay firm. The good news is getting the b…" at bounding box center [467, 208] width 598 height 51
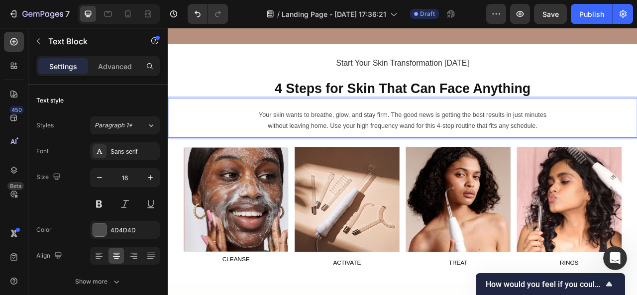
scroll to position [397, 0]
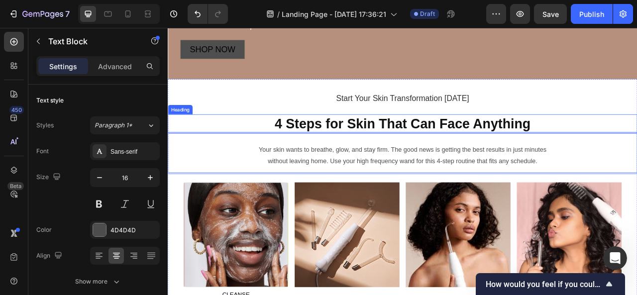
click at [258, 148] on p "⁠⁠⁠⁠⁠⁠⁠ 4 Steps for Skin That Can Face Anything" at bounding box center [467, 150] width 596 height 22
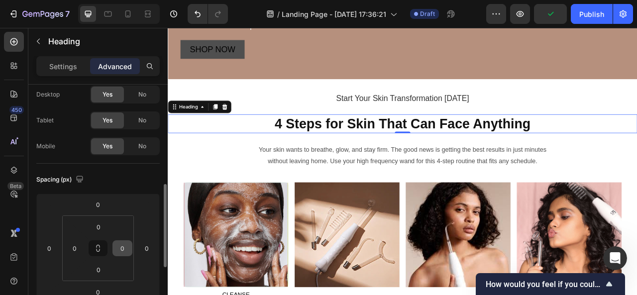
scroll to position [98, 0]
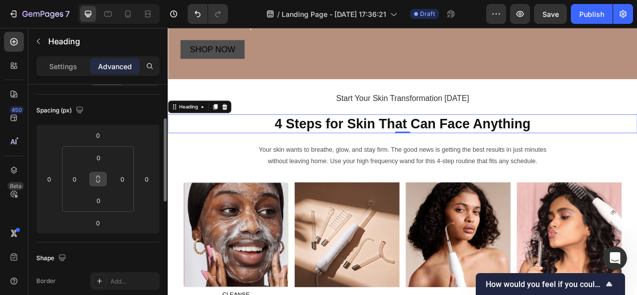
click at [100, 181] on icon at bounding box center [98, 179] width 8 height 8
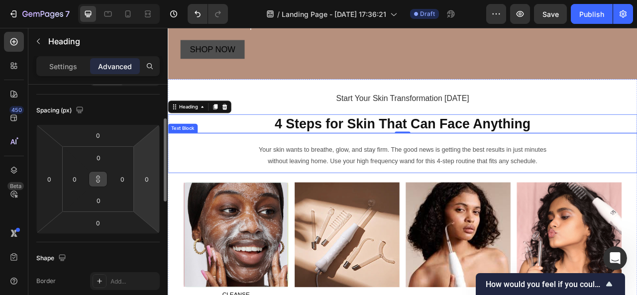
click at [268, 191] on p "without leaving home. Use your high frequency wand for this 4-step routine that…" at bounding box center [467, 198] width 582 height 14
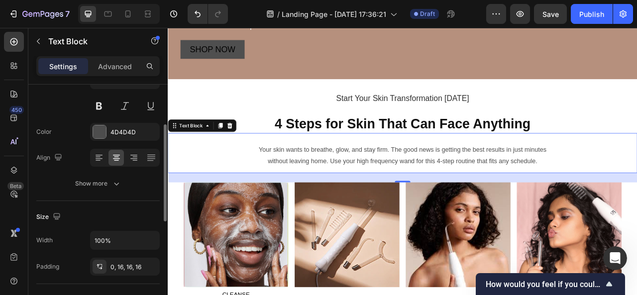
scroll to position [0, 0]
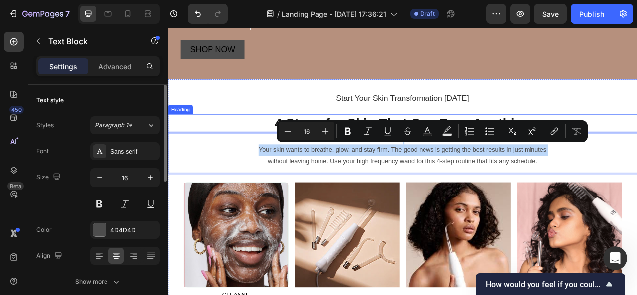
drag, startPoint x: 268, startPoint y: 191, endPoint x: 268, endPoint y: 151, distance: 39.3
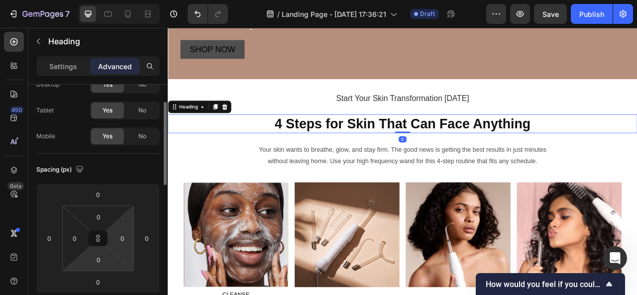
scroll to position [42, 0]
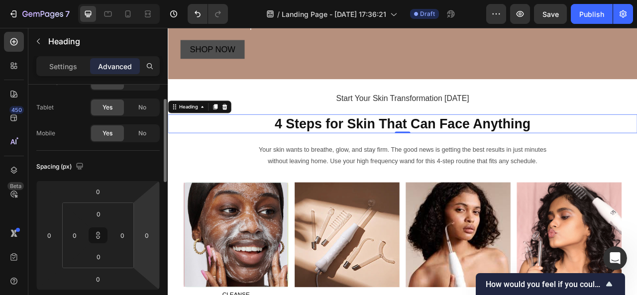
drag, startPoint x: 102, startPoint y: 237, endPoint x: 146, endPoint y: 213, distance: 50.8
click at [146, 213] on div "0 0 0 0 0 0 0 0" at bounding box center [98, 236] width 124 height 110
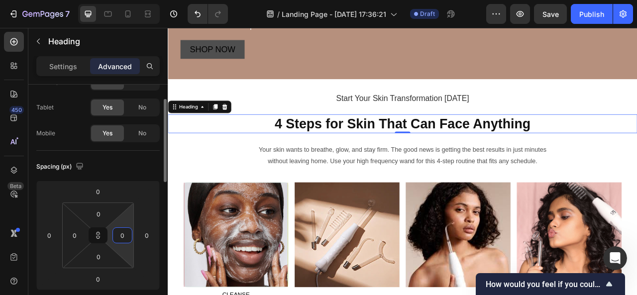
click at [123, 240] on input "0" at bounding box center [122, 235] width 15 height 15
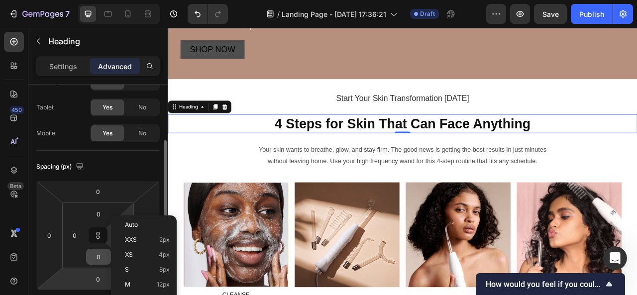
scroll to position [81, 0]
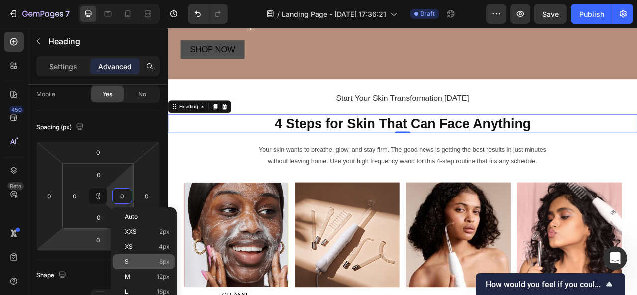
click at [145, 262] on p "S 8px" at bounding box center [147, 261] width 45 height 7
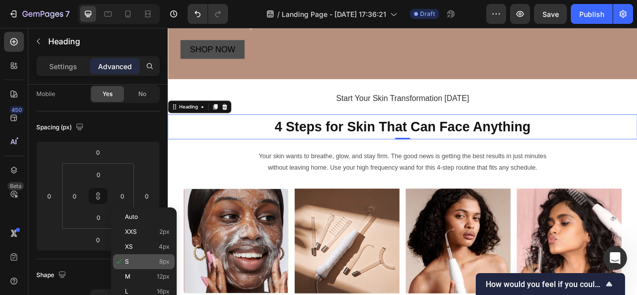
type input "8"
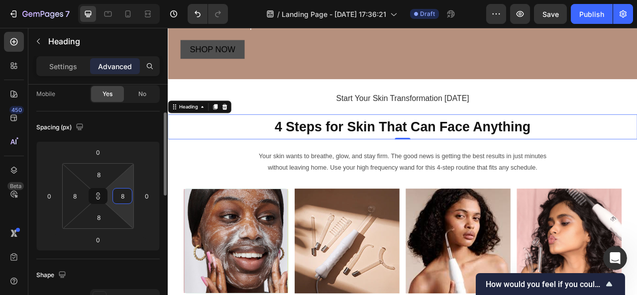
click at [122, 203] on input "8" at bounding box center [122, 196] width 15 height 15
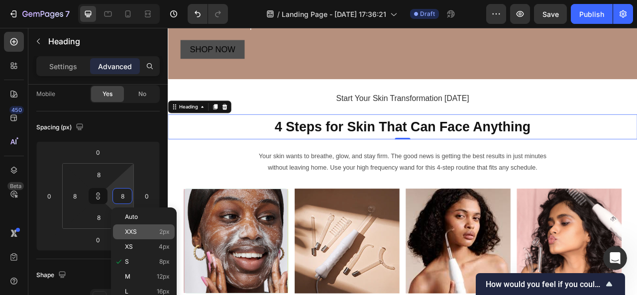
click at [128, 226] on div "XXS 2px" at bounding box center [144, 232] width 62 height 15
type input "2"
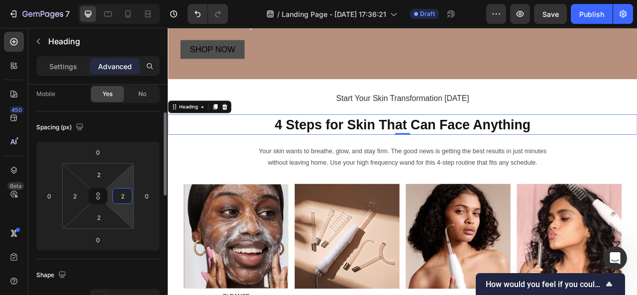
click at [122, 190] on input "2" at bounding box center [122, 196] width 15 height 15
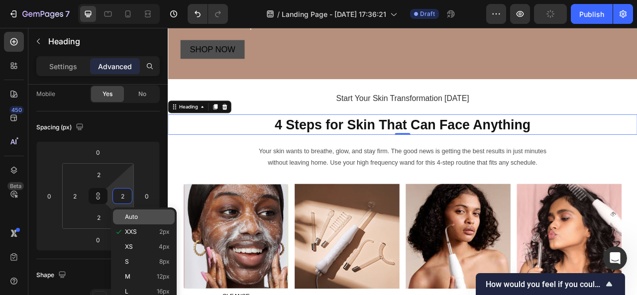
click at [130, 219] on span "Auto" at bounding box center [131, 217] width 13 height 7
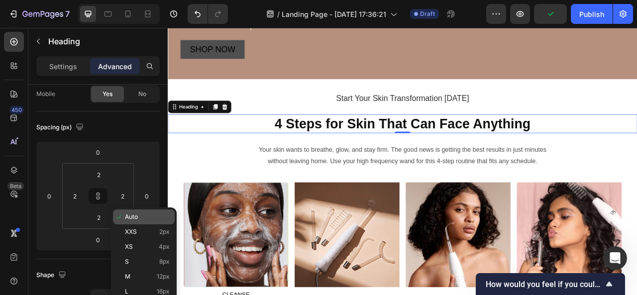
type input "Auto"
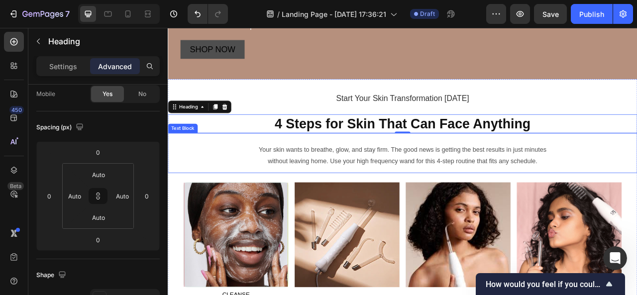
click at [241, 172] on p "Rich Text Editor. Editing area: main" at bounding box center [467, 169] width 582 height 14
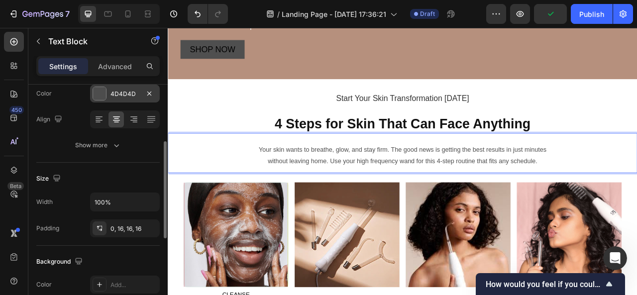
scroll to position [137, 0]
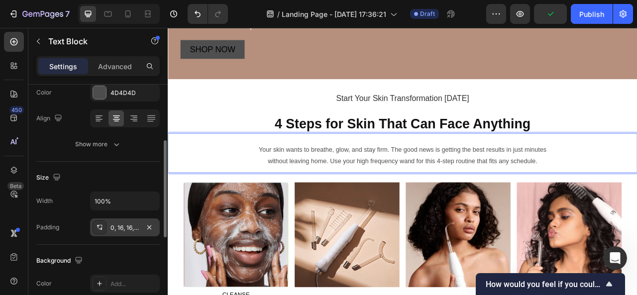
click at [125, 229] on div "0, 16, 16, 16" at bounding box center [125, 228] width 29 height 9
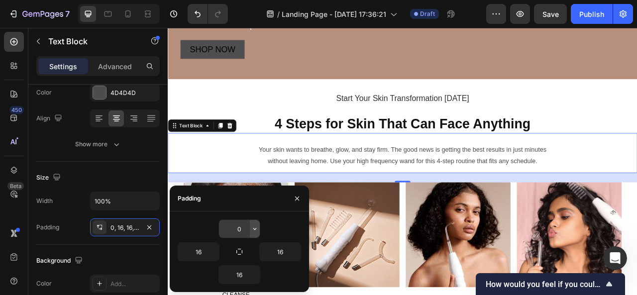
click at [251, 230] on icon "button" at bounding box center [255, 229] width 8 height 8
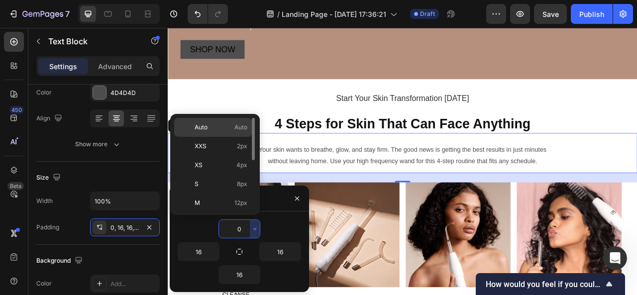
click at [210, 124] on p "Auto Auto" at bounding box center [221, 127] width 53 height 9
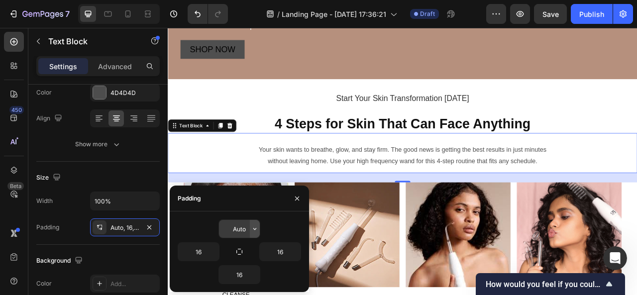
click at [252, 233] on icon "button" at bounding box center [255, 229] width 8 height 8
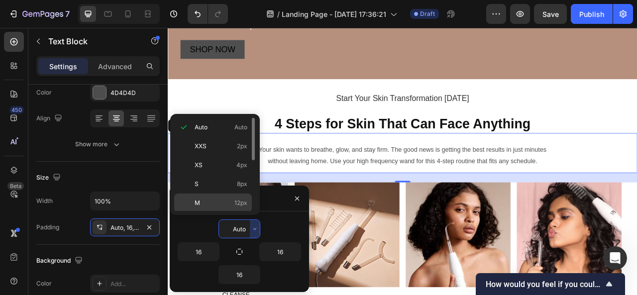
click at [224, 201] on p "M 12px" at bounding box center [221, 203] width 53 height 9
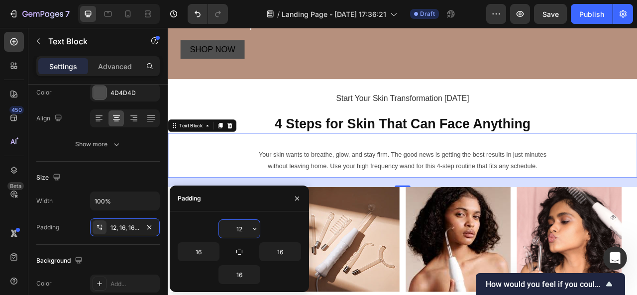
click at [244, 229] on input "12" at bounding box center [239, 229] width 41 height 18
click at [244, 230] on input "12" at bounding box center [239, 229] width 41 height 18
drag, startPoint x: 244, startPoint y: 230, endPoint x: 229, endPoint y: 232, distance: 14.7
click at [229, 232] on input "12" at bounding box center [239, 229] width 41 height 18
type input "12"
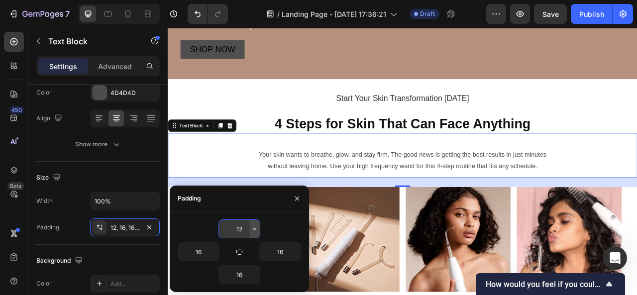
click at [254, 229] on icon "button" at bounding box center [255, 230] width 3 height 2
click at [238, 251] on icon "button" at bounding box center [240, 252] width 8 height 8
type input "12"
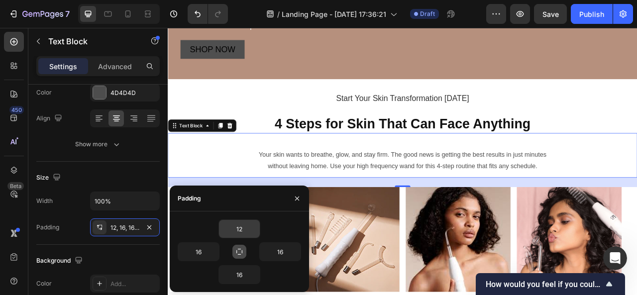
type input "12"
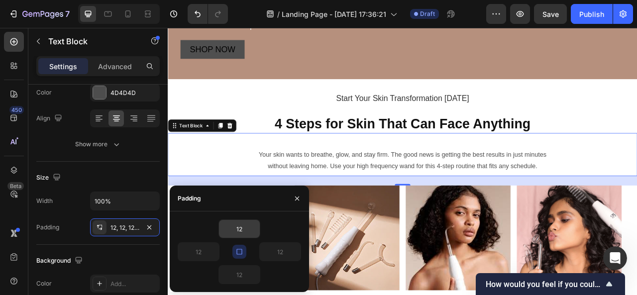
click at [244, 255] on button "button" at bounding box center [240, 252] width 14 height 14
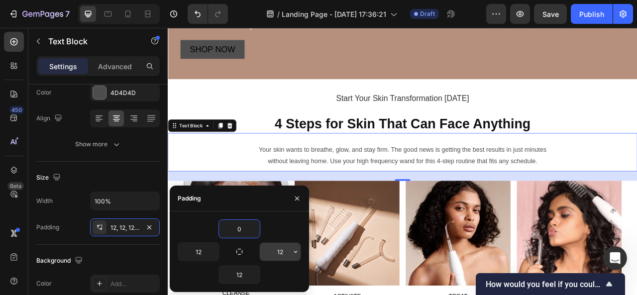
type input "0"
click at [287, 251] on input "12" at bounding box center [280, 252] width 41 height 18
type input "0"
click at [242, 276] on input "12" at bounding box center [239, 275] width 41 height 18
type input "0"
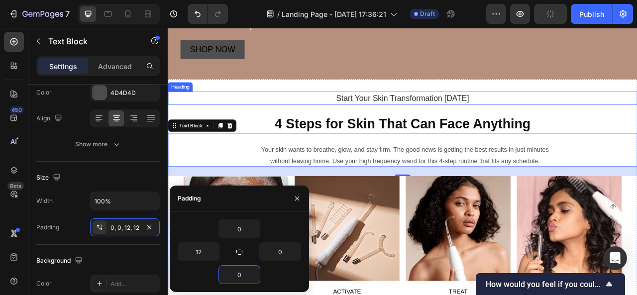
click at [637, 118] on h2 "Start Your Skin Transformation [DATE]" at bounding box center [467, 117] width 598 height 17
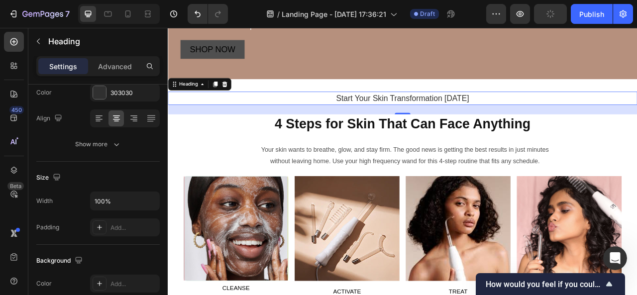
scroll to position [0, 0]
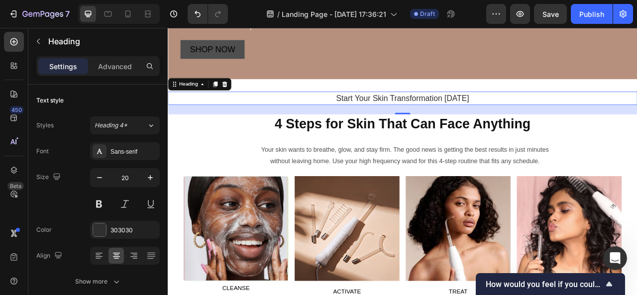
click at [416, 126] on div "24" at bounding box center [467, 132] width 598 height 12
click at [356, 130] on div "24" at bounding box center [467, 132] width 598 height 12
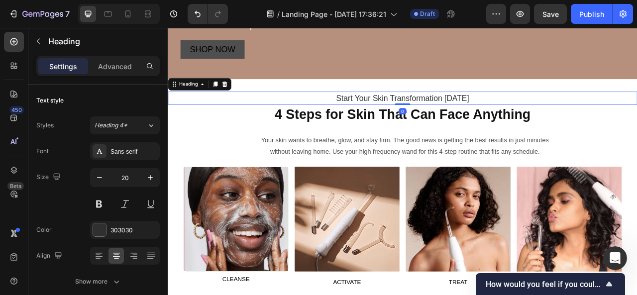
drag, startPoint x: 460, startPoint y: 136, endPoint x: 459, endPoint y: 117, distance: 19.5
click at [459, 117] on div "Start Your Skin Transformation Today Heading 0" at bounding box center [467, 117] width 598 height 17
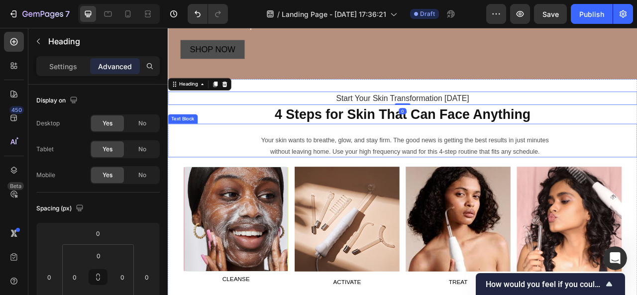
click at [237, 171] on p "Your skin wants to breathe, glow, and stay firm. The good news is getting the b…" at bounding box center [470, 171] width 592 height 14
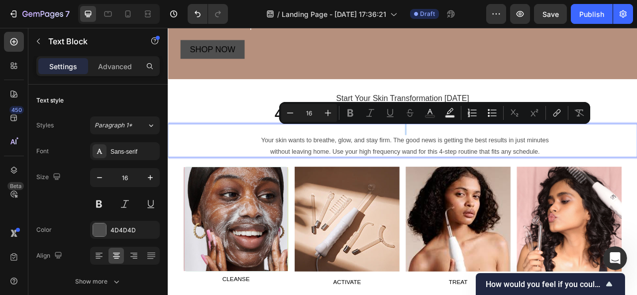
drag, startPoint x: 279, startPoint y: 170, endPoint x: 272, endPoint y: 152, distance: 18.8
click at [272, 152] on div "Your skin wants to breathe, glow, and stay firm. The good news is getting the b…" at bounding box center [467, 171] width 598 height 43
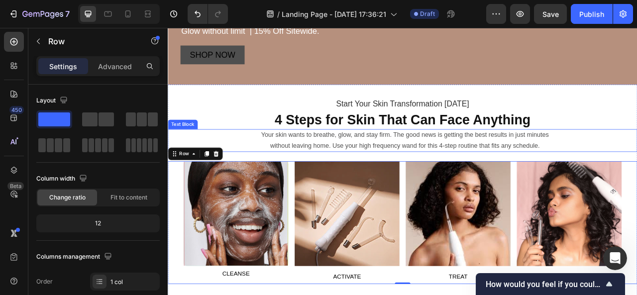
scroll to position [389, 0]
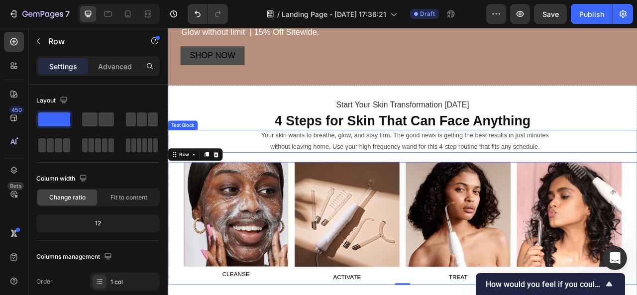
click at [307, 172] on p "without leaving home. Use your high frequency wand for this 4-step routine that…" at bounding box center [470, 179] width 592 height 14
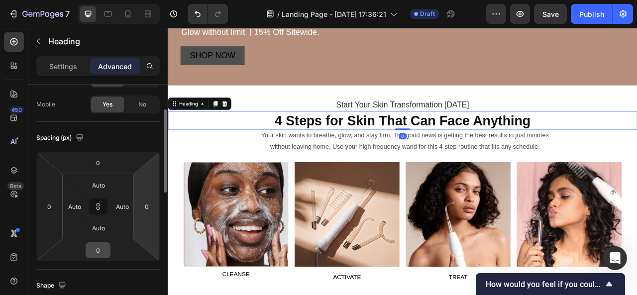
scroll to position [71, 0]
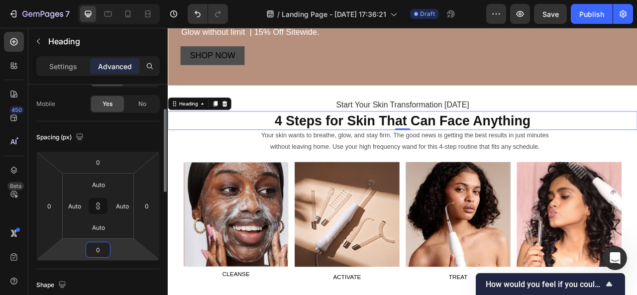
click at [101, 246] on input "0" at bounding box center [98, 250] width 20 height 15
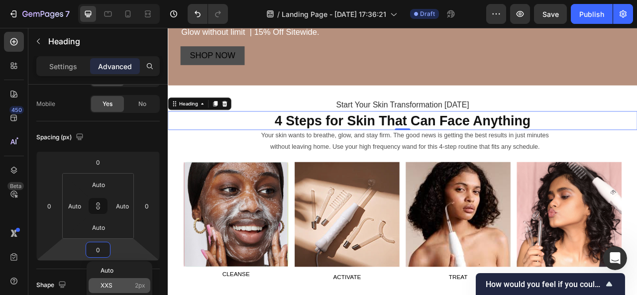
click at [116, 285] on p "XXS 2px" at bounding box center [123, 285] width 45 height 7
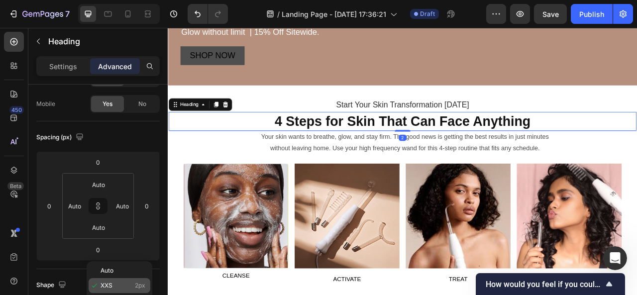
type input "2"
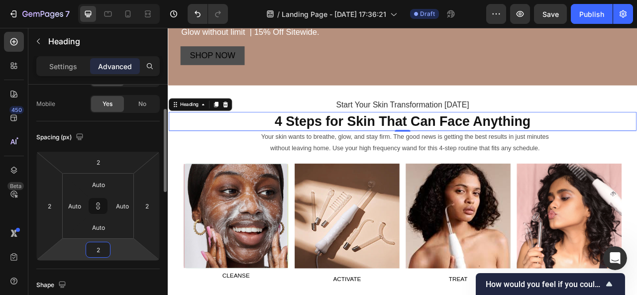
click at [100, 253] on input "2" at bounding box center [98, 250] width 20 height 15
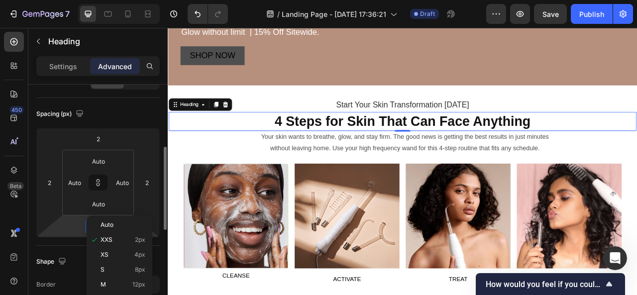
scroll to position [117, 0]
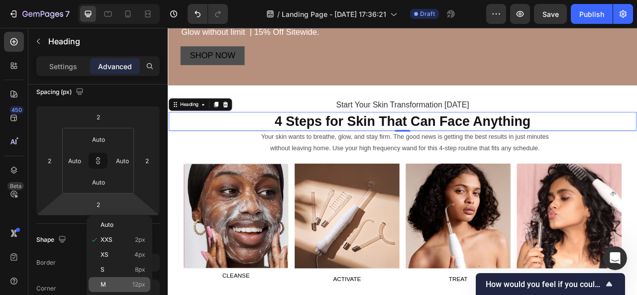
click at [113, 281] on p "M 12px" at bounding box center [123, 284] width 45 height 7
type input "12"
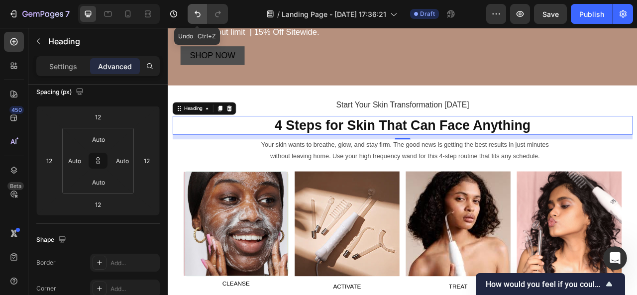
click at [195, 14] on icon "Undo/Redo" at bounding box center [198, 14] width 10 height 10
type input "2"
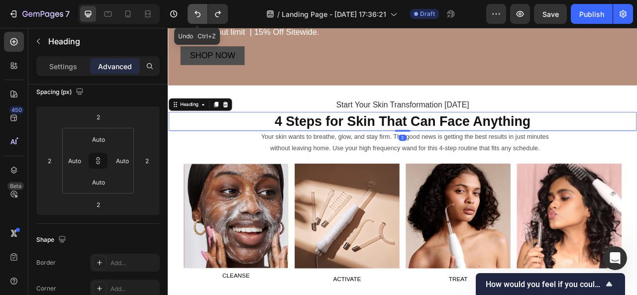
click at [195, 14] on icon "Undo/Redo" at bounding box center [198, 14] width 10 height 10
click at [277, 185] on p "without leaving home. Use your high frequency wand for this 4-step routine that…" at bounding box center [470, 181] width 592 height 14
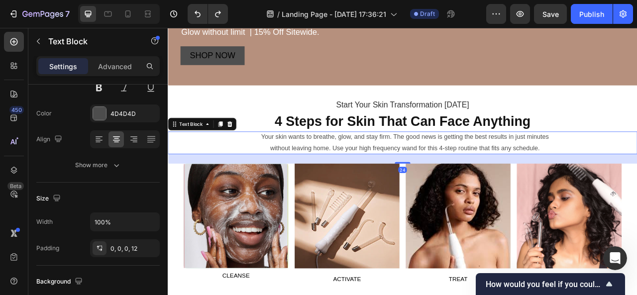
scroll to position [0, 0]
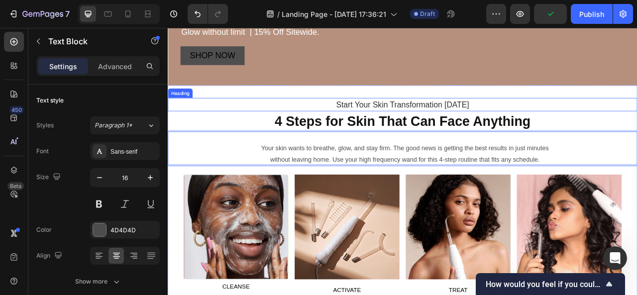
click at [637, 126] on h2 "Start Your Skin Transformation [DATE]" at bounding box center [467, 125] width 598 height 17
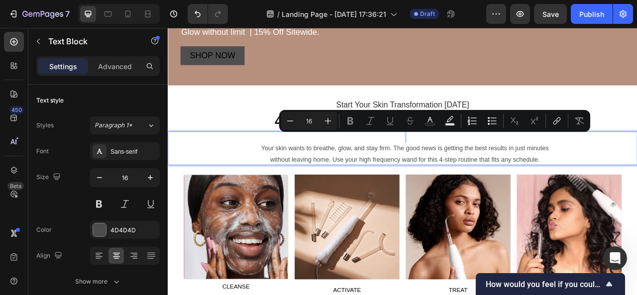
drag, startPoint x: 276, startPoint y: 179, endPoint x: 270, endPoint y: 161, distance: 18.9
click at [270, 161] on div "Your skin wants to breathe, glow, and stay firm. The good news is getting the b…" at bounding box center [467, 181] width 598 height 43
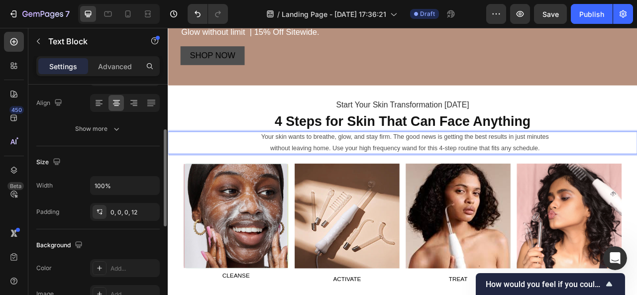
scroll to position [155, 0]
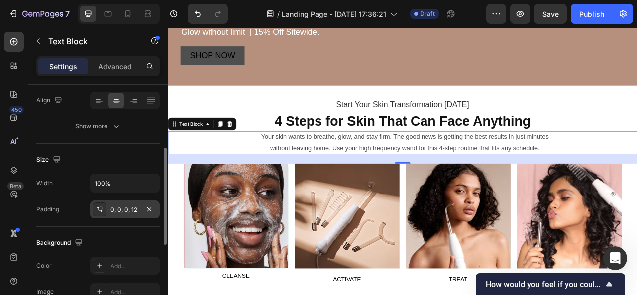
click at [139, 211] on div "0, 0, 0, 12" at bounding box center [125, 210] width 29 height 9
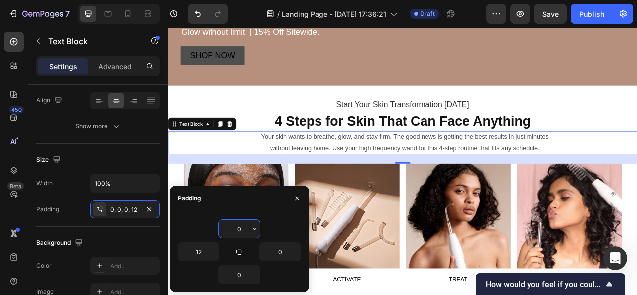
click at [237, 230] on input "0" at bounding box center [239, 229] width 41 height 18
click at [253, 228] on icon "button" at bounding box center [255, 229] width 8 height 8
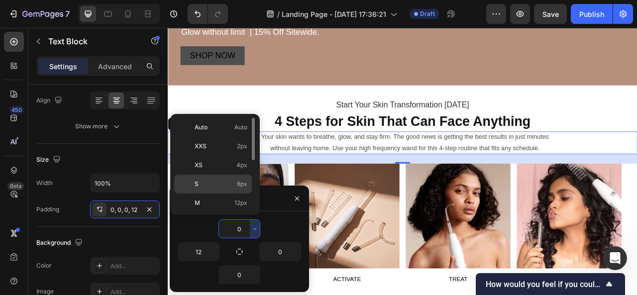
click at [215, 178] on div "S 8px" at bounding box center [213, 184] width 78 height 19
type input "8"
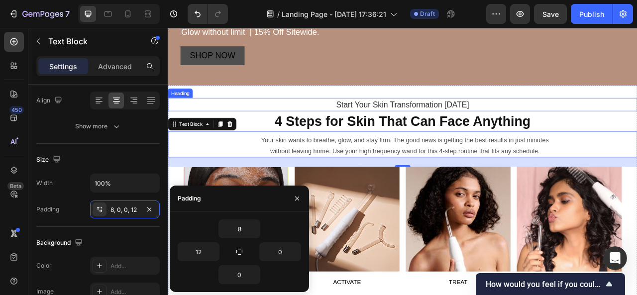
click at [637, 121] on h2 "Start Your Skin Transformation [DATE]" at bounding box center [467, 125] width 598 height 17
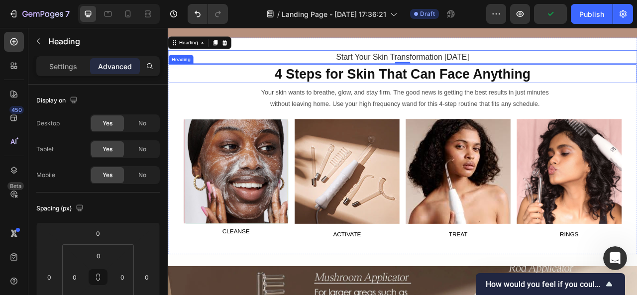
scroll to position [450, 0]
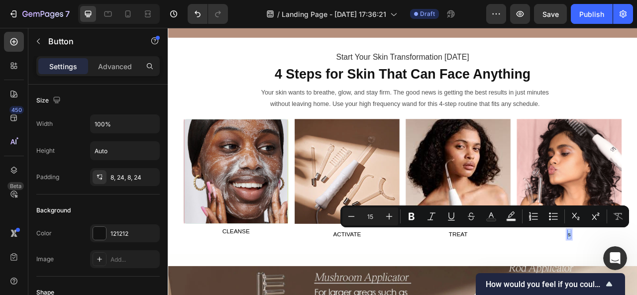
drag, startPoint x: 673, startPoint y: 286, endPoint x: 667, endPoint y: 290, distance: 7.5
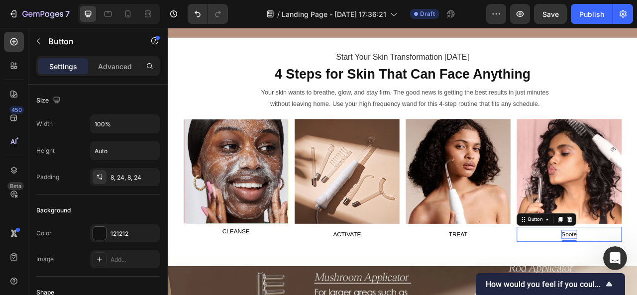
drag, startPoint x: 683, startPoint y: 288, endPoint x: 673, endPoint y: 288, distance: 9.5
drag, startPoint x: 678, startPoint y: 287, endPoint x: 668, endPoint y: 288, distance: 10.0
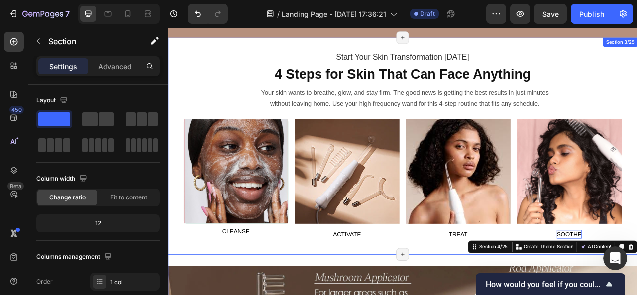
click at [637, 72] on h2 "Start Your Skin Transformation [DATE]" at bounding box center [467, 64] width 598 height 17
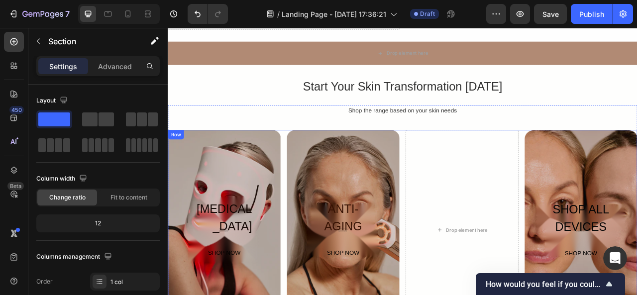
scroll to position [2268, 0]
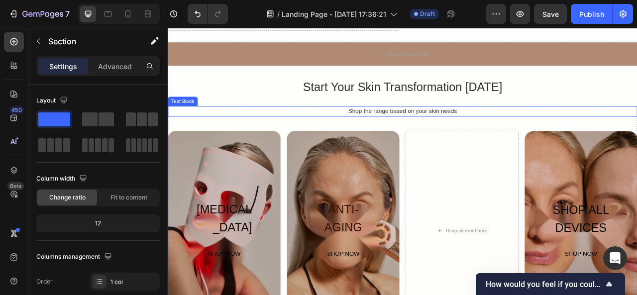
click at [303, 132] on div "Shop the range based on your skin needs" at bounding box center [467, 133] width 598 height 13
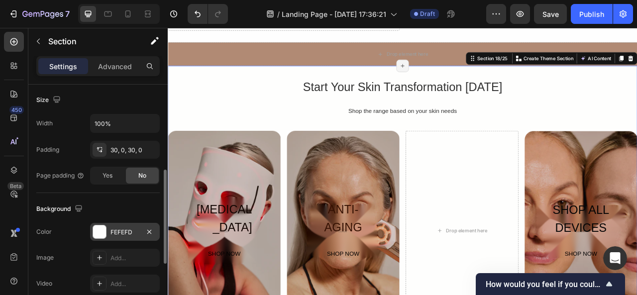
scroll to position [214, 0]
drag, startPoint x: 135, startPoint y: 231, endPoint x: 123, endPoint y: 229, distance: 12.5
click at [123, 229] on div "FEFEFD" at bounding box center [125, 233] width 29 height 9
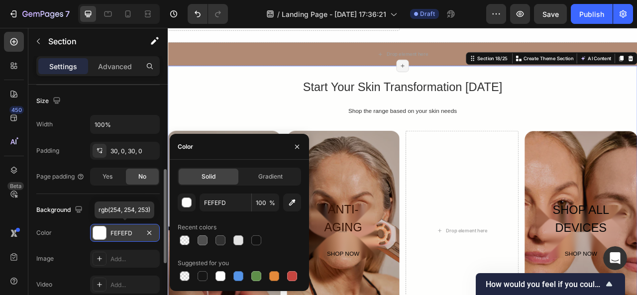
click at [135, 230] on div "FEFEFD" at bounding box center [125, 233] width 29 height 9
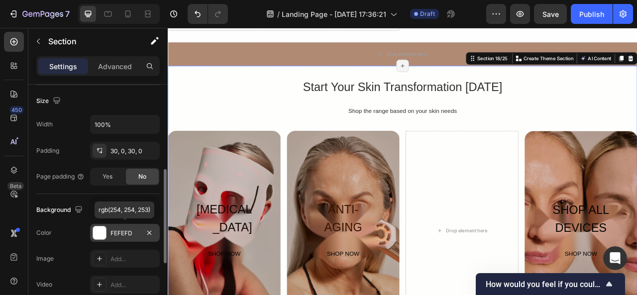
drag, startPoint x: 135, startPoint y: 230, endPoint x: 120, endPoint y: 228, distance: 15.6
click at [120, 229] on div "FEFEFD" at bounding box center [125, 233] width 29 height 9
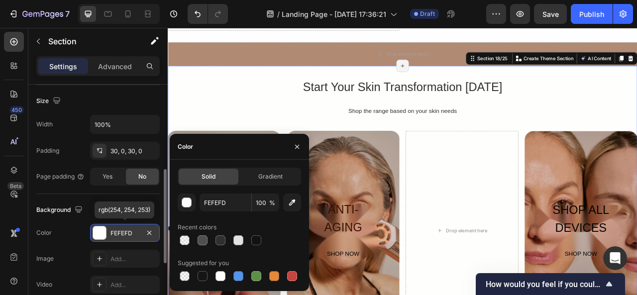
click at [120, 229] on div "FEFEFD" at bounding box center [125, 233] width 29 height 9
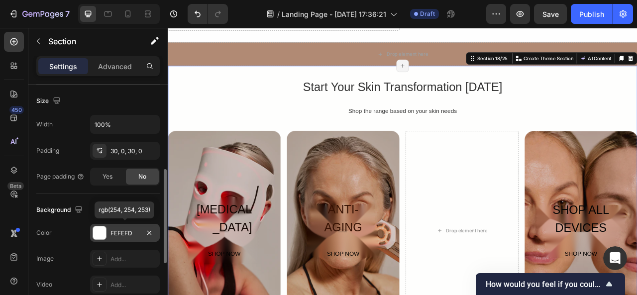
click at [120, 229] on div "FEFEFD" at bounding box center [125, 233] width 29 height 9
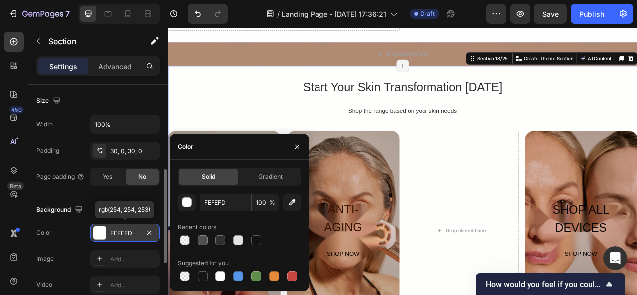
click at [120, 229] on div "FEFEFD" at bounding box center [125, 233] width 29 height 9
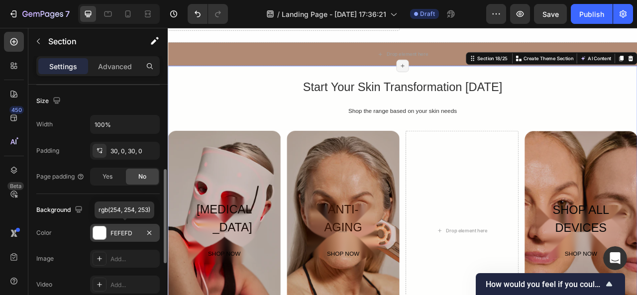
click at [120, 229] on div "FEFEFD" at bounding box center [125, 233] width 29 height 9
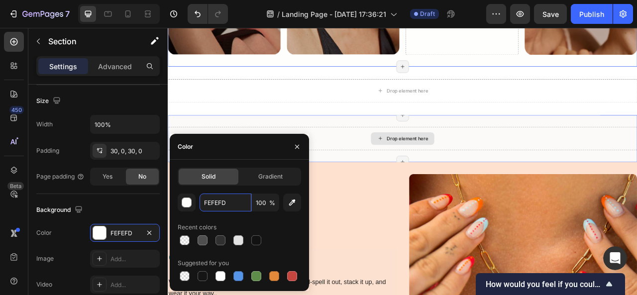
scroll to position [2622, 0]
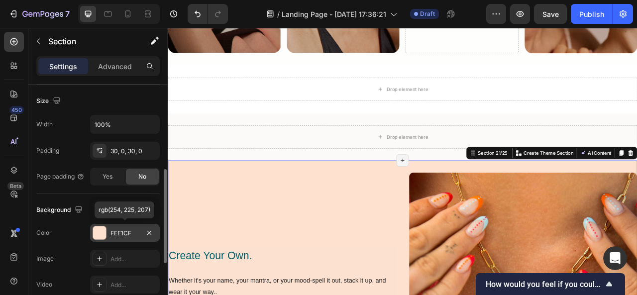
click at [137, 230] on div "FEE1CF" at bounding box center [125, 233] width 29 height 9
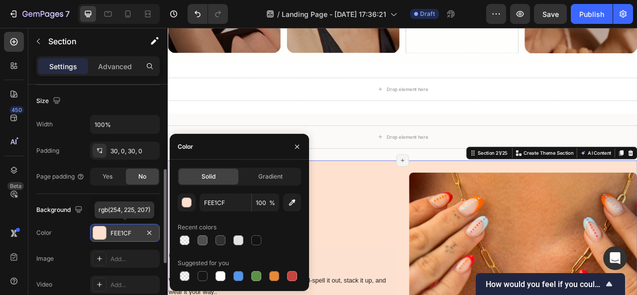
drag, startPoint x: 137, startPoint y: 230, endPoint x: 121, endPoint y: 231, distance: 16.5
click at [121, 231] on div "FEE1CF" at bounding box center [125, 233] width 29 height 9
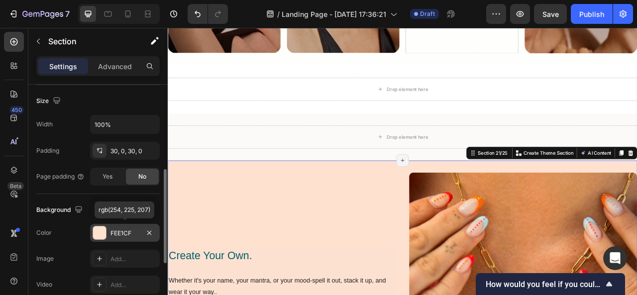
click at [135, 232] on div "FEE1CF" at bounding box center [125, 233] width 29 height 9
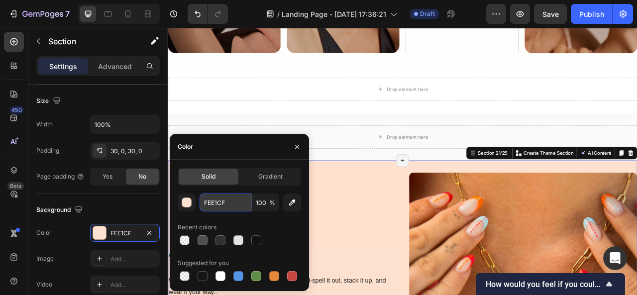
click at [229, 206] on input "FEE1CF" at bounding box center [226, 203] width 52 height 18
paste input "FEFD"
type input "FEFEFD"
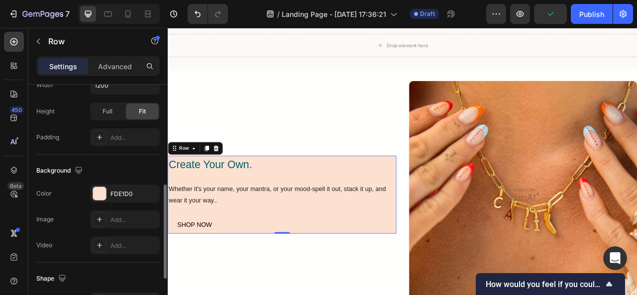
scroll to position [254, 0]
click at [139, 194] on div "FDE1D0" at bounding box center [125, 193] width 70 height 18
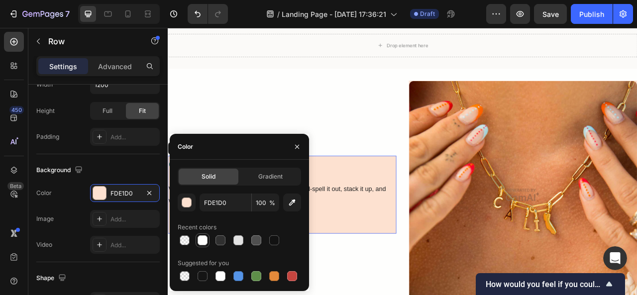
click at [204, 243] on div at bounding box center [203, 241] width 10 height 10
type input "FEFEFD"
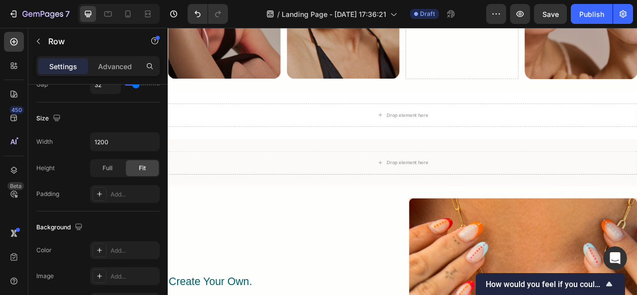
scroll to position [2585, 0]
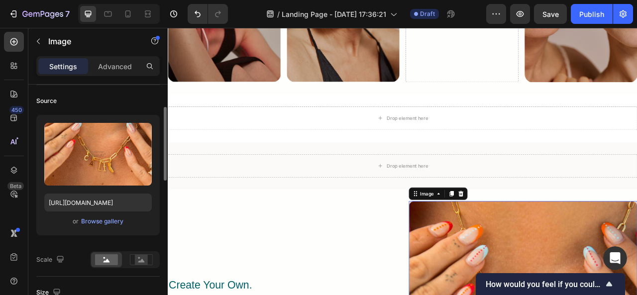
scroll to position [71, 0]
click at [113, 226] on div "or Browse gallery" at bounding box center [98, 221] width 108 height 12
click at [113, 220] on div "Browse gallery" at bounding box center [102, 220] width 42 height 9
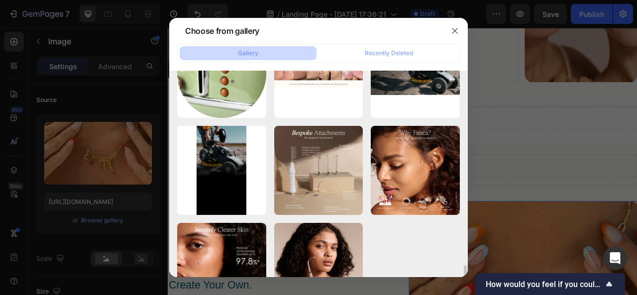
scroll to position [577, 0]
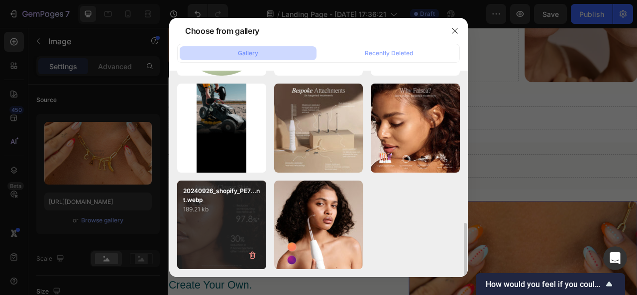
click at [242, 246] on div "20240926_shopify_PE7...nt.webp 189.21 kb" at bounding box center [221, 225] width 89 height 89
type input "https://cdn.shopify.com/s/files/1/0955/7344/2905/files/gempages_585567744838075…"
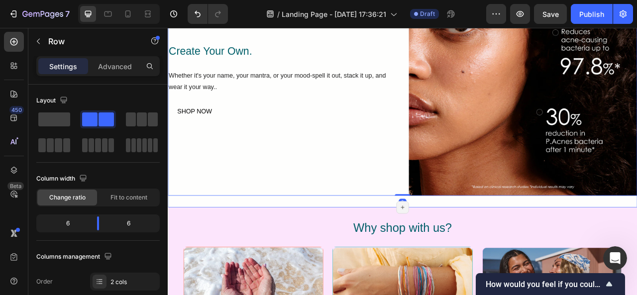
scroll to position [2886, 0]
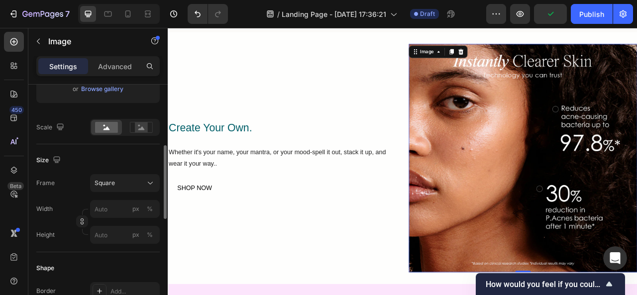
scroll to position [203, 0]
click at [127, 179] on div "Square" at bounding box center [119, 182] width 49 height 9
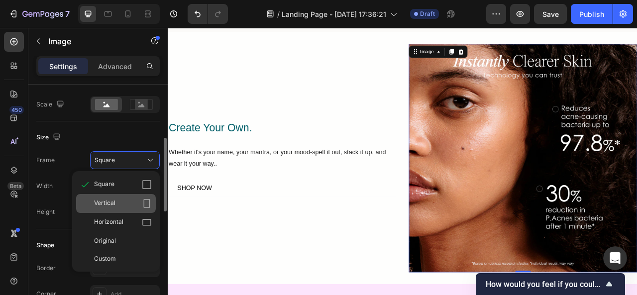
scroll to position [237, 0]
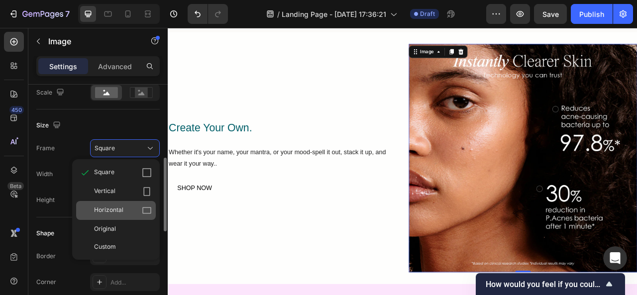
click at [148, 212] on icon at bounding box center [147, 211] width 10 height 10
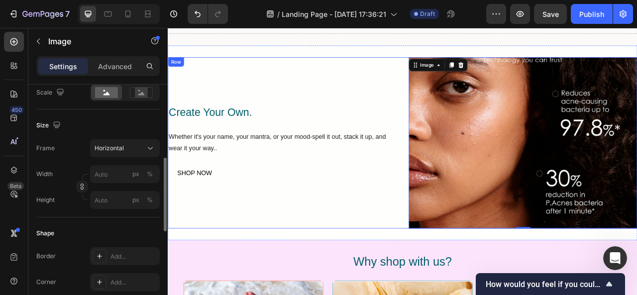
scroll to position [2767, 0]
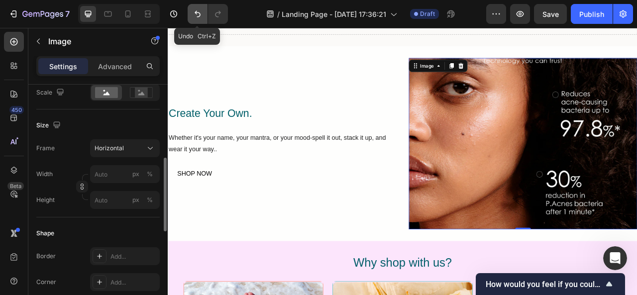
click at [194, 15] on icon "Undo/Redo" at bounding box center [198, 14] width 10 height 10
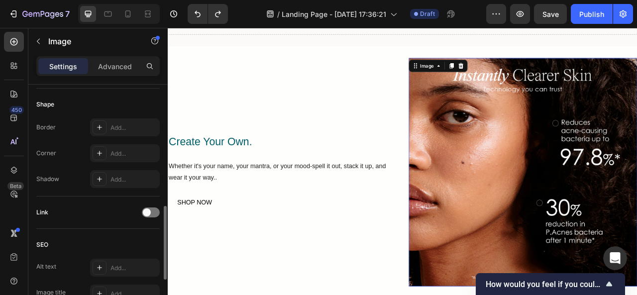
scroll to position [348, 0]
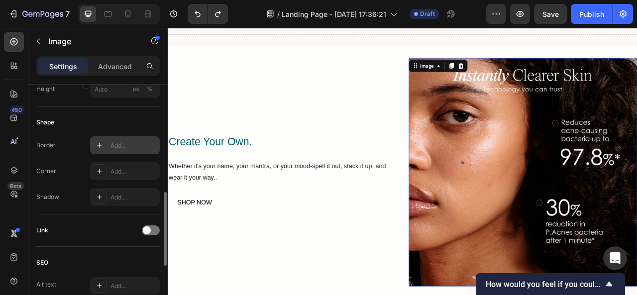
click at [126, 149] on div "Add..." at bounding box center [134, 145] width 47 height 9
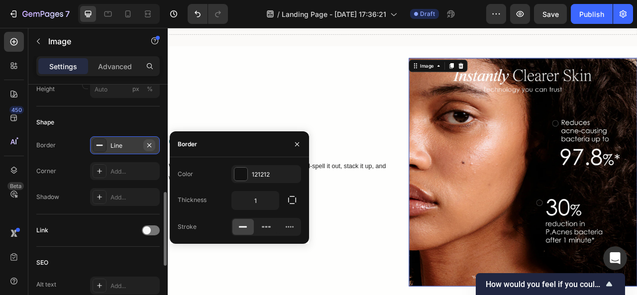
click at [150, 141] on icon "button" at bounding box center [149, 145] width 8 height 8
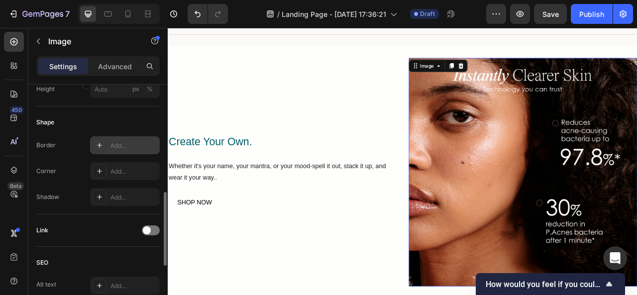
click at [136, 143] on div "Add..." at bounding box center [134, 145] width 47 height 9
type input "1"
click at [132, 172] on div "Add..." at bounding box center [134, 171] width 47 height 9
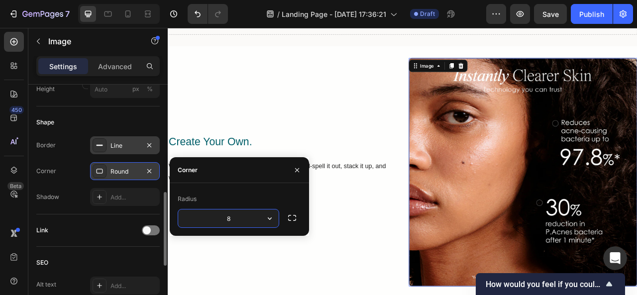
click at [251, 216] on input "8" at bounding box center [228, 219] width 101 height 18
click at [274, 225] on button "button" at bounding box center [270, 219] width 18 height 18
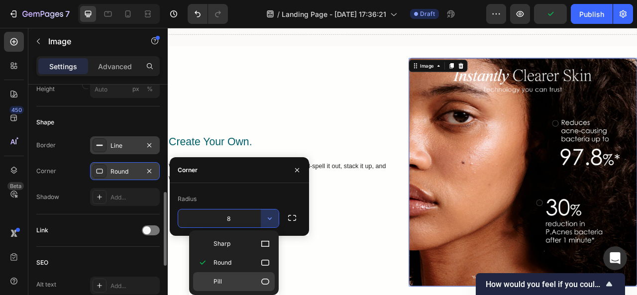
click at [271, 281] on div "Pill" at bounding box center [234, 281] width 82 height 19
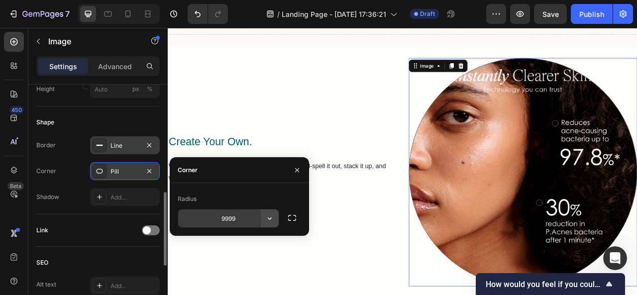
click at [271, 216] on icon "button" at bounding box center [270, 219] width 10 height 10
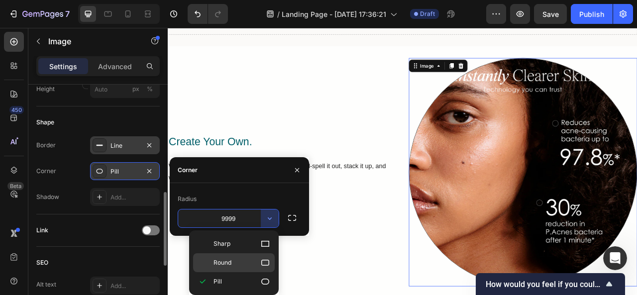
click at [261, 258] on icon at bounding box center [265, 263] width 10 height 10
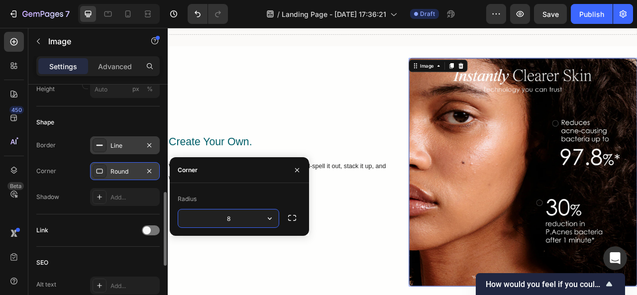
click at [234, 219] on input "8" at bounding box center [228, 219] width 101 height 18
type input "16"
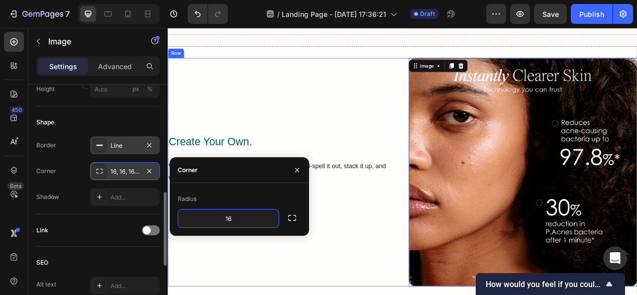
click at [308, 146] on div "Create Your Own. Text Block Whether it's your name, your mantra, or your mood-s…" at bounding box center [313, 211] width 291 height 291
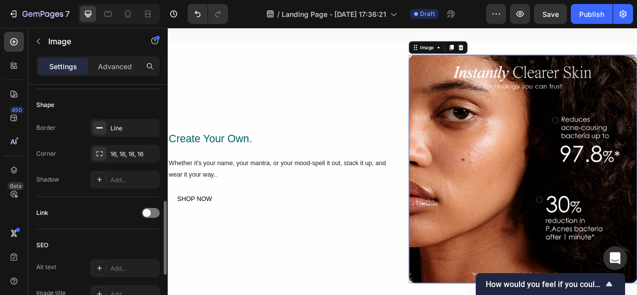
scroll to position [369, 0]
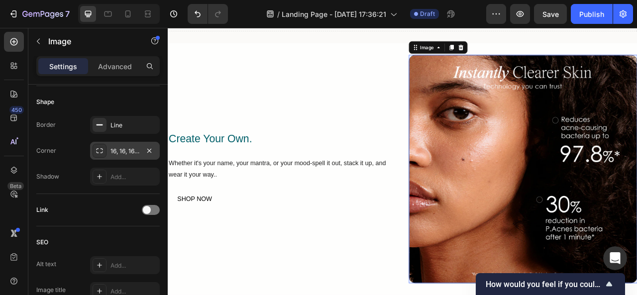
click at [131, 155] on div "16, 16, 16, 16" at bounding box center [125, 151] width 70 height 18
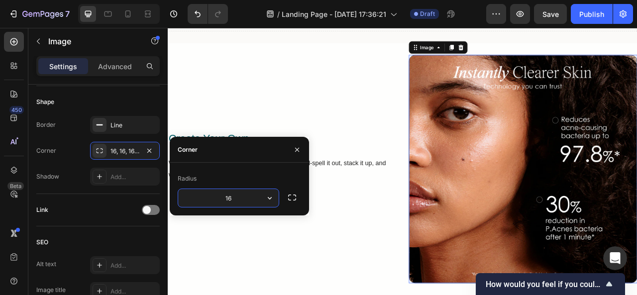
click at [231, 196] on input "16" at bounding box center [228, 198] width 101 height 18
type input "8"
click at [421, 128] on div "Create Your Own. Text Block Whether it's your name, your mantra, or your mood-s…" at bounding box center [313, 207] width 291 height 291
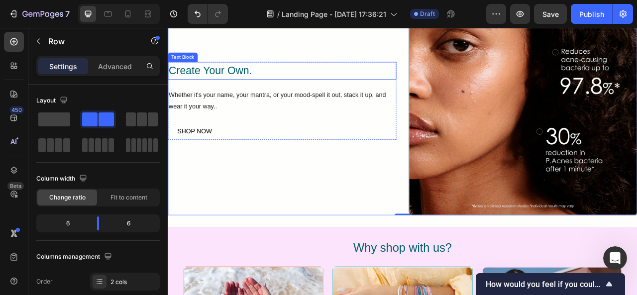
scroll to position [2858, 0]
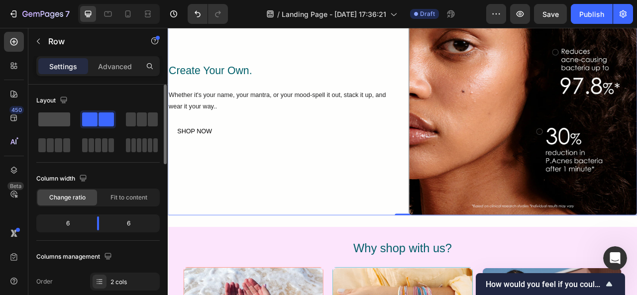
click at [67, 122] on span at bounding box center [54, 120] width 32 height 14
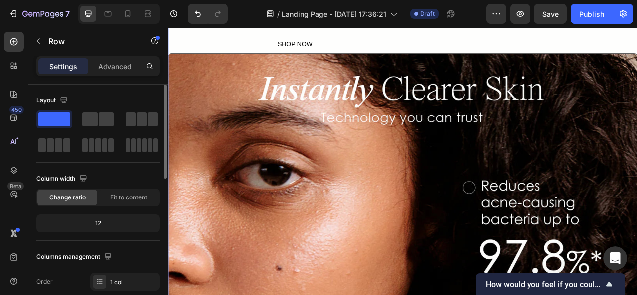
scroll to position [2764, 0]
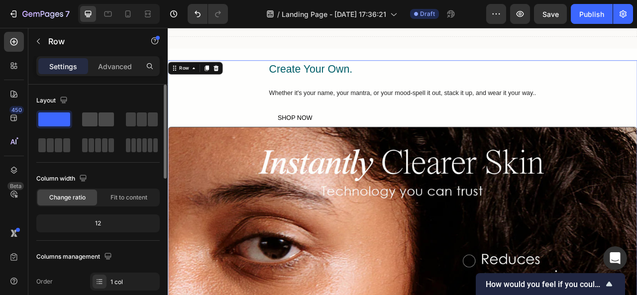
click at [98, 123] on div at bounding box center [98, 120] width 32 height 14
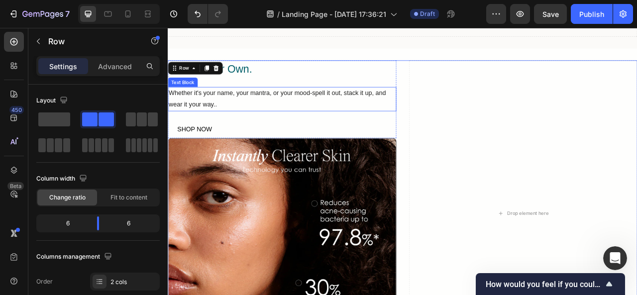
click at [369, 118] on div "Whether it's your name, your mantra, or your mood-spell it out, stack it up, an…" at bounding box center [313, 118] width 291 height 31
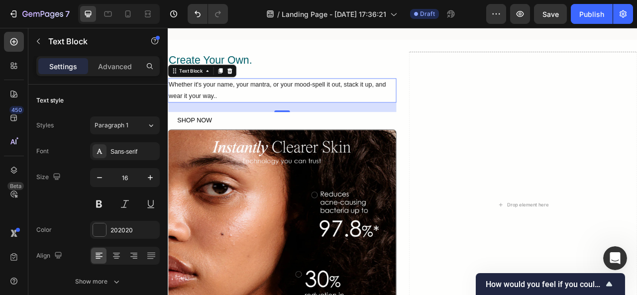
scroll to position [2770, 0]
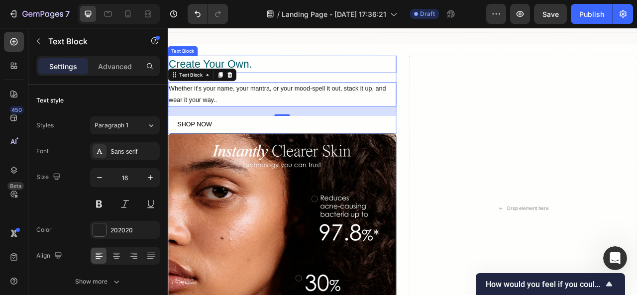
click at [447, 75] on div "Create Your Own." at bounding box center [313, 74] width 291 height 22
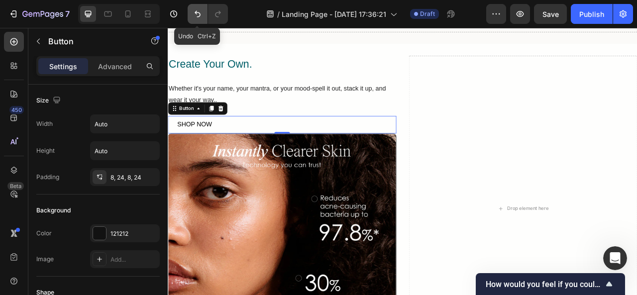
click at [199, 13] on icon "Undo/Redo" at bounding box center [198, 14] width 6 height 6
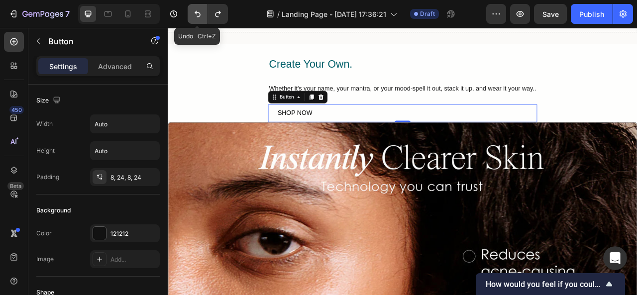
click at [199, 13] on icon "Undo/Redo" at bounding box center [198, 14] width 6 height 6
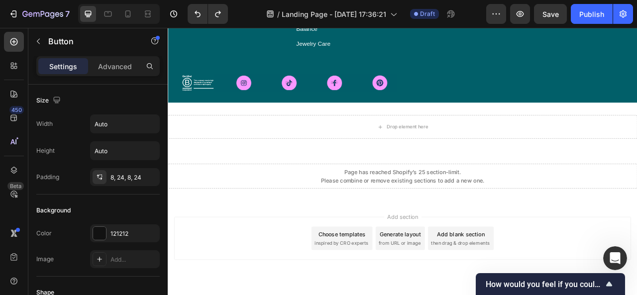
scroll to position [3773, 0]
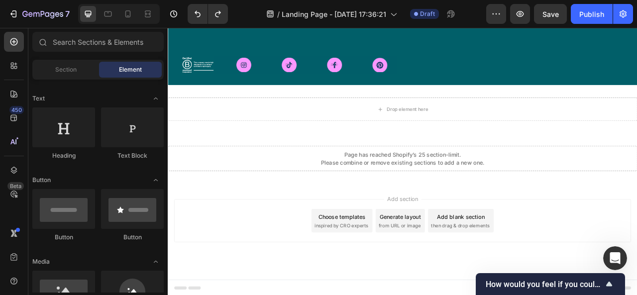
click at [408, 268] on div "Choose templates" at bounding box center [390, 268] width 60 height 10
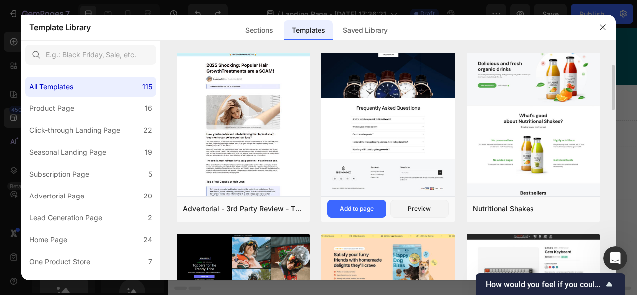
scroll to position [157, 0]
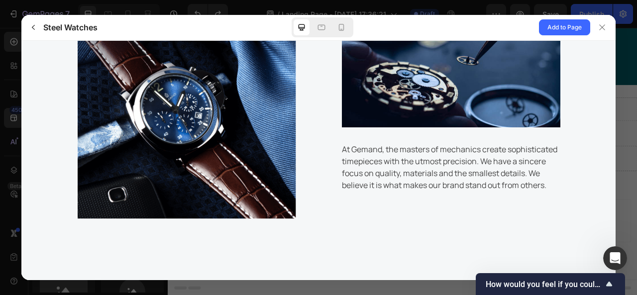
scroll to position [493, 0]
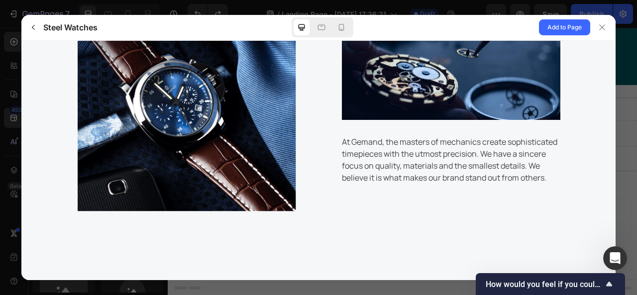
click at [298, 108] on gp-row "At Gemand, the masters of mechanics create sophisticated timepieces with the ut…" at bounding box center [318, 76] width 483 height 269
click at [229, 172] on img at bounding box center [186, 76] width 219 height 269
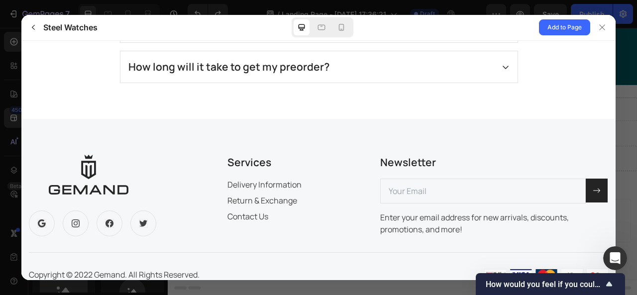
scroll to position [3044, 0]
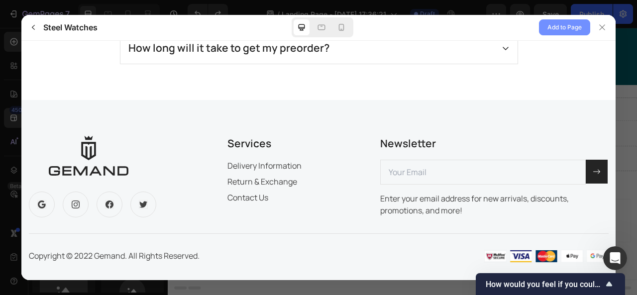
click at [561, 24] on span "Add to Page" at bounding box center [565, 27] width 34 height 12
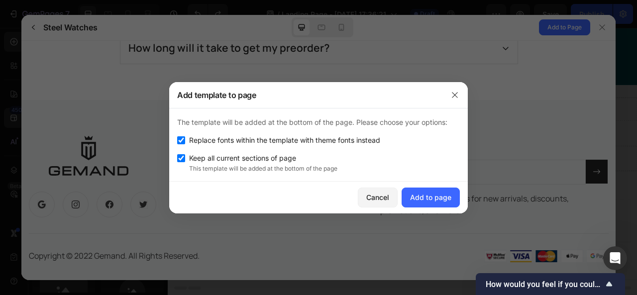
click at [183, 158] on input "checkbox" at bounding box center [181, 158] width 8 height 8
click at [180, 156] on input "checkbox" at bounding box center [181, 158] width 8 height 8
checkbox input "true"
click at [432, 199] on div "Add to page" at bounding box center [430, 197] width 41 height 10
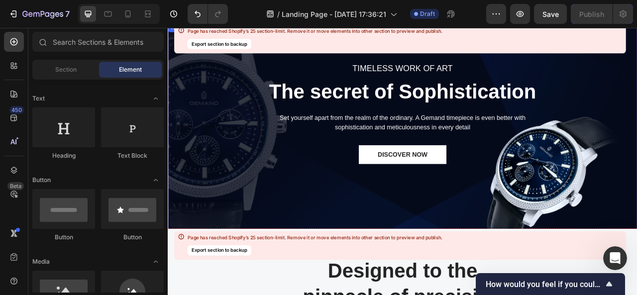
scroll to position [3915, 0]
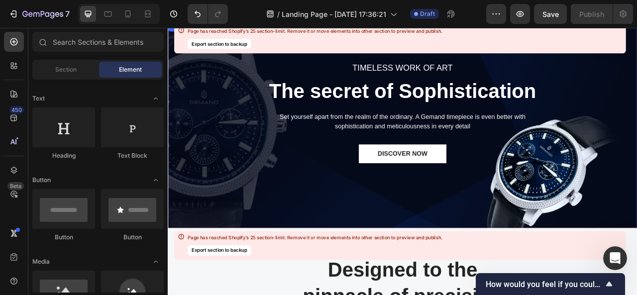
click at [489, 257] on div "TIMELESS WORK OF ART Text block The secret of Sophistication Heading Set yourse…" at bounding box center [466, 153] width 583 height 327
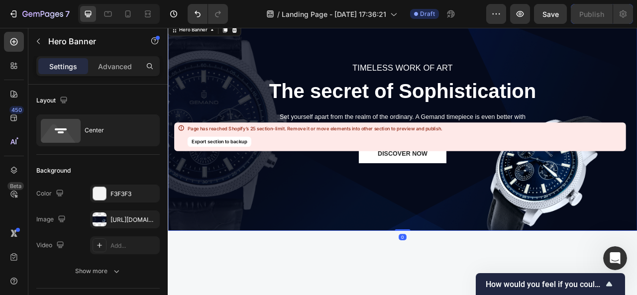
scroll to position [3790, 0]
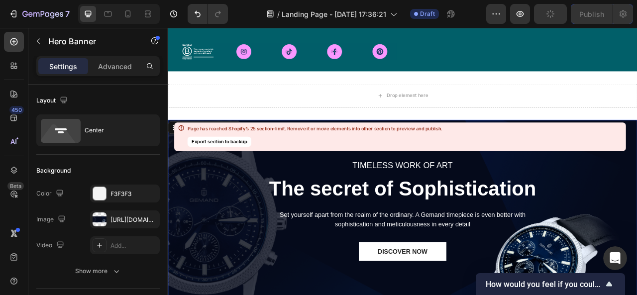
click at [552, 139] on div "Page has reached Shopify’s 25 section-limit. Remove it or move elements into ot…" at bounding box center [400, 137] width 452 height 28
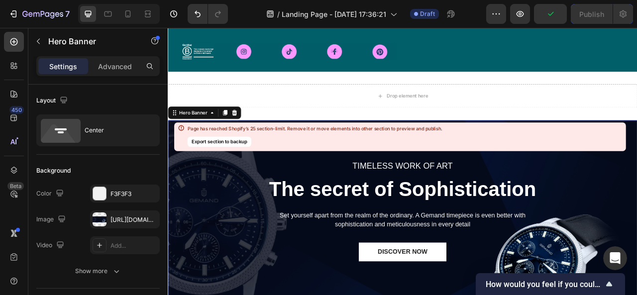
click at [637, 203] on div "TIMELESS WORK OF ART Text block The secret of Sophistication Heading Set yourse…" at bounding box center [466, 278] width 583 height 327
click at [253, 132] on icon at bounding box center [253, 136] width 8 height 8
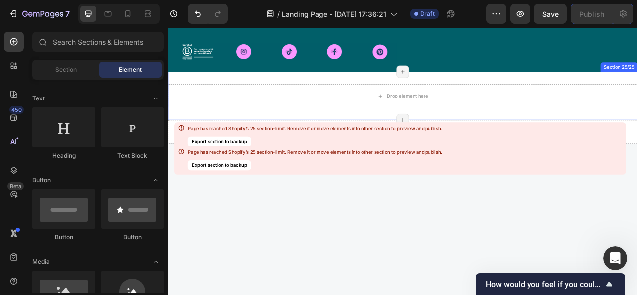
click at [328, 151] on div "Page has reached Shopify’s 25 section-limit. Remove it or move elements into ot…" at bounding box center [314, 152] width 255 height 6
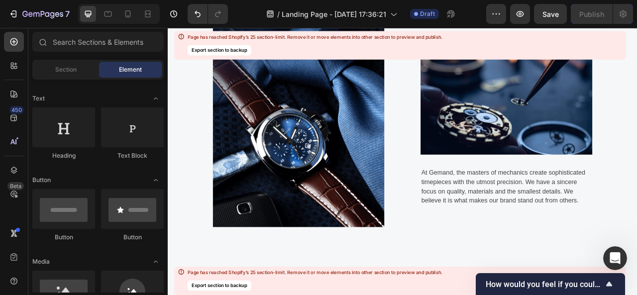
scroll to position [4074, 0]
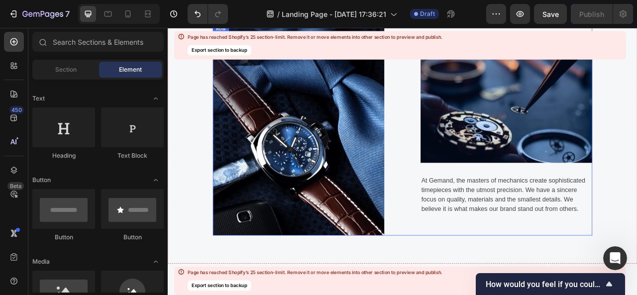
click at [492, 268] on div "Image At Gemand, the masters of mechanics create sophisticated timepieces with …" at bounding box center [599, 157] width 219 height 269
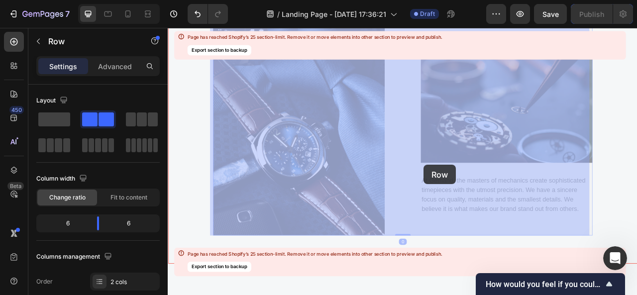
scroll to position [4104, 0]
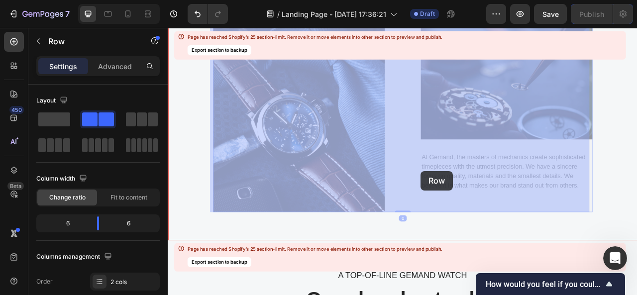
drag, startPoint x: 492, startPoint y: 268, endPoint x: 481, endPoint y: 239, distance: 31.5
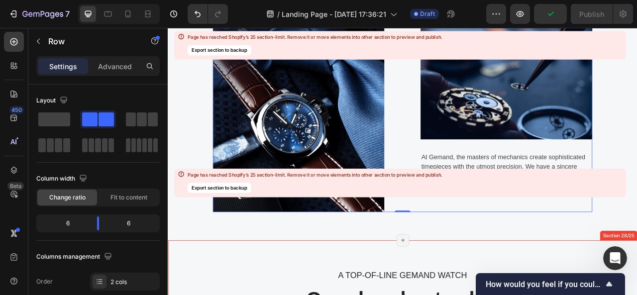
scroll to position [4213, 0]
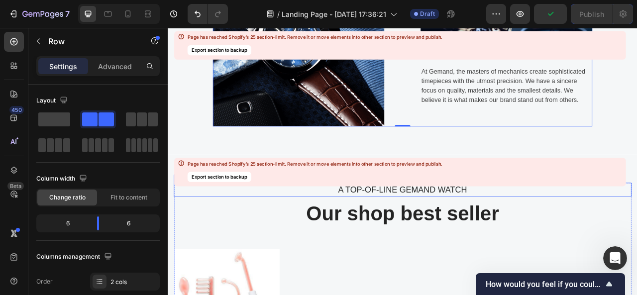
click at [371, 182] on div "Page has reached Shopify’s 25 section-limit. Remove it or move elements into ot…" at bounding box center [314, 172] width 255 height 22
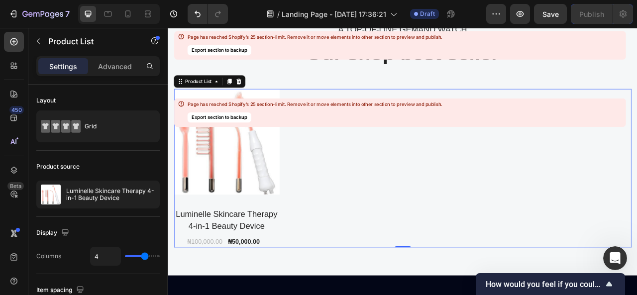
scroll to position [4288, 0]
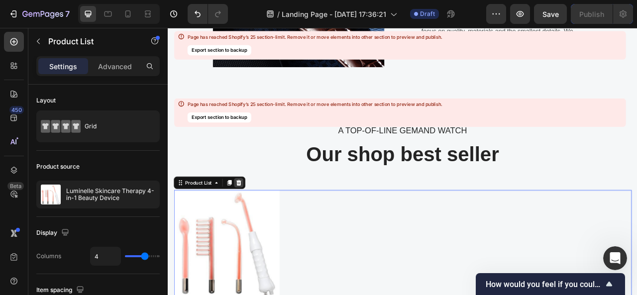
click at [260, 224] on icon at bounding box center [258, 225] width 6 height 7
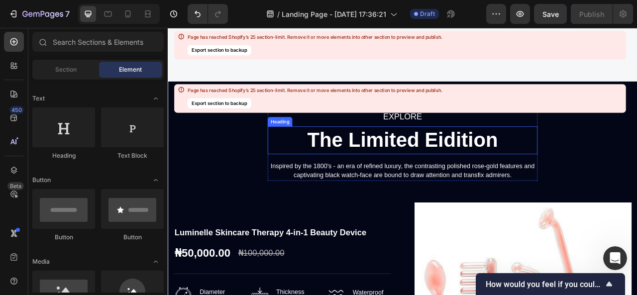
scroll to position [4462, 0]
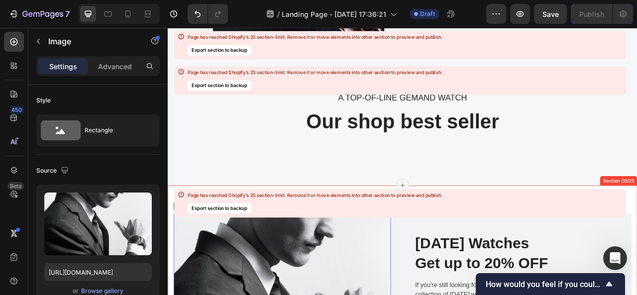
scroll to position [4329, 0]
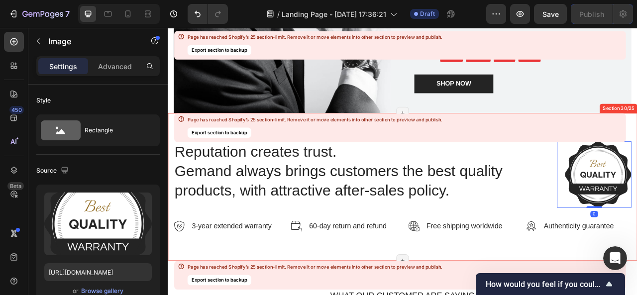
scroll to position [4749, 0]
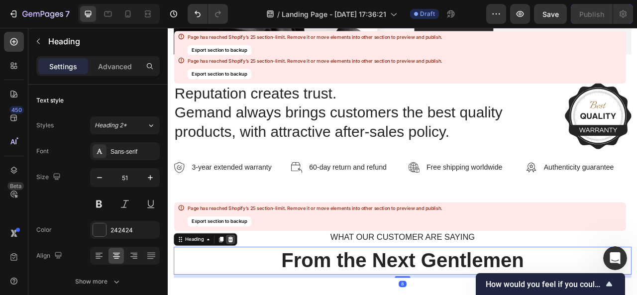
click at [248, 295] on icon at bounding box center [248, 297] width 6 height 7
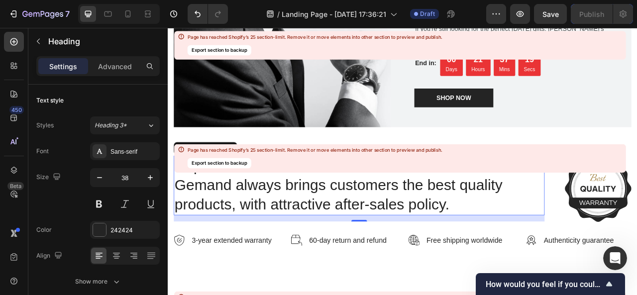
scroll to position [4628, 0]
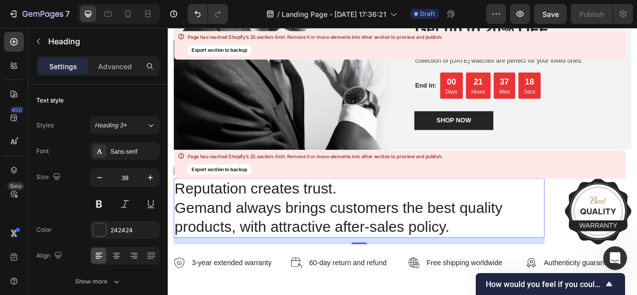
click at [239, 177] on div "Page has reached Shopify’s 25 section-limit. Remove it or move elements into ot…" at bounding box center [400, 164] width 452 height 28
click at [239, 173] on button "Export section to backup" at bounding box center [219, 170] width 64 height 10
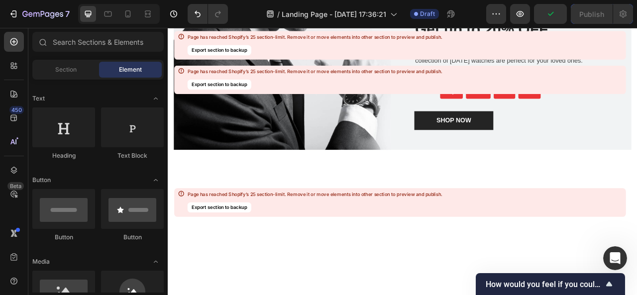
scroll to position [4330, 0]
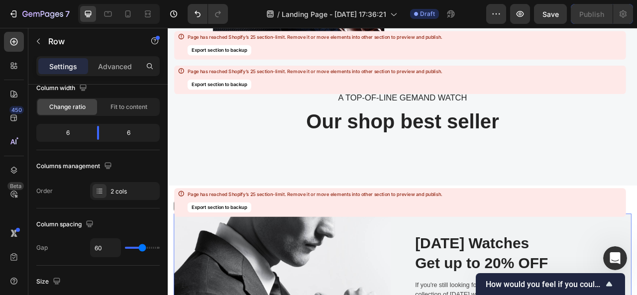
scroll to position [0, 0]
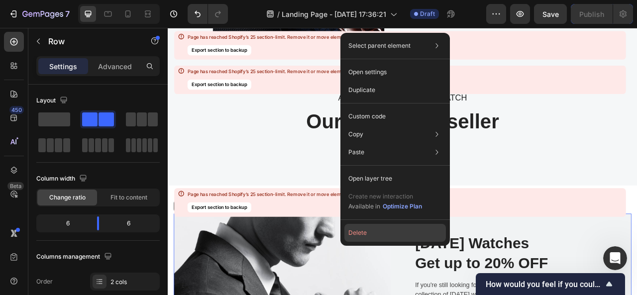
click at [370, 231] on button "Delete" at bounding box center [396, 233] width 102 height 18
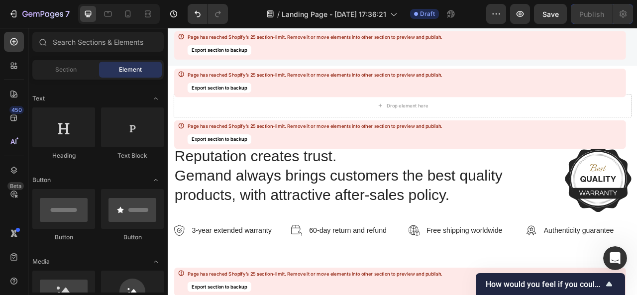
scroll to position [4484, 0]
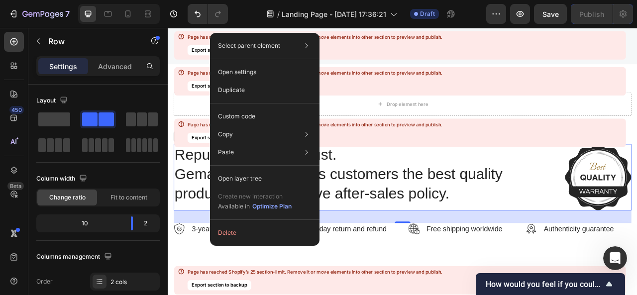
click at [237, 243] on div "Select parent element Section Row 2 cols Open settings Duplicate Custom code Co…" at bounding box center [265, 139] width 110 height 213
click at [233, 239] on button "Delete" at bounding box center [265, 233] width 102 height 18
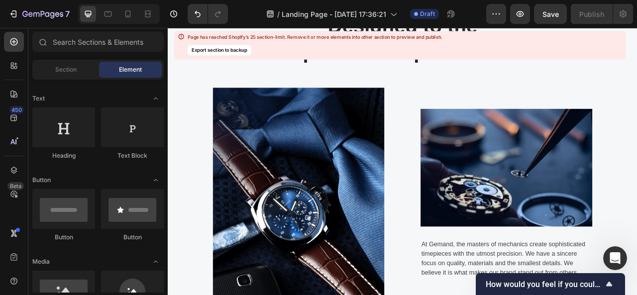
scroll to position [4010, 0]
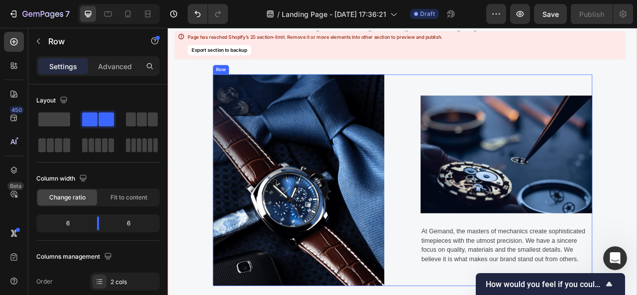
click at [566, 93] on div "Image At Gemand, the masters of mechanics create sophisticated timepieces with …" at bounding box center [599, 221] width 219 height 269
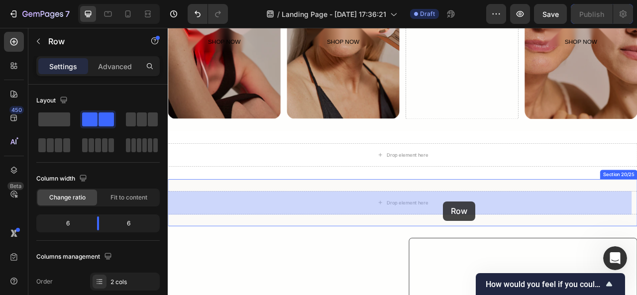
scroll to position [2562, 0]
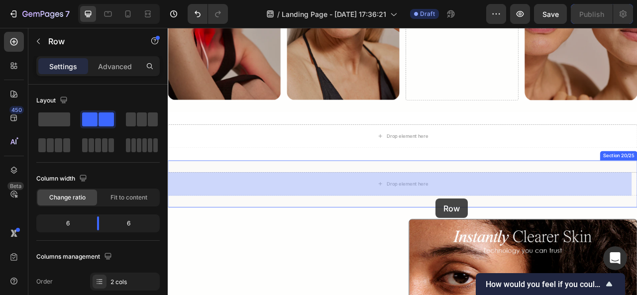
drag, startPoint x: 567, startPoint y: 93, endPoint x: 509, endPoint y: 246, distance: 163.5
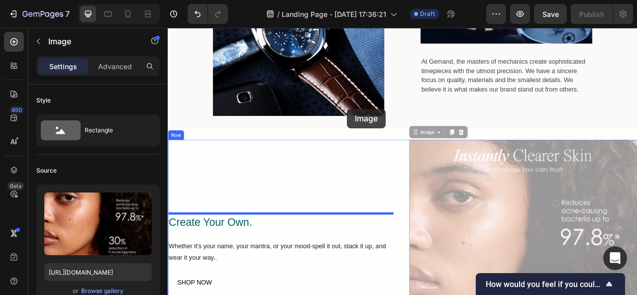
scroll to position [2885, 0]
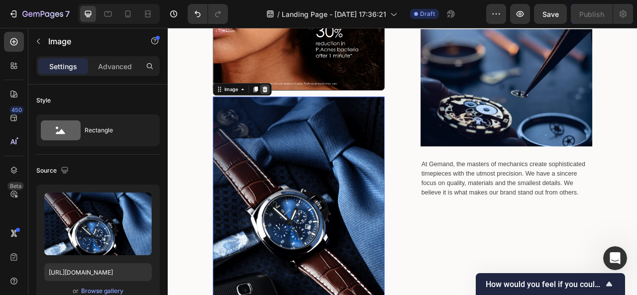
click at [290, 110] on icon at bounding box center [291, 106] width 8 height 8
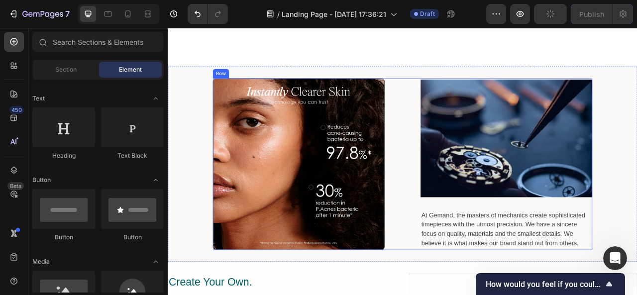
scroll to position [2748, 0]
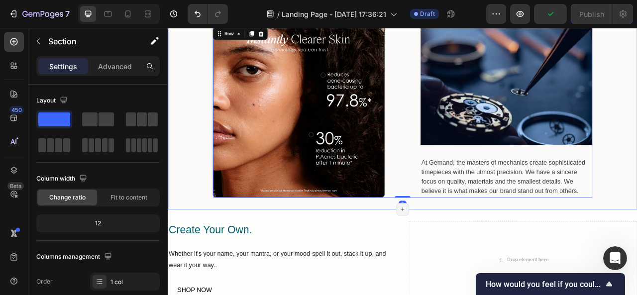
click at [605, 255] on div "Image Image At Gemand, the masters of mechanics create sophisticated timepieces…" at bounding box center [467, 134] width 598 height 249
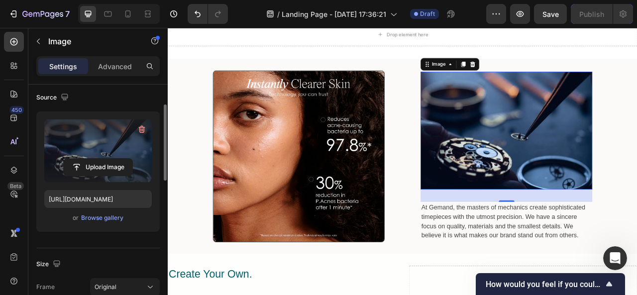
scroll to position [77, 0]
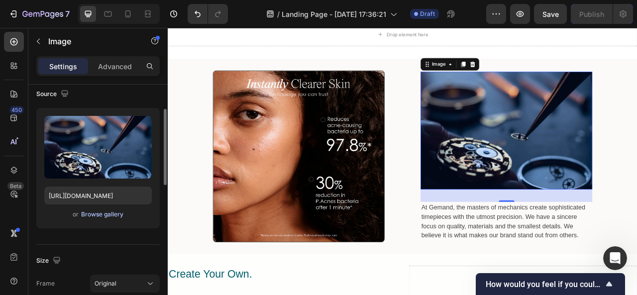
click at [112, 215] on div "Browse gallery" at bounding box center [102, 214] width 42 height 9
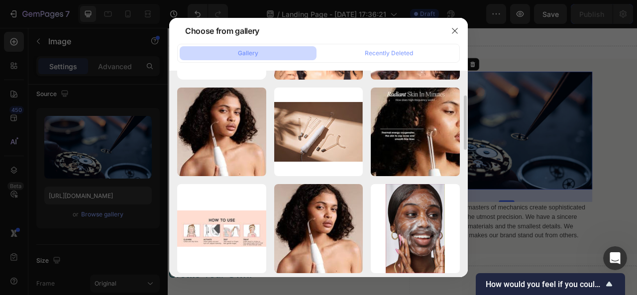
scroll to position [90, 0]
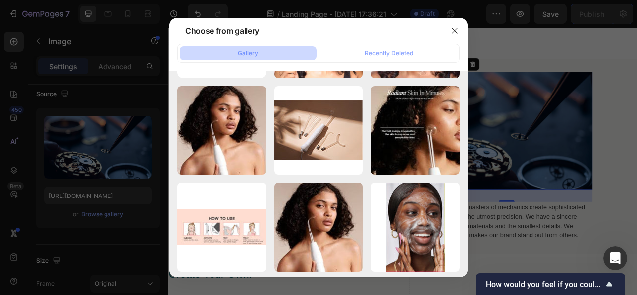
click at [597, 180] on div at bounding box center [318, 147] width 637 height 295
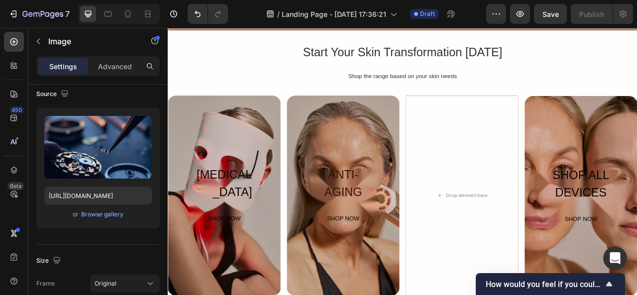
scroll to position [2310, 0]
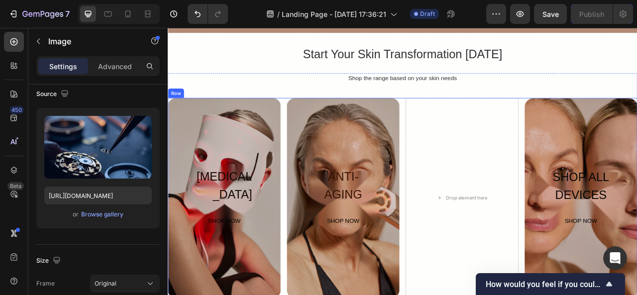
click at [614, 150] on div "LIGHT THERAPY Heading SHOP NOW Button Row Hero Banner ANTI-AGING Heading SHOP N…" at bounding box center [467, 244] width 598 height 255
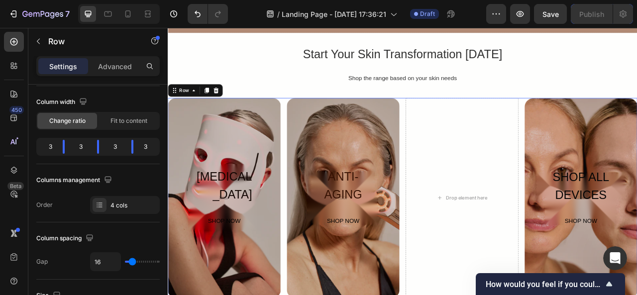
scroll to position [0, 0]
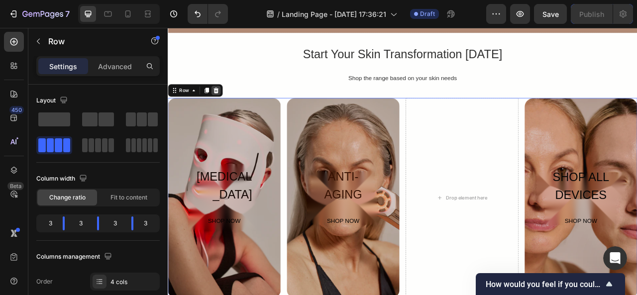
click at [226, 112] on div at bounding box center [229, 108] width 12 height 12
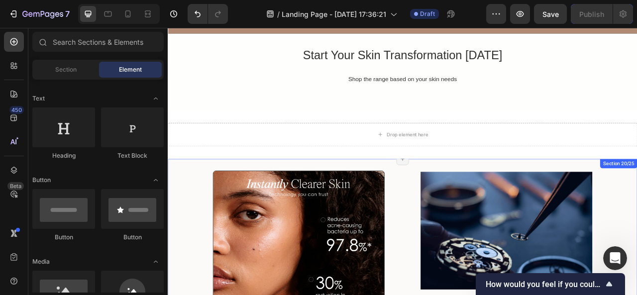
scroll to position [2302, 0]
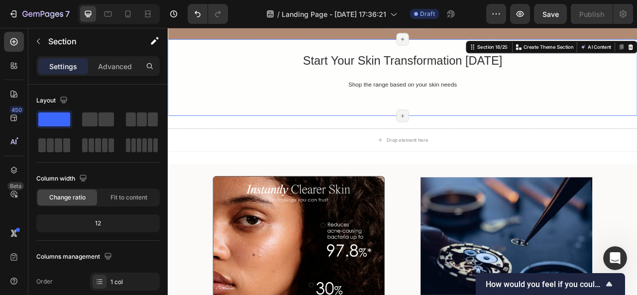
click at [225, 107] on div "Start Your Skin Transformation Today Heading Shop the range based on your skin …" at bounding box center [467, 91] width 598 height 68
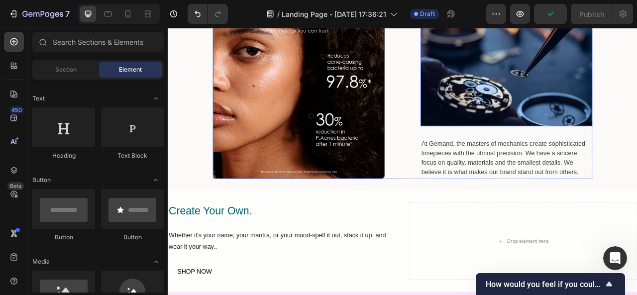
scroll to position [2421, 0]
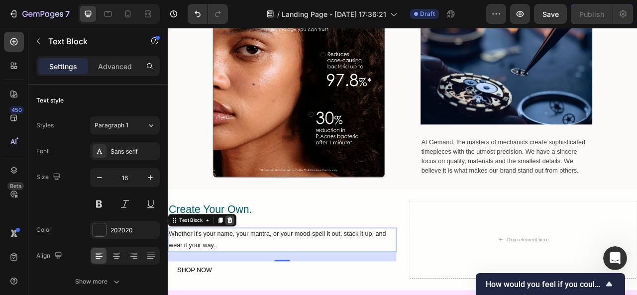
click at [249, 272] on icon at bounding box center [247, 272] width 6 height 7
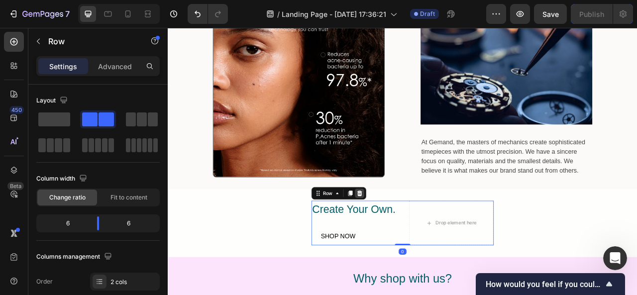
click at [408, 237] on icon at bounding box center [411, 238] width 6 height 7
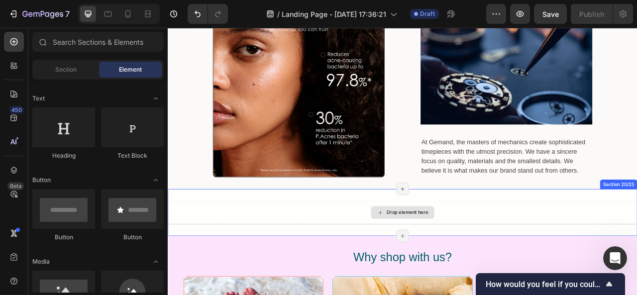
click at [363, 266] on div "Drop element here" at bounding box center [467, 263] width 598 height 30
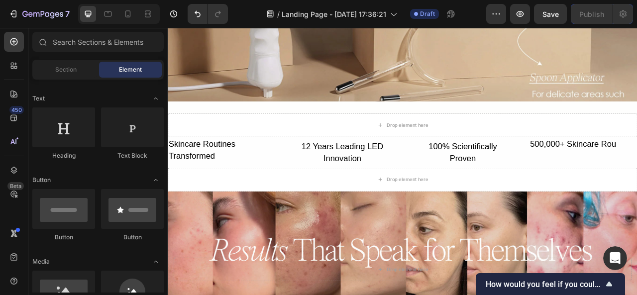
scroll to position [1024, 0]
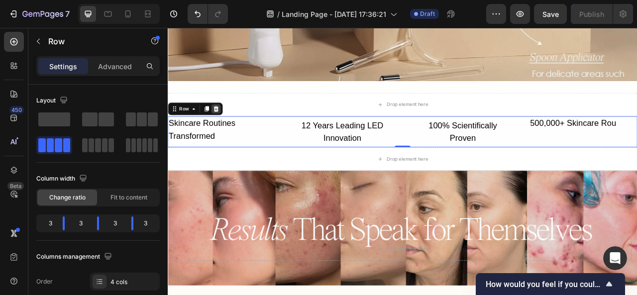
click at [230, 128] on icon at bounding box center [229, 130] width 6 height 7
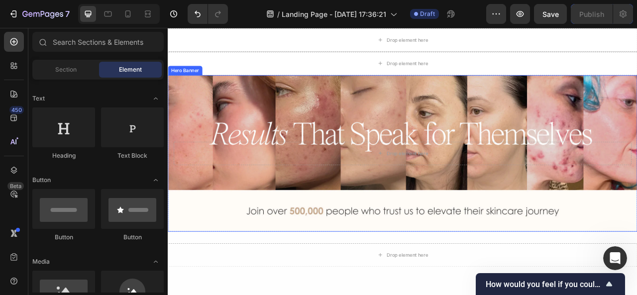
scroll to position [1098, 0]
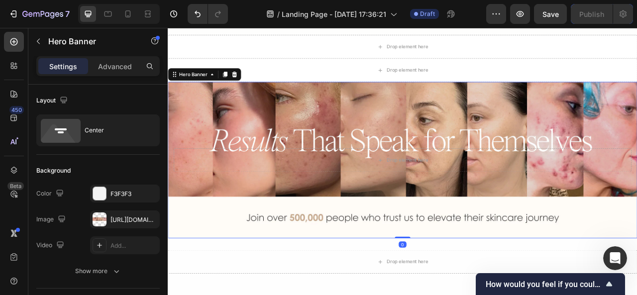
click at [431, 262] on div "Background Image" at bounding box center [467, 196] width 598 height 199
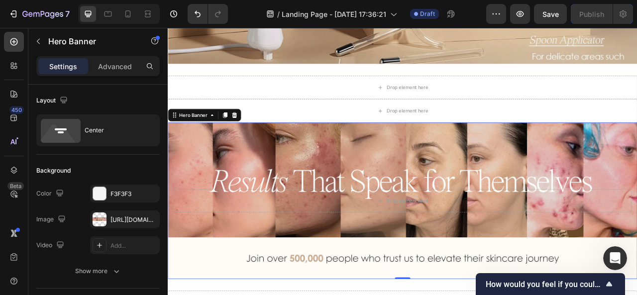
click at [449, 295] on div "Background Image" at bounding box center [467, 247] width 598 height 199
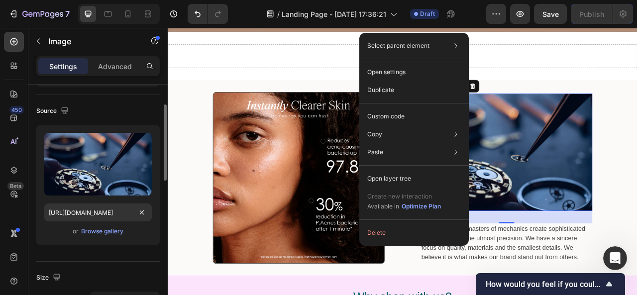
scroll to position [64, 0]
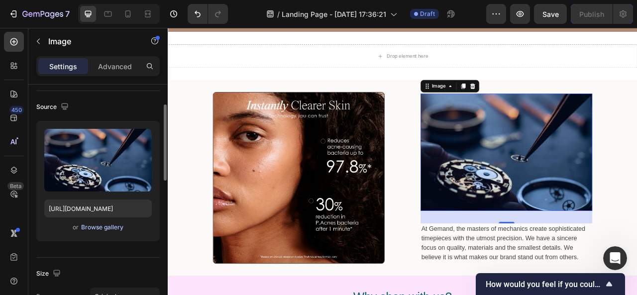
click at [108, 224] on div "Browse gallery" at bounding box center [102, 227] width 42 height 9
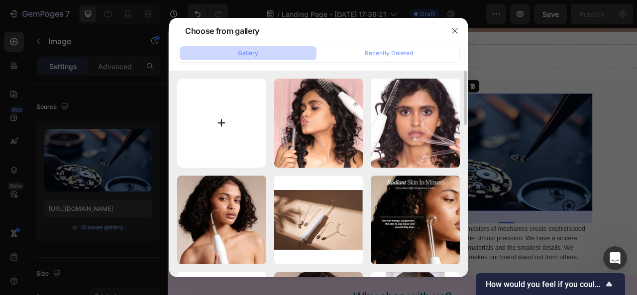
click at [215, 126] on input "file" at bounding box center [221, 123] width 89 height 89
type input "C:\fakepath\BENEFIT.webp"
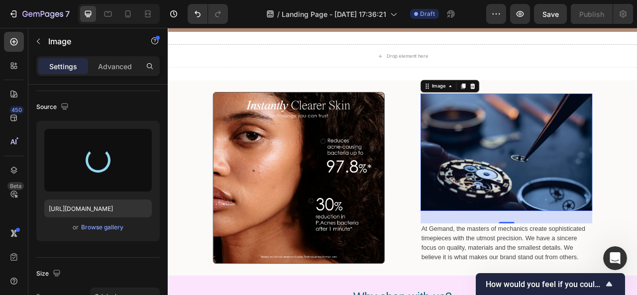
type input "https://cdn.shopify.com/s/files/1/0955/7344/2905/files/gempages_585567744838075…"
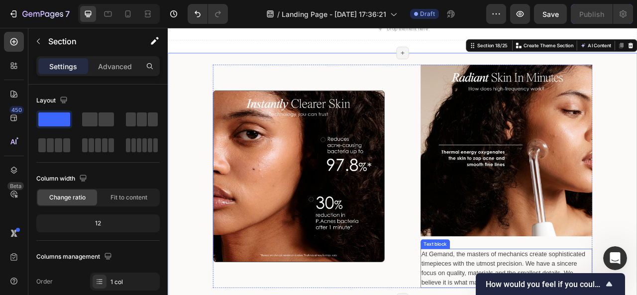
scroll to position [2338, 0]
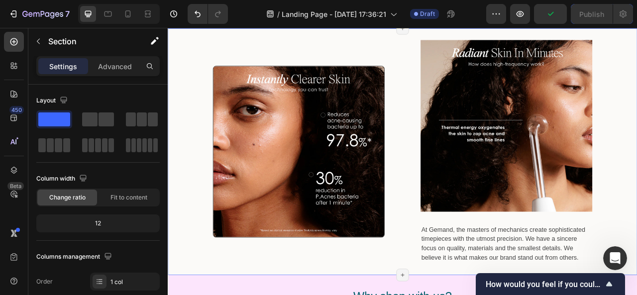
click at [637, 279] on div "Image Image At Gemand, the masters of mechanics create sophisticated timepieces…" at bounding box center [467, 185] width 598 height 284
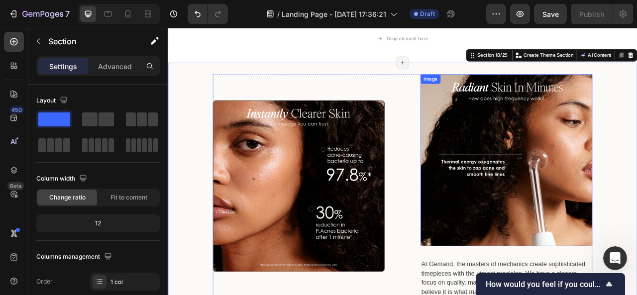
scroll to position [2293, 0]
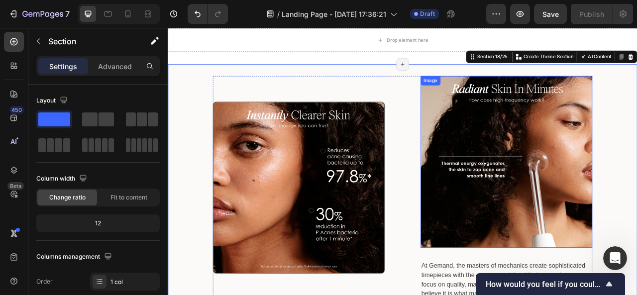
click at [503, 227] on img at bounding box center [599, 198] width 219 height 219
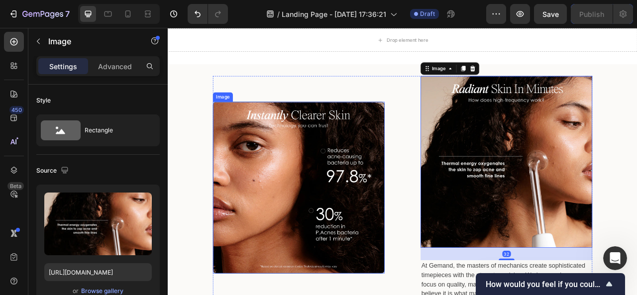
click at [396, 200] on img at bounding box center [334, 231] width 219 height 219
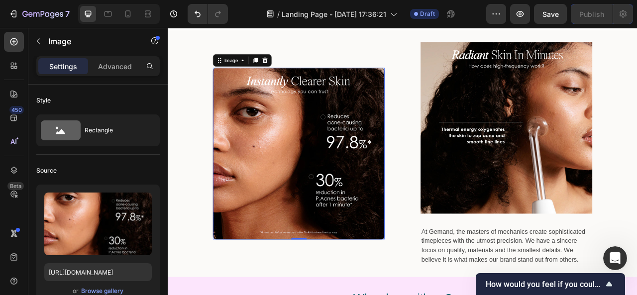
scroll to position [2329, 0]
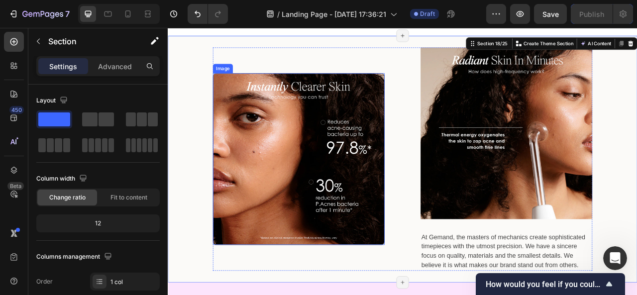
click at [393, 124] on img at bounding box center [334, 195] width 219 height 219
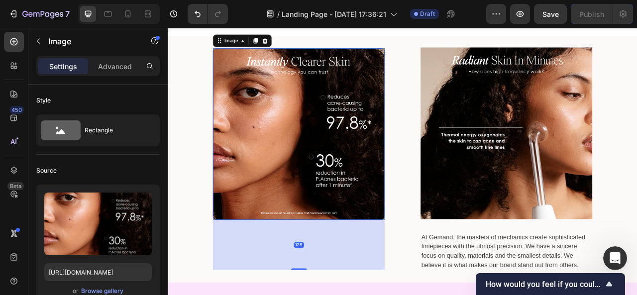
drag, startPoint x: 328, startPoint y: 302, endPoint x: 330, endPoint y: 366, distance: 64.3
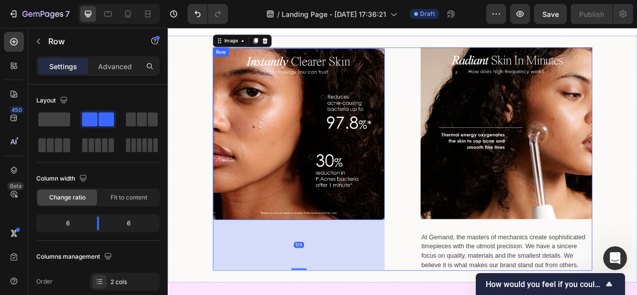
click at [464, 289] on div "Image 128 Image At Gemand, the masters of mechanics create sophisticated timepi…" at bounding box center [466, 195] width 483 height 284
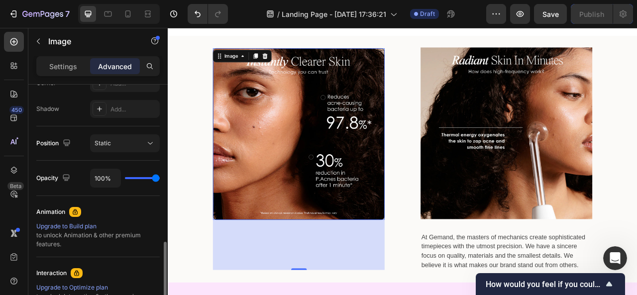
scroll to position [361, 0]
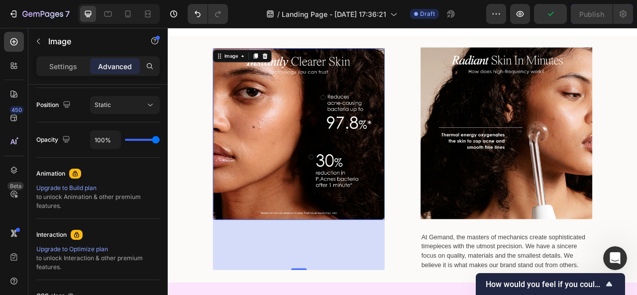
click at [417, 92] on img at bounding box center [334, 163] width 219 height 219
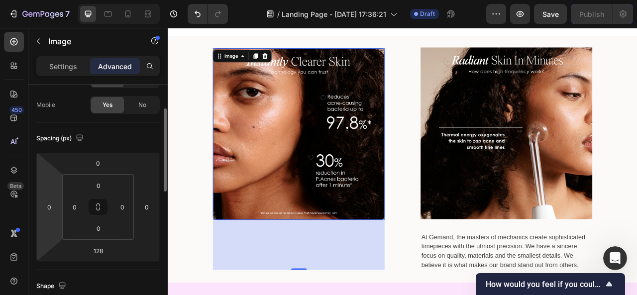
scroll to position [0, 0]
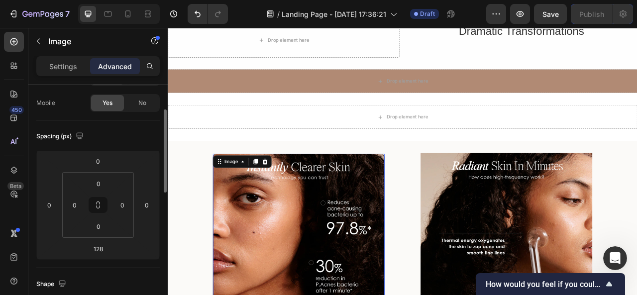
scroll to position [76, 0]
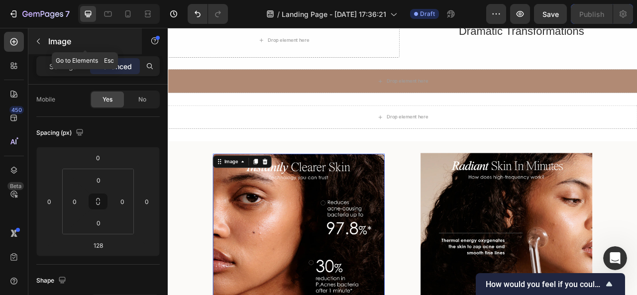
click at [38, 42] on icon "button" at bounding box center [38, 41] width 8 height 8
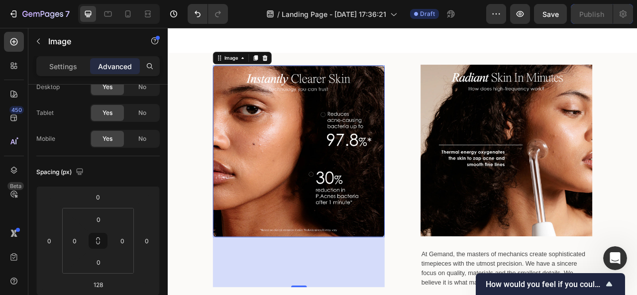
scroll to position [2368, 0]
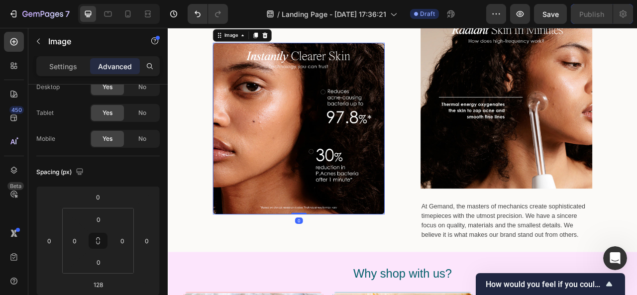
drag, startPoint x: 330, startPoint y: 296, endPoint x: 337, endPoint y: 231, distance: 66.1
click at [337, 231] on div "Image 0" at bounding box center [334, 156] width 219 height 219
type input "0"
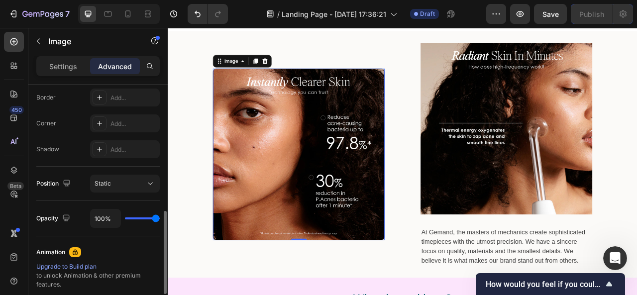
scroll to position [303, 0]
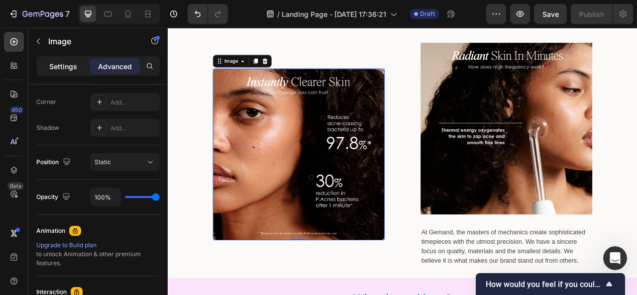
click at [69, 68] on p "Settings" at bounding box center [63, 66] width 28 height 10
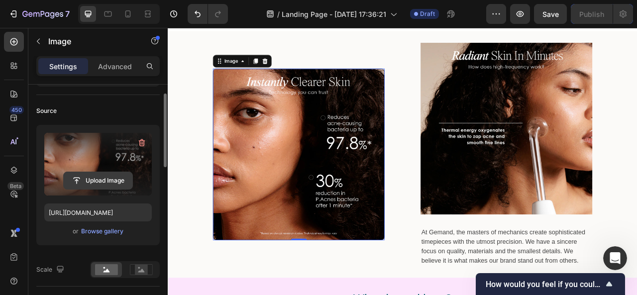
scroll to position [67, 0]
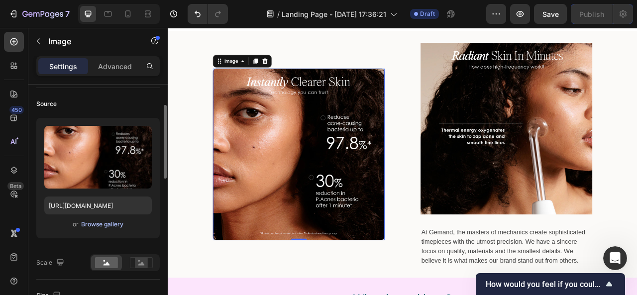
click at [109, 226] on div "Browse gallery" at bounding box center [102, 224] width 42 height 9
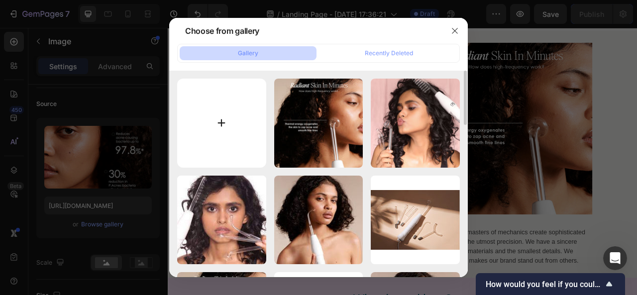
click at [223, 130] on input "file" at bounding box center [221, 123] width 89 height 89
type input "C:\fakepath\HOW IT WORKS.webp"
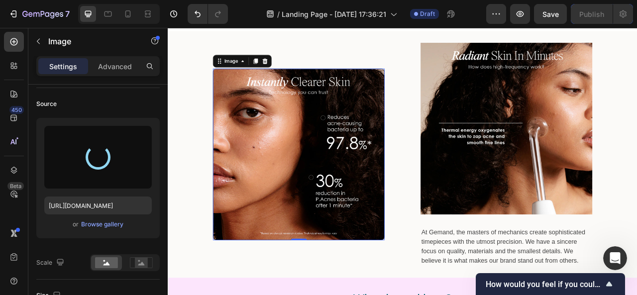
type input "[URL][DOMAIN_NAME]"
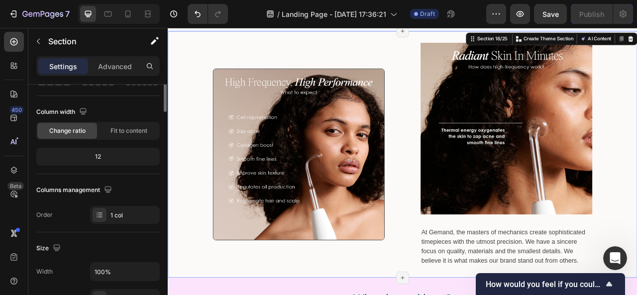
scroll to position [0, 0]
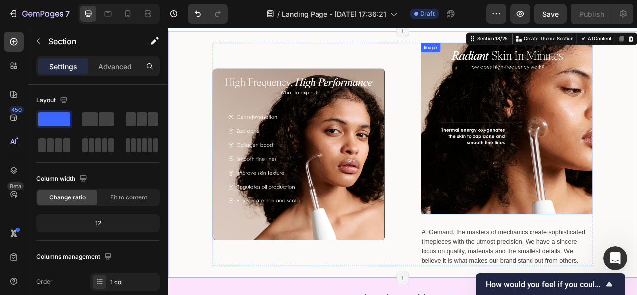
click at [637, 205] on img at bounding box center [599, 156] width 219 height 219
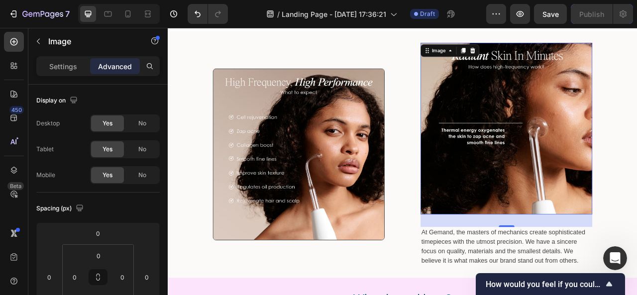
click at [637, 141] on img at bounding box center [599, 156] width 219 height 219
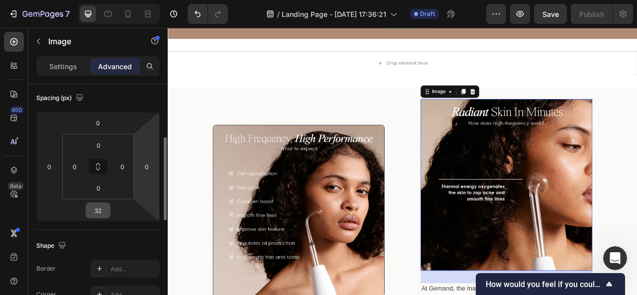
scroll to position [123, 0]
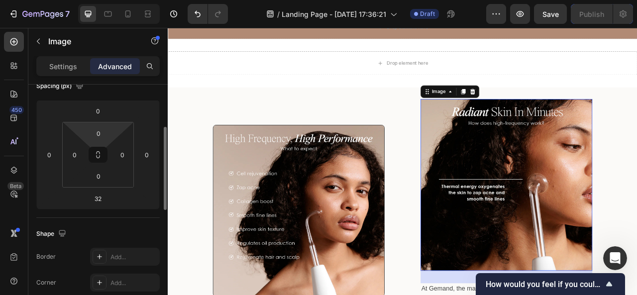
click at [82, 0] on html "7 / Landing Page - Sep 22, 17:36:21 Draft Preview Save Publish 450 Beta Section…" at bounding box center [318, 0] width 637 height 0
click at [67, 69] on p "Settings" at bounding box center [63, 66] width 28 height 10
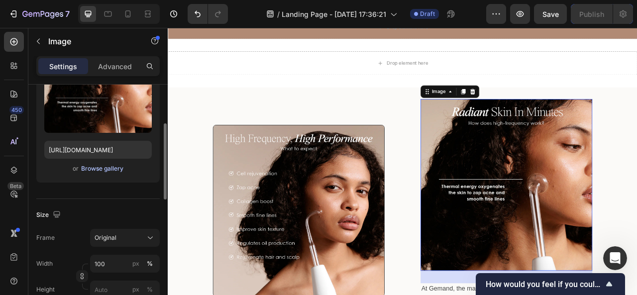
click at [115, 171] on div "Browse gallery" at bounding box center [102, 168] width 42 height 9
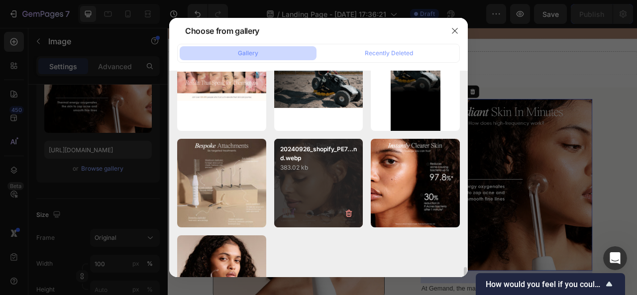
scroll to position [673, 0]
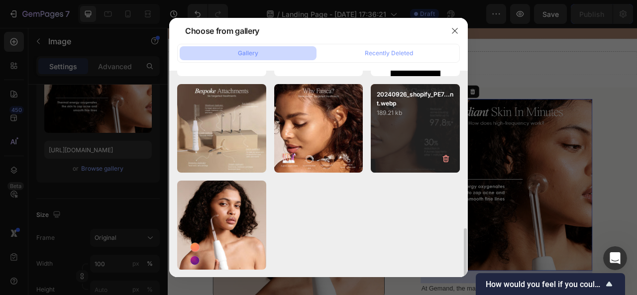
click at [393, 150] on div "20240926_shopify_PE7...nt.webp 189.21 kb" at bounding box center [415, 128] width 89 height 89
type input "https://cdn.shopify.com/s/files/1/0955/7344/2905/files/gempages_585567744838075…"
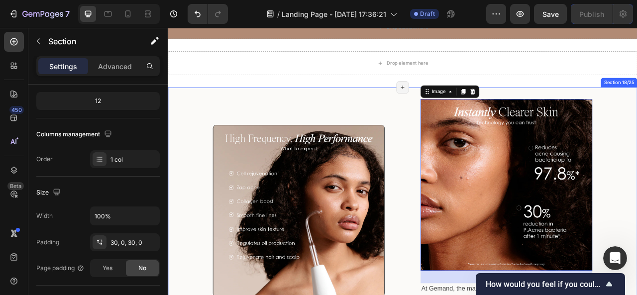
click at [637, 223] on div "Image Image 32 At Gemand, the masters of mechanics create sophisticated timepie…" at bounding box center [467, 261] width 598 height 284
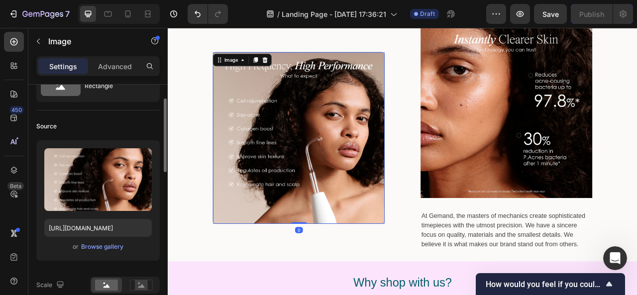
scroll to position [45, 0]
click at [113, 249] on div "Browse gallery" at bounding box center [102, 246] width 42 height 9
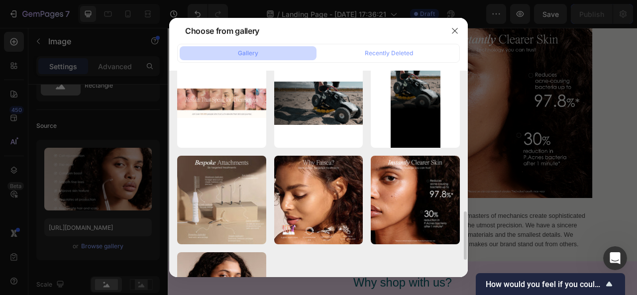
scroll to position [673, 0]
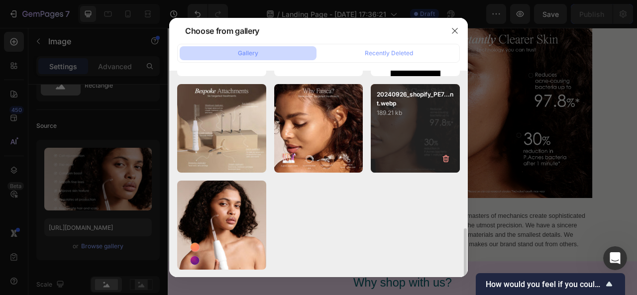
click at [405, 130] on div "20240926_shopify_PE7...nt.webp 189.21 kb" at bounding box center [415, 128] width 89 height 89
type input "https://cdn.shopify.com/s/files/1/0955/7344/2905/files/gempages_585567744838075…"
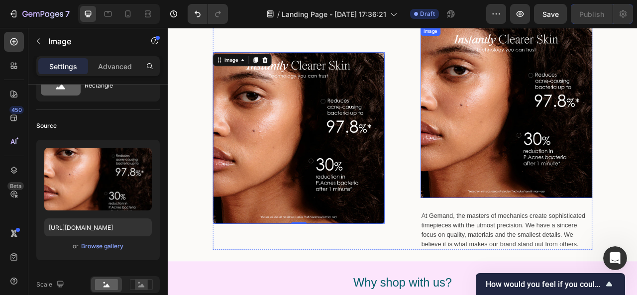
click at [533, 196] on img at bounding box center [599, 135] width 219 height 219
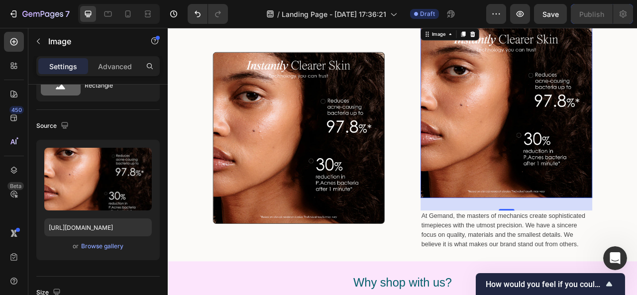
scroll to position [45, 0]
click at [107, 248] on div "Browse gallery" at bounding box center [102, 246] width 42 height 9
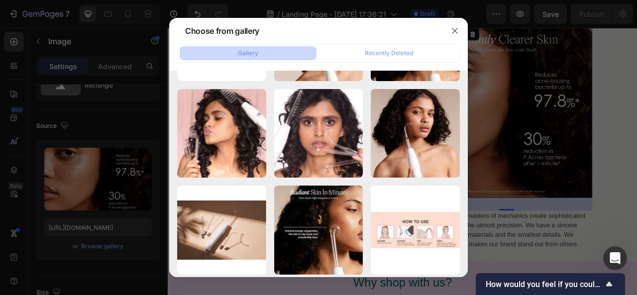
scroll to position [0, 0]
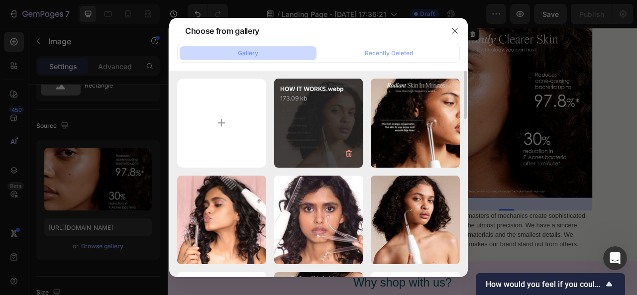
click at [308, 130] on div "HOW IT WORKS.webp 173.09 kb" at bounding box center [318, 123] width 89 height 89
type input "[URL][DOMAIN_NAME]"
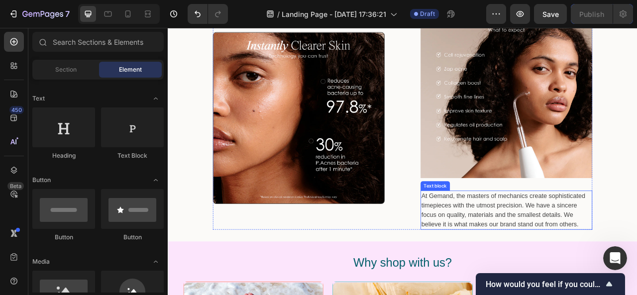
scroll to position [2363, 0]
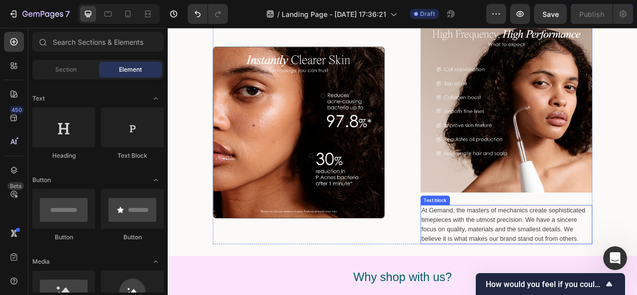
click at [615, 254] on div "At Gemand, the masters of mechanics create sophisticated timepieces with the ut…" at bounding box center [599, 279] width 219 height 50
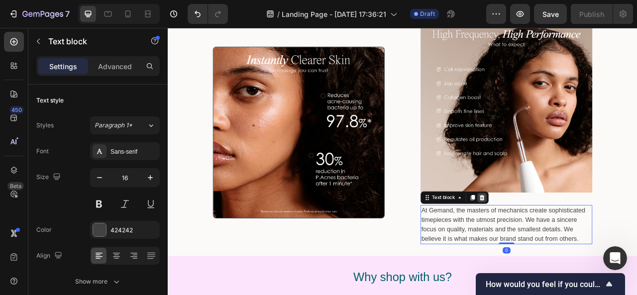
click at [567, 244] on icon at bounding box center [568, 244] width 8 height 8
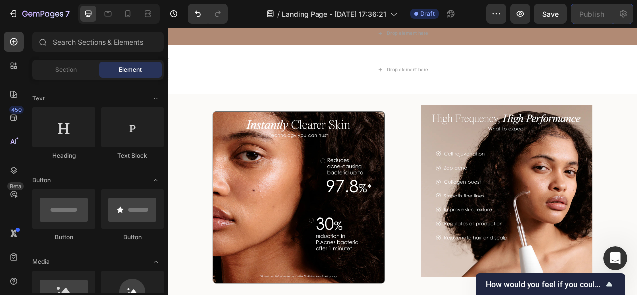
scroll to position [2252, 0]
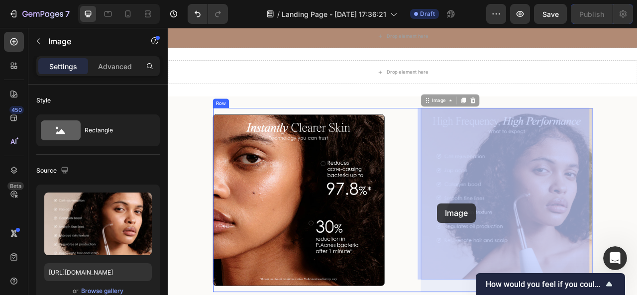
drag, startPoint x: 514, startPoint y: 185, endPoint x: 513, endPoint y: 267, distance: 82.2
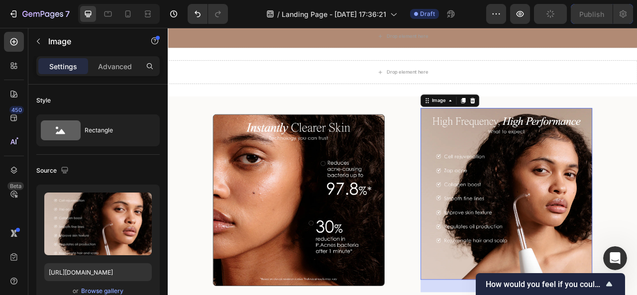
scroll to position [2262, 0]
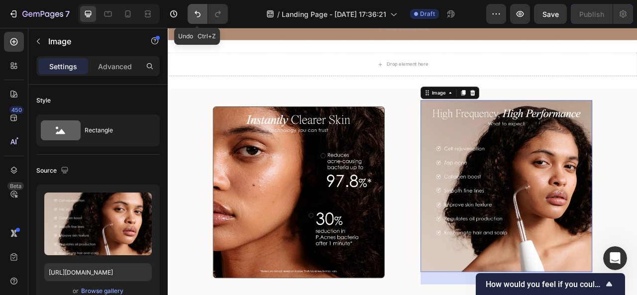
click at [195, 15] on icon "Undo/Redo" at bounding box center [198, 14] width 10 height 10
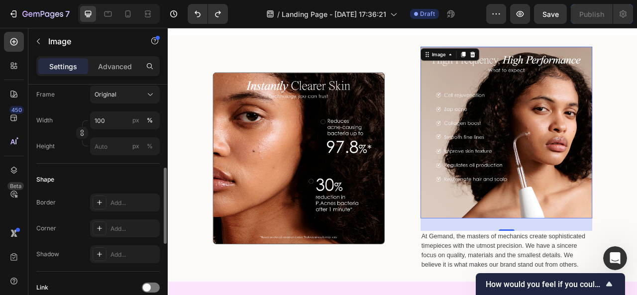
scroll to position [274, 0]
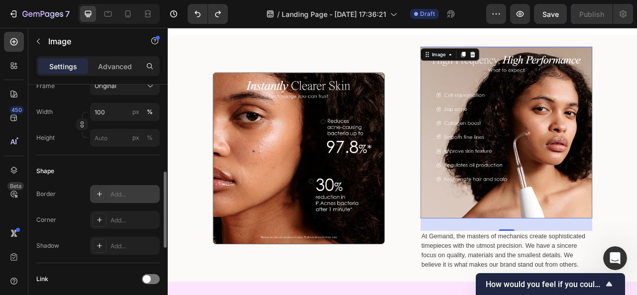
click at [130, 197] on div "Add..." at bounding box center [134, 194] width 47 height 9
click at [129, 219] on div "Add..." at bounding box center [134, 220] width 47 height 9
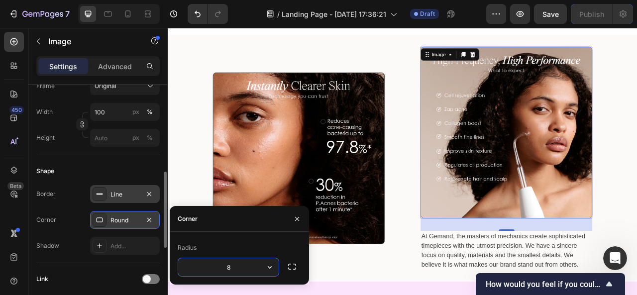
click at [230, 268] on input "8" at bounding box center [228, 267] width 101 height 18
drag, startPoint x: 230, startPoint y: 268, endPoint x: 224, endPoint y: 267, distance: 6.2
click at [224, 267] on input "8" at bounding box center [228, 267] width 101 height 18
type input "10"
click at [637, 280] on div "Image Image 32 At Gemand, the masters of mechanics create sophisticated timepie…" at bounding box center [467, 194] width 598 height 284
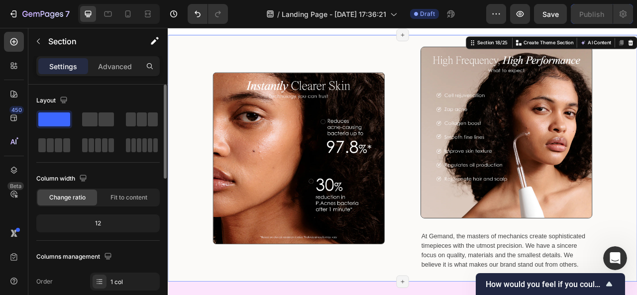
scroll to position [2369, 0]
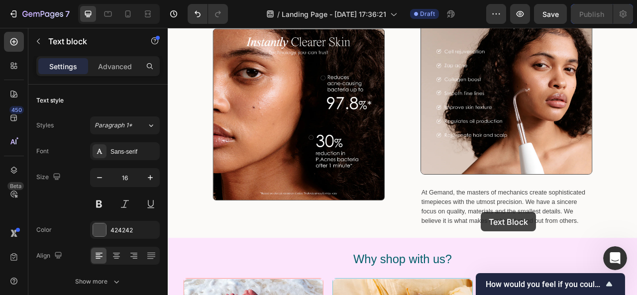
scroll to position [2361, 0]
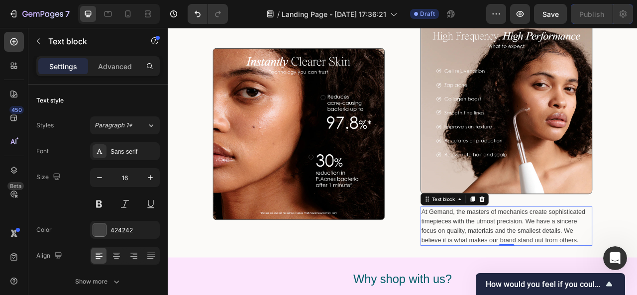
click at [593, 258] on p "At Gemand, the masters of mechanics create sophisticated timepieces with the ut…" at bounding box center [599, 280] width 217 height 48
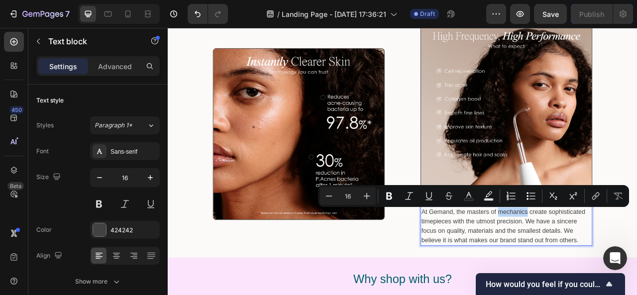
click at [492, 263] on p "At Gemand, the masters of mechanics create sophisticated timepieces with the ut…" at bounding box center [599, 280] width 217 height 48
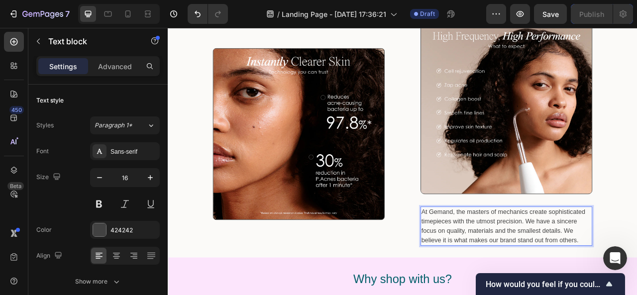
click at [491, 261] on p "At Gemand, the masters of mechanics create sophisticated timepieces with the ut…" at bounding box center [599, 280] width 217 height 48
click at [491, 260] on p "At Gemand, the masters of mechanics create sophisticated timepieces with the ut…" at bounding box center [599, 280] width 217 height 48
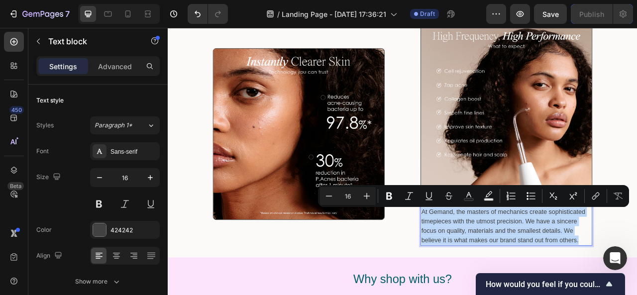
drag, startPoint x: 488, startPoint y: 260, endPoint x: 698, endPoint y: 293, distance: 212.2
click at [637, 293] on p "At Gemand, the masters of mechanics create sophisticated timepieces with the ut…" at bounding box center [599, 280] width 217 height 48
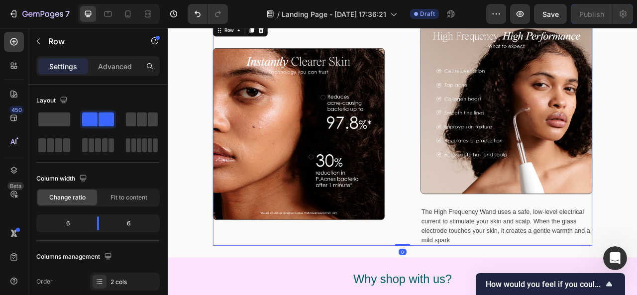
scroll to position [2340, 0]
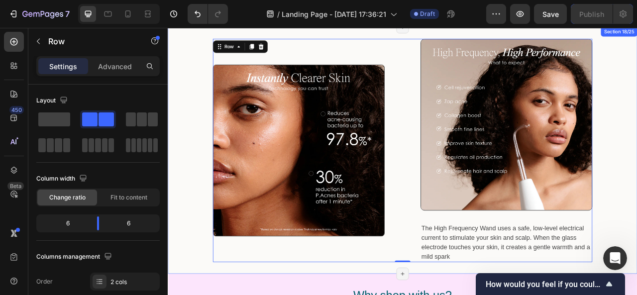
click at [637, 218] on div "Image Image The High Frequency Wand uses a safe, low-level electrical current t…" at bounding box center [467, 184] width 598 height 284
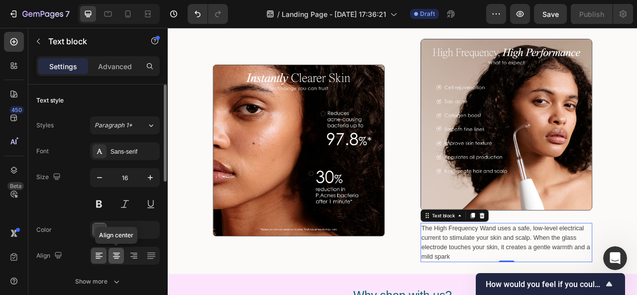
click at [120, 255] on icon at bounding box center [117, 256] width 10 height 10
click at [101, 256] on icon at bounding box center [99, 256] width 10 height 10
click at [152, 256] on icon at bounding box center [151, 256] width 8 height 0
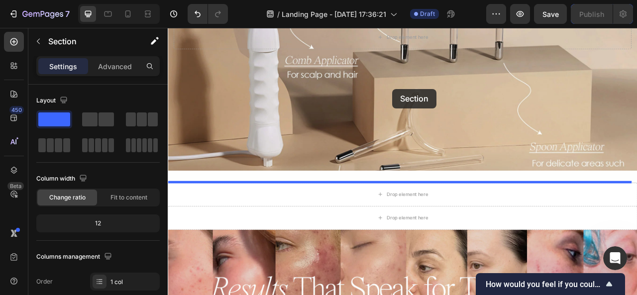
scroll to position [902, 0]
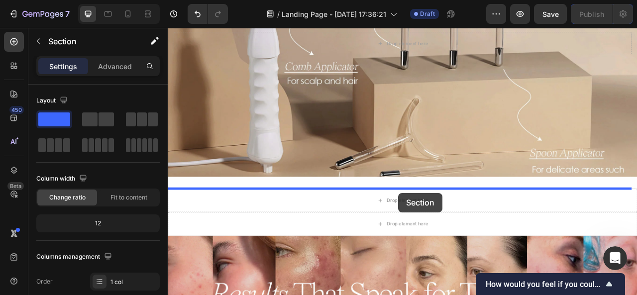
drag, startPoint x: 410, startPoint y: 161, endPoint x: 461, endPoint y: 238, distance: 92.0
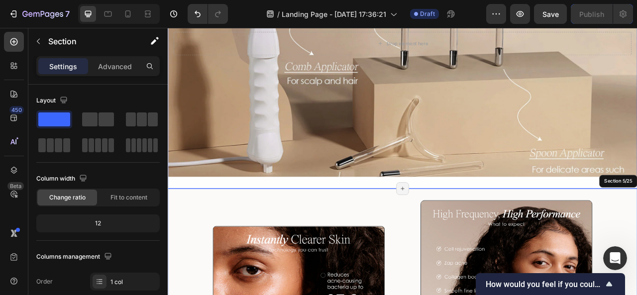
click at [405, 221] on div "Drop element here Hero Banner Section 4/25 Page has reached Shopify’s 25 sectio…" at bounding box center [467, 48] width 598 height 370
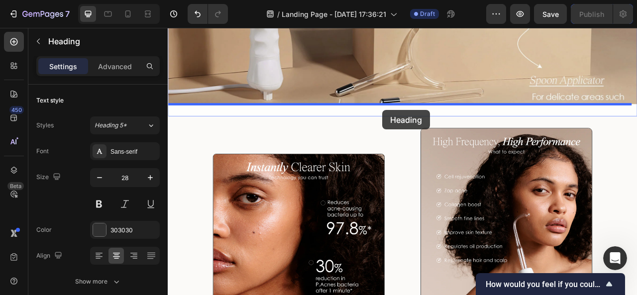
scroll to position [899, 0]
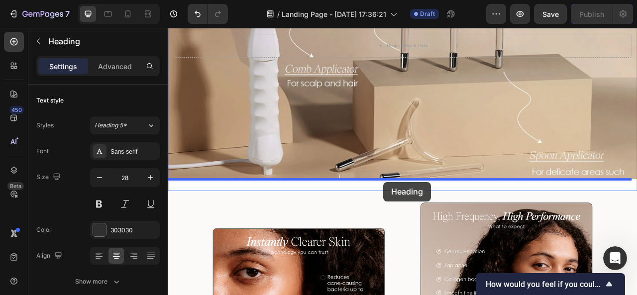
drag, startPoint x: 436, startPoint y: 263, endPoint x: 442, endPoint y: 227, distance: 37.4
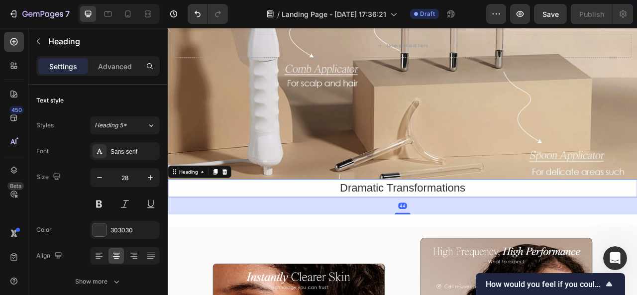
click at [548, 261] on div "44" at bounding box center [467, 255] width 598 height 22
click at [466, 261] on div "44" at bounding box center [467, 255] width 598 height 22
click at [437, 266] on div "Drop element here Hero Banner Dramatic Transformations Heading 44 Section 4/25 …" at bounding box center [467, 73] width 598 height 415
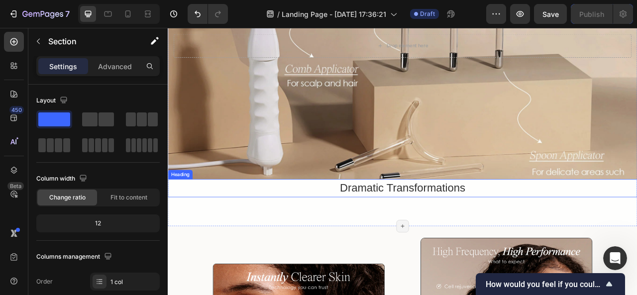
click at [465, 230] on h2 "Dramatic Transformations" at bounding box center [467, 232] width 598 height 23
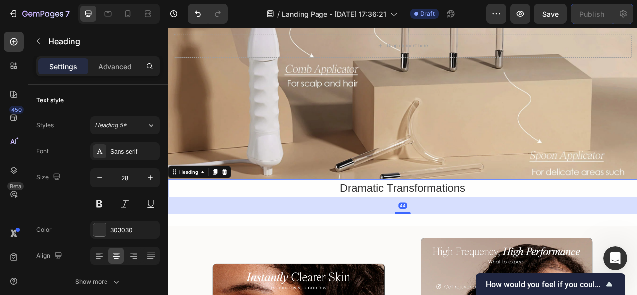
click at [459, 264] on div at bounding box center [467, 263] width 20 height 3
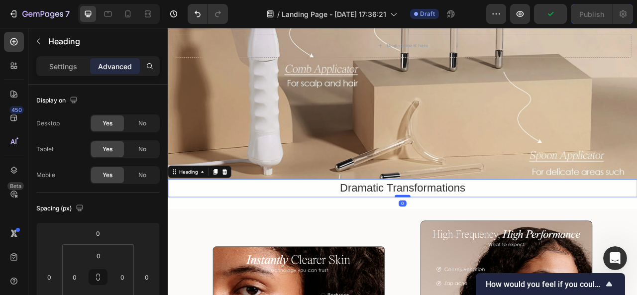
drag, startPoint x: 459, startPoint y: 264, endPoint x: 461, endPoint y: 241, distance: 23.5
click at [461, 241] on div at bounding box center [467, 242] width 20 height 3
type input "0"
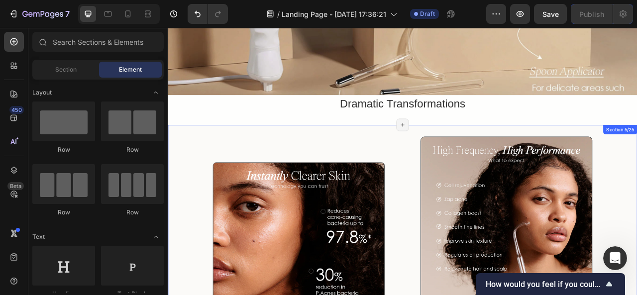
scroll to position [1005, 0]
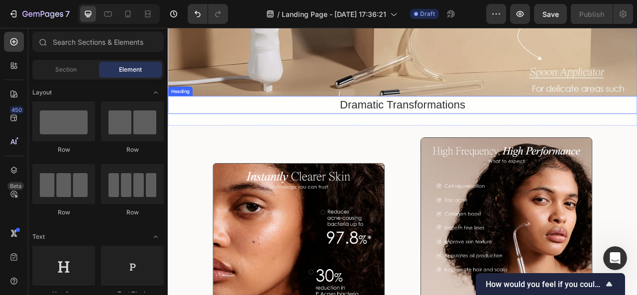
click at [439, 134] on h2 "Dramatic Transformations" at bounding box center [467, 126] width 598 height 23
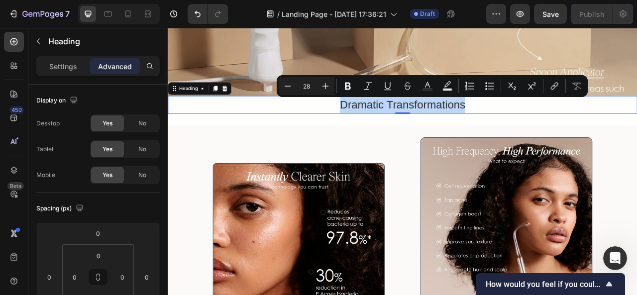
drag, startPoint x: 547, startPoint y: 127, endPoint x: 384, endPoint y: 126, distance: 163.4
click at [384, 126] on p "Dramatic Transformations" at bounding box center [467, 126] width 596 height 21
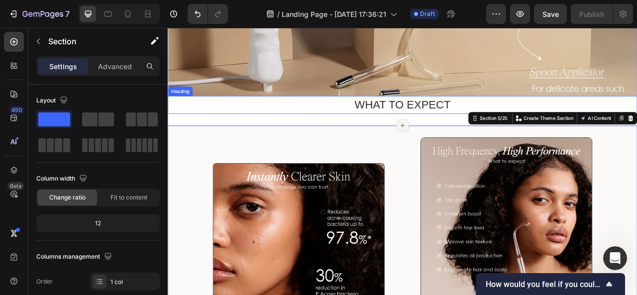
click at [407, 127] on p "WHAT TO EXPECT" at bounding box center [467, 126] width 596 height 21
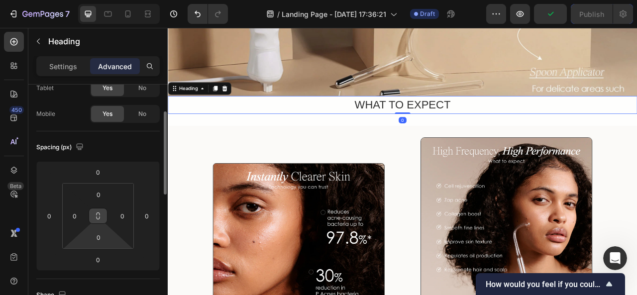
scroll to position [0, 0]
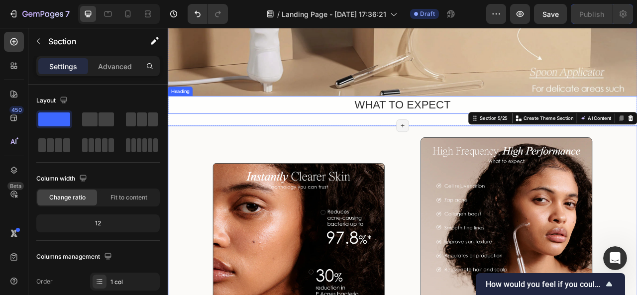
click at [436, 135] on p "WHAT TO EXPECT" at bounding box center [467, 126] width 596 height 21
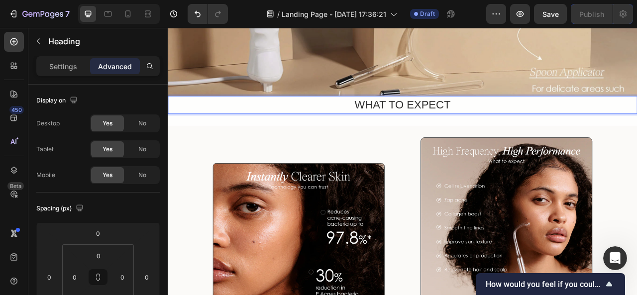
click at [438, 127] on p "WHAT TO EXPECT" at bounding box center [467, 126] width 596 height 21
click at [401, 124] on p "WHAT TO EXPECT" at bounding box center [467, 126] width 596 height 21
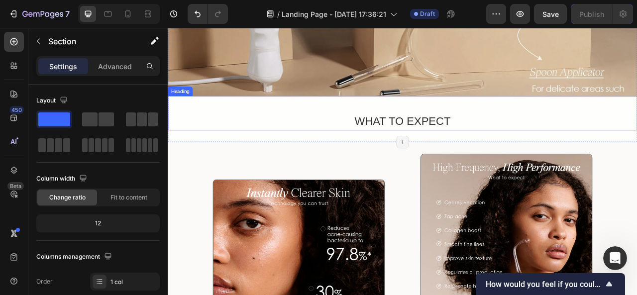
click at [511, 144] on p "⁠⁠⁠⁠⁠⁠⁠ WHAT TO EXPECT" at bounding box center [467, 137] width 596 height 42
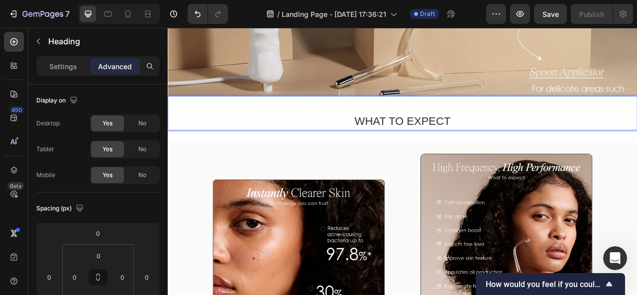
drag, startPoint x: 486, startPoint y: 123, endPoint x: 479, endPoint y: 115, distance: 11.3
click at [479, 115] on h2 "⁠⁠⁠⁠⁠⁠⁠ WHAT TO EXPECT" at bounding box center [467, 137] width 598 height 44
drag, startPoint x: 455, startPoint y: 128, endPoint x: 406, endPoint y: 119, distance: 50.2
click at [406, 119] on p "⁠⁠⁠⁠⁠⁠⁠ WHAT TO EXPECT" at bounding box center [467, 137] width 596 height 42
drag, startPoint x: 388, startPoint y: 117, endPoint x: 420, endPoint y: 132, distance: 35.9
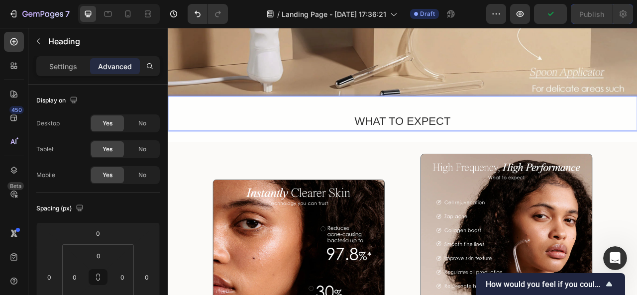
click at [420, 132] on p "⁠⁠⁠⁠⁠⁠⁠ WHAT TO EXPECT" at bounding box center [467, 137] width 596 height 42
click at [392, 137] on p "⁠⁠⁠⁠⁠⁠⁠ WHAT TO EXPECT" at bounding box center [467, 137] width 596 height 42
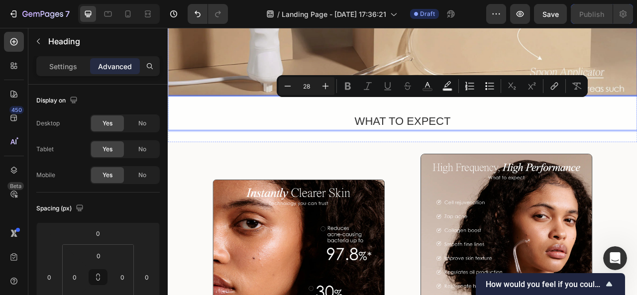
drag, startPoint x: 392, startPoint y: 137, endPoint x: 375, endPoint y: 106, distance: 36.3
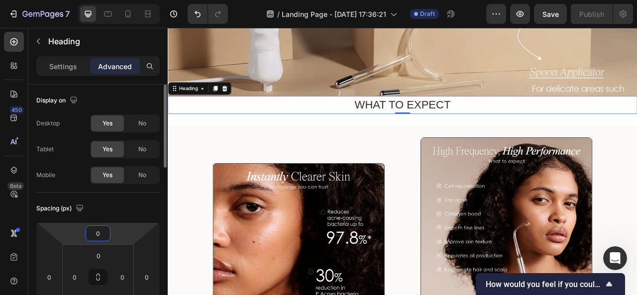
click at [98, 231] on input "0" at bounding box center [98, 233] width 20 height 15
type input "2"
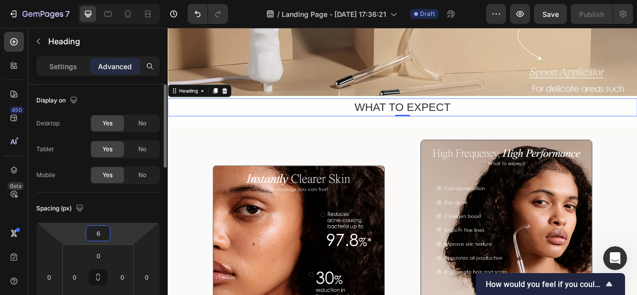
type input "6"
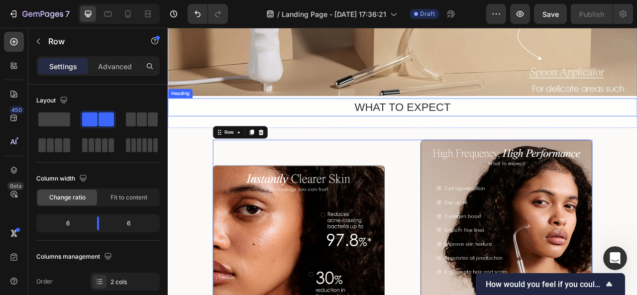
click at [445, 124] on p "WHAT TO EXPECT" at bounding box center [467, 129] width 596 height 21
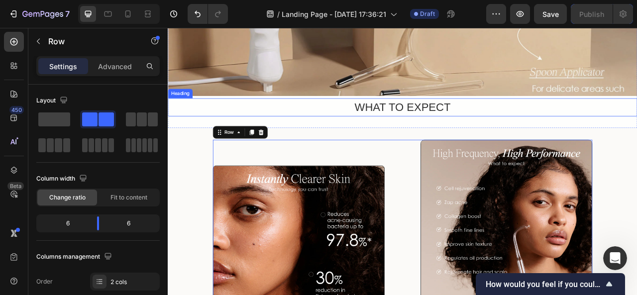
click at [453, 129] on p "WHAT TO EXPECT" at bounding box center [467, 129] width 596 height 21
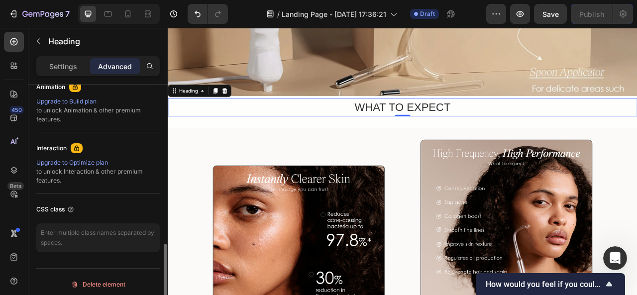
scroll to position [450, 0]
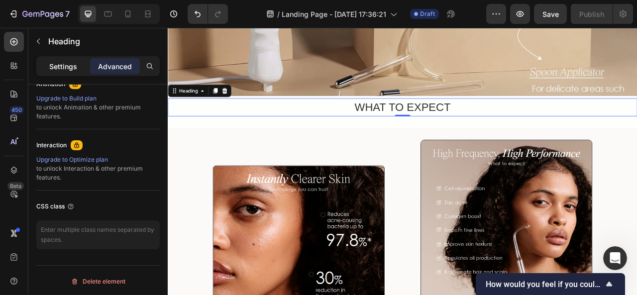
click at [72, 66] on p "Settings" at bounding box center [63, 66] width 28 height 10
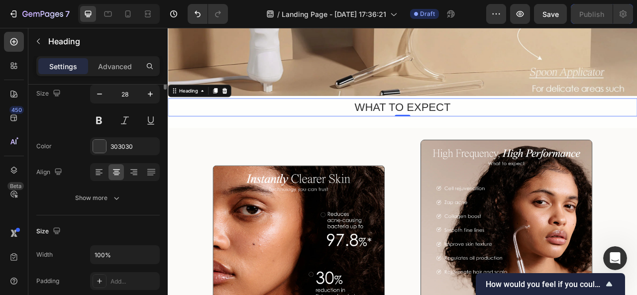
scroll to position [0, 0]
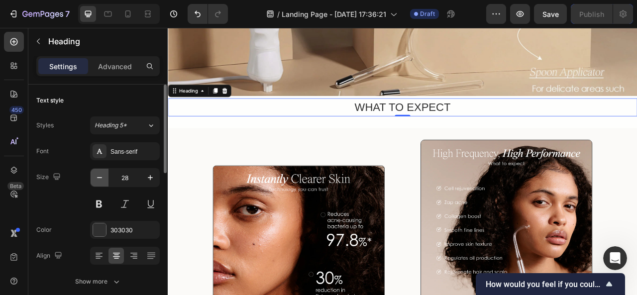
click at [104, 178] on icon "button" at bounding box center [100, 178] width 10 height 10
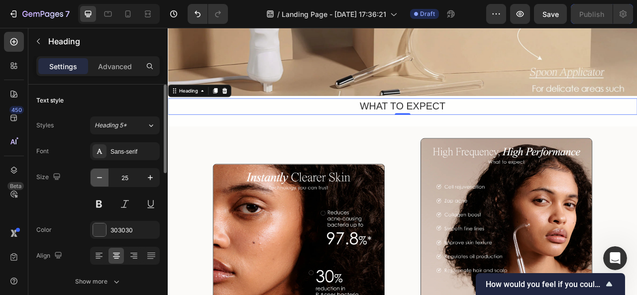
click at [104, 178] on icon "button" at bounding box center [100, 178] width 10 height 10
type input "24"
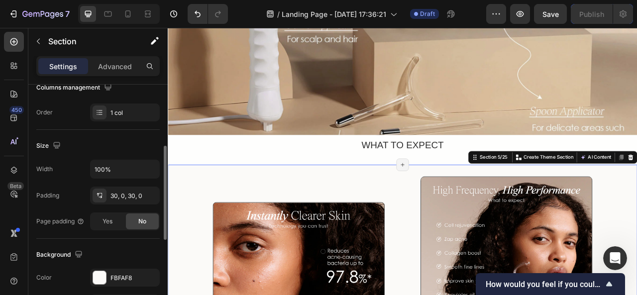
scroll to position [165, 0]
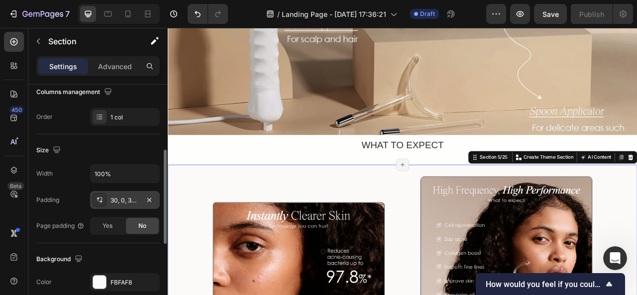
click at [136, 196] on div "30, 0, 30, 0" at bounding box center [125, 200] width 29 height 9
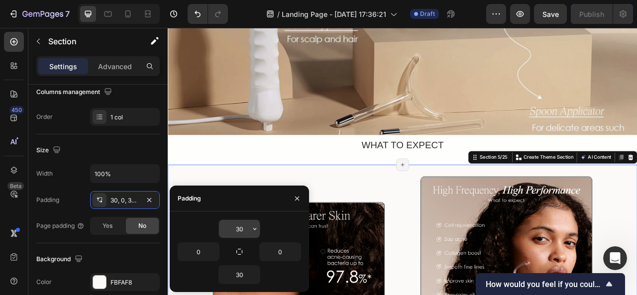
click at [250, 226] on input "30" at bounding box center [239, 229] width 41 height 18
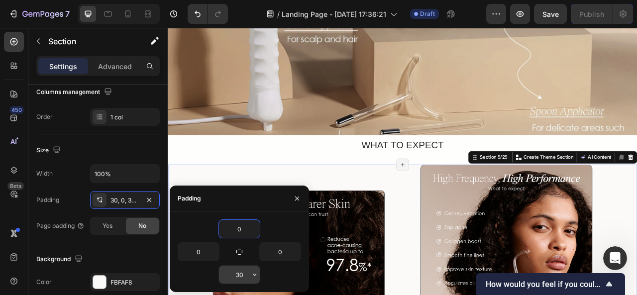
type input "0"
click at [249, 273] on input "30" at bounding box center [239, 275] width 41 height 18
type input "0"
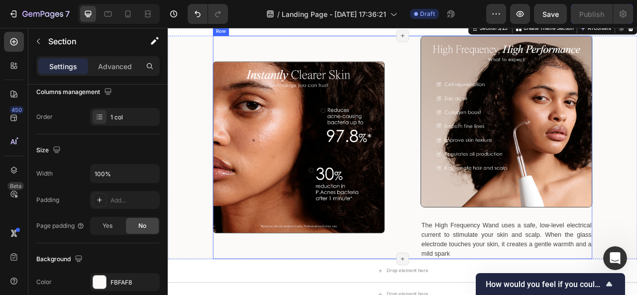
scroll to position [1129, 0]
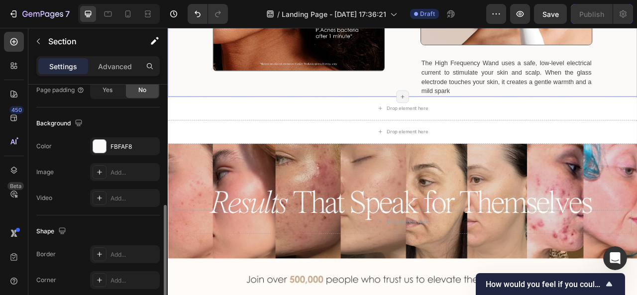
scroll to position [304, 0]
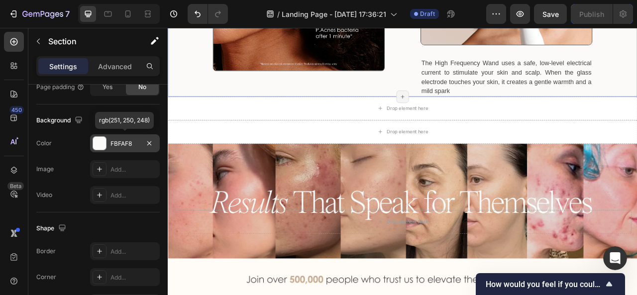
click at [127, 144] on div "FBFAF8" at bounding box center [125, 143] width 29 height 9
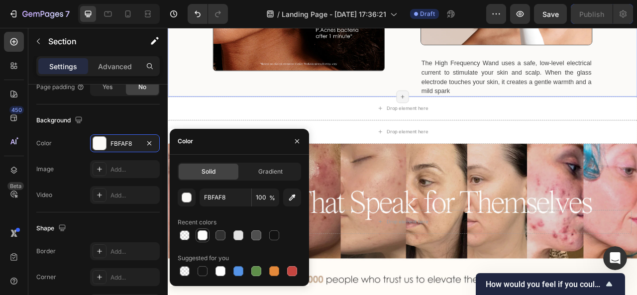
click at [202, 236] on div at bounding box center [203, 236] width 10 height 10
type input "FEFEFD"
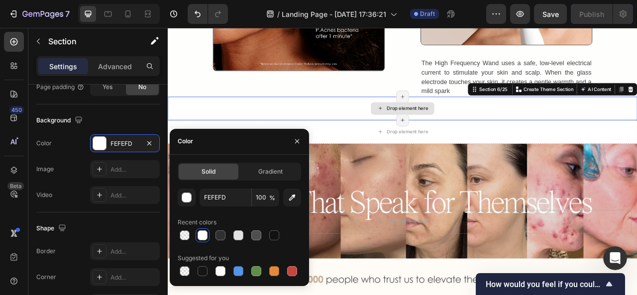
click at [205, 130] on div "Drop element here" at bounding box center [467, 131] width 598 height 30
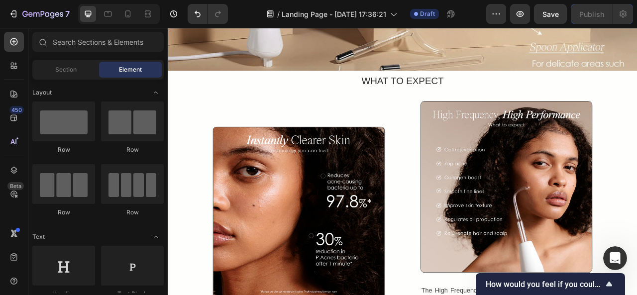
scroll to position [1035, 0]
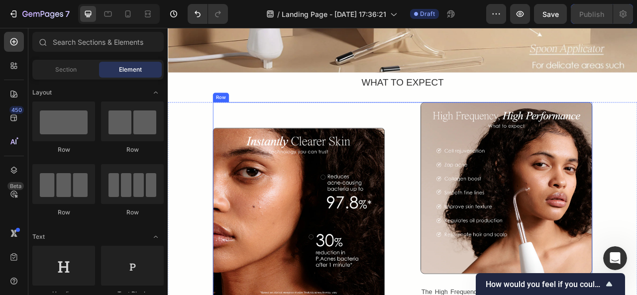
click at [471, 210] on div "Image Image The High Frequency Wand uses a safe, low-level electrical current t…" at bounding box center [466, 265] width 483 height 284
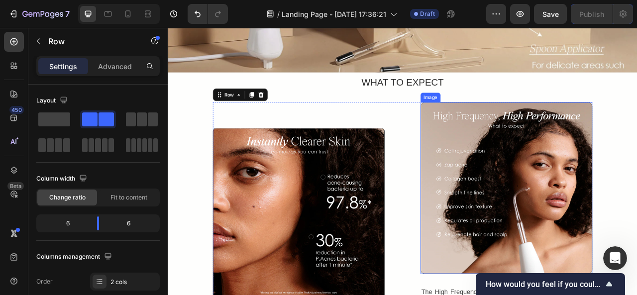
scroll to position [1072, 0]
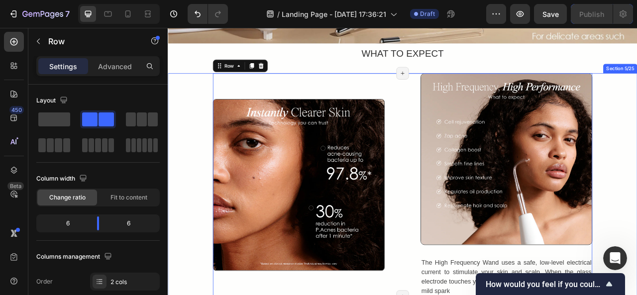
click at [637, 180] on div "Image Image The High Frequency Wand uses a safe, low-level electrical current t…" at bounding box center [467, 228] width 598 height 284
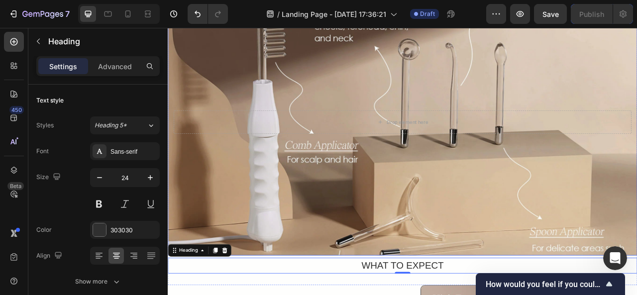
scroll to position [807, 0]
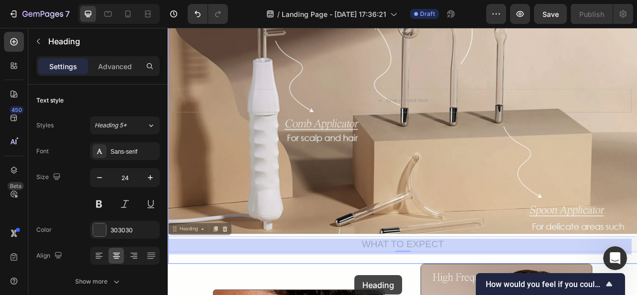
drag, startPoint x: 406, startPoint y: 328, endPoint x: 403, endPoint y: 350, distance: 22.5
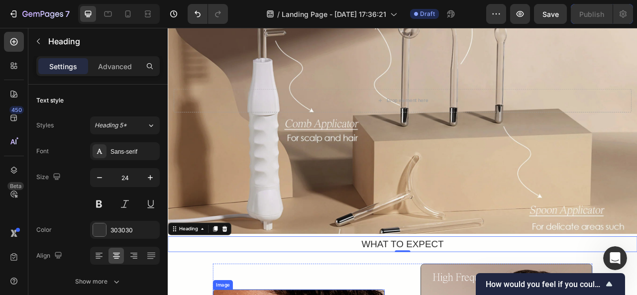
scroll to position [852, 0]
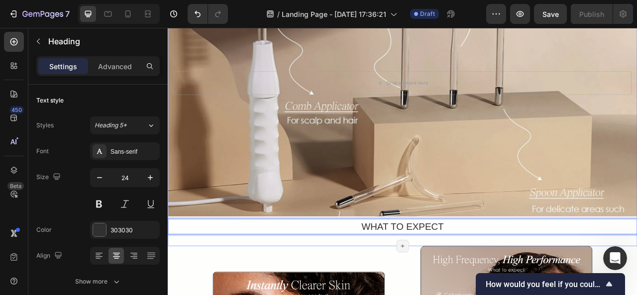
drag, startPoint x: 378, startPoint y: 275, endPoint x: 377, endPoint y: 296, distance: 20.9
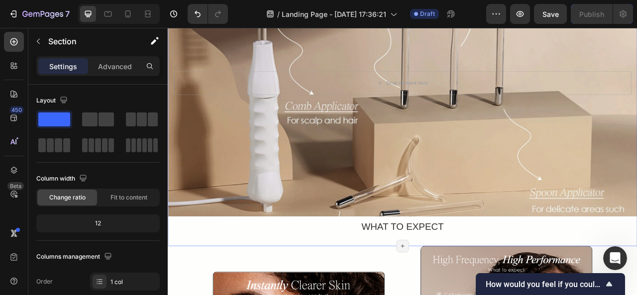
click at [637, 295] on div "Drop element here Hero Banner WHAT TO EXPECT Heading Section 4/25 You can creat…" at bounding box center [467, 109] width 598 height 393
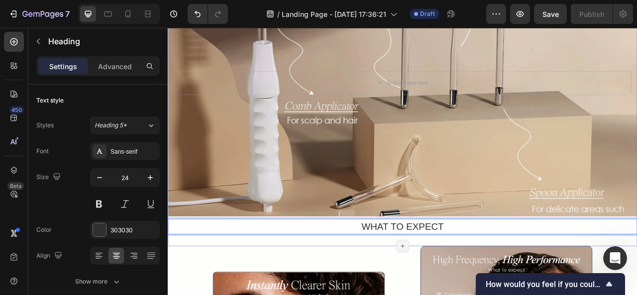
drag, startPoint x: 682, startPoint y: 277, endPoint x: 679, endPoint y: 305, distance: 28.0
click at [406, 274] on p "WHAT TO EXPECT" at bounding box center [467, 281] width 596 height 18
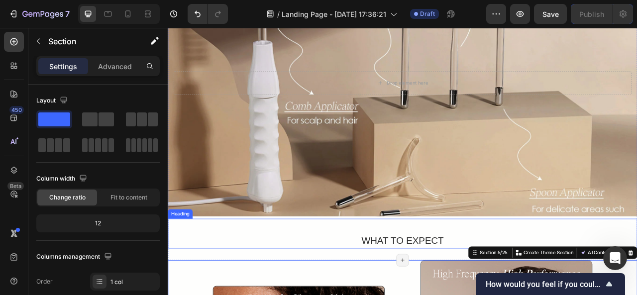
scroll to position [925, 0]
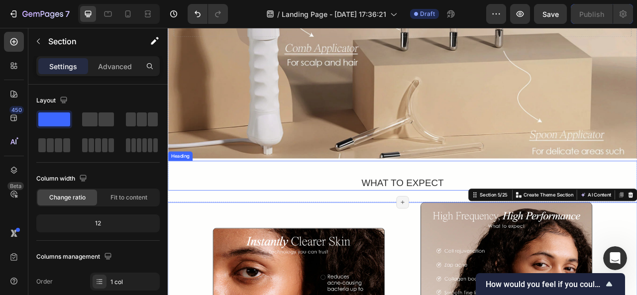
click at [465, 225] on p "⁠⁠⁠⁠⁠⁠⁠ WHAT TO EXPECT" at bounding box center [467, 216] width 596 height 36
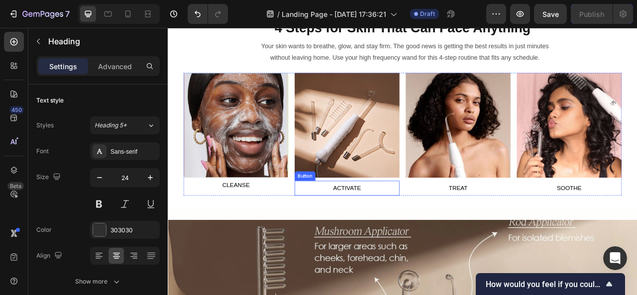
scroll to position [398, 0]
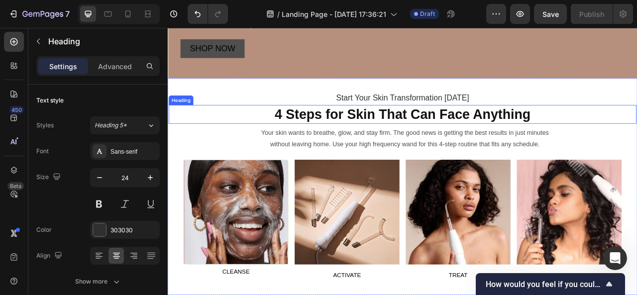
click at [434, 132] on strong "4 Steps for Skin That Can Face Anything" at bounding box center [467, 137] width 326 height 19
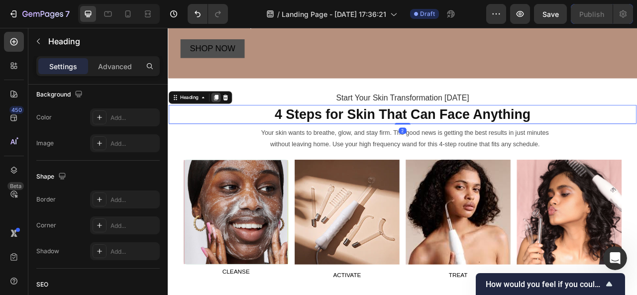
click at [233, 113] on div at bounding box center [229, 117] width 12 height 12
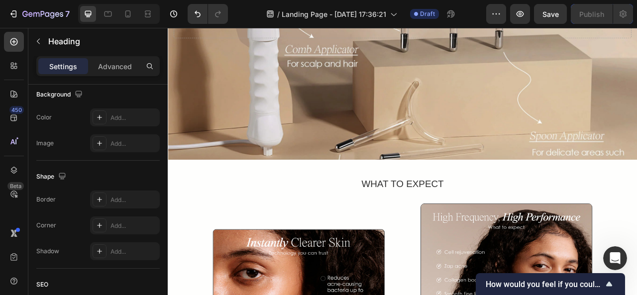
scroll to position [1021, 0]
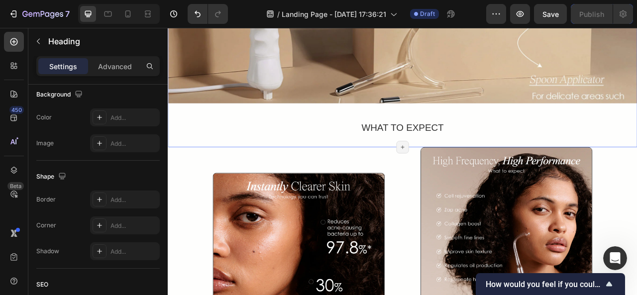
drag, startPoint x: 404, startPoint y: 162, endPoint x: 440, endPoint y: 165, distance: 35.9
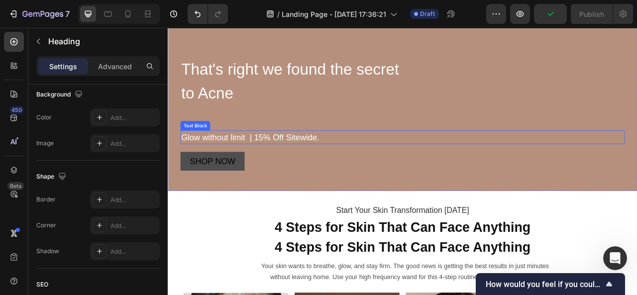
scroll to position [262, 0]
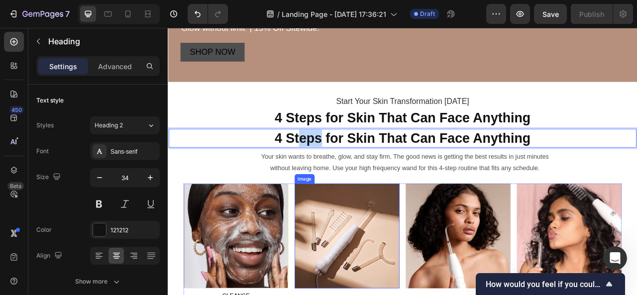
scroll to position [395, 0]
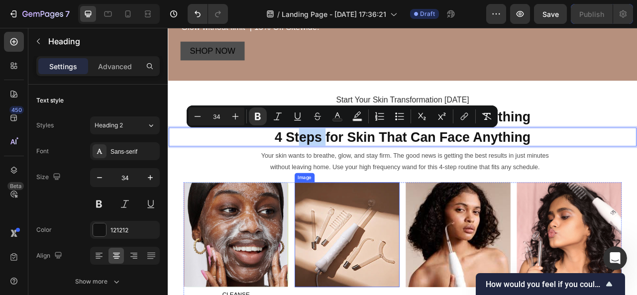
drag, startPoint x: 329, startPoint y: 291, endPoint x: 364, endPoint y: 262, distance: 45.3
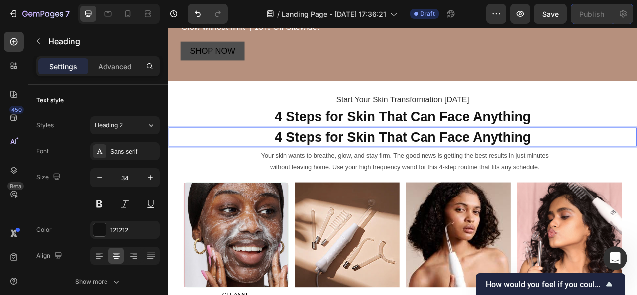
click at [637, 168] on p "4 Steps for Skin That Can Face Anything" at bounding box center [467, 167] width 594 height 22
drag, startPoint x: 723, startPoint y: 168, endPoint x: 667, endPoint y: 152, distance: 58.0
click at [637, 152] on div "Start Your Skin Transformation [DATE] Heading 4 Steps for Skin That Can Face An…" at bounding box center [467, 246] width 598 height 270
click at [637, 129] on h2 "4 Steps for Skin That Can Face Anything" at bounding box center [467, 141] width 596 height 24
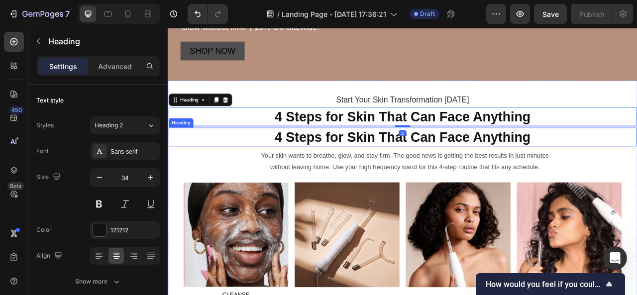
click at [637, 162] on p "⁠⁠⁠⁠⁠⁠⁠ 4 Steps for Skin That Can Face Anything" at bounding box center [467, 167] width 594 height 22
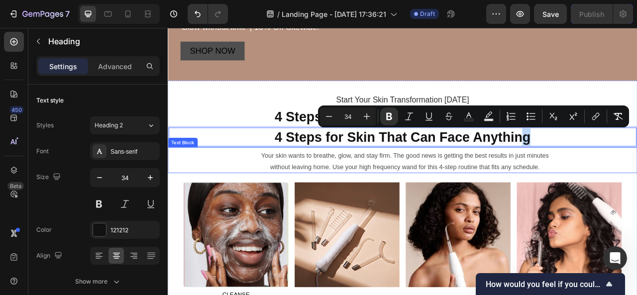
drag, startPoint x: 722, startPoint y: 162, endPoint x: 614, endPoint y: 194, distance: 113.2
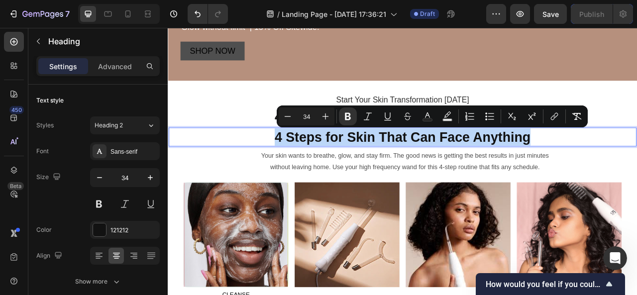
drag, startPoint x: 191, startPoint y: 161, endPoint x: 651, endPoint y: 175, distance: 459.9
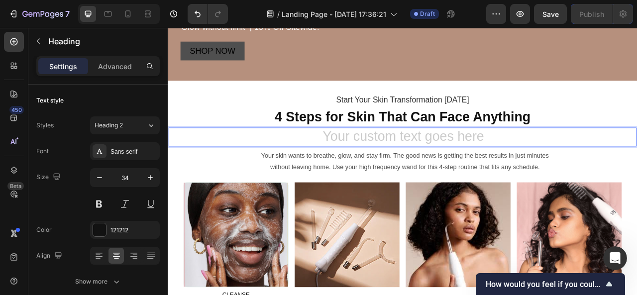
click at [637, 175] on h2 "Rich Text Editor. Editing area: main" at bounding box center [467, 167] width 596 height 24
click at [248, 143] on div "Heading" at bounding box center [209, 145] width 81 height 16
click at [239, 144] on icon at bounding box center [241, 145] width 6 height 7
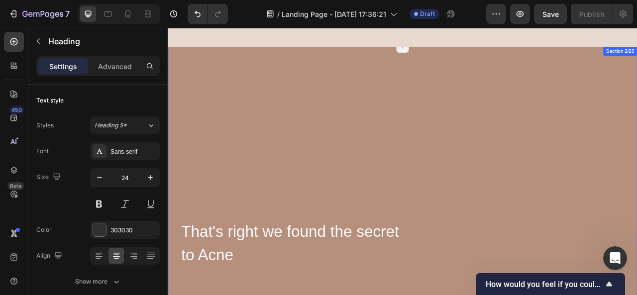
scroll to position [223, 0]
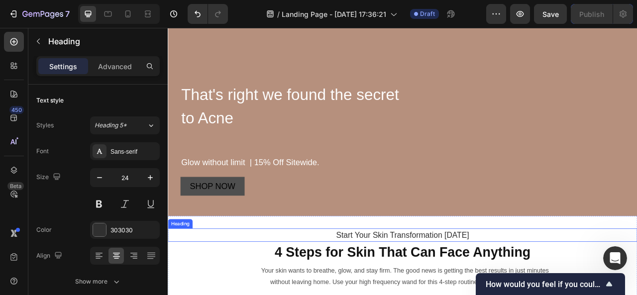
click at [465, 287] on h2 "Start Your Skin Transformation [DATE]" at bounding box center [467, 291] width 598 height 17
click at [230, 271] on icon at bounding box center [228, 273] width 5 height 7
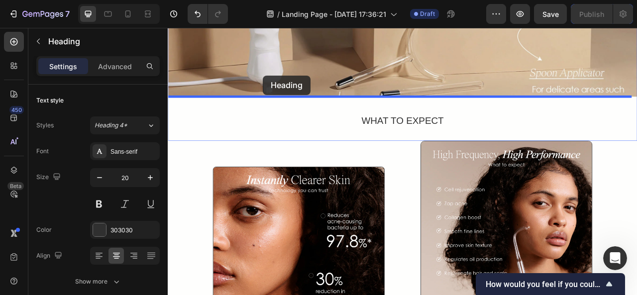
scroll to position [984, 0]
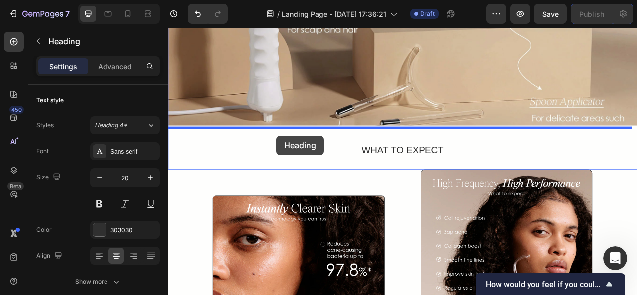
drag, startPoint x: 244, startPoint y: 307, endPoint x: 306, endPoint y: 165, distance: 155.0
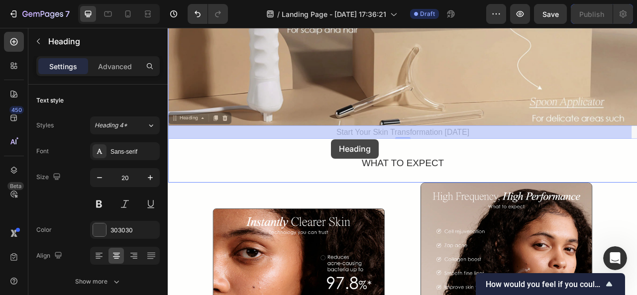
drag, startPoint x: 375, startPoint y: 157, endPoint x: 376, endPoint y: 170, distance: 12.5
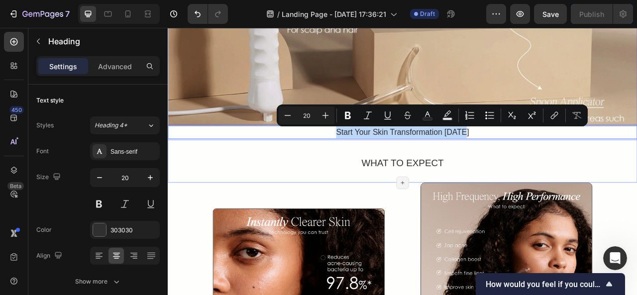
drag, startPoint x: 556, startPoint y: 161, endPoint x: 382, endPoint y: 171, distance: 174.6
click at [382, 171] on div "Drop element here Hero Banner Start Your Skin Transformation [DATE] Heading 0 W…" at bounding box center [467, 11] width 598 height 398
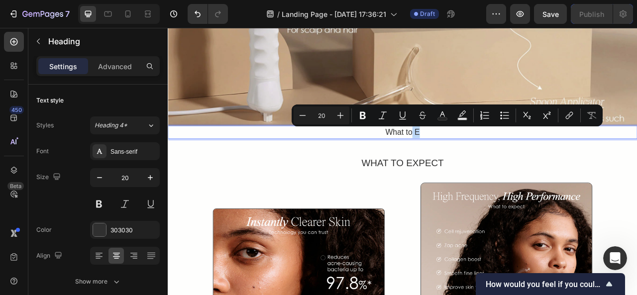
drag, startPoint x: 490, startPoint y: 160, endPoint x: 476, endPoint y: 158, distance: 14.0
click at [476, 158] on p "What to E" at bounding box center [467, 160] width 596 height 15
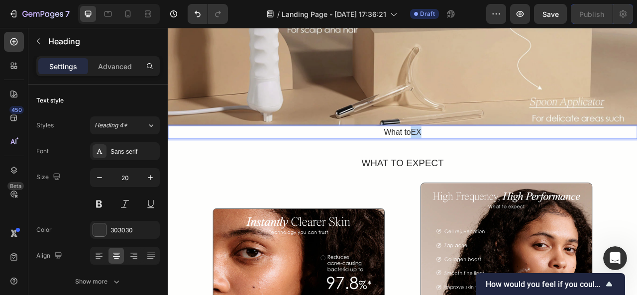
drag, startPoint x: 491, startPoint y: 158, endPoint x: 473, endPoint y: 157, distance: 17.9
click at [473, 157] on p "What toEX" at bounding box center [467, 160] width 596 height 15
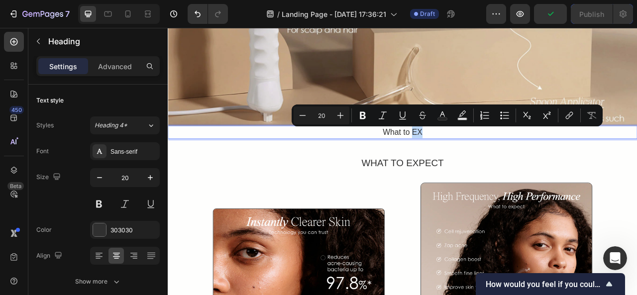
drag, startPoint x: 492, startPoint y: 159, endPoint x: 473, endPoint y: 157, distance: 19.0
click at [473, 157] on p "What to EX" at bounding box center [467, 160] width 596 height 15
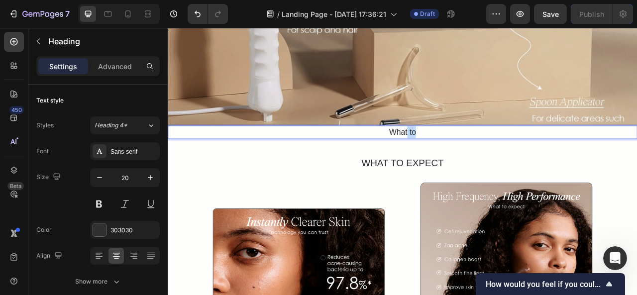
drag, startPoint x: 476, startPoint y: 160, endPoint x: 468, endPoint y: 161, distance: 8.1
click at [468, 161] on p "What to" at bounding box center [467, 160] width 596 height 15
drag, startPoint x: 487, startPoint y: 157, endPoint x: 469, endPoint y: 156, distance: 17.9
click at [469, 156] on p "WhatT" at bounding box center [467, 160] width 596 height 15
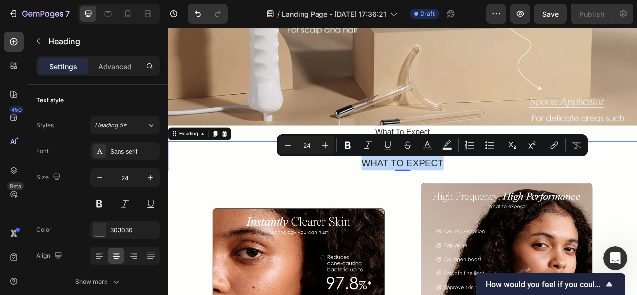
drag, startPoint x: 407, startPoint y: 199, endPoint x: 525, endPoint y: 208, distance: 118.8
click at [525, 208] on p "WHAT TO EXPECT" at bounding box center [467, 191] width 596 height 36
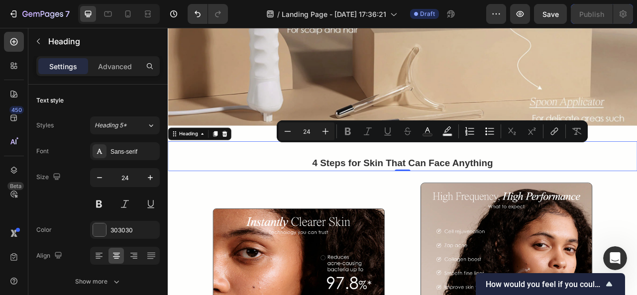
drag, startPoint x: 346, startPoint y: 198, endPoint x: 332, endPoint y: 175, distance: 26.8
click at [332, 175] on p "4 Steps for Skin That Can Face Anything" at bounding box center [467, 191] width 596 height 36
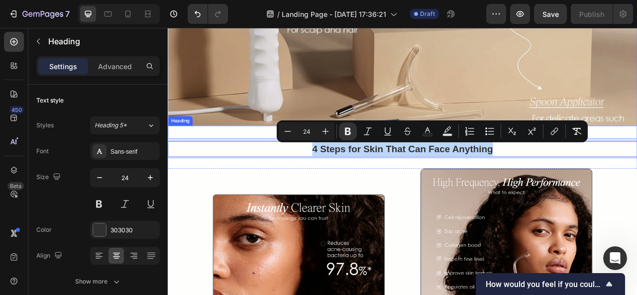
drag, startPoint x: 587, startPoint y: 182, endPoint x: 332, endPoint y: 164, distance: 255.1
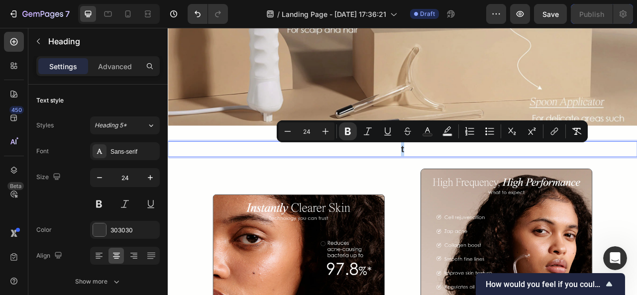
drag, startPoint x: 473, startPoint y: 182, endPoint x: 454, endPoint y: 183, distance: 19.4
click at [454, 183] on p "t" at bounding box center [467, 182] width 596 height 18
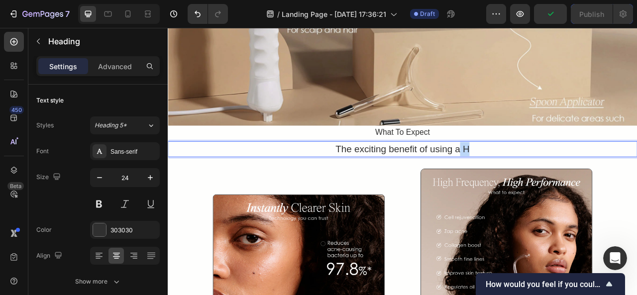
drag, startPoint x: 552, startPoint y: 179, endPoint x: 537, endPoint y: 180, distance: 15.5
click at [537, 180] on p "The exciting benefit of using a H" at bounding box center [467, 182] width 596 height 18
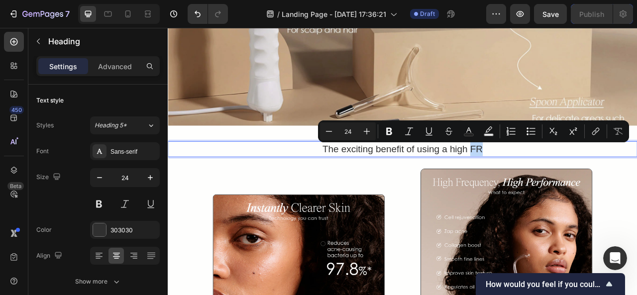
drag, startPoint x: 576, startPoint y: 182, endPoint x: 551, endPoint y: 182, distance: 24.9
click at [551, 182] on p "The exciting benefit of using a high FR" at bounding box center [467, 182] width 596 height 18
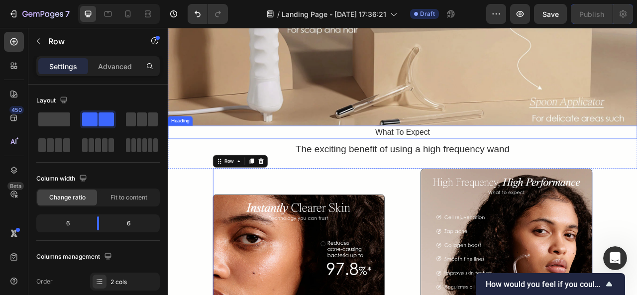
click at [637, 157] on p "What To Expect" at bounding box center [467, 160] width 596 height 15
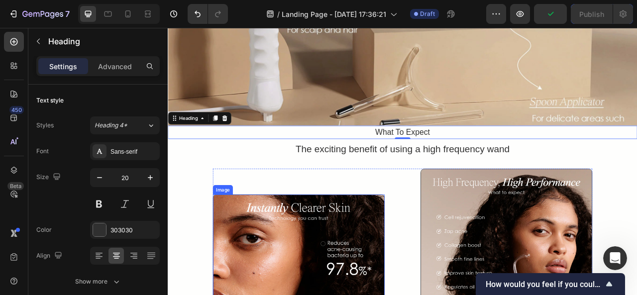
scroll to position [1062, 0]
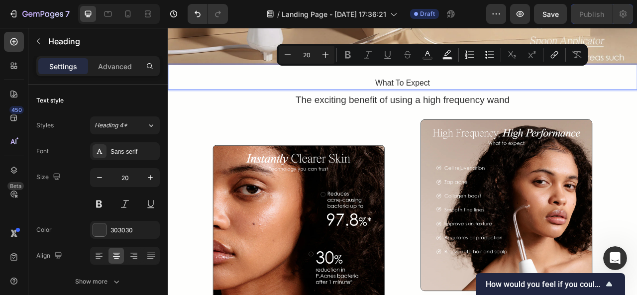
drag, startPoint x: 427, startPoint y: 98, endPoint x: 418, endPoint y: 78, distance: 21.4
click at [418, 78] on p "What To Expect" at bounding box center [467, 91] width 596 height 30
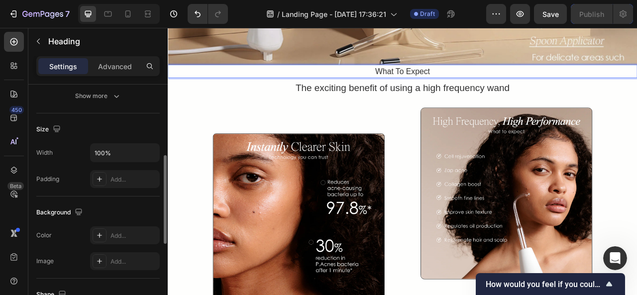
scroll to position [185, 0]
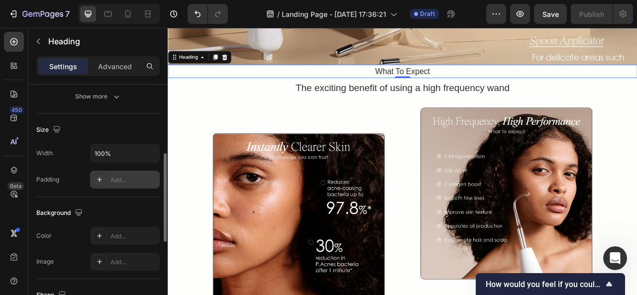
click at [130, 178] on div "Add..." at bounding box center [134, 180] width 47 height 9
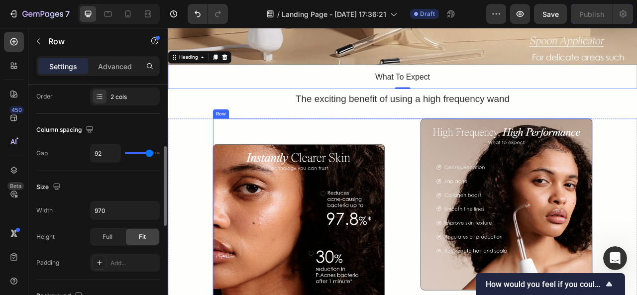
click at [475, 219] on div "Image Image The High Frequency Wand uses a safe, low-level electrical current t…" at bounding box center [466, 285] width 483 height 284
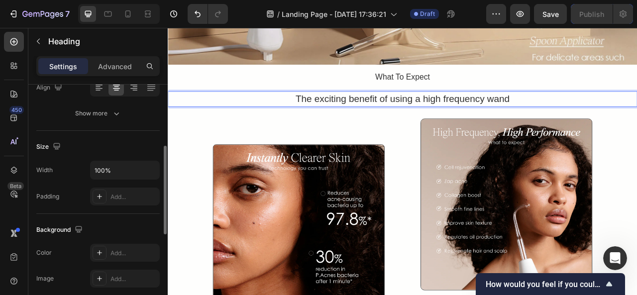
scroll to position [169, 0]
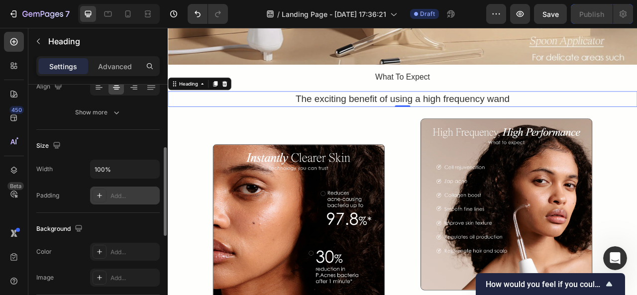
click at [117, 188] on div "Add..." at bounding box center [125, 196] width 70 height 18
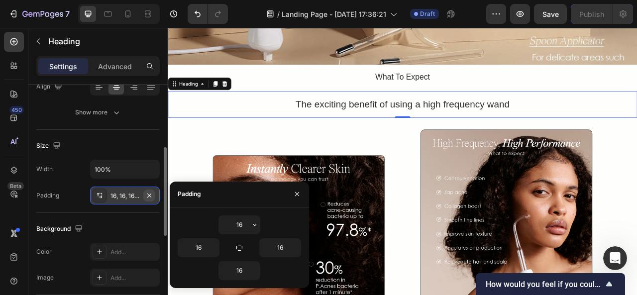
click at [148, 192] on icon "button" at bounding box center [149, 196] width 8 height 8
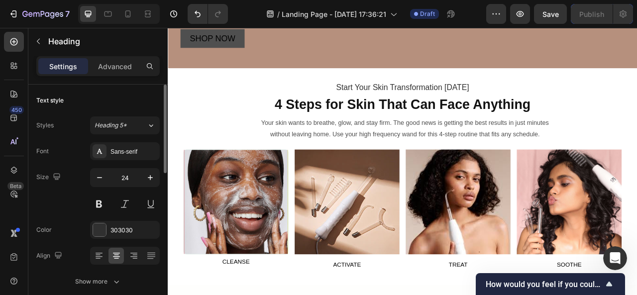
scroll to position [333, 0]
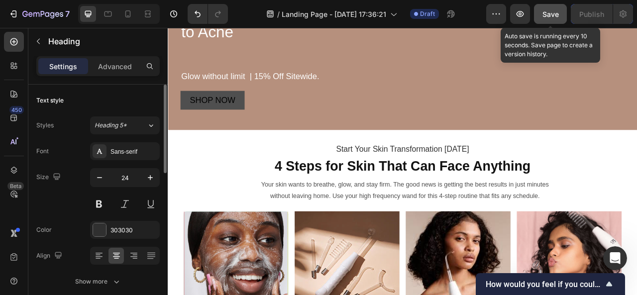
click at [552, 11] on span "Save" at bounding box center [551, 14] width 16 height 8
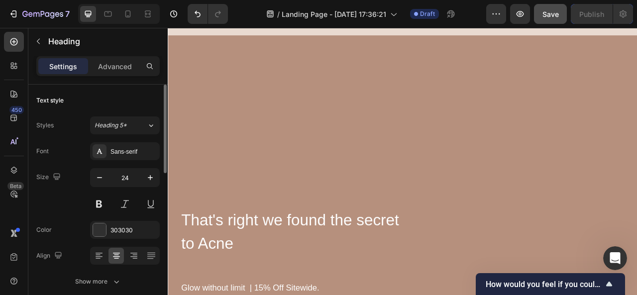
scroll to position [40, 0]
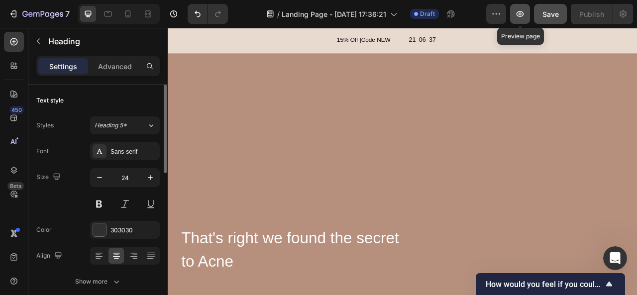
click at [524, 15] on icon "button" at bounding box center [520, 14] width 7 height 6
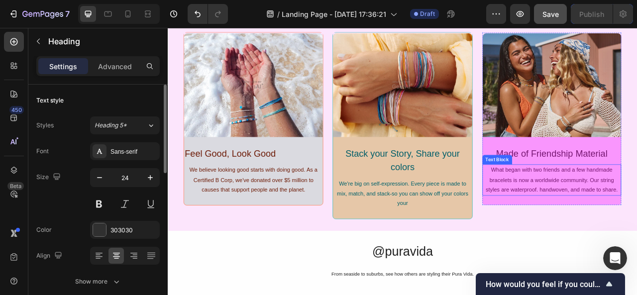
scroll to position [2723, 0]
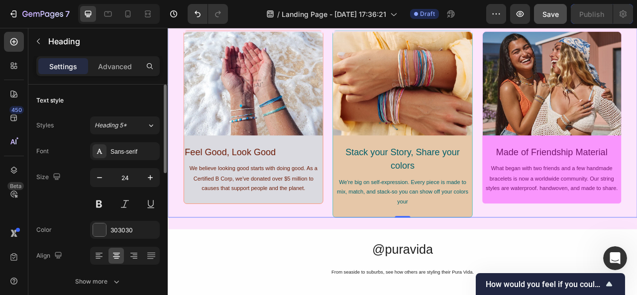
click at [637, 255] on div "Why shop with us? Heading Image Feel Good, Look Good Text Block We believe look…" at bounding box center [467, 132] width 598 height 274
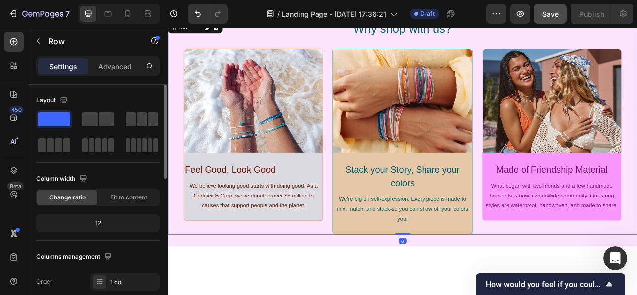
scroll to position [2418, 0]
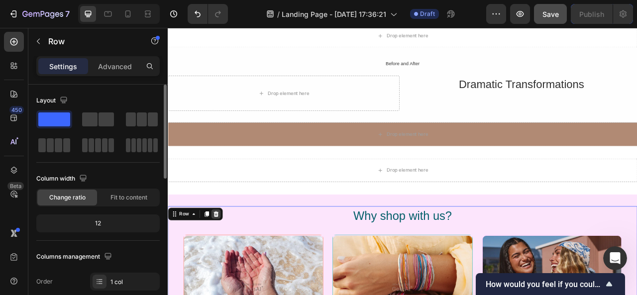
click at [229, 265] on icon at bounding box center [229, 264] width 6 height 7
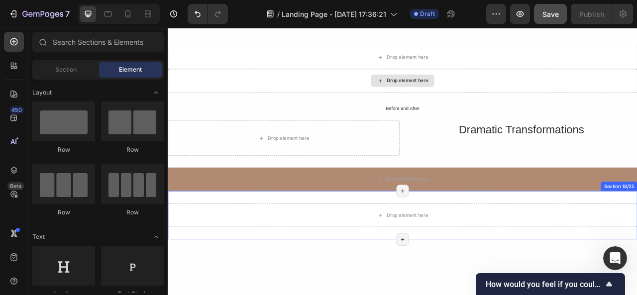
scroll to position [2233, 0]
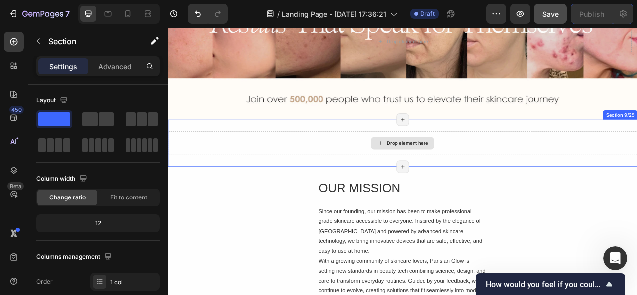
scroll to position [1586, 0]
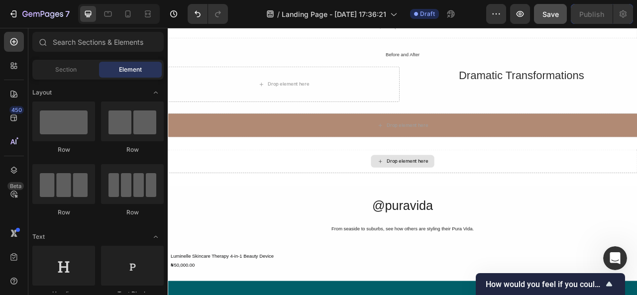
scroll to position [2320, 0]
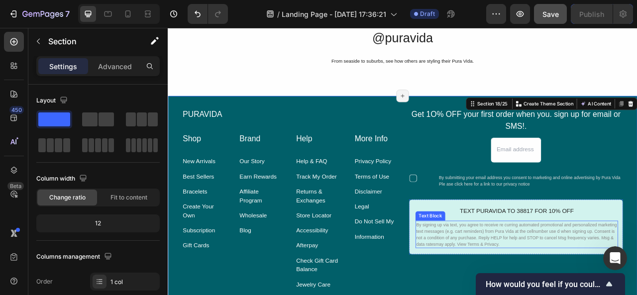
scroll to position [2529, 0]
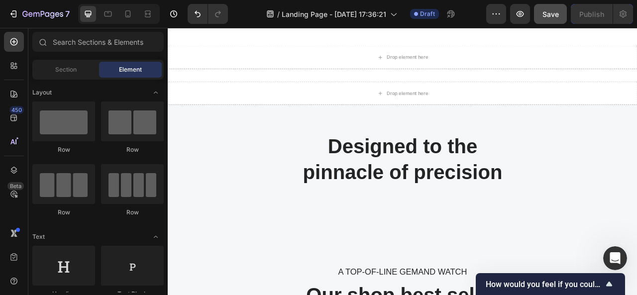
scroll to position [2634, 0]
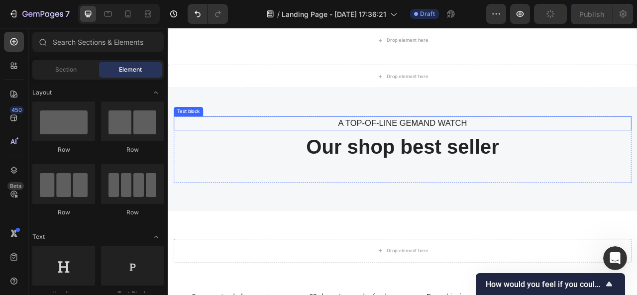
scroll to position [2632, 0]
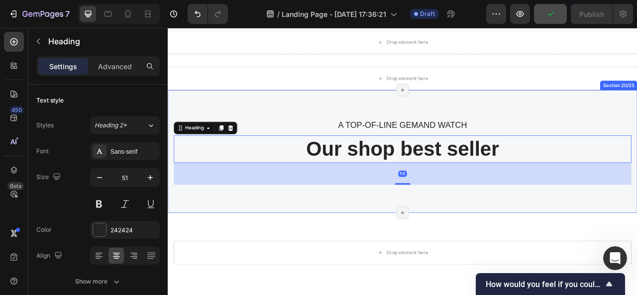
click at [637, 137] on div "A TOP-OF-LINE GEMAND WATCH Text block Our shop best seller Heading 56 Row Secti…" at bounding box center [467, 185] width 598 height 156
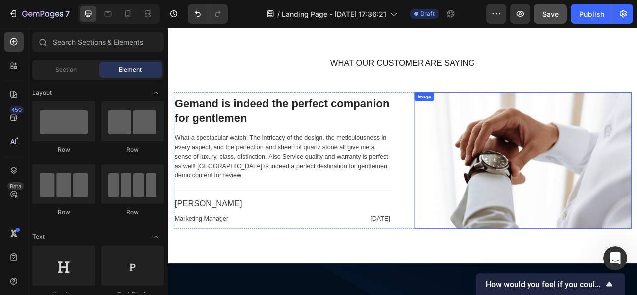
scroll to position [2858, 0]
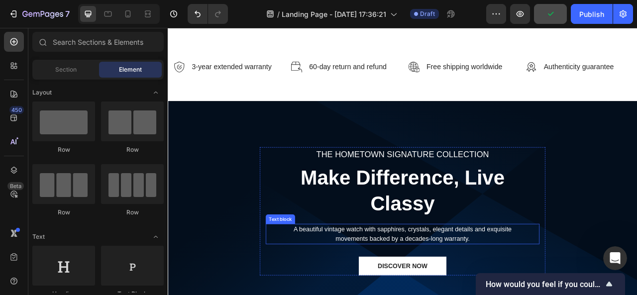
scroll to position [2761, 0]
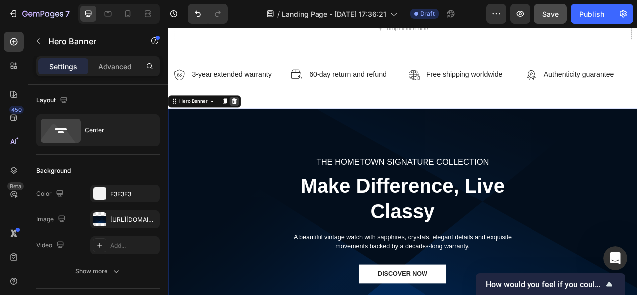
click at [251, 118] on icon at bounding box center [253, 121] width 6 height 7
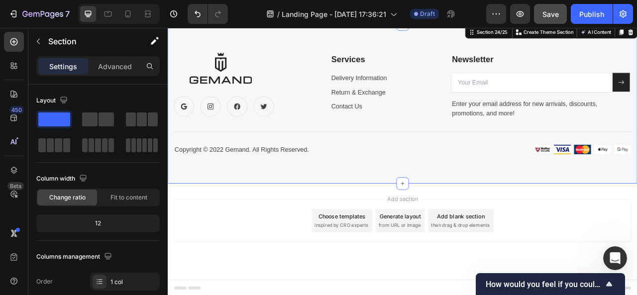
scroll to position [3136, 0]
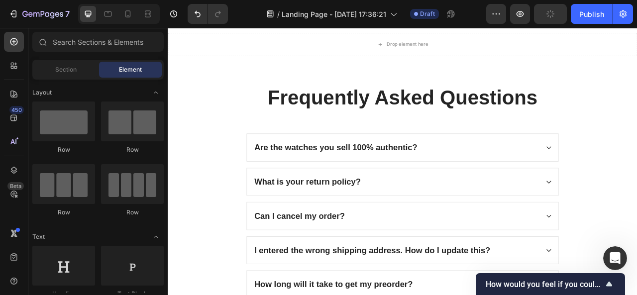
scroll to position [2846, 0]
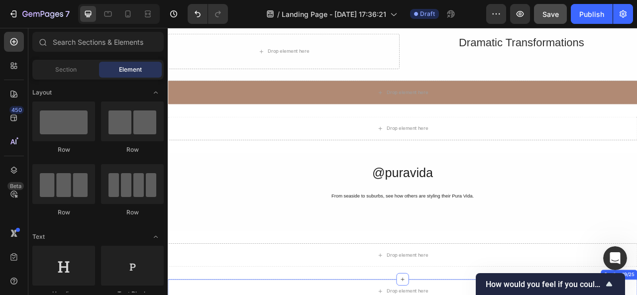
scroll to position [2360, 0]
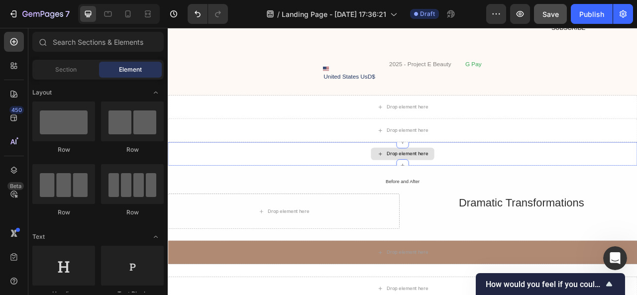
scroll to position [2157, 0]
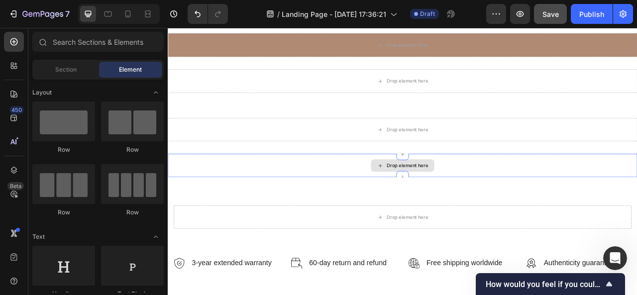
scroll to position [2266, 0]
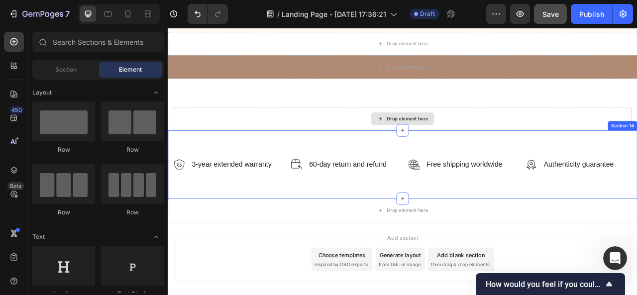
scroll to position [2230, 0]
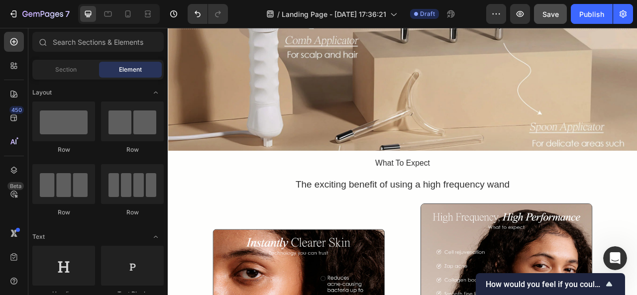
scroll to position [935, 0]
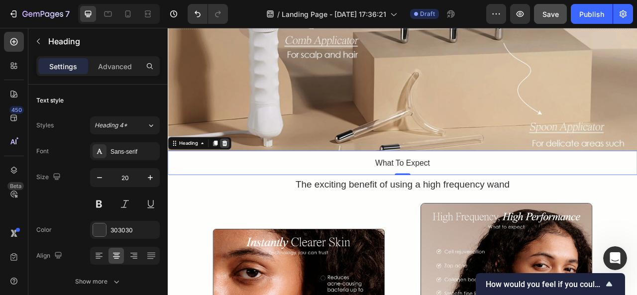
click at [244, 172] on icon at bounding box center [240, 175] width 8 height 8
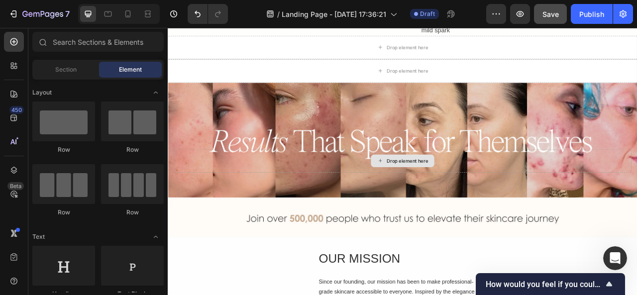
scroll to position [1402, 0]
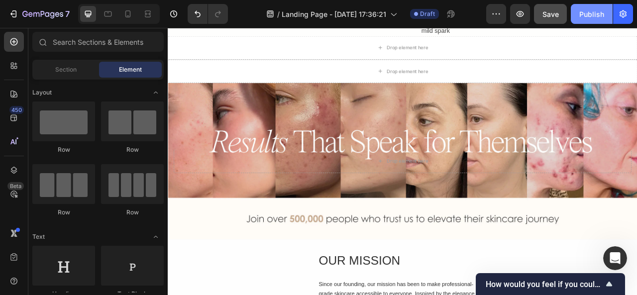
click at [591, 17] on div "Publish" at bounding box center [592, 14] width 25 height 10
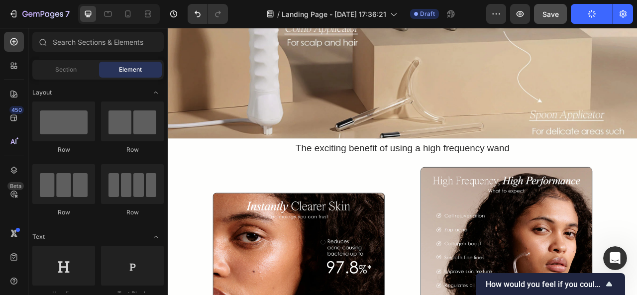
scroll to position [950, 0]
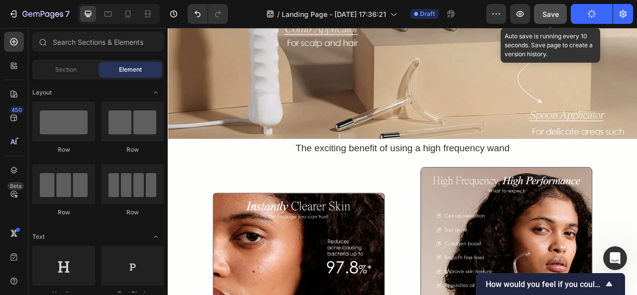
click at [551, 11] on span "Save" at bounding box center [551, 14] width 16 height 8
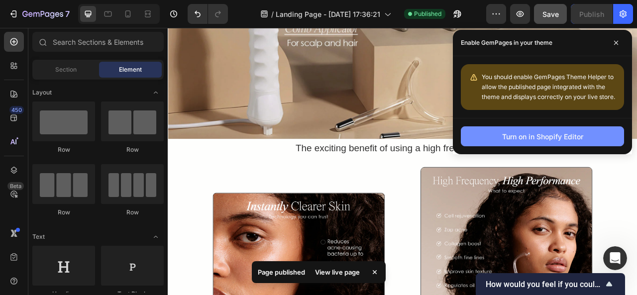
click at [585, 138] on button "Turn on in Shopify Editor" at bounding box center [542, 137] width 163 height 20
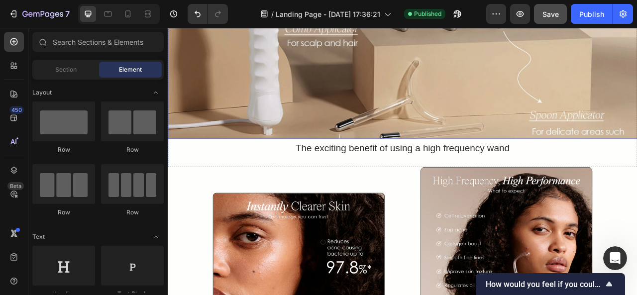
scroll to position [880, 0]
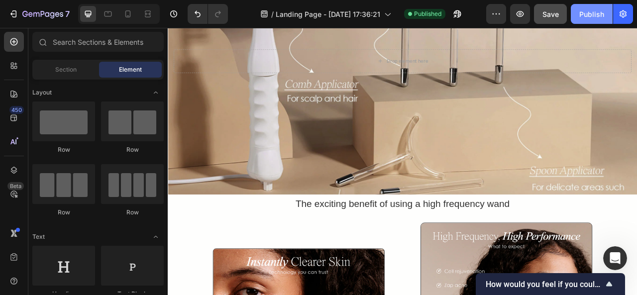
click at [588, 15] on div "Publish" at bounding box center [592, 14] width 25 height 10
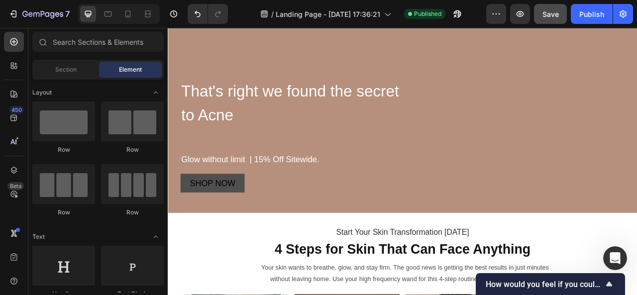
scroll to position [226, 0]
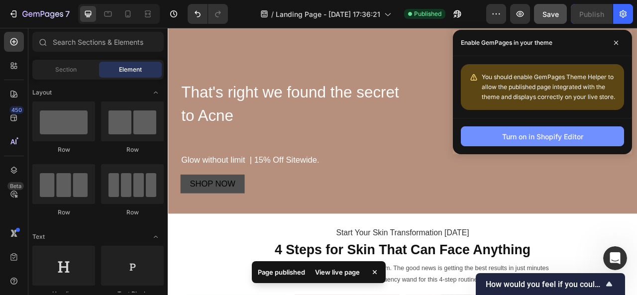
click at [543, 133] on div "Turn on in Shopify Editor" at bounding box center [543, 136] width 81 height 10
